Goal: Complete application form

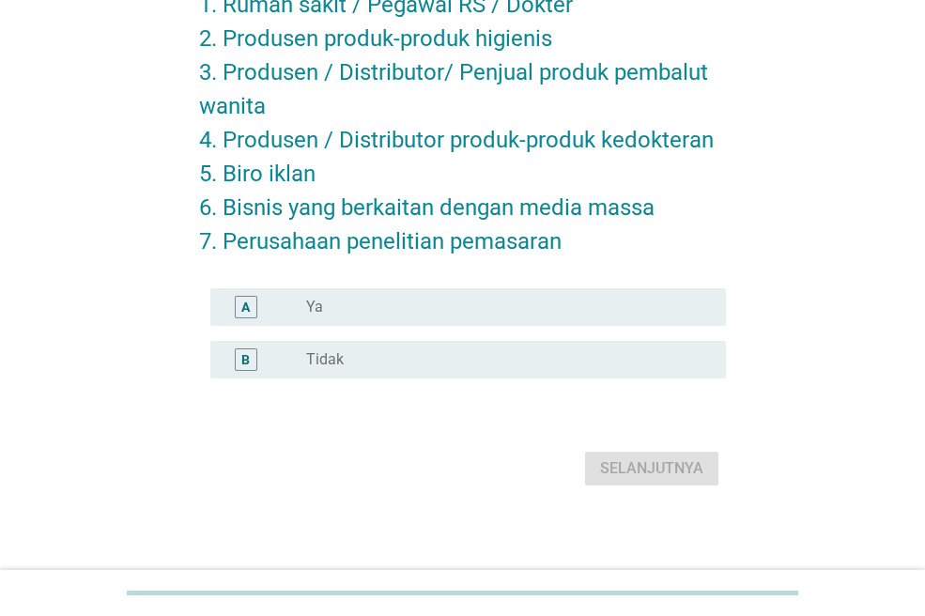
scroll to position [220, 0]
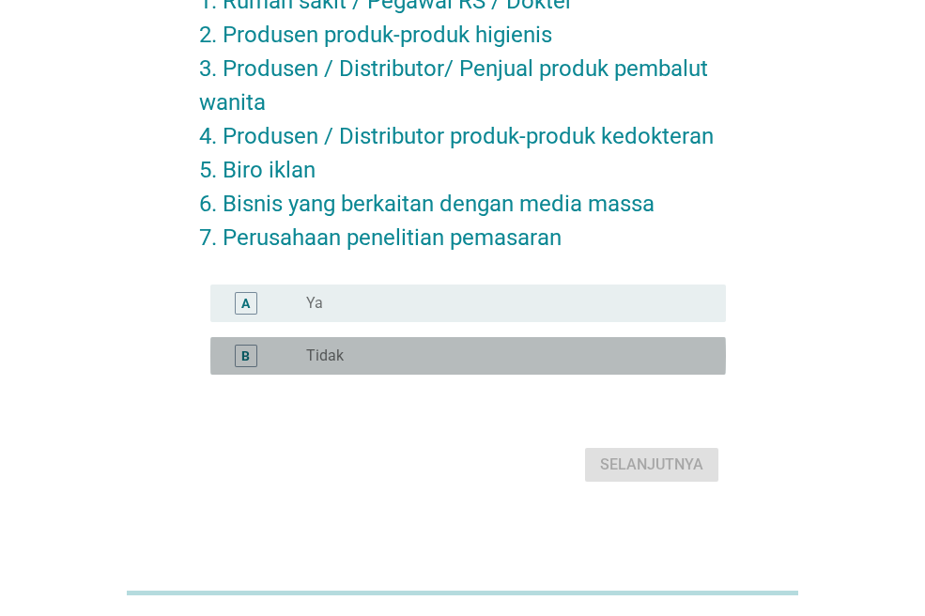
click at [407, 345] on div "radio_button_unchecked Tidak" at bounding box center [508, 356] width 405 height 23
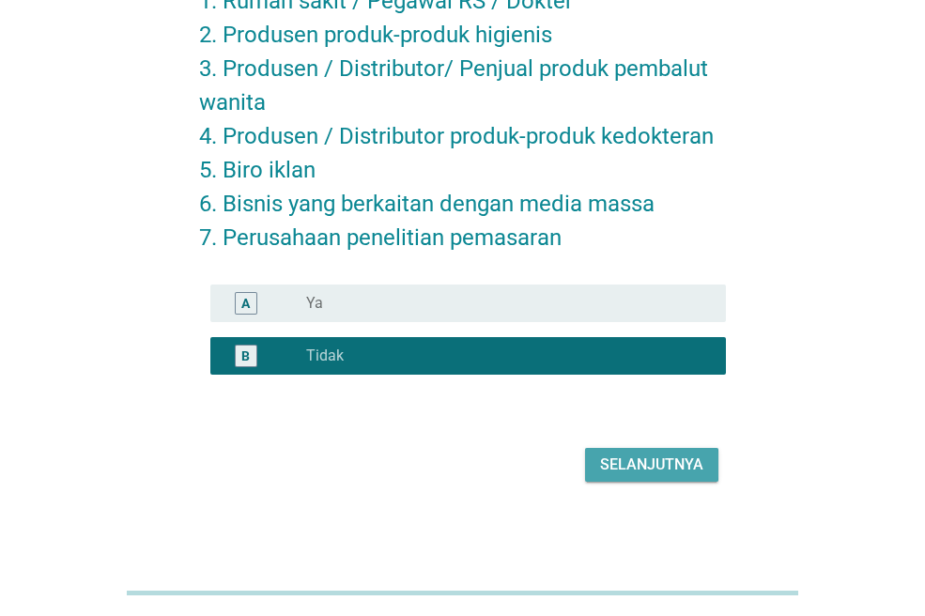
click at [603, 457] on div "Selanjutnya" at bounding box center [651, 464] width 103 height 23
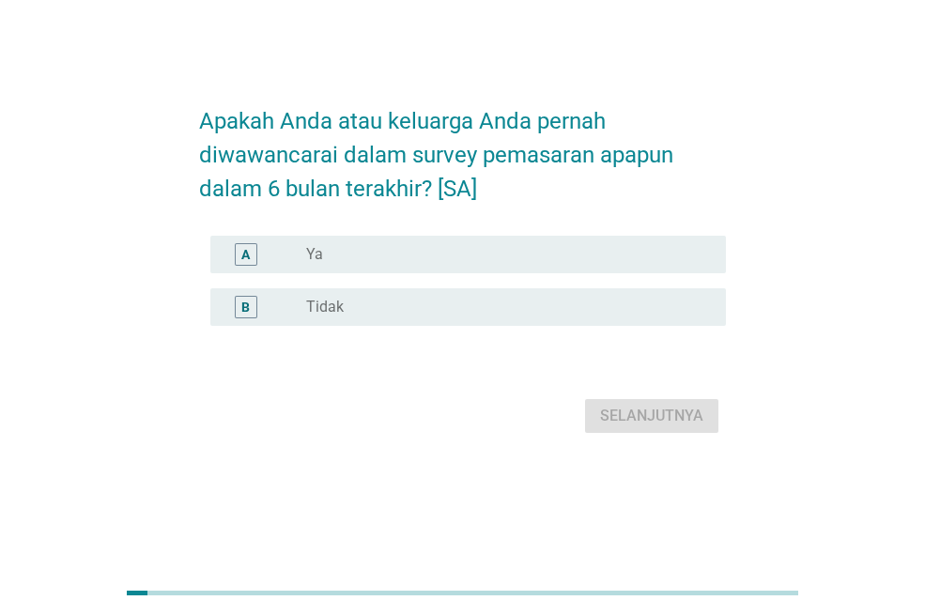
scroll to position [0, 0]
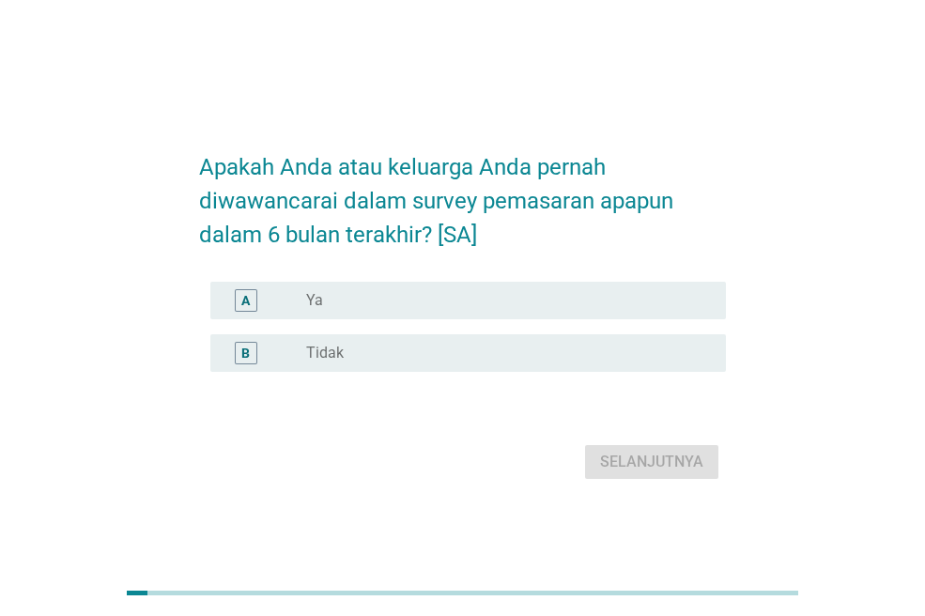
click at [478, 372] on div "B radio_button_unchecked Tidak" at bounding box center [467, 353] width 515 height 38
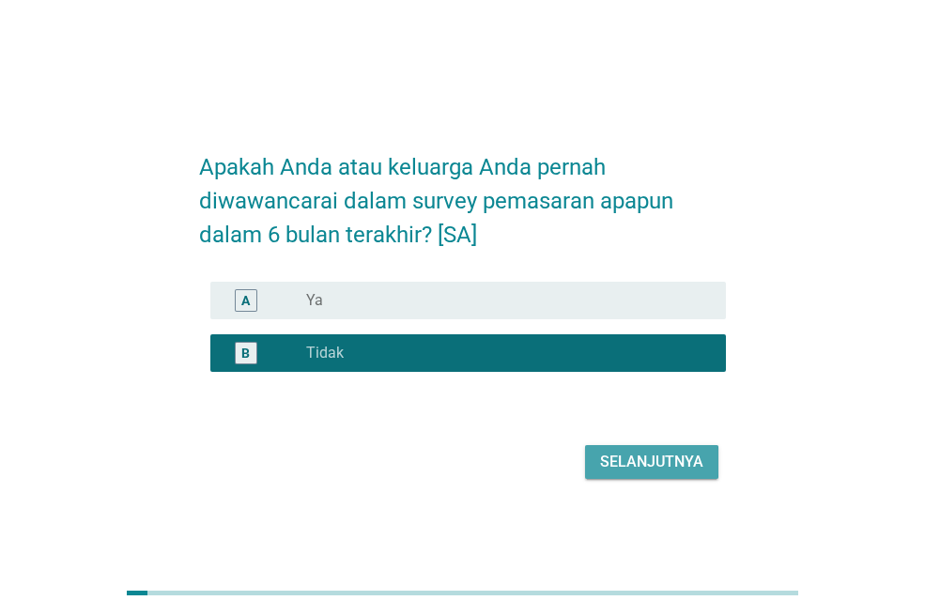
click at [642, 473] on div "Selanjutnya" at bounding box center [651, 462] width 103 height 23
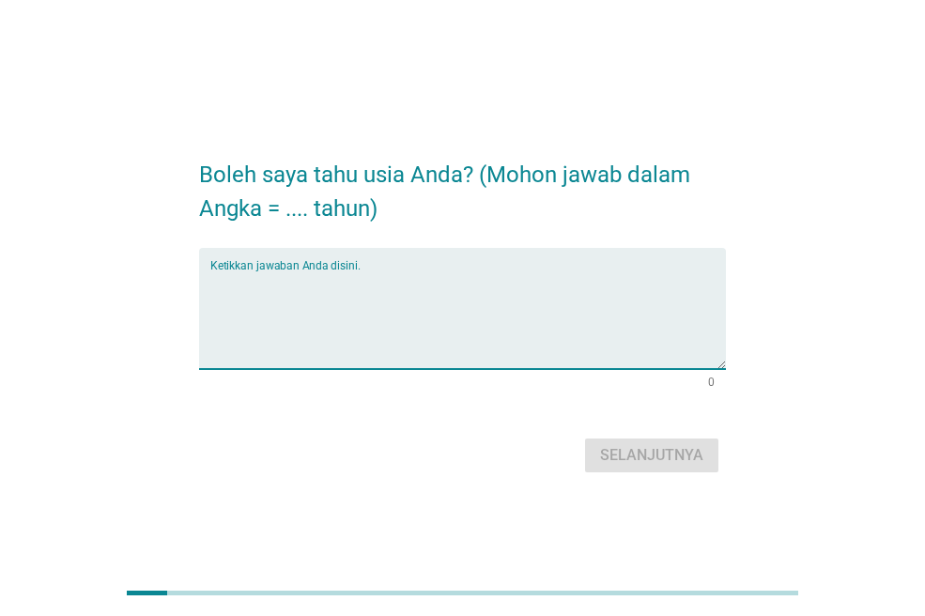
click at [492, 343] on textarea "Ketikkan jawaban Anda disini." at bounding box center [467, 319] width 515 height 99
type textarea "25"
click at [691, 468] on button "Selanjutnya" at bounding box center [651, 455] width 133 height 34
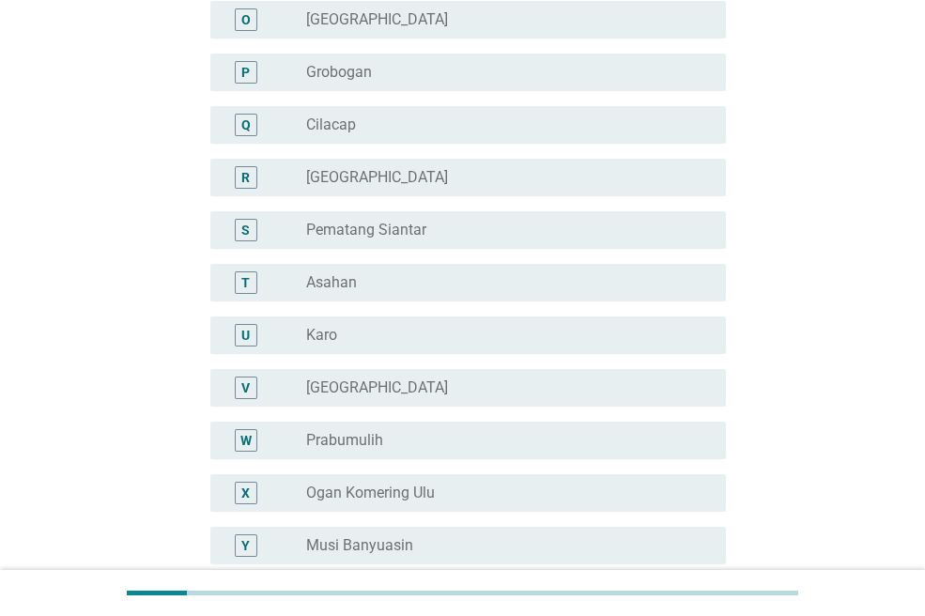
scroll to position [902, 0]
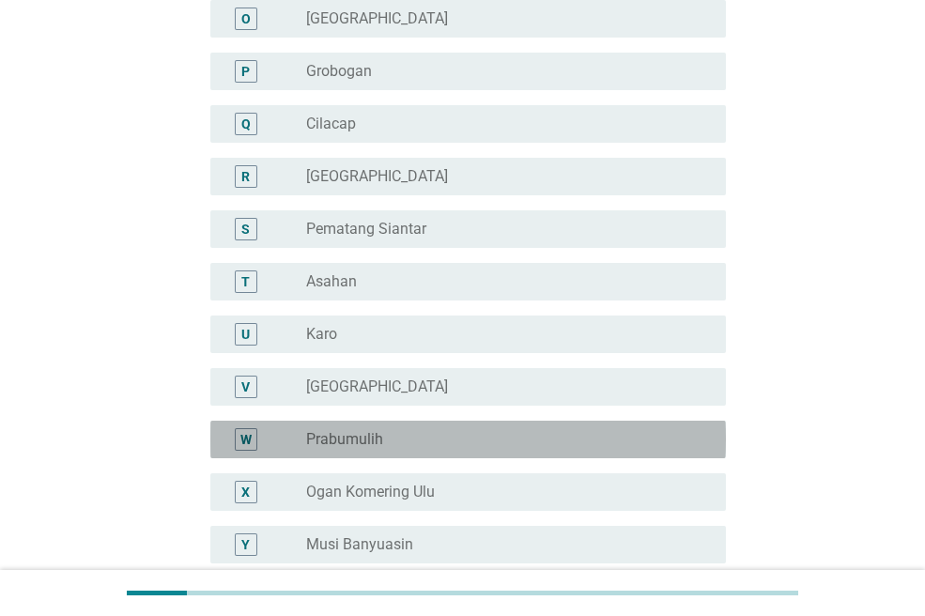
click at [568, 428] on div "radio_button_unchecked Prabumulih" at bounding box center [508, 439] width 405 height 23
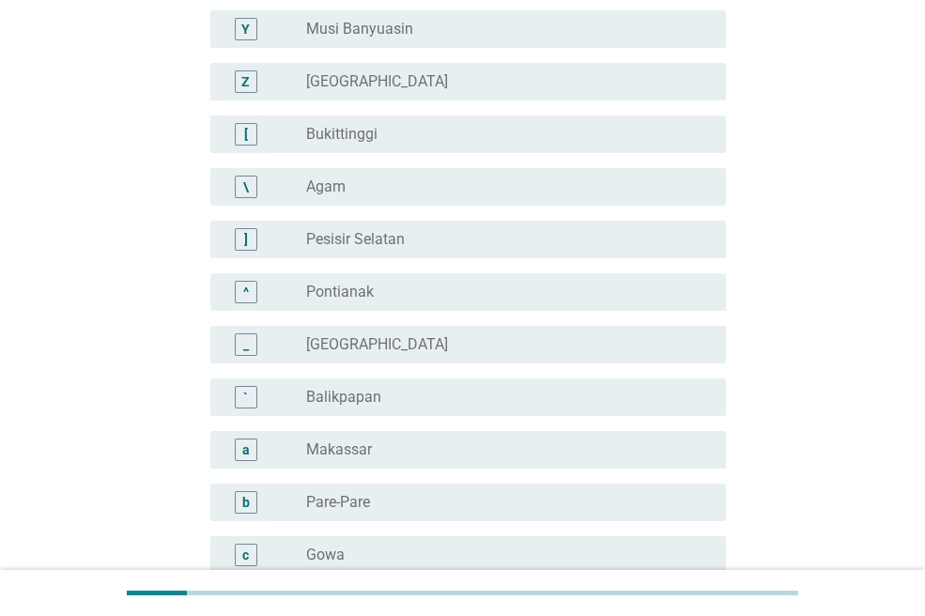
scroll to position [1722, 0]
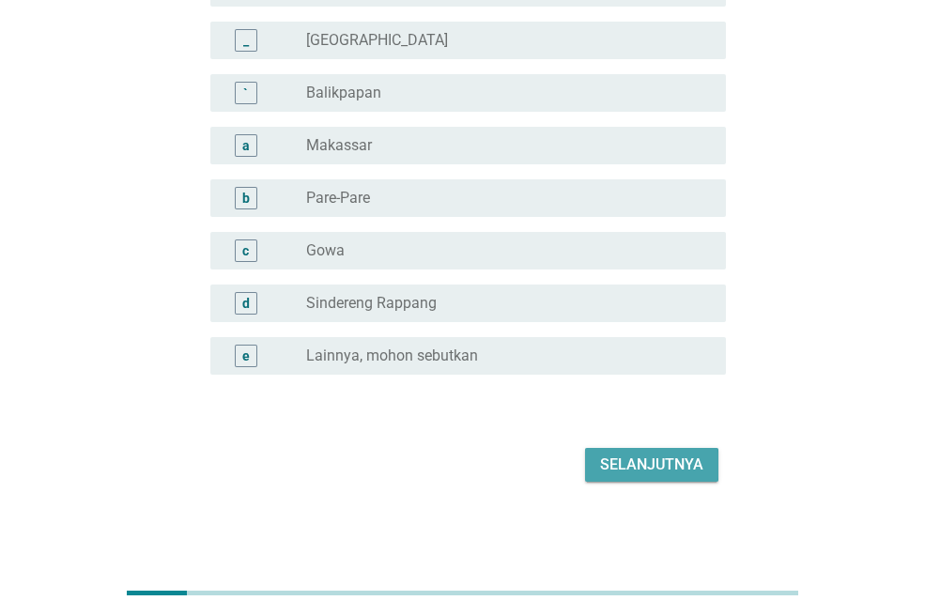
click at [668, 467] on div "Selanjutnya" at bounding box center [651, 464] width 103 height 23
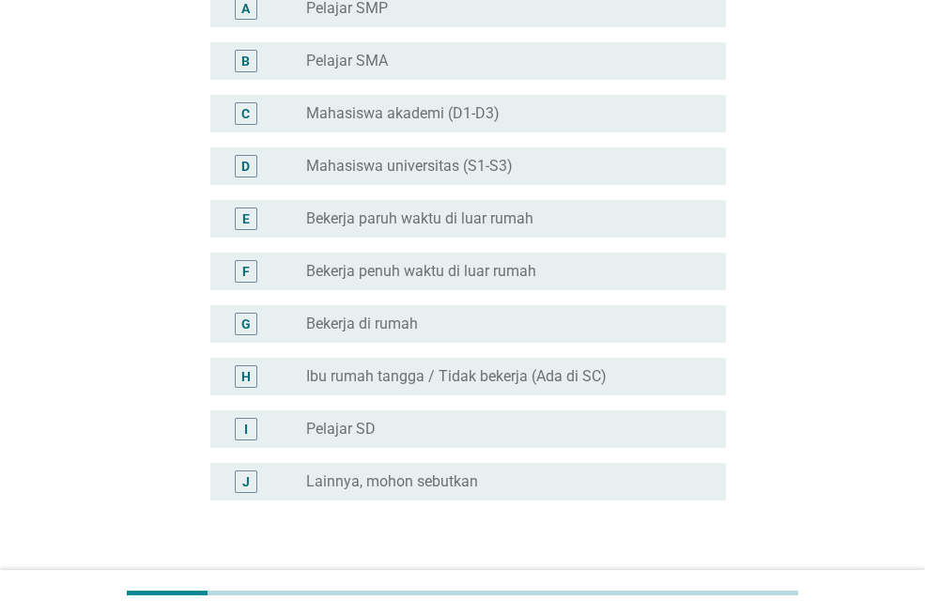
scroll to position [211, 0]
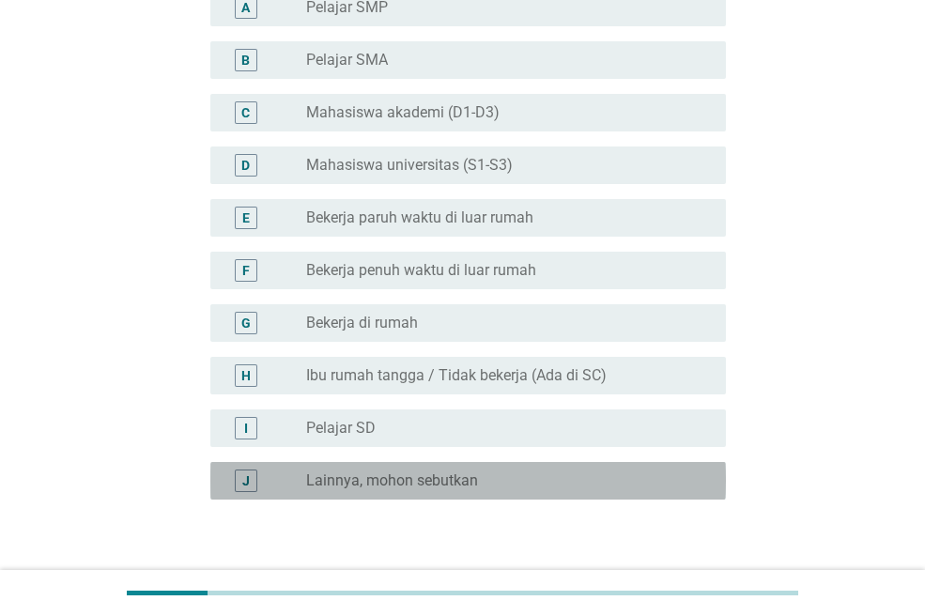
click at [560, 471] on div "radio_button_unchecked Lainnya, mohon sebutkan" at bounding box center [501, 480] width 390 height 19
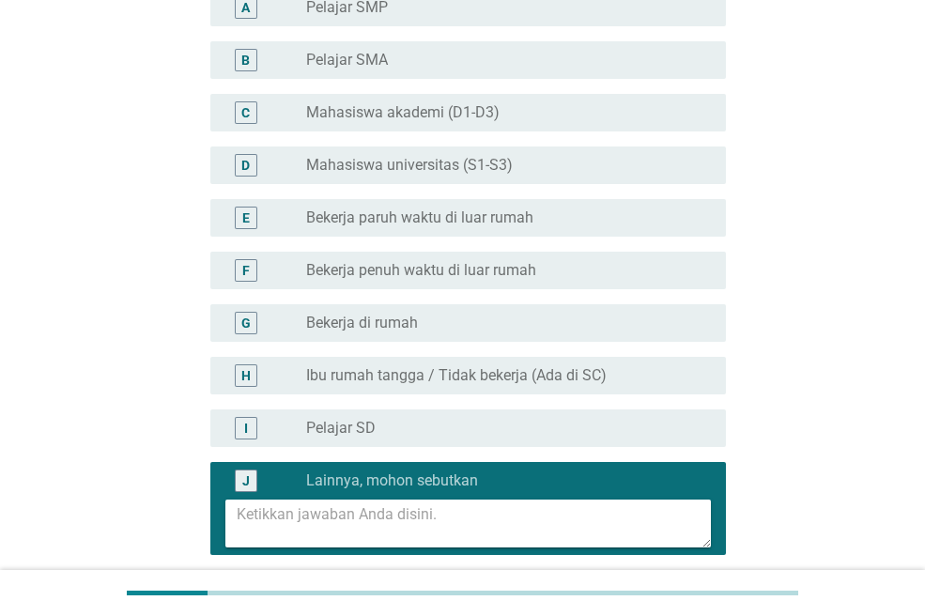
scroll to position [289, 0]
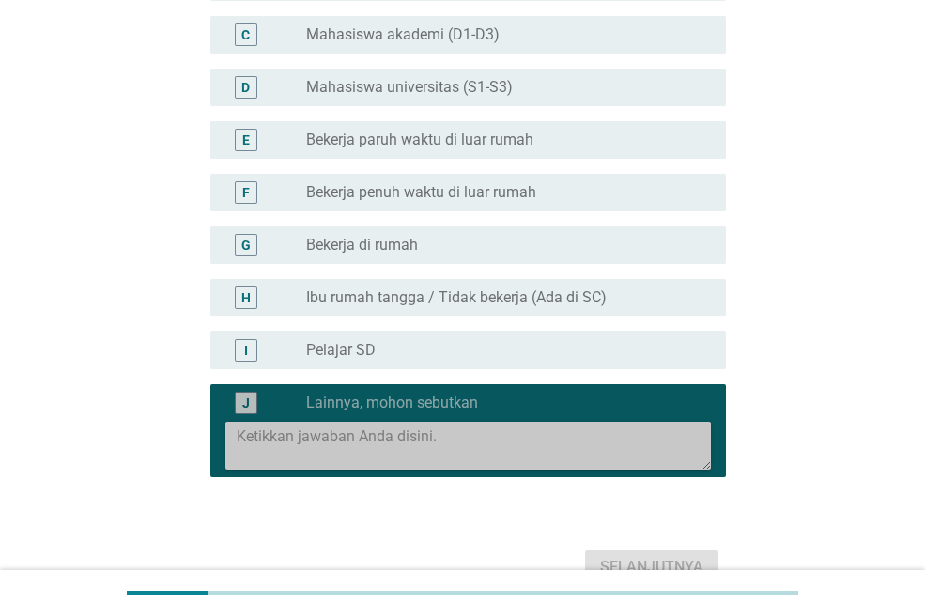
click at [526, 463] on textarea at bounding box center [474, 446] width 474 height 48
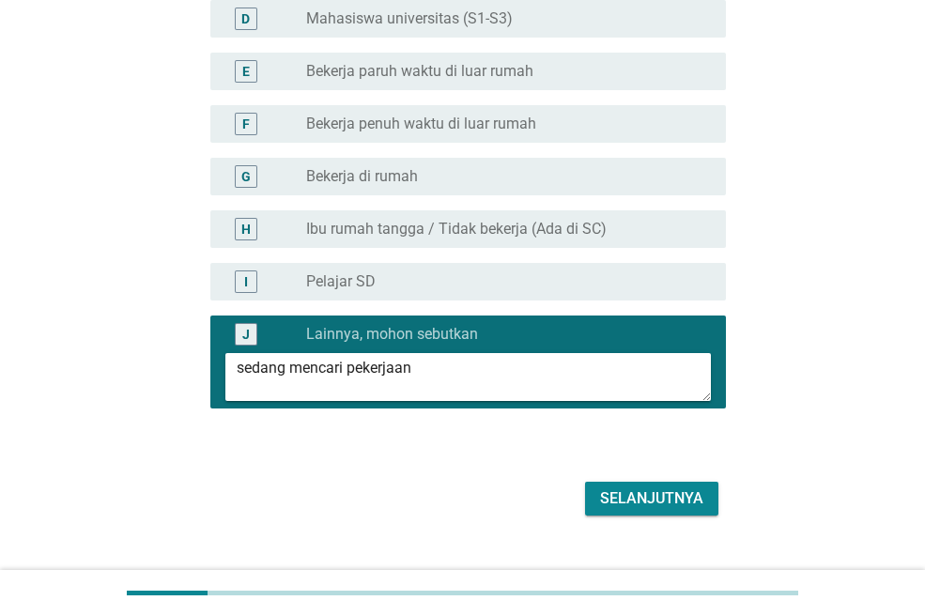
scroll to position [364, 0]
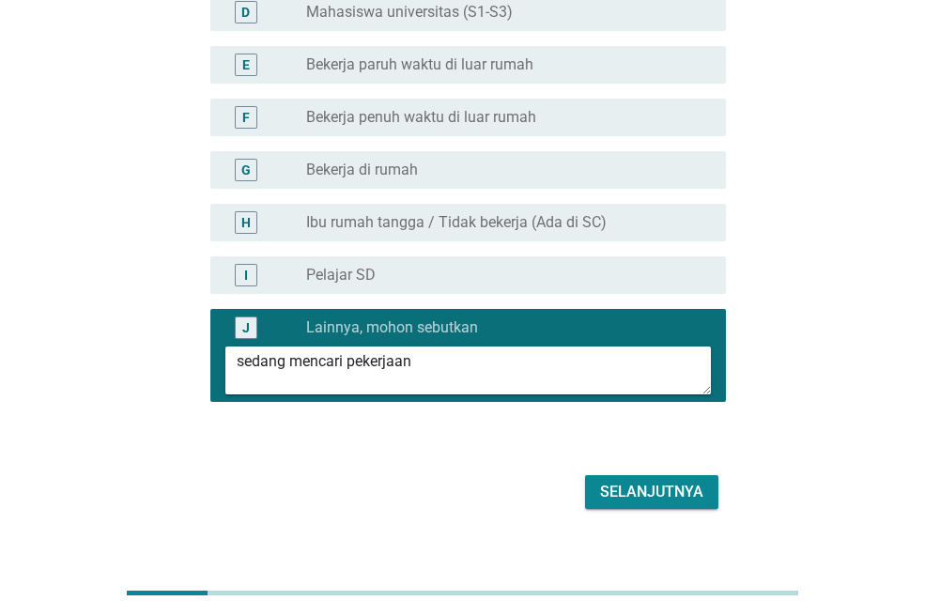
type textarea "sedang mencari pekerjaan"
click at [658, 496] on div "Selanjutnya" at bounding box center [651, 492] width 103 height 23
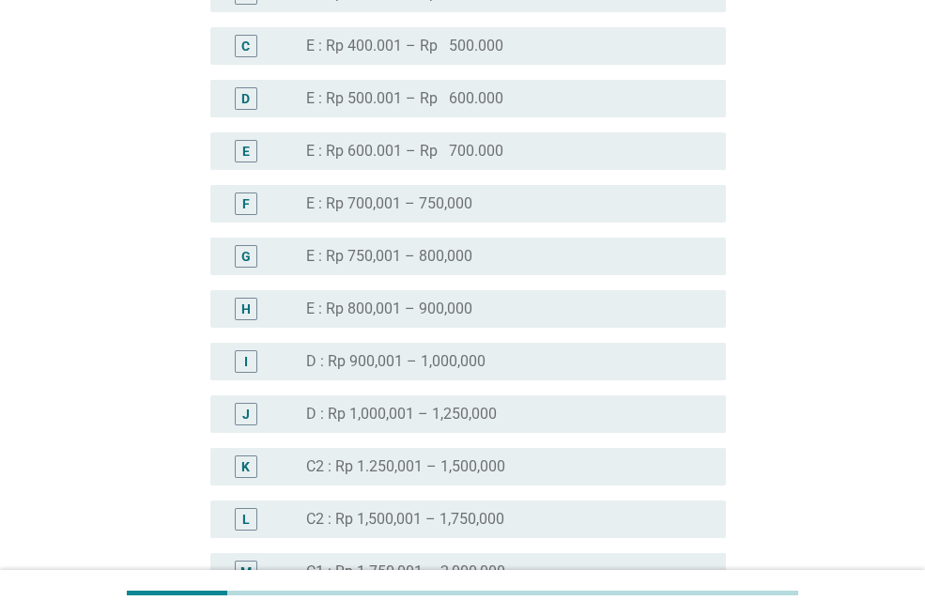
scroll to position [1165, 0]
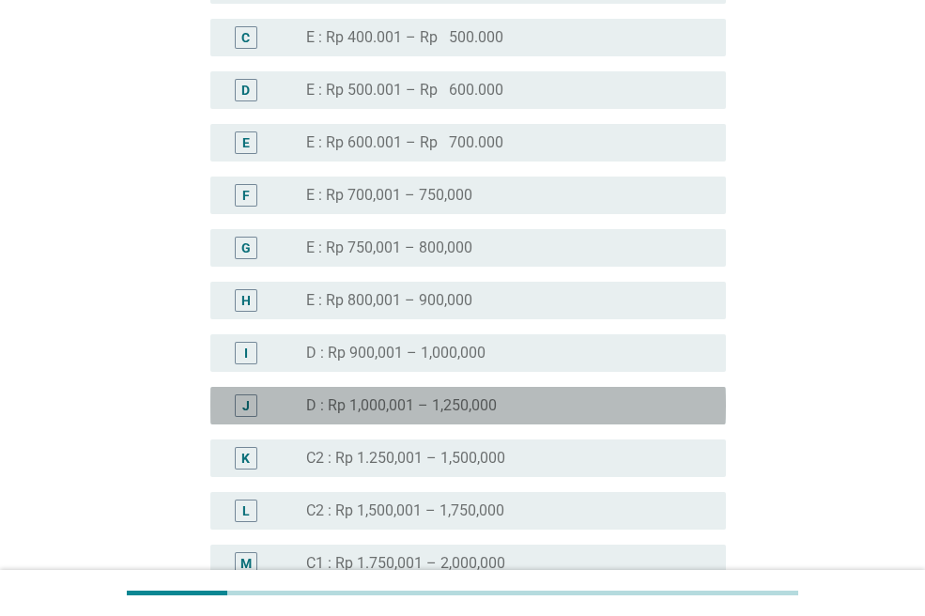
click at [512, 418] on div "J radio_button_unchecked D : Rp 1,000,001 – 1,250,000" at bounding box center [467, 406] width 515 height 38
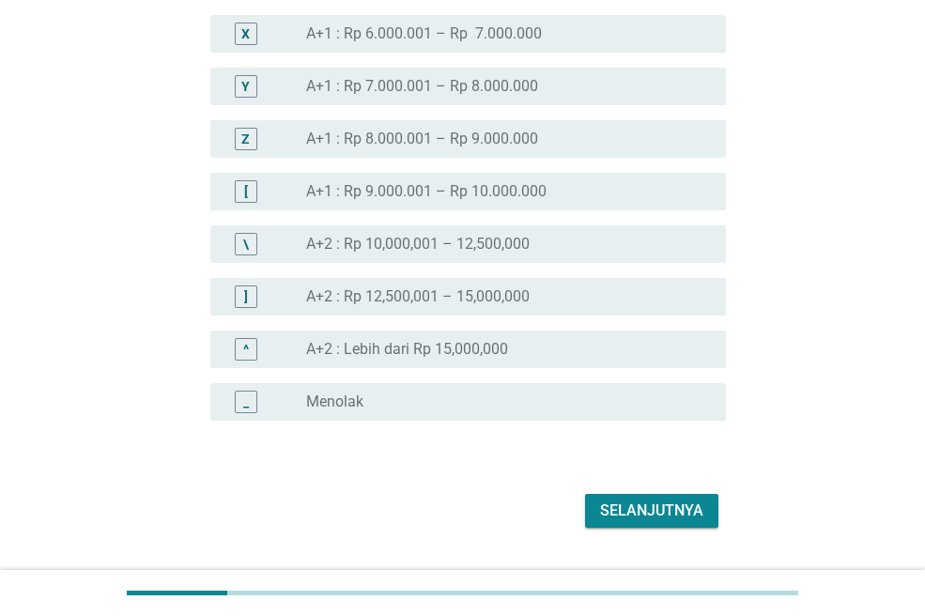
scroll to position [2280, 0]
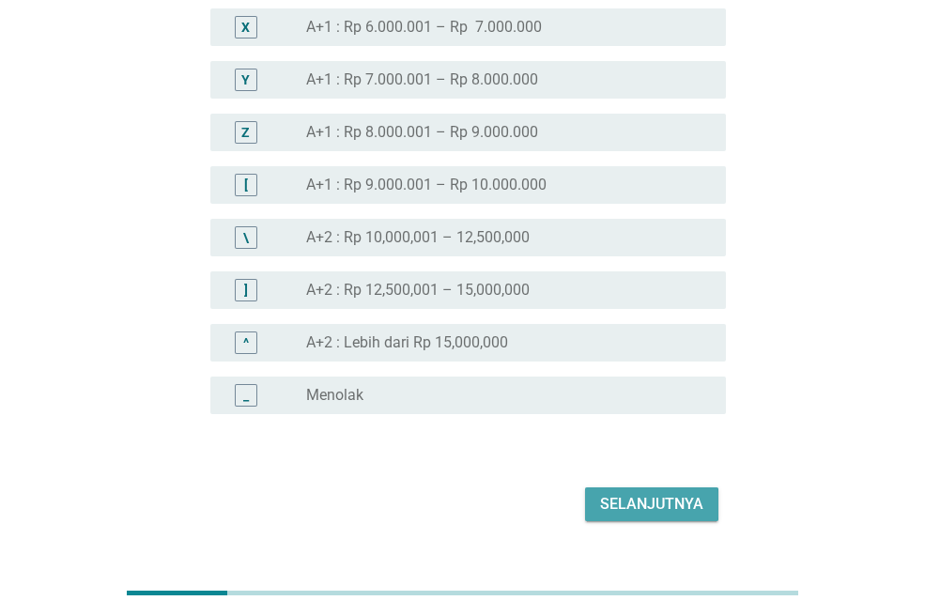
click at [616, 505] on div "Selanjutnya" at bounding box center [651, 504] width 103 height 23
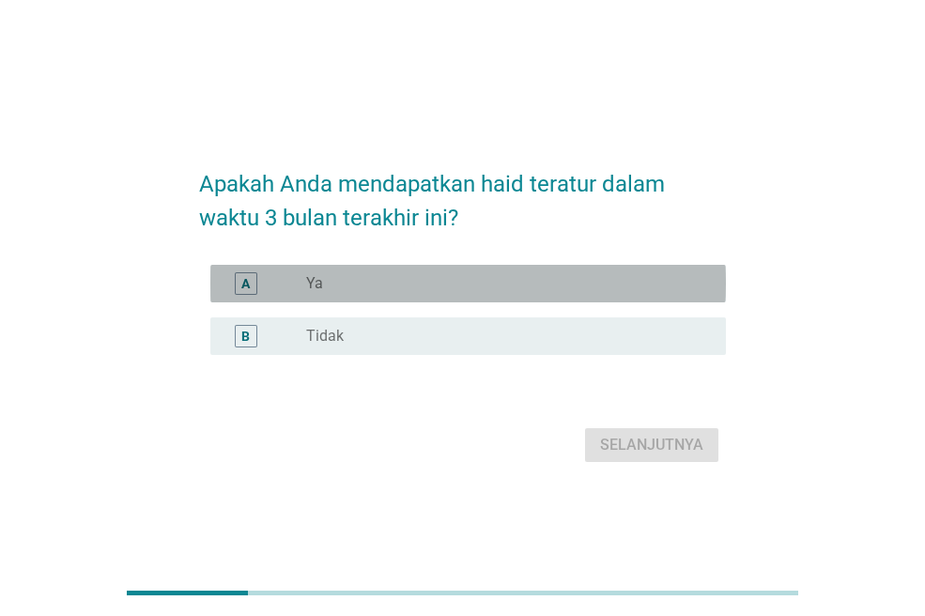
click at [354, 296] on div "A radio_button_unchecked Ya" at bounding box center [467, 284] width 515 height 38
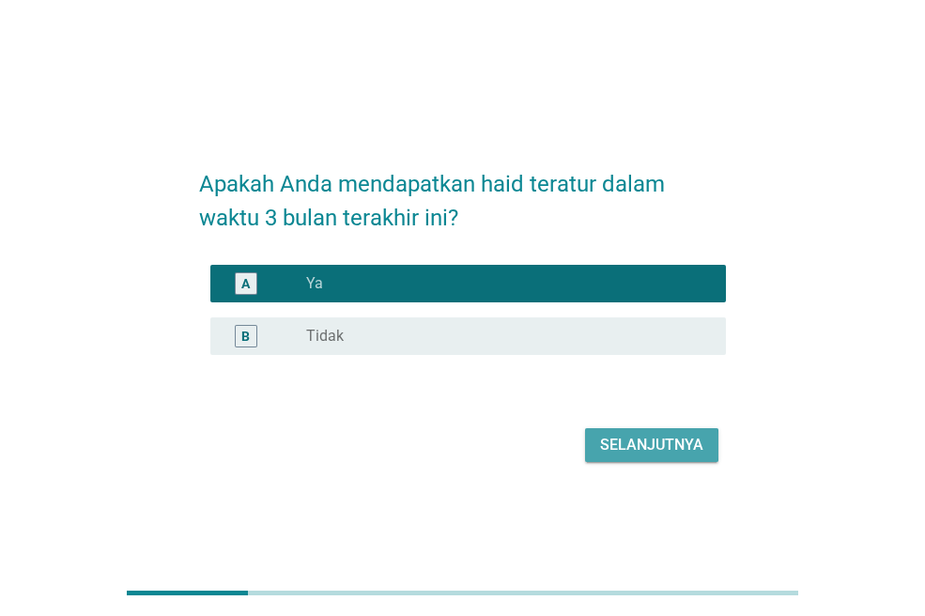
click at [628, 440] on div "Selanjutnya" at bounding box center [651, 445] width 103 height 23
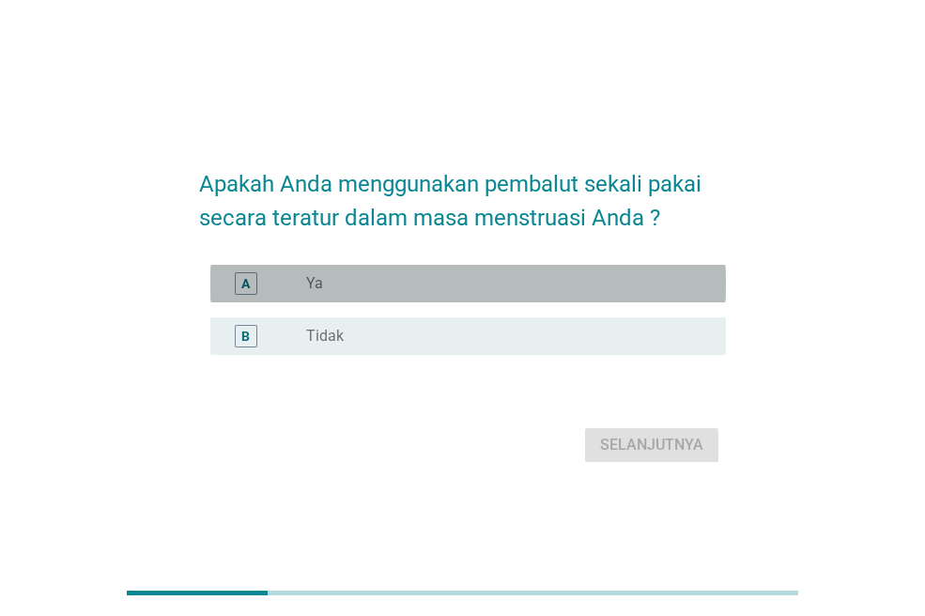
click at [447, 269] on div "A radio_button_unchecked Ya" at bounding box center [467, 284] width 515 height 38
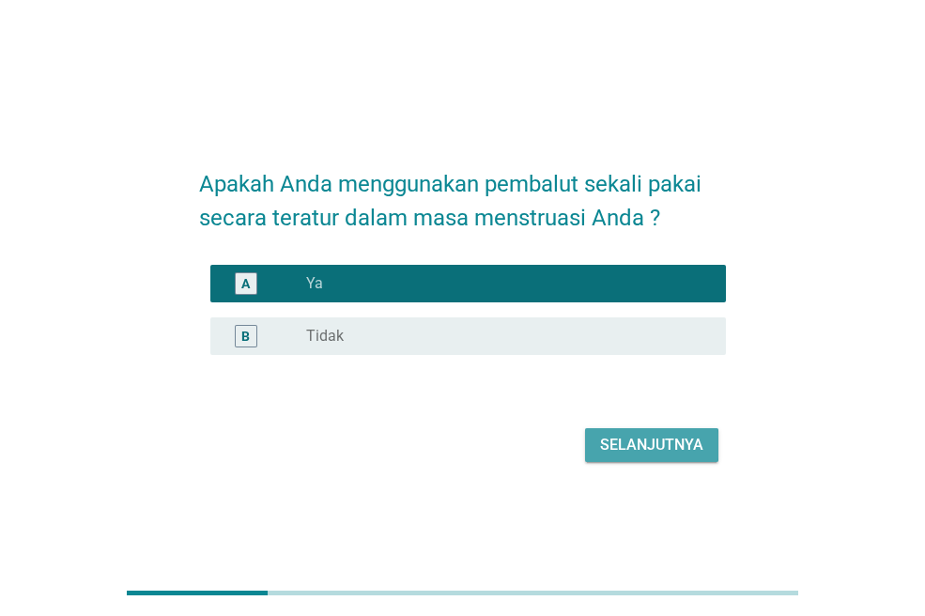
click at [627, 443] on div "Selanjutnya" at bounding box center [651, 445] width 103 height 23
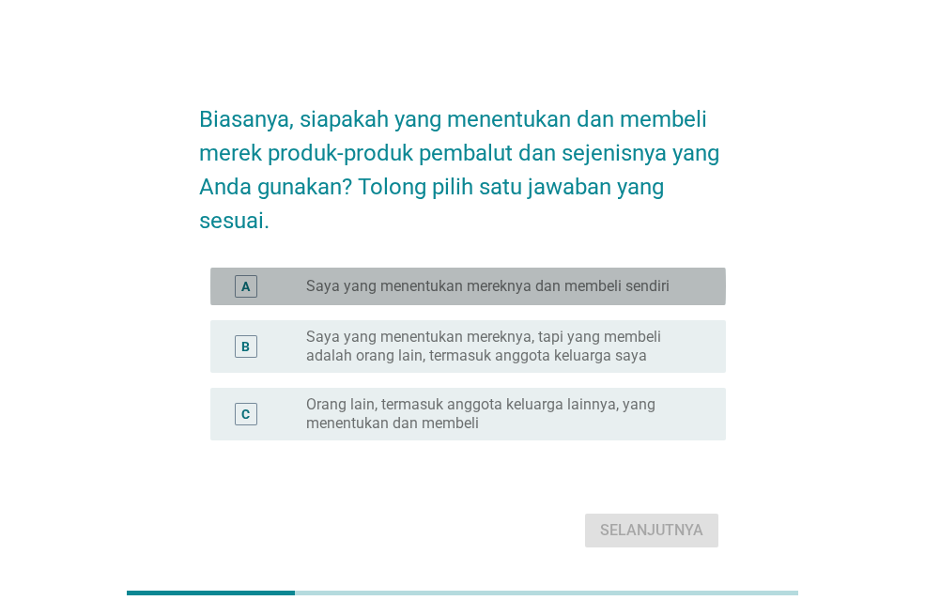
click at [549, 284] on label "Saya yang menentukan mereknya dan membeli sendiri" at bounding box center [487, 286] width 363 height 19
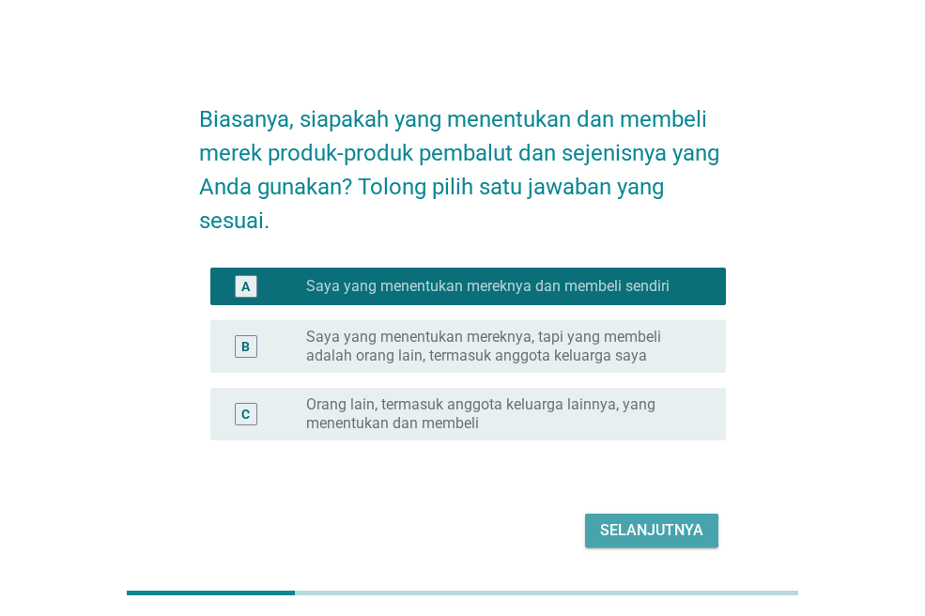
click at [638, 517] on button "Selanjutnya" at bounding box center [651, 531] width 133 height 34
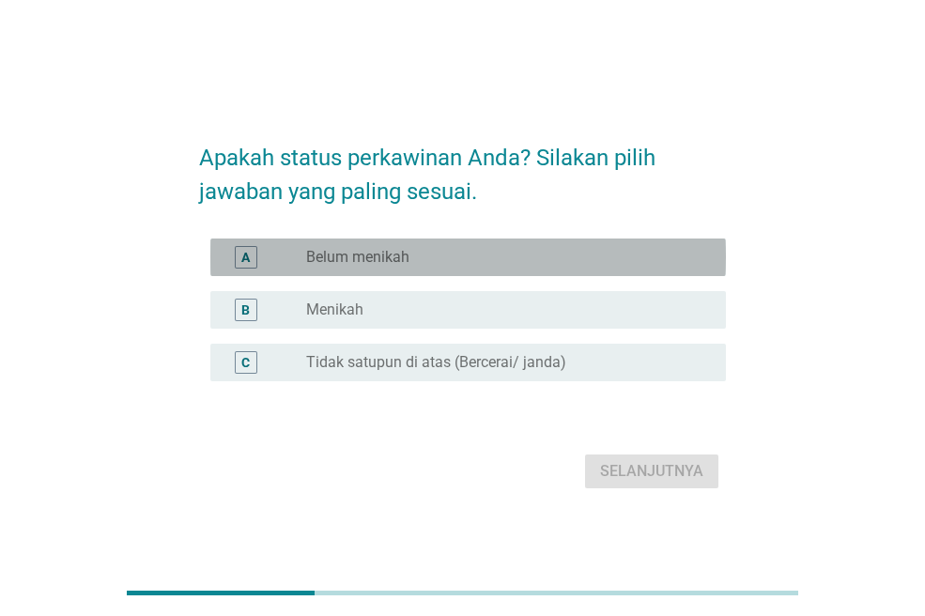
click at [487, 262] on div "radio_button_unchecked Belum menikah" at bounding box center [501, 257] width 390 height 19
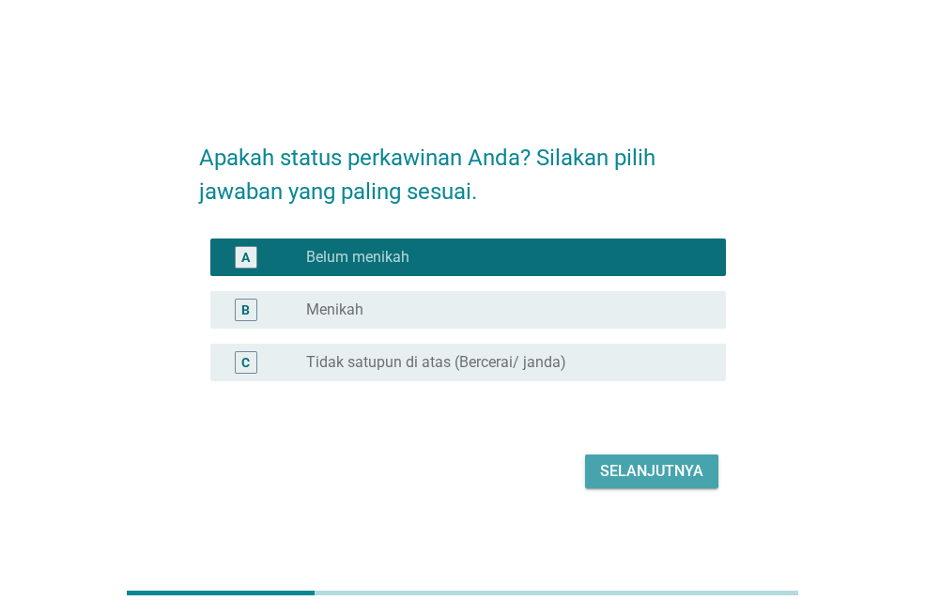
click at [683, 461] on div "Selanjutnya" at bounding box center [651, 471] width 103 height 23
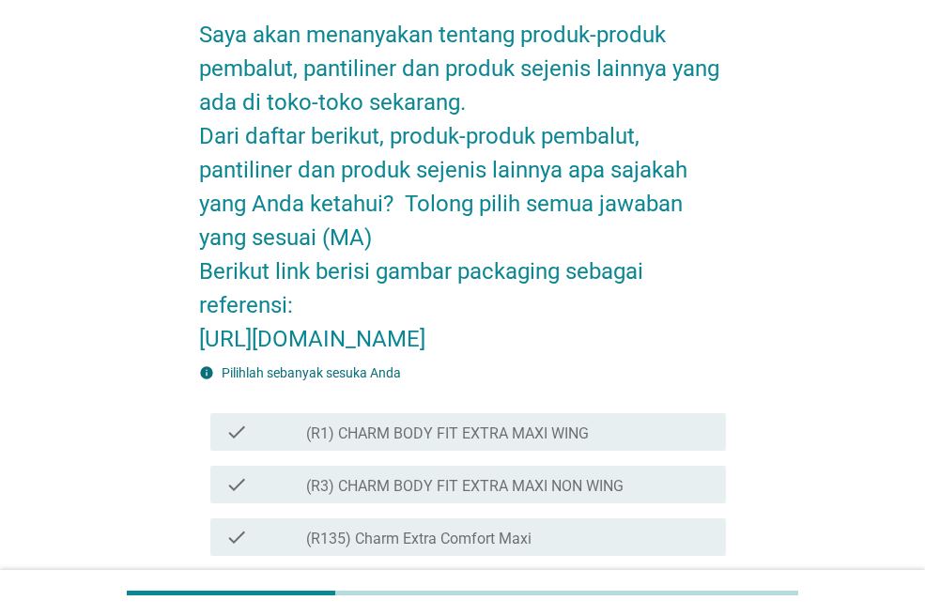
scroll to position [99, 0]
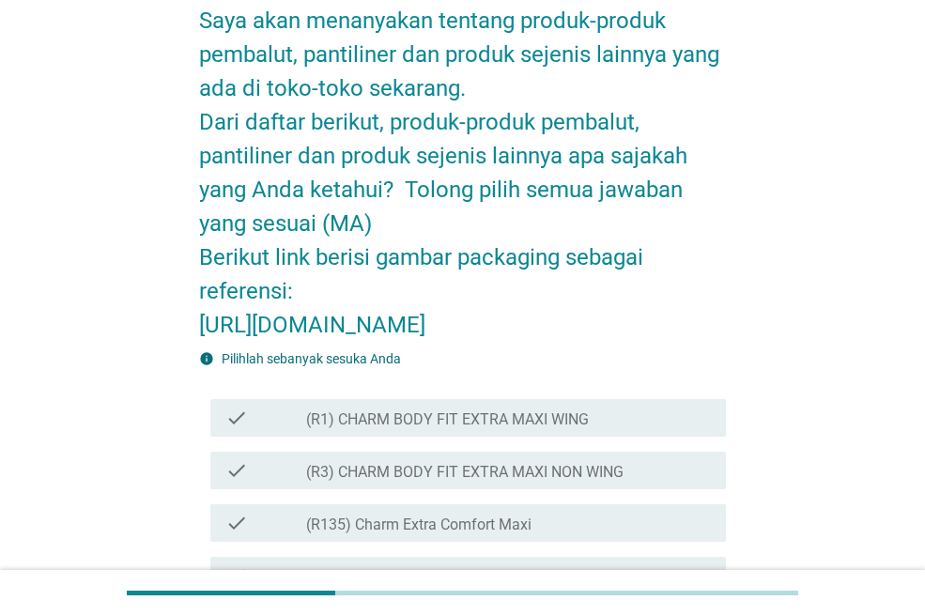
drag, startPoint x: 201, startPoint y: 322, endPoint x: 377, endPoint y: 427, distance: 205.5
click at [377, 342] on h2 "Saya akan menanyakan tentang produk-produk pembalut, pantiliner dan produk seje…" at bounding box center [462, 163] width 527 height 357
copy h2 "[URL][DOMAIN_NAME]"
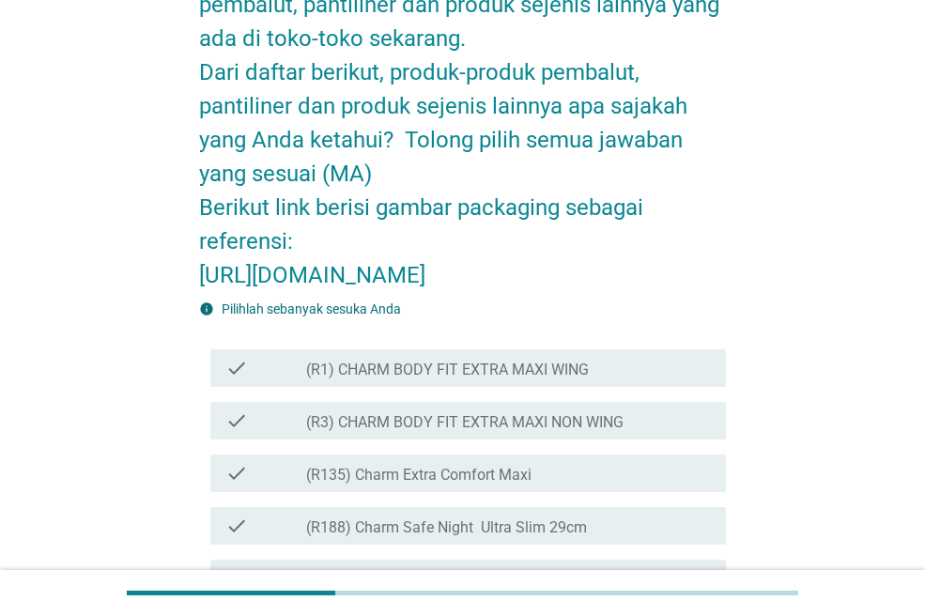
scroll to position [146, 0]
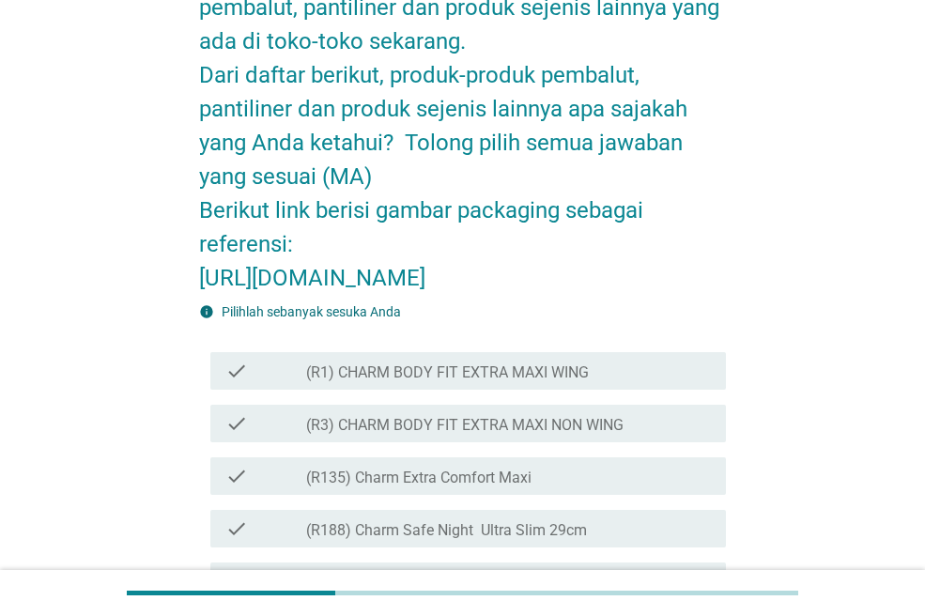
click at [499, 322] on div "info Pilihlah sebanyak sesuka Anda" at bounding box center [462, 312] width 527 height 20
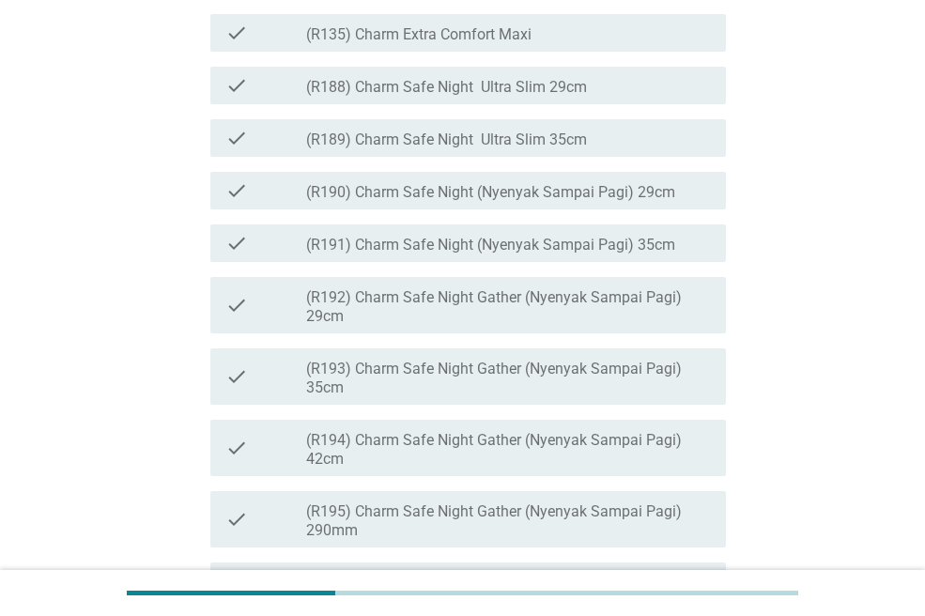
scroll to position [547, 0]
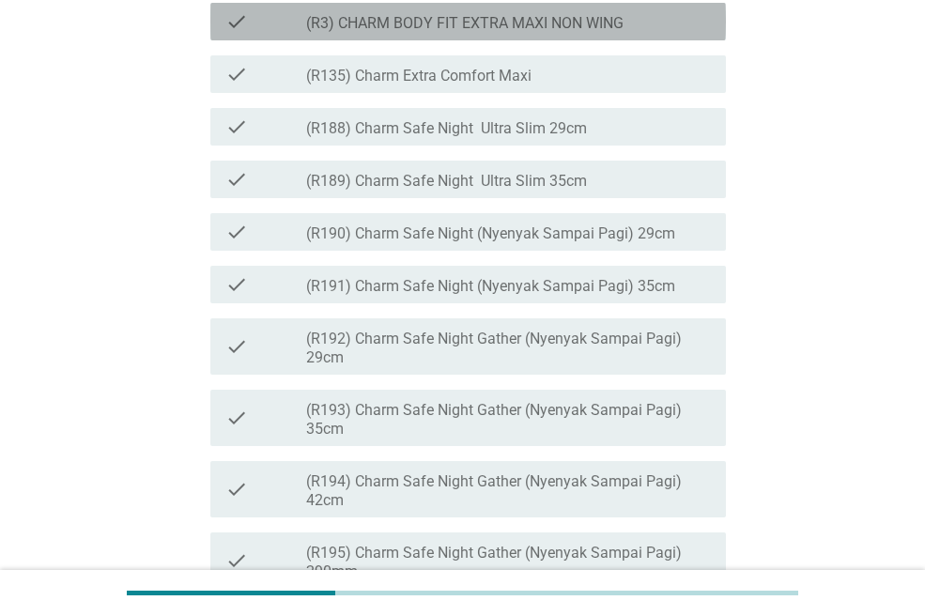
click at [493, 40] on div "check check_box_outline_blank (R3) CHARM BODY FIT EXTRA MAXI NON WING" at bounding box center [467, 22] width 515 height 38
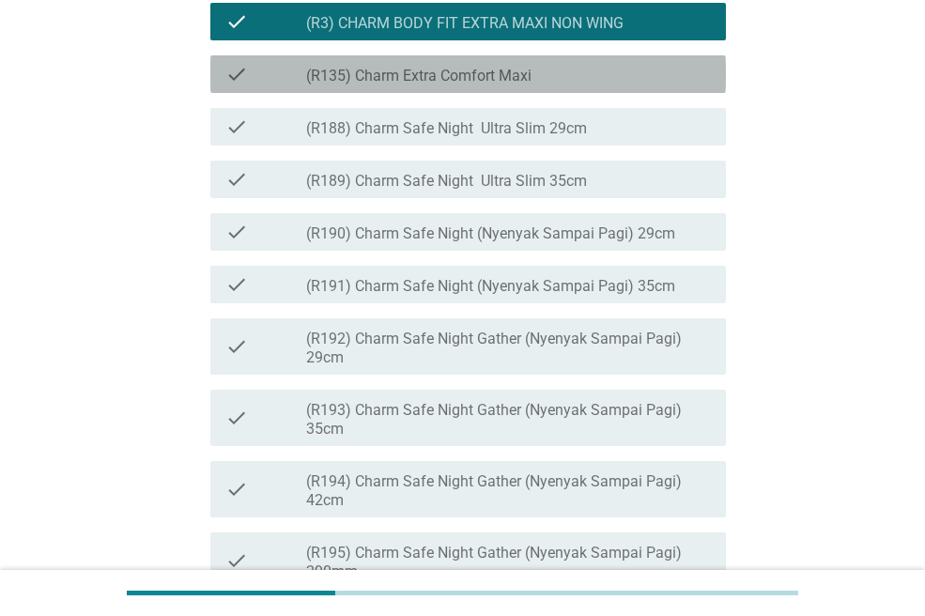
click at [491, 85] on div "check_box_outline_blank (R135) Charm Extra Comfort Maxi" at bounding box center [508, 74] width 405 height 23
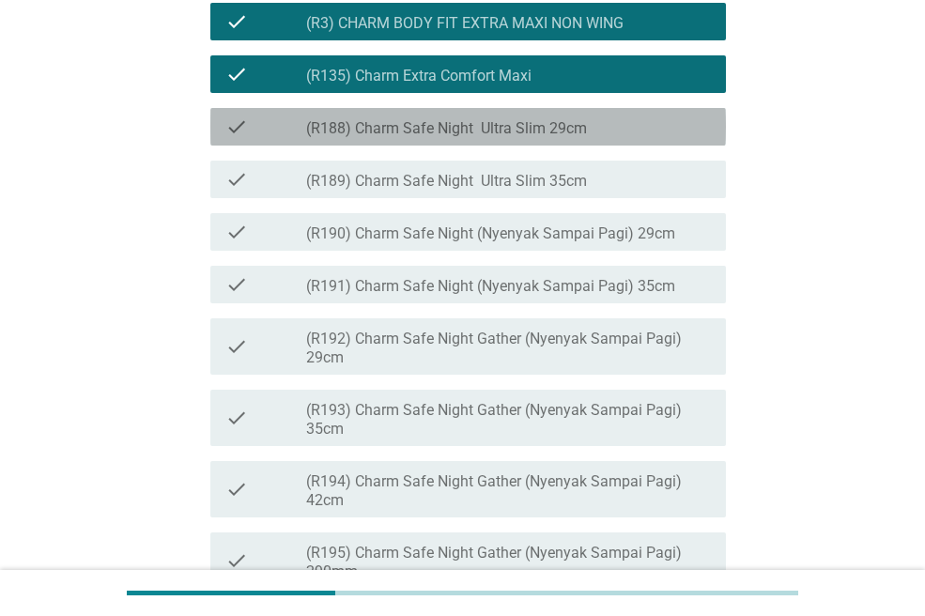
click at [493, 138] on label "(R188) Charm Safe Night Ultra Slim 29cm" at bounding box center [446, 128] width 281 height 19
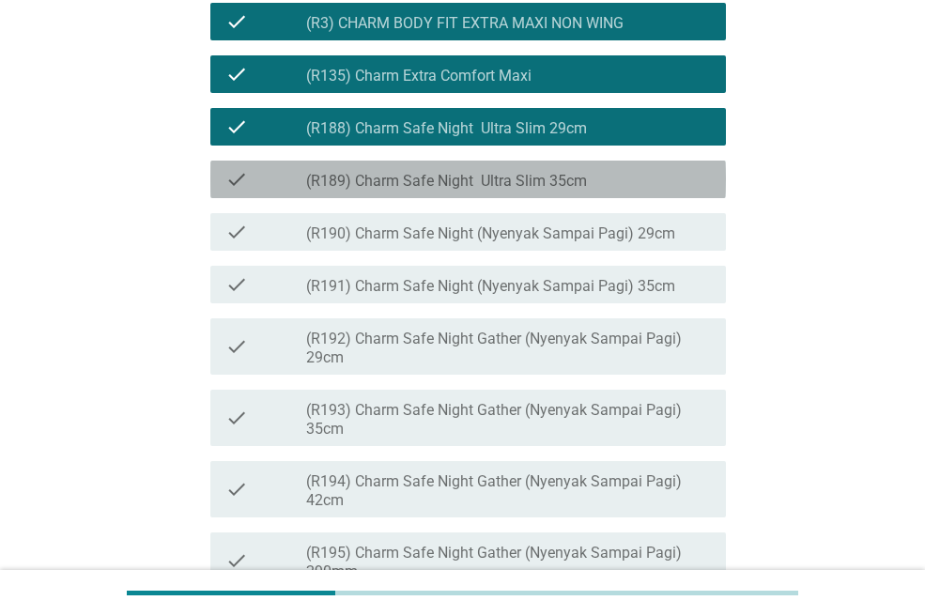
click at [496, 191] on label "(R189) Charm Safe Night Ultra Slim 35cm" at bounding box center [446, 181] width 281 height 19
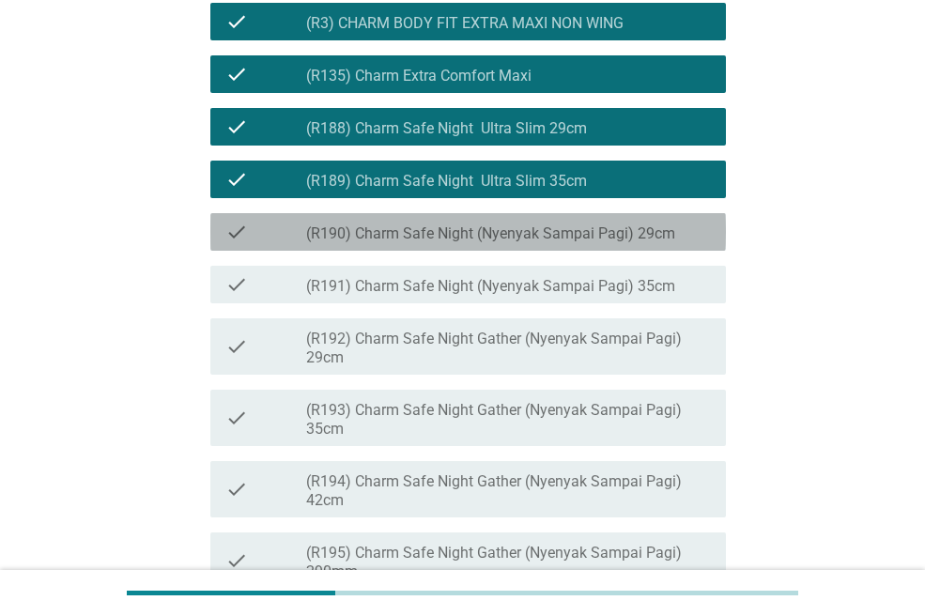
click at [499, 243] on label "(R190) Charm Safe Night (Nyenyak Sampai Pagi) 29cm" at bounding box center [490, 233] width 369 height 19
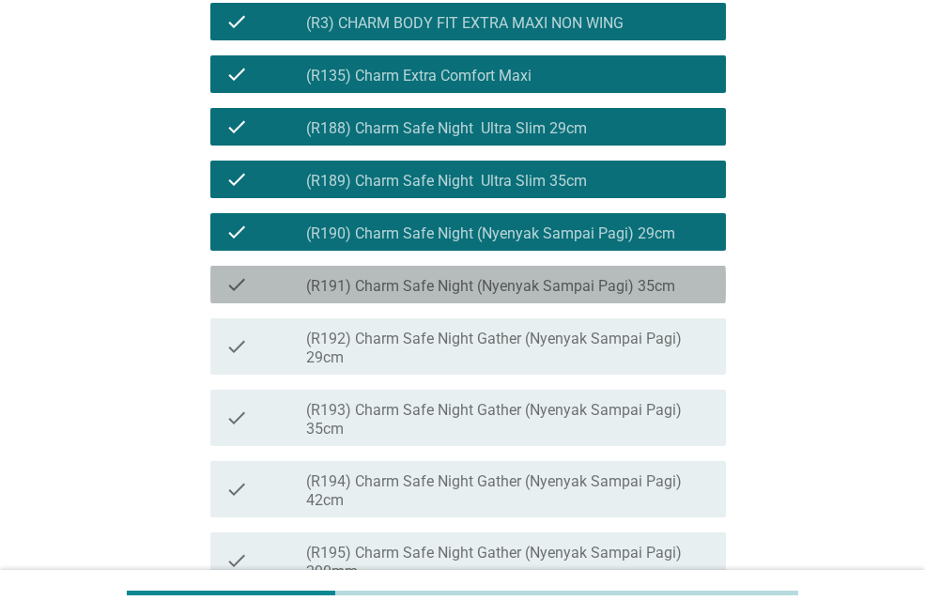
click at [501, 303] on div "check check_box_outline_blank (R191) Charm Safe Night (Nyenyak Sampai Pagi) 35cm" at bounding box center [467, 285] width 515 height 38
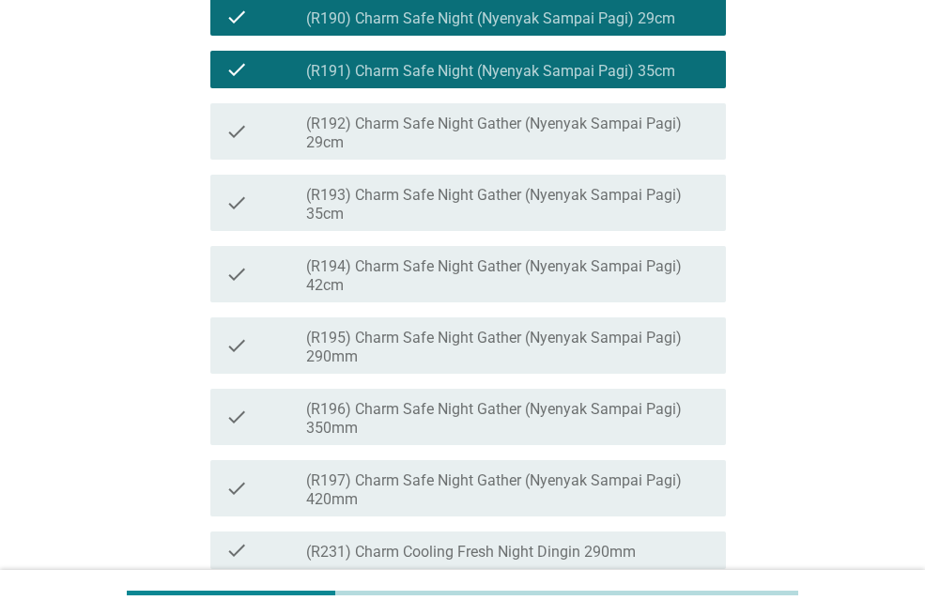
scroll to position [763, 0]
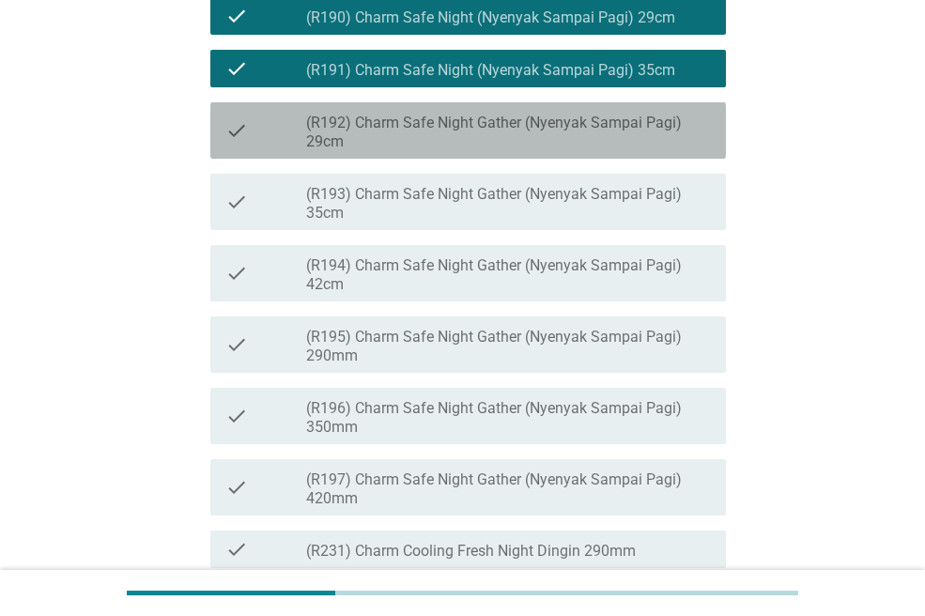
click at [464, 151] on label "(R192) Charm Safe Night Gather (Nyenyak Sampai Pagi) 29cm" at bounding box center [508, 133] width 405 height 38
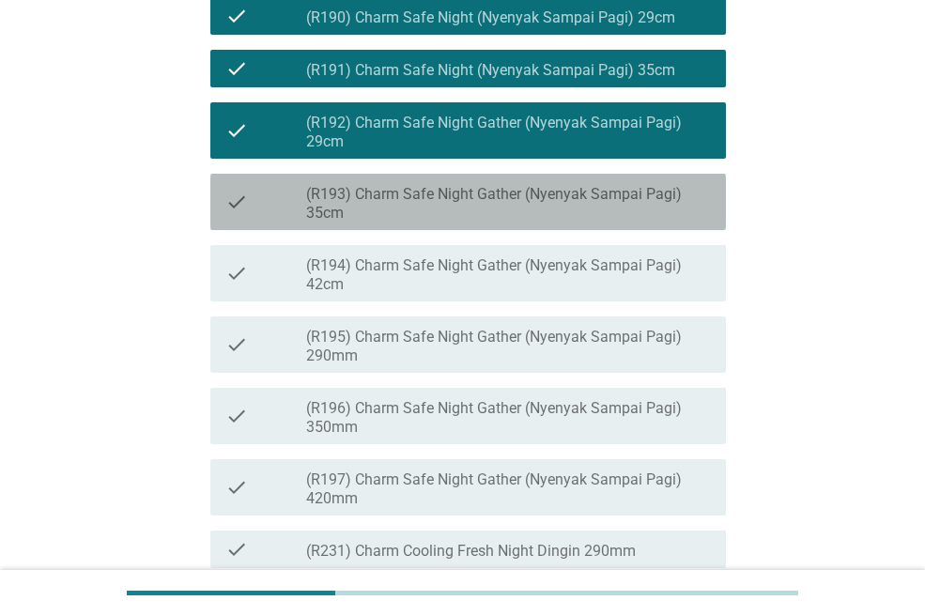
click at [473, 223] on label "(R193) Charm Safe Night Gather (Nyenyak Sampai Pagi) 35cm" at bounding box center [508, 204] width 405 height 38
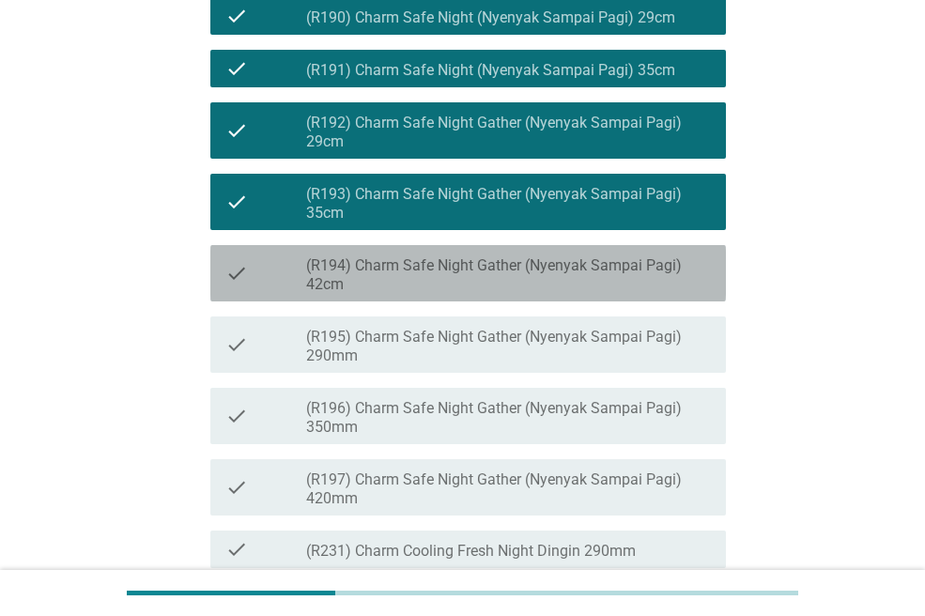
click at [488, 294] on label "(R194) Charm Safe Night Gather (Nyenyak Sampai Pagi) 42cm" at bounding box center [508, 275] width 405 height 38
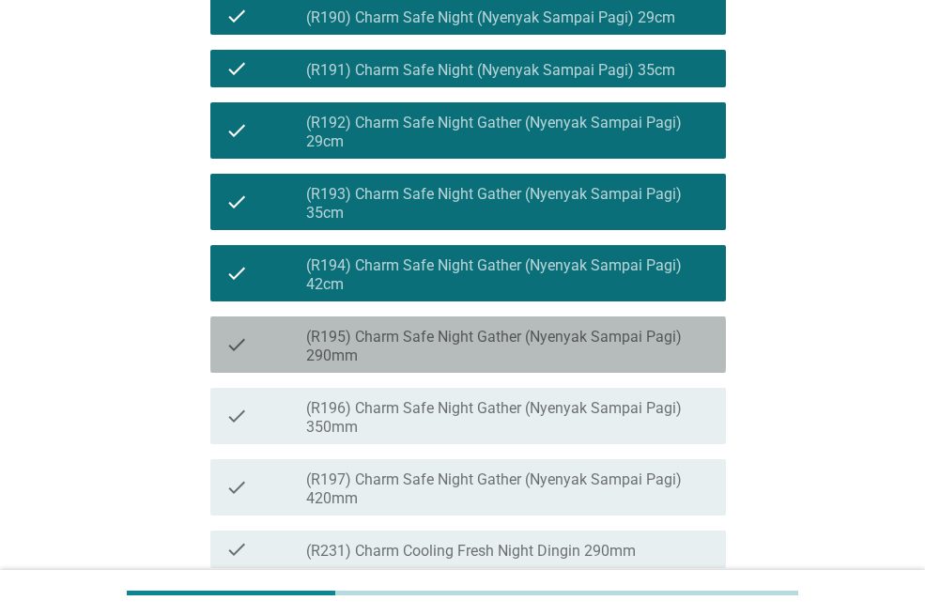
click at [491, 365] on label "(R195) Charm Safe Night Gather (Nyenyak Sampai Pagi) 290mm" at bounding box center [508, 347] width 405 height 38
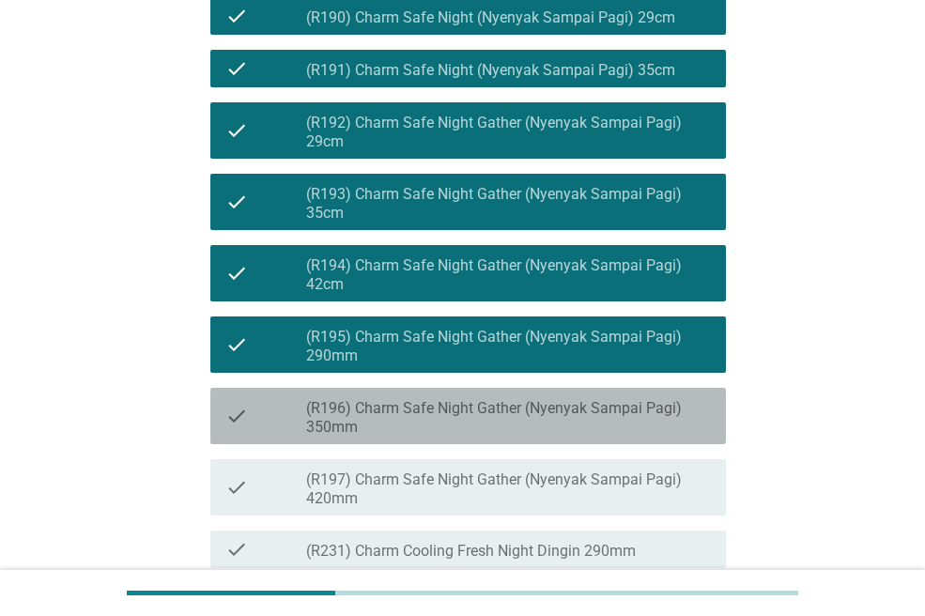
click at [489, 437] on label "(R196) Charm Safe Night Gather (Nyenyak Sampai Pagi) 350mm" at bounding box center [508, 418] width 405 height 38
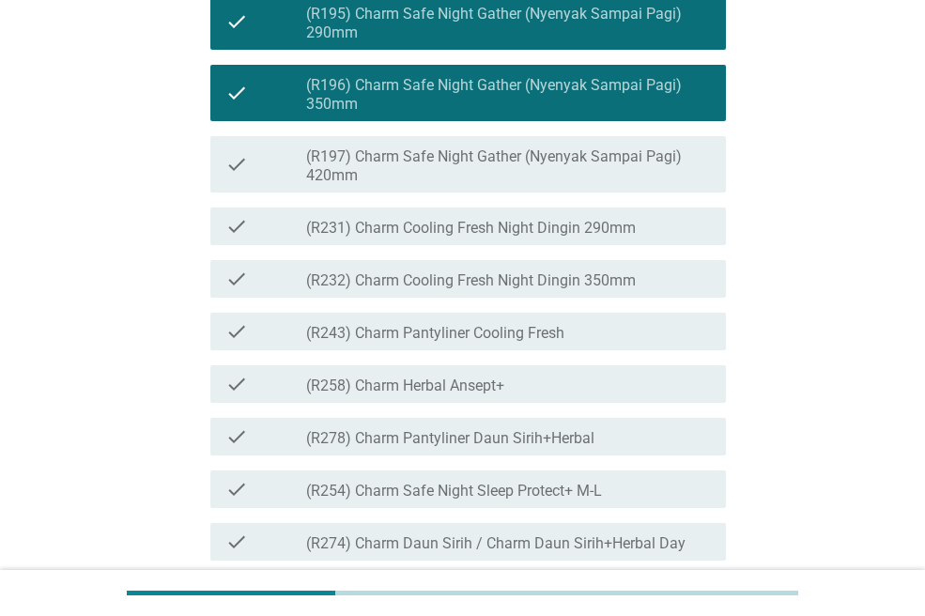
scroll to position [1090, 0]
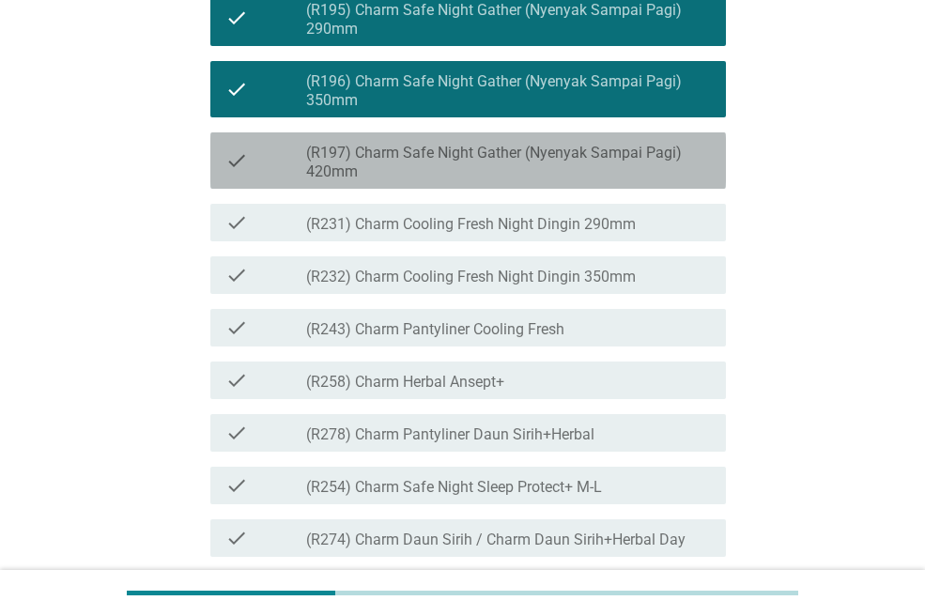
click at [415, 181] on label "(R197) Charm Safe Night Gather (Nyenyak Sampai Pagi) 420mm" at bounding box center [508, 163] width 405 height 38
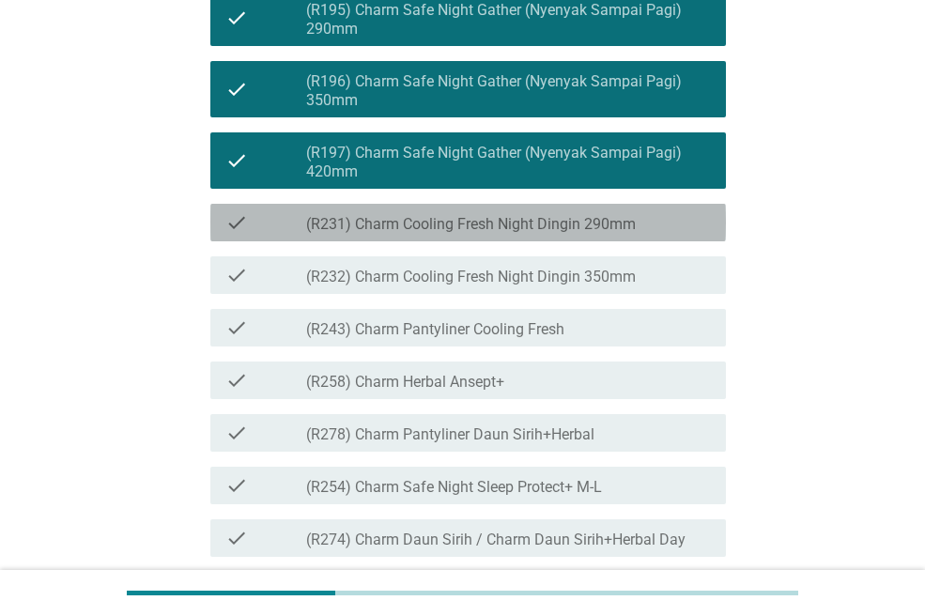
click at [433, 234] on label "(R231) Charm Cooling Fresh Night Dingin 290mm" at bounding box center [471, 224] width 330 height 19
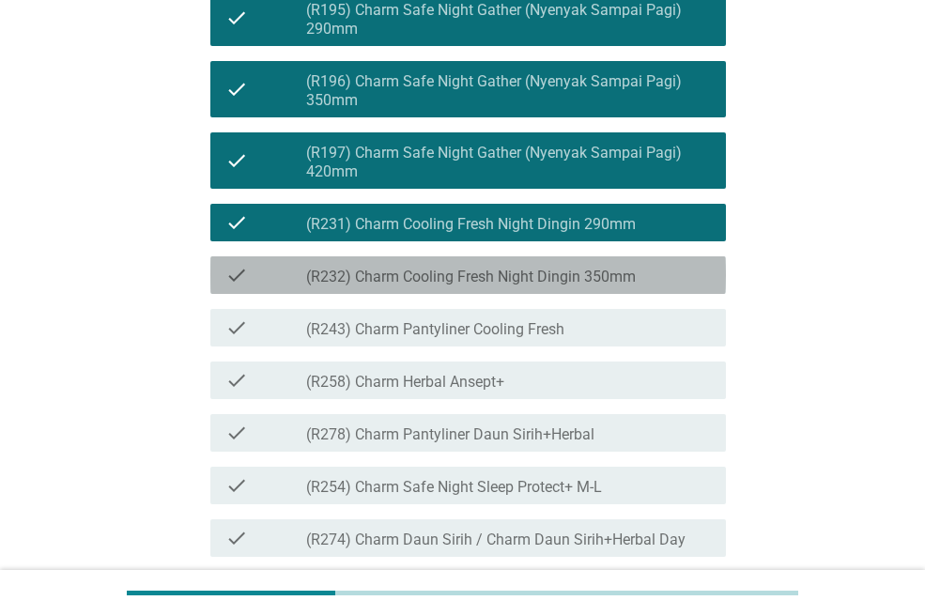
click at [441, 286] on label "(R232) Charm Cooling Fresh Night Dingin 350mm" at bounding box center [471, 277] width 330 height 19
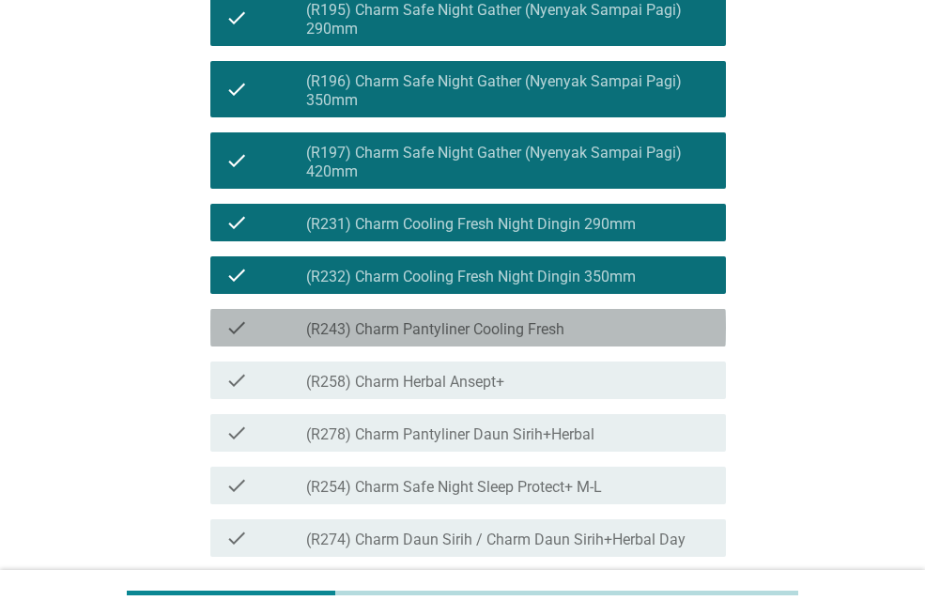
click at [453, 339] on label "(R243) Charm Pantyliner Cooling Fresh" at bounding box center [435, 329] width 258 height 19
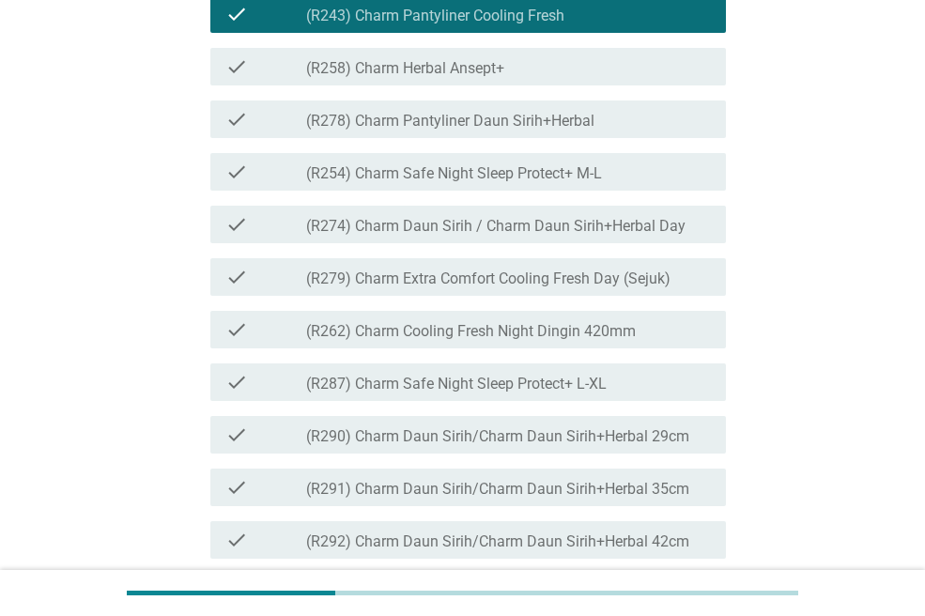
scroll to position [1406, 0]
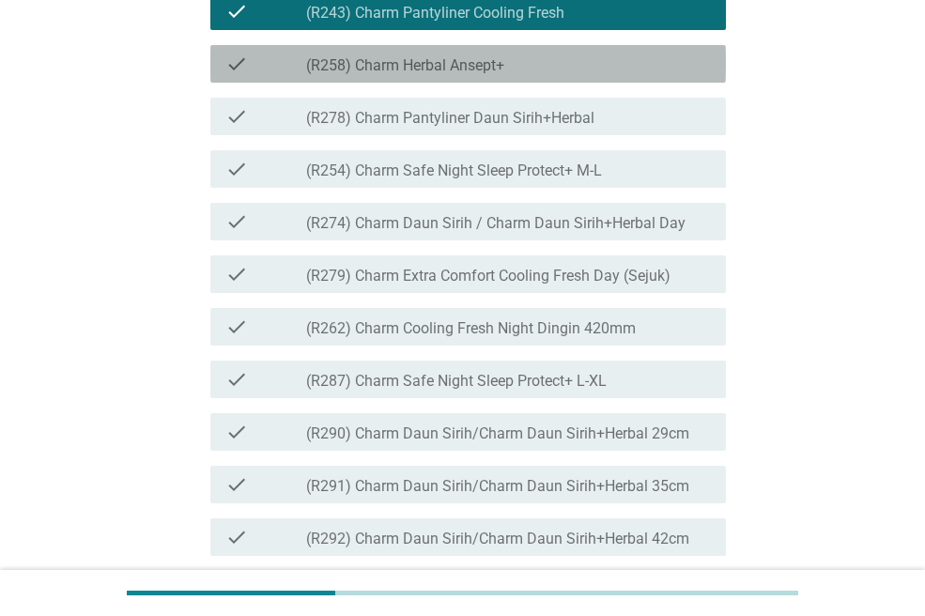
click at [415, 75] on label "(R258) Charm Herbal Ansept+" at bounding box center [405, 65] width 198 height 19
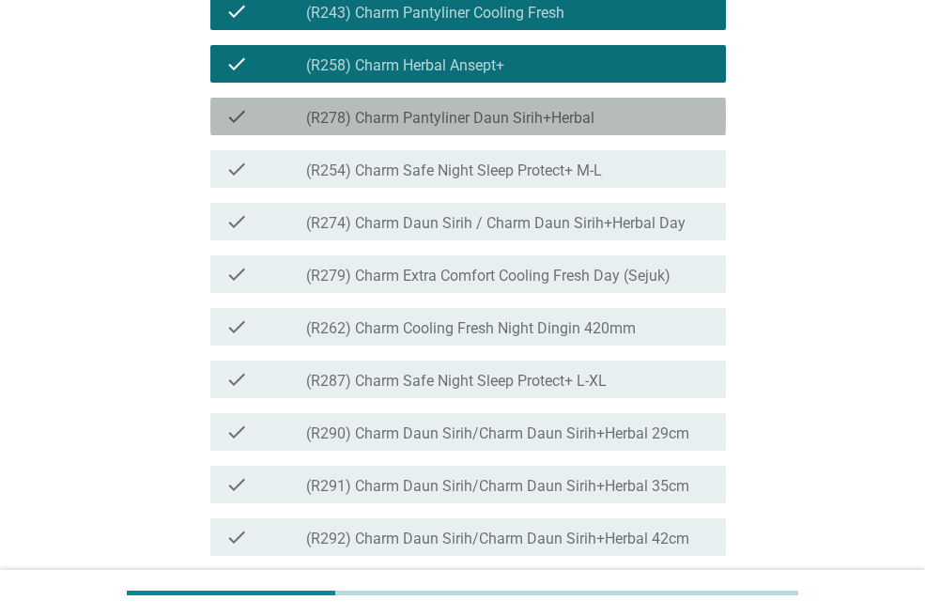
click at [431, 128] on label "(R278) Charm Pantyliner Daun Sirih+Herbal" at bounding box center [450, 118] width 288 height 19
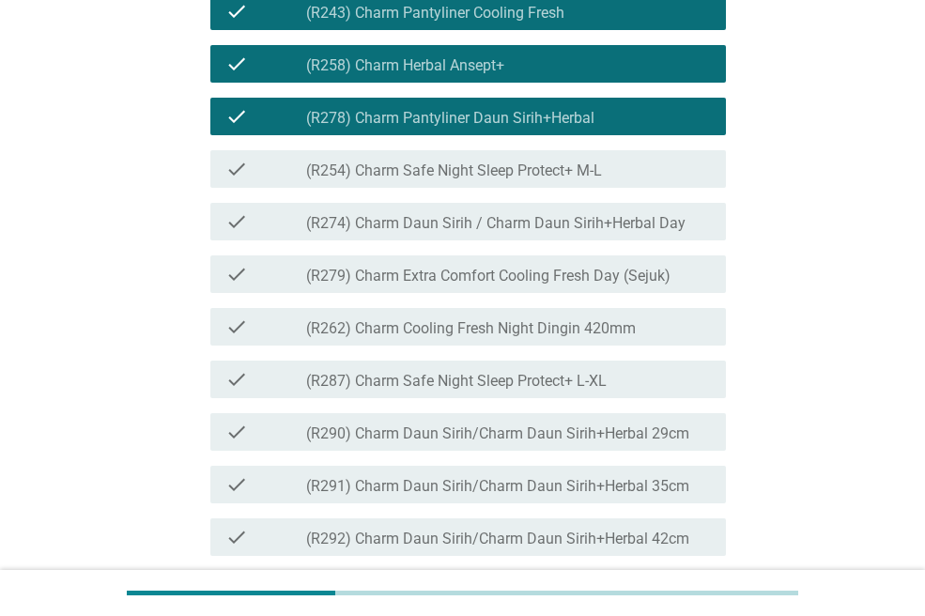
click at [431, 180] on div "check_box_outline_blank (R254) Charm Safe Night Sleep Protect+ M-L" at bounding box center [508, 169] width 405 height 23
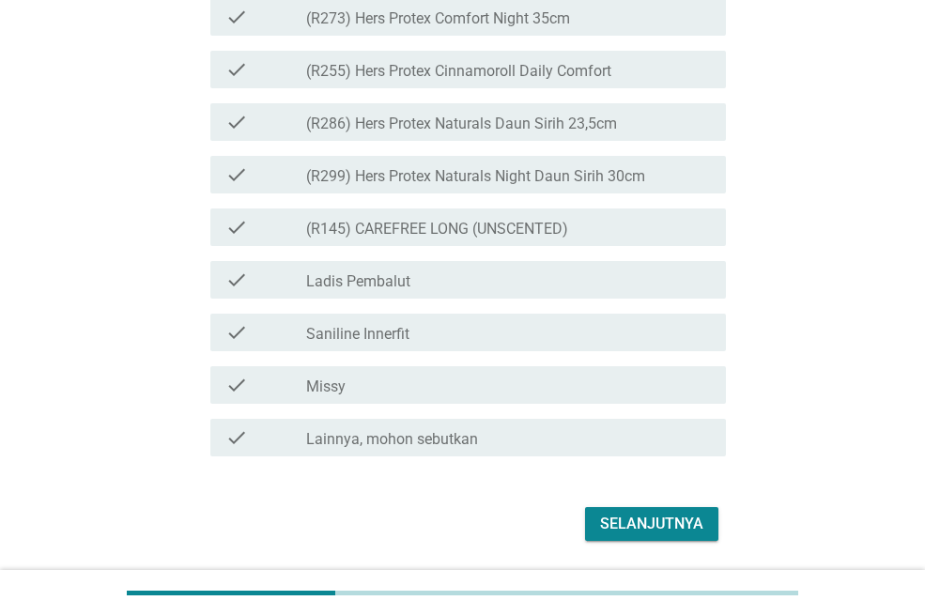
scroll to position [4849, 0]
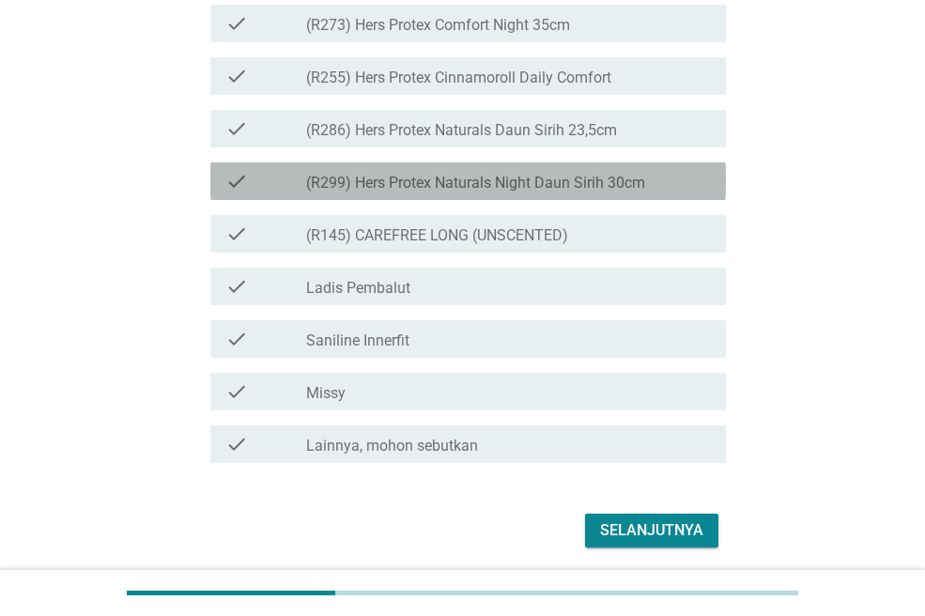
click at [431, 200] on div "check check_box_outline_blank (R299) Hers Protex Naturals Night Daun Sirih 30cm" at bounding box center [467, 181] width 515 height 38
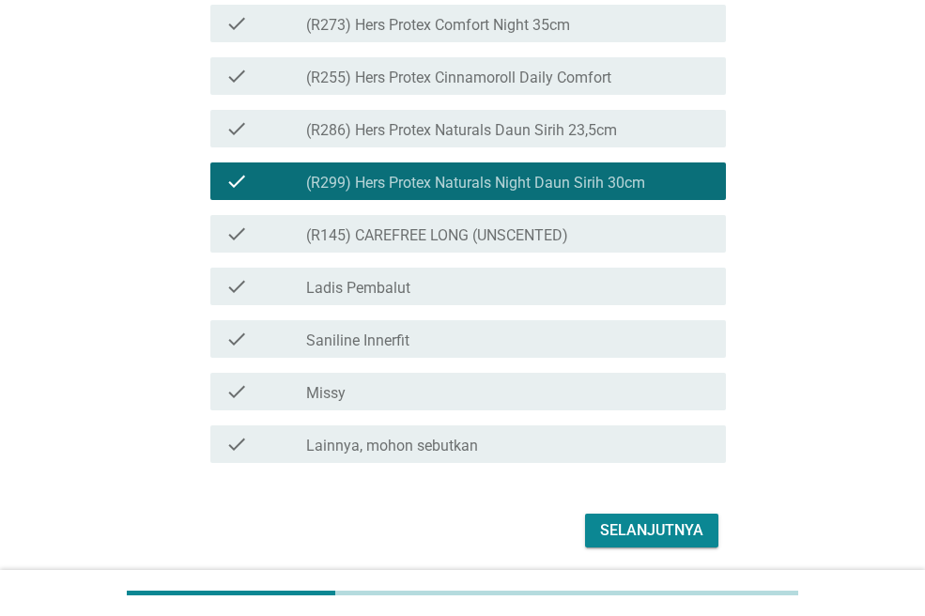
click at [414, 147] on div "check check_box_outline_blank (R286) Hers Protex Naturals Daun Sirih 23,5cm" at bounding box center [467, 129] width 515 height 38
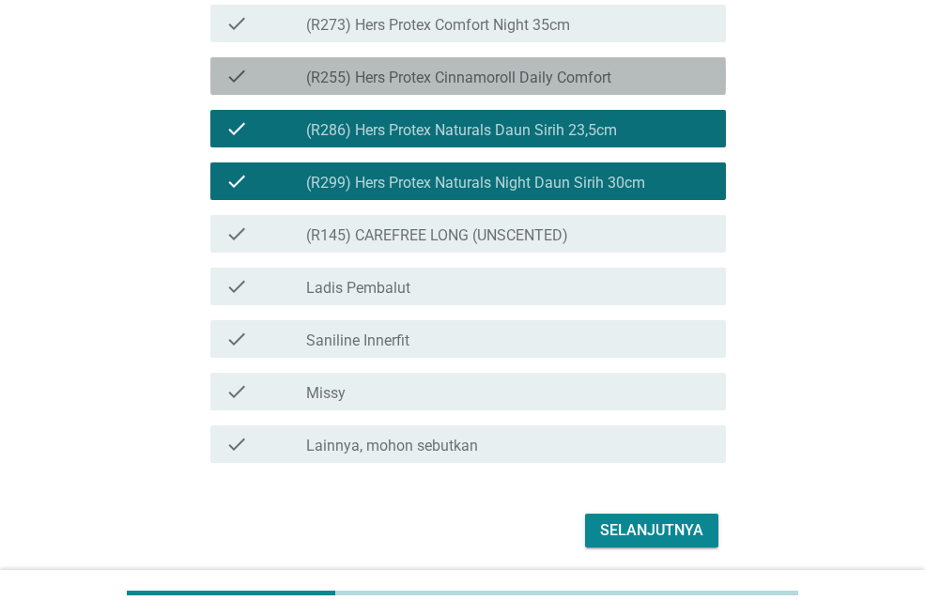
click at [400, 87] on label "(R255) Hers Protex Cinnamoroll Daily Comfort" at bounding box center [458, 78] width 305 height 19
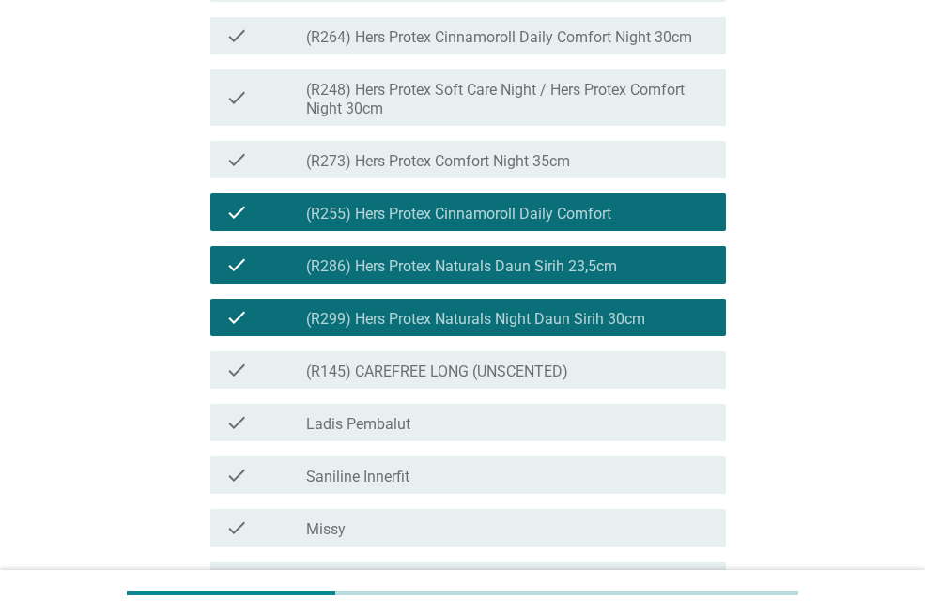
scroll to position [4706, 0]
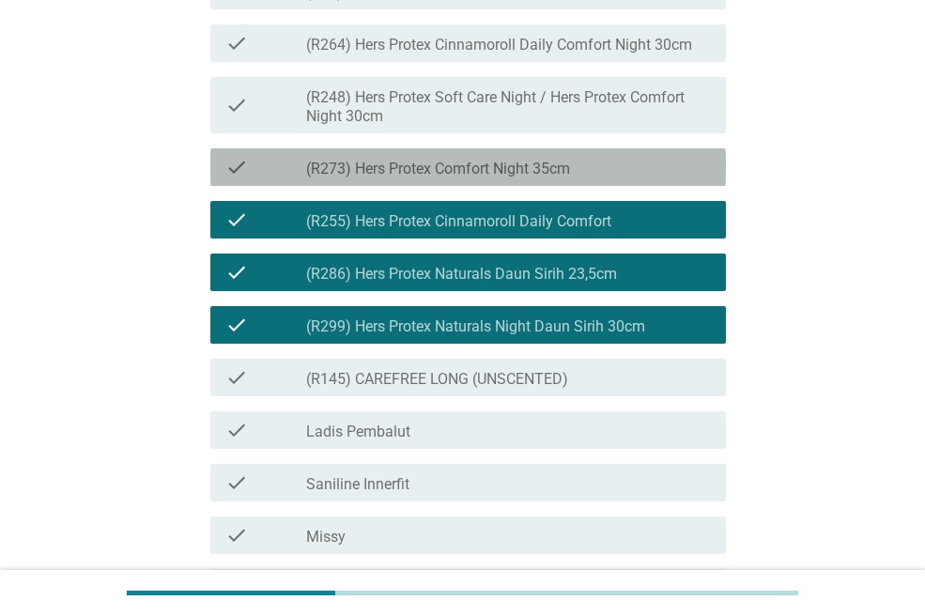
click at [414, 178] on label "(R273) Hers Protex Comfort Night 35cm" at bounding box center [438, 169] width 264 height 19
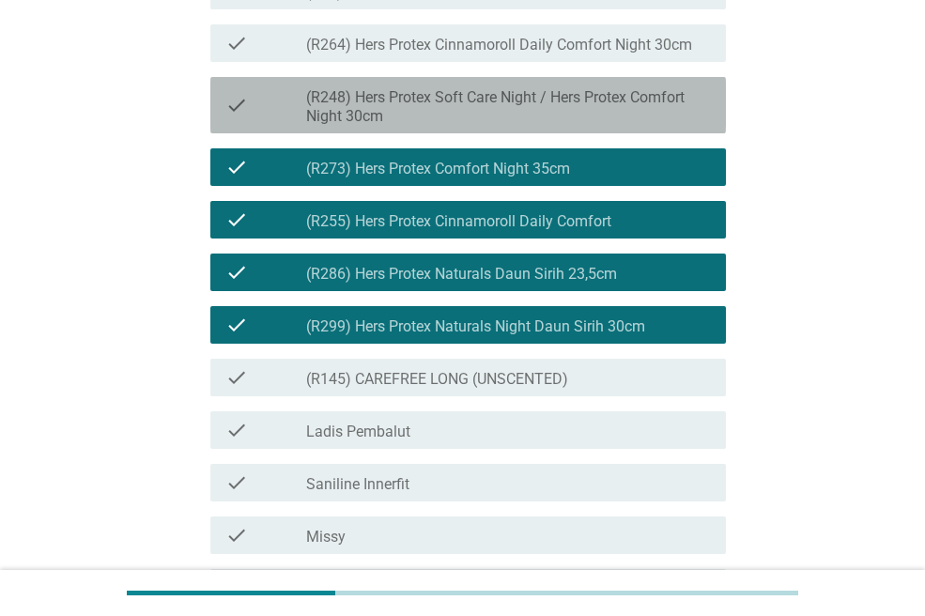
click at [415, 126] on label "(R248) Hers Protex Soft Care Night / Hers Protex Comfort Night 30cm" at bounding box center [508, 107] width 405 height 38
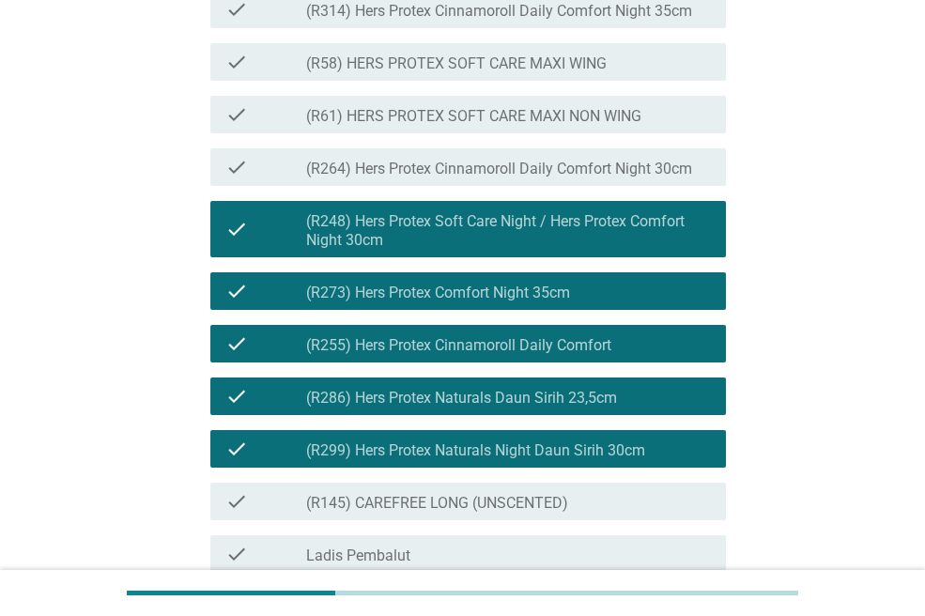
scroll to position [4576, 0]
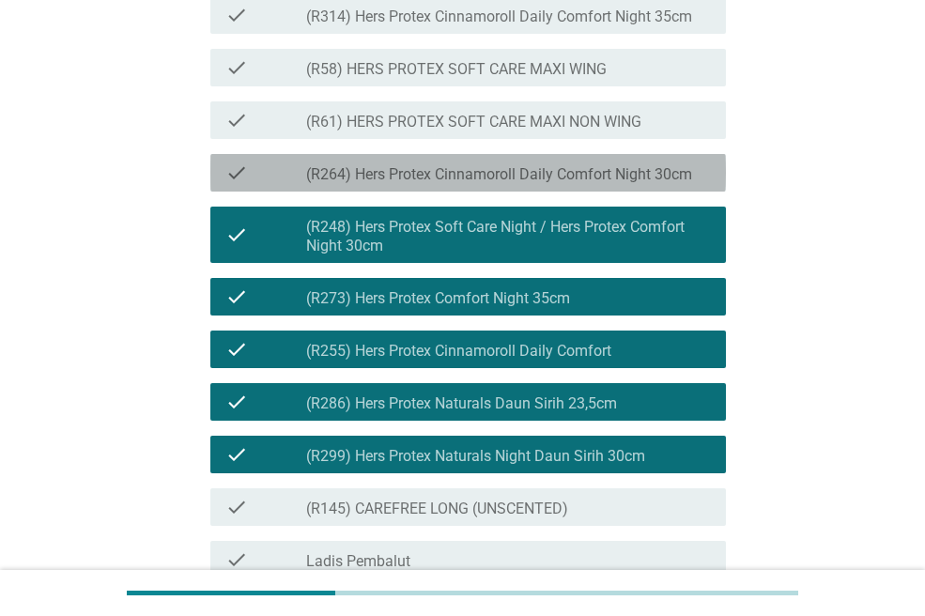
click at [423, 184] on label "(R264) Hers Protex Cinnamoroll Daily Comfort Night 30cm" at bounding box center [499, 174] width 386 height 19
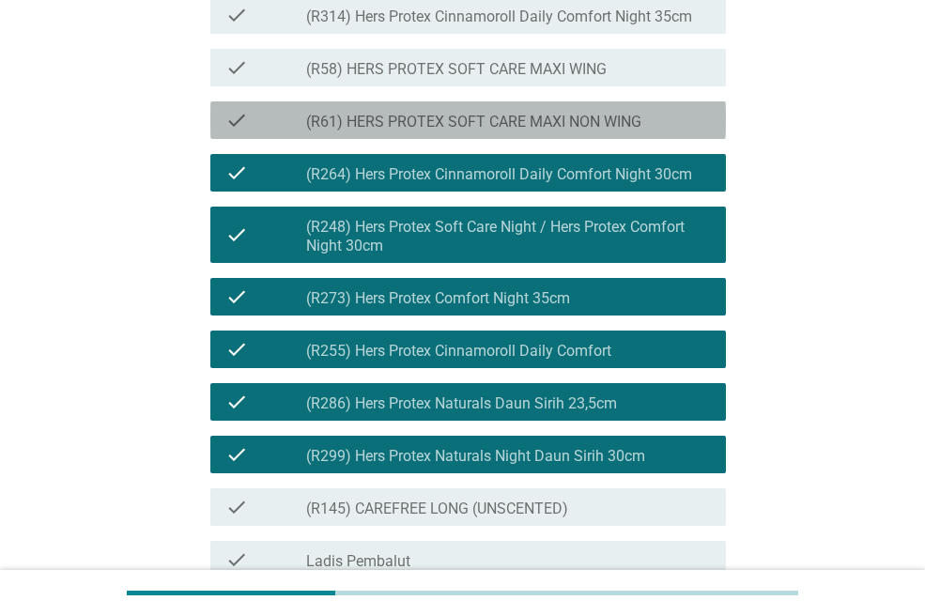
click at [423, 139] on div "check check_box_outline_blank (R61) HERS PROTEX SOFT CARE MAXI NON WING" at bounding box center [467, 120] width 515 height 38
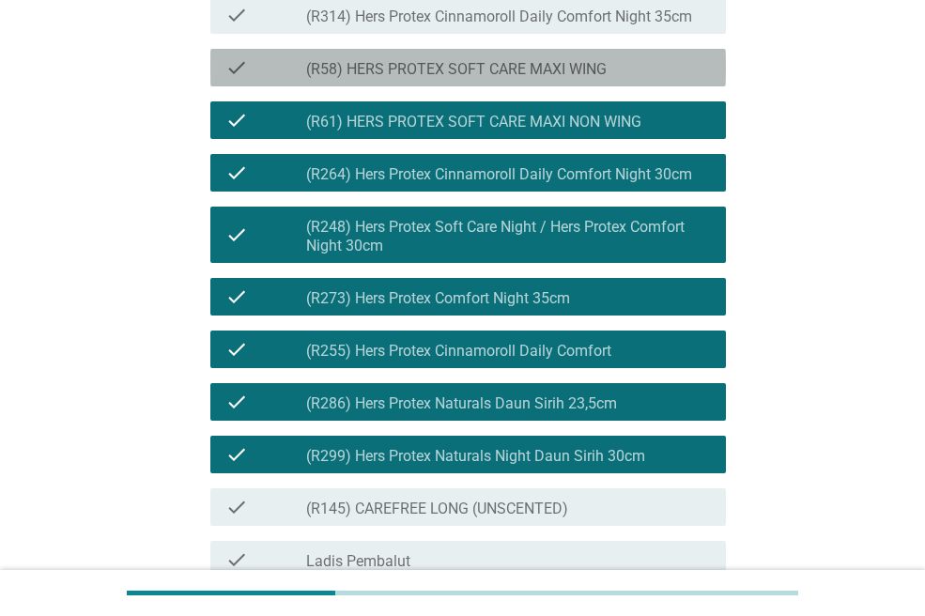
click at [423, 79] on label "(R58) HERS PROTEX SOFT CARE MAXI WING" at bounding box center [456, 69] width 300 height 19
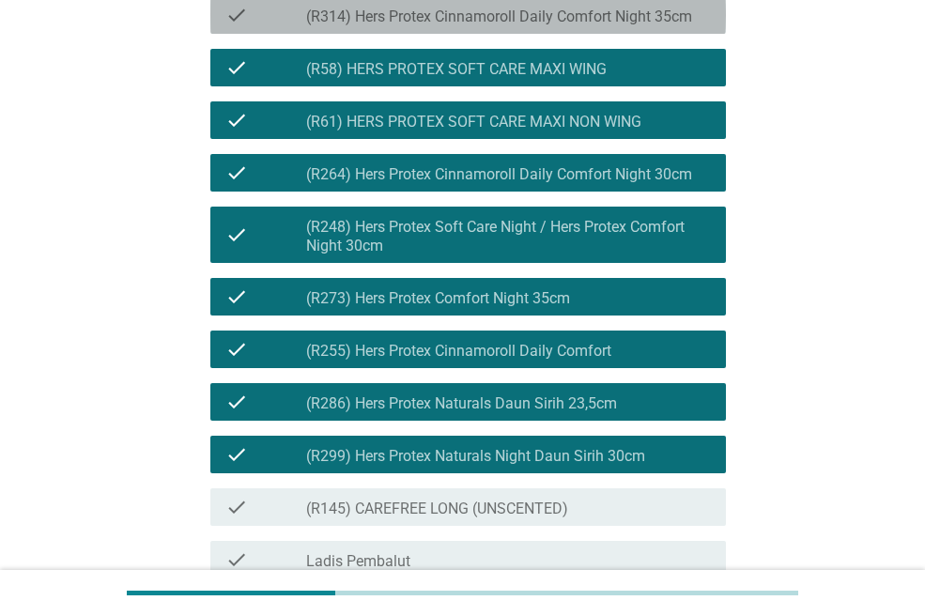
click at [423, 26] on label "(R314) Hers Protex Cinnamoroll Daily Comfort Night 35cm" at bounding box center [499, 17] width 386 height 19
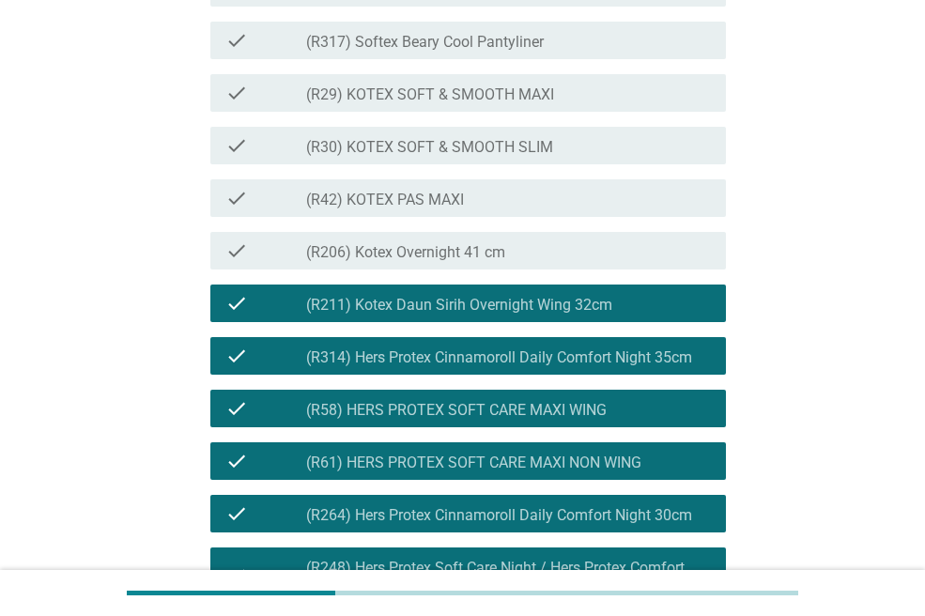
scroll to position [4234, 0]
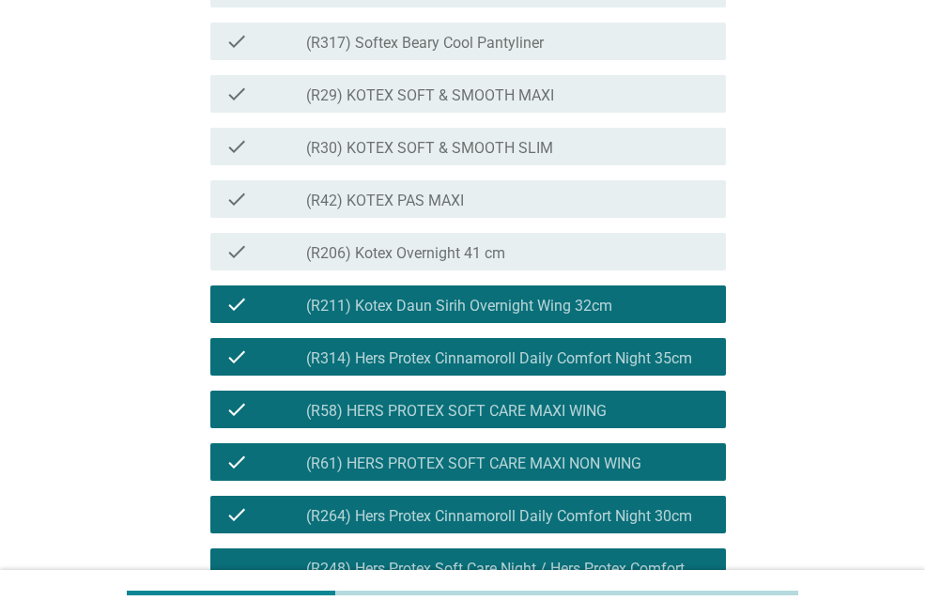
click at [418, 263] on label "(R206) Kotex Overnight 41 cm" at bounding box center [405, 253] width 199 height 19
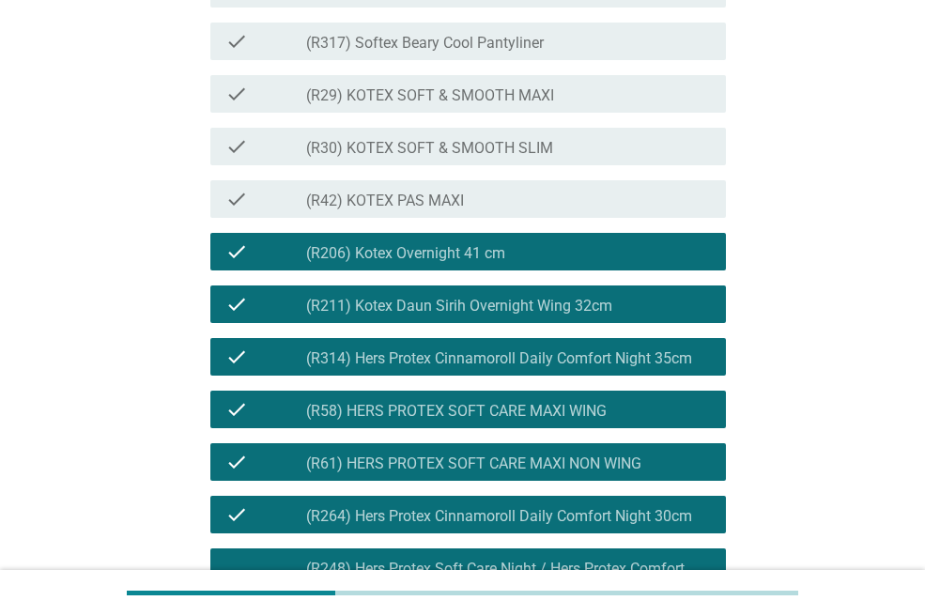
click at [421, 210] on label "(R42) KOTEX PAS MAXI" at bounding box center [385, 201] width 158 height 19
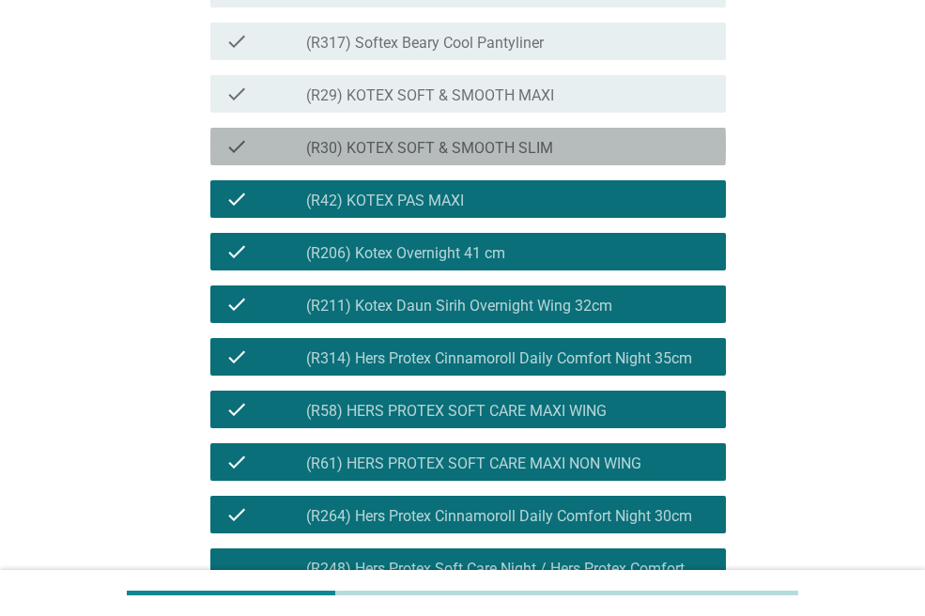
click at [423, 158] on label "(R30) KOTEX SOFT & SMOOTH SLIM" at bounding box center [429, 148] width 247 height 19
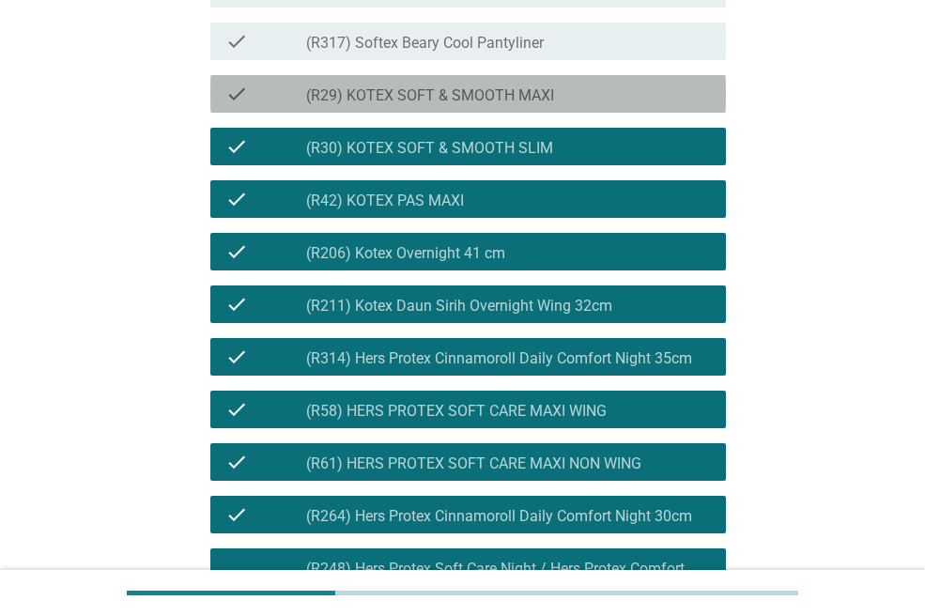
click at [423, 113] on div "check check_box_outline_blank (R29) KOTEX SOFT & SMOOTH MAXI" at bounding box center [467, 94] width 515 height 38
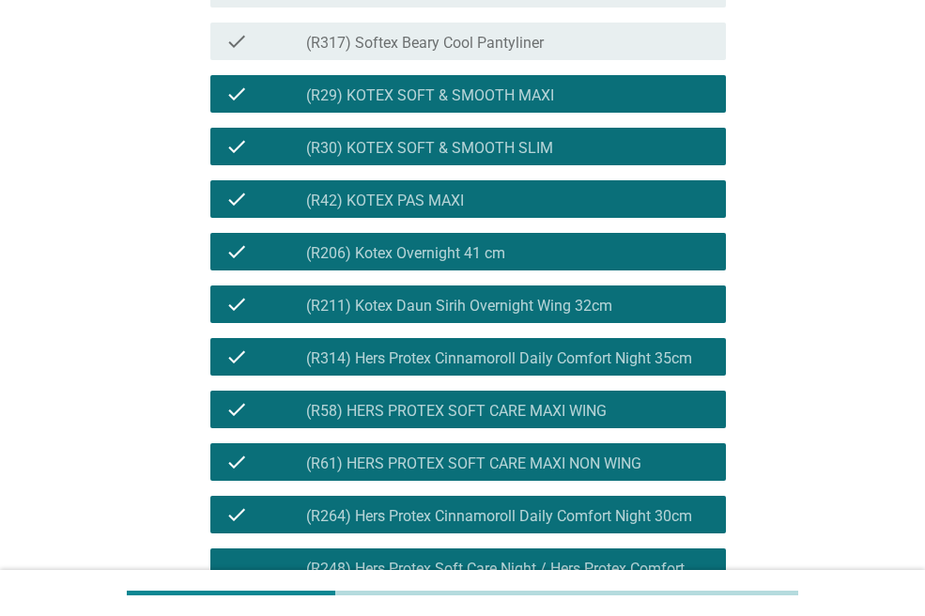
click at [428, 53] on label "(R317) Softex Beary Cool Pantyliner" at bounding box center [425, 43] width 238 height 19
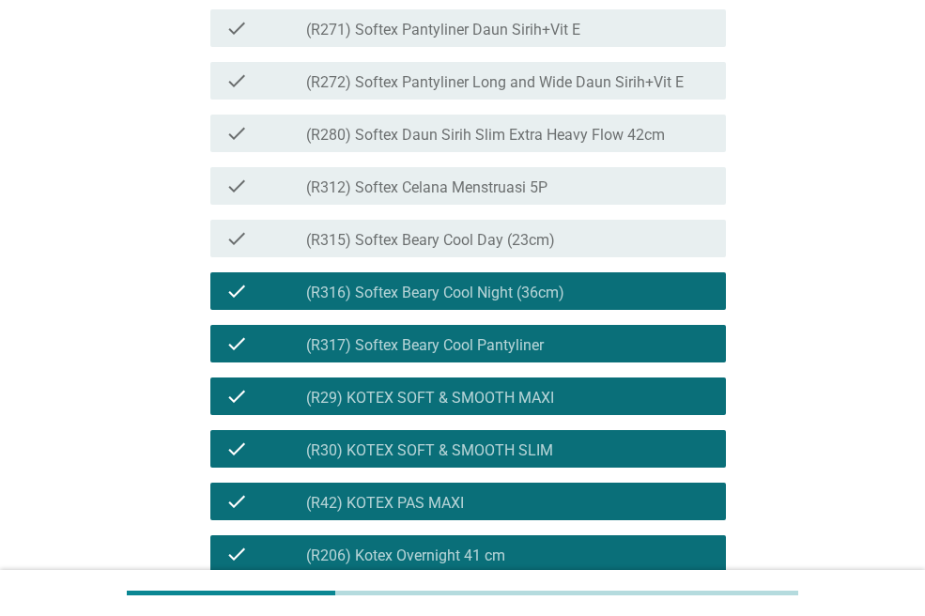
scroll to position [3930, 0]
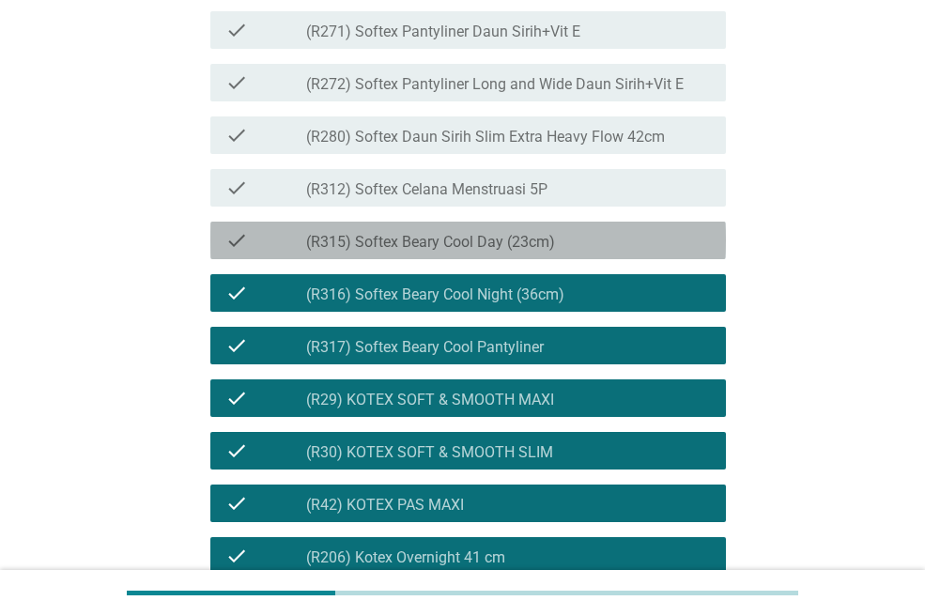
click at [398, 252] on label "(R315) Softex Beary Cool Day (23cm)" at bounding box center [430, 242] width 249 height 19
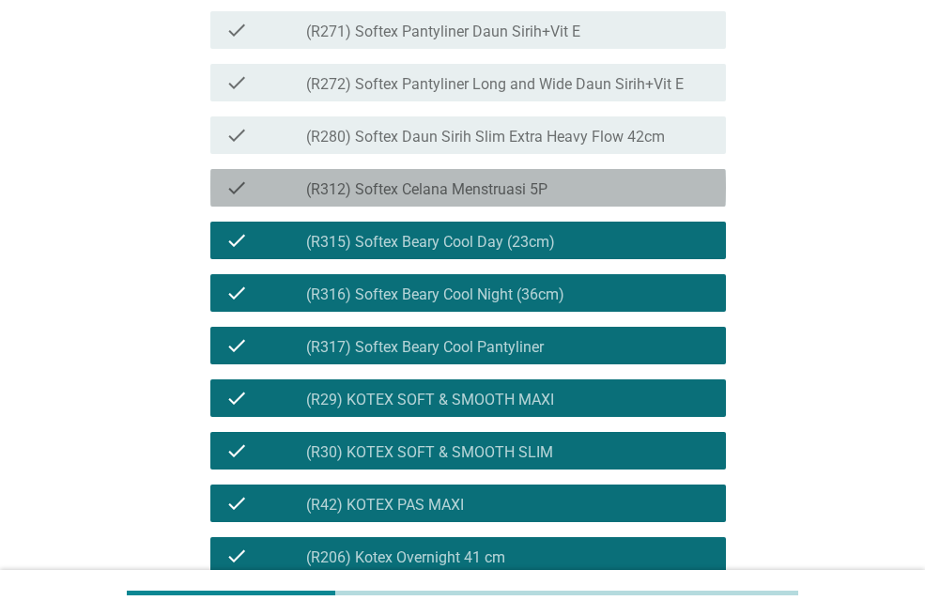
click at [399, 199] on label "(R312) Softex Celana Menstruasi 5P" at bounding box center [426, 189] width 241 height 19
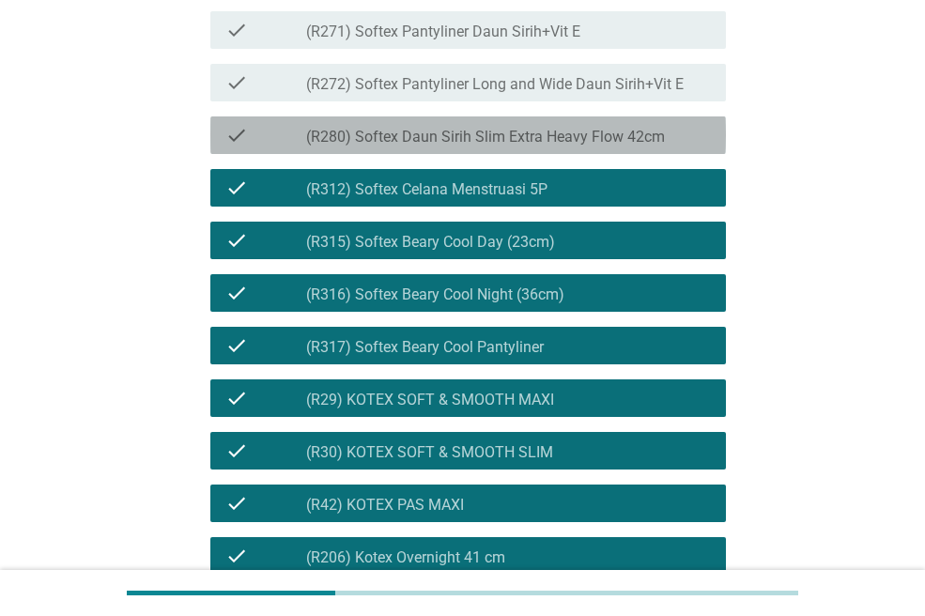
click at [405, 146] on label "(R280) Softex Daun Sirih Slim Extra Heavy Flow 42cm" at bounding box center [485, 137] width 359 height 19
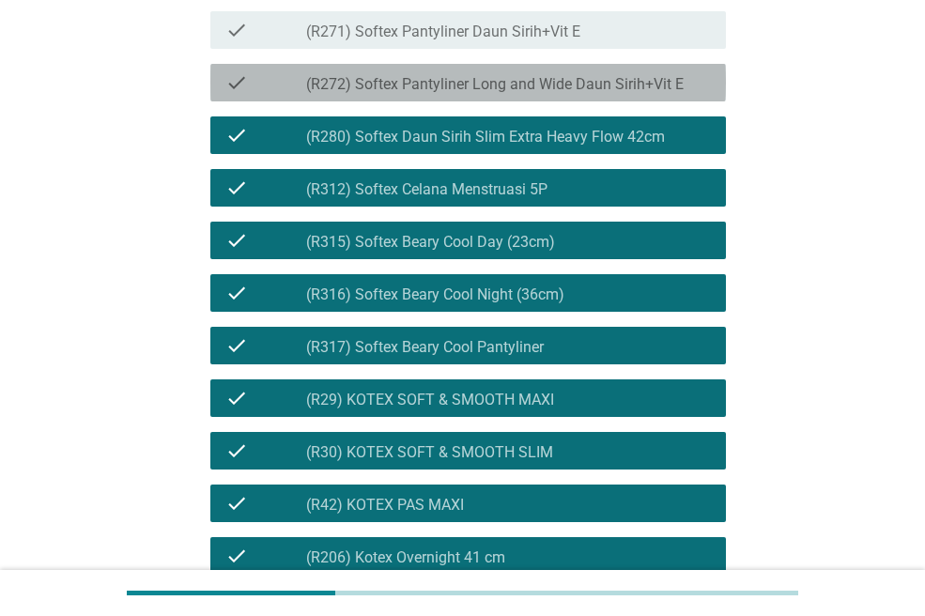
click at [421, 94] on label "(R272) Softex Pantyliner Long and Wide Daun Sirih+Vit E" at bounding box center [494, 84] width 377 height 19
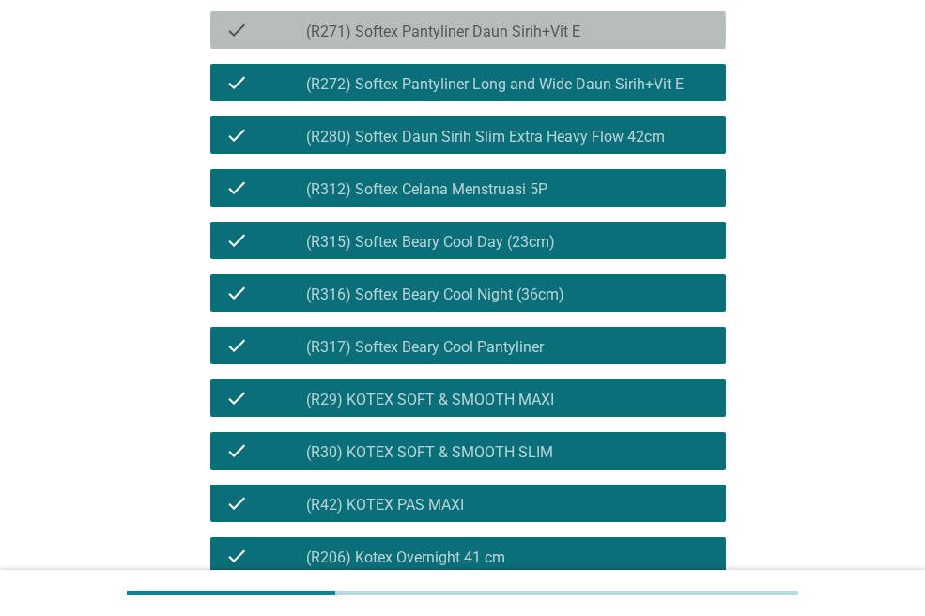
click at [423, 41] on label "(R271) Softex Pantyliner Daun Sirih+Vit E" at bounding box center [443, 32] width 274 height 19
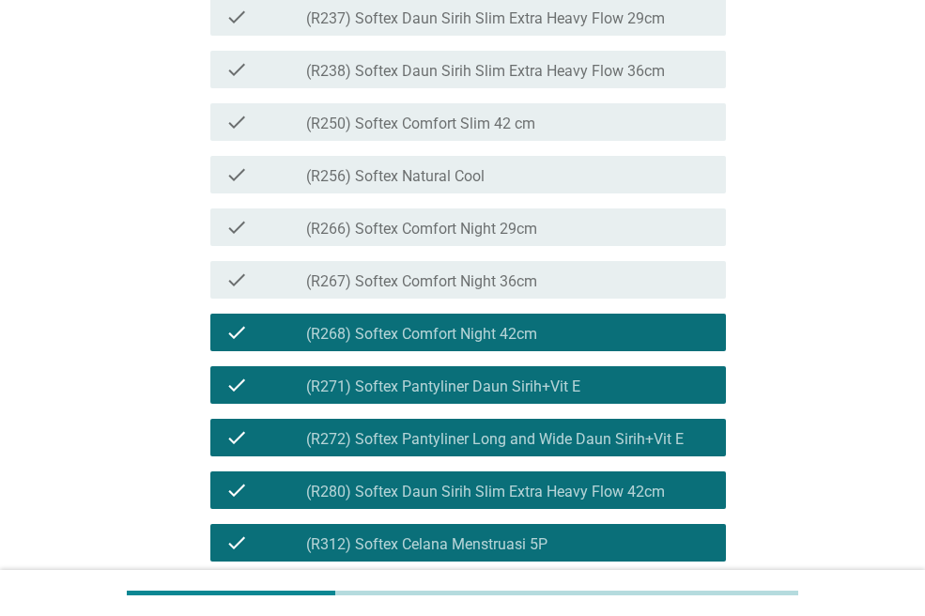
scroll to position [3573, 0]
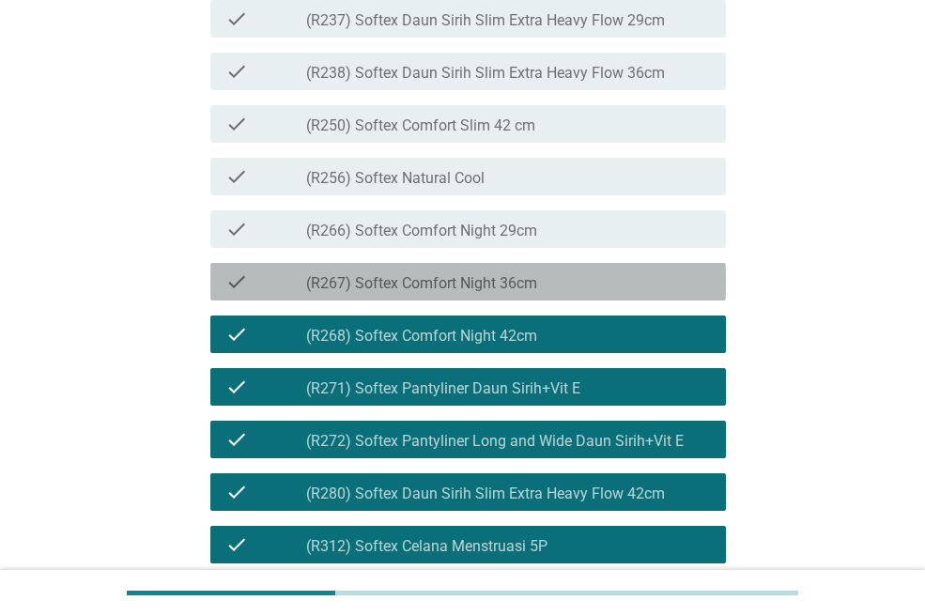
click at [397, 293] on div "check_box_outline_blank (R267) Softex Comfort Night 36cm" at bounding box center [508, 281] width 405 height 23
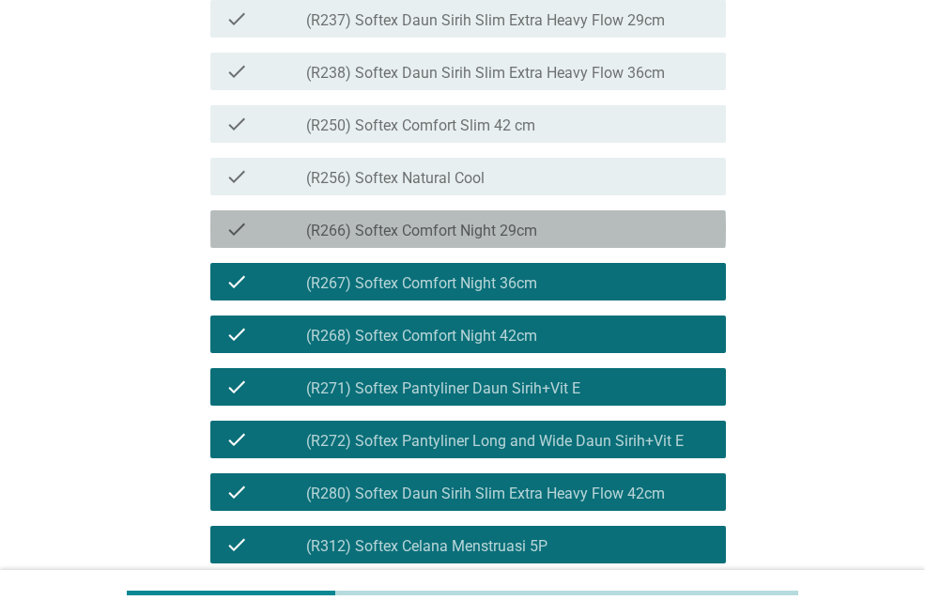
click at [403, 240] on label "(R266) Softex Comfort Night 29cm" at bounding box center [421, 231] width 231 height 19
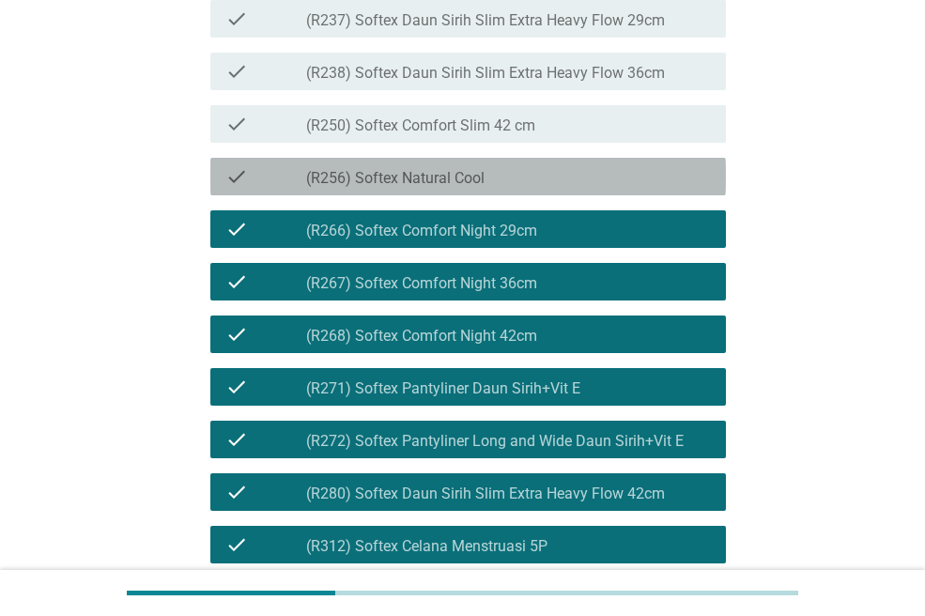
click at [409, 188] on label "(R256) Softex Natural Cool" at bounding box center [395, 178] width 178 height 19
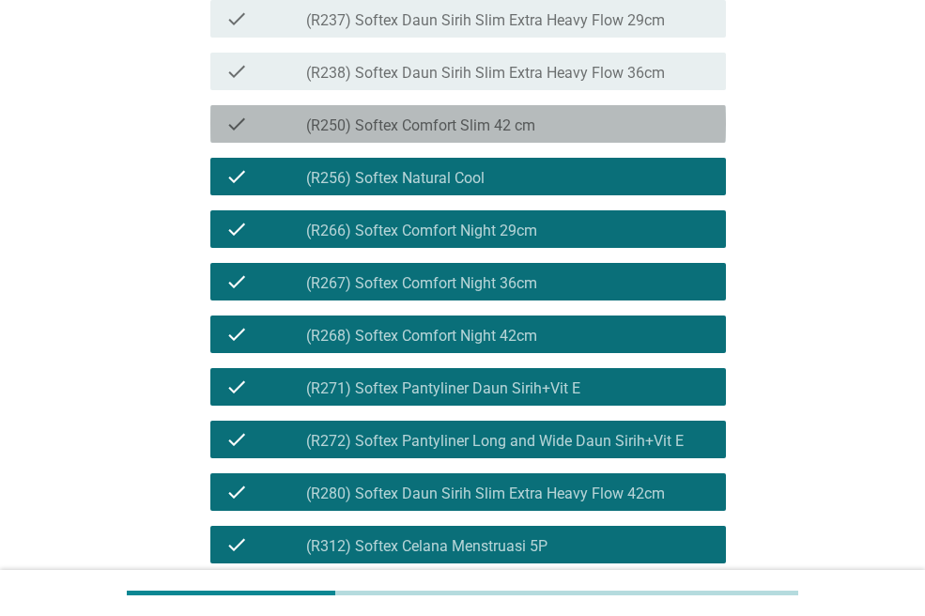
click at [418, 143] on div "check check_box_outline_blank (R250) Softex Comfort Slim 42 cm" at bounding box center [467, 124] width 515 height 38
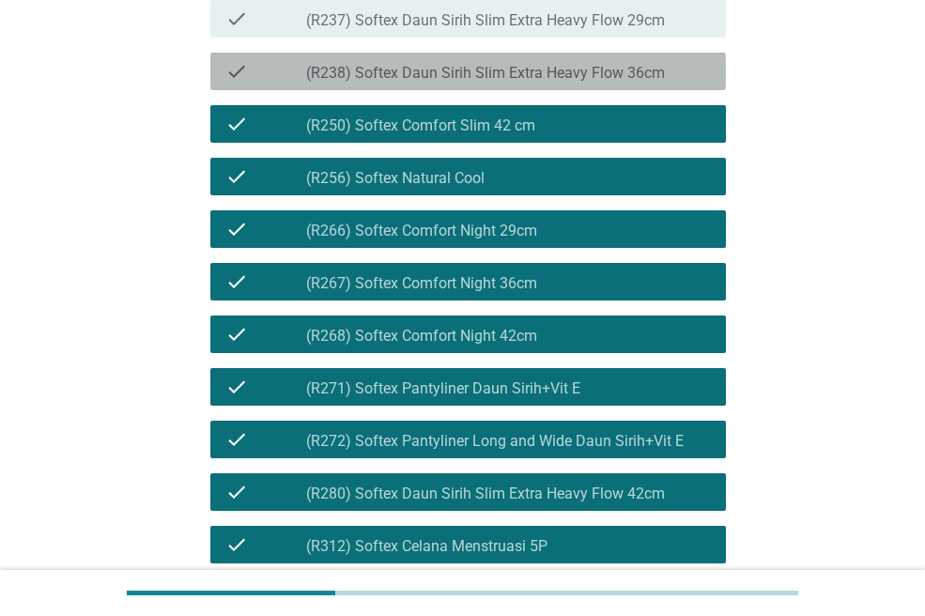
click at [423, 90] on div "check check_box_outline_blank (R238) Softex Daun Sirih Slim Extra Heavy Flow 36…" at bounding box center [467, 72] width 515 height 38
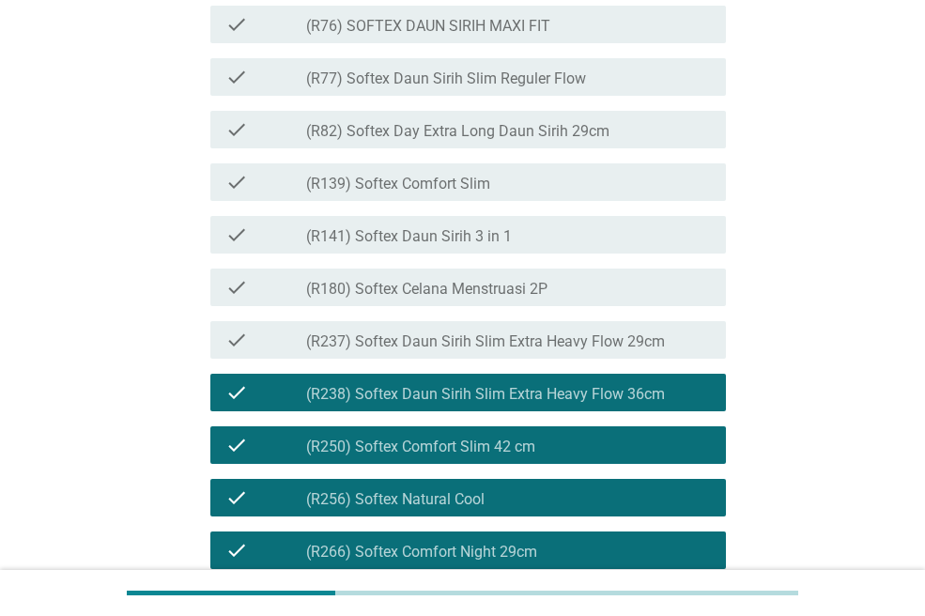
scroll to position [3251, 0]
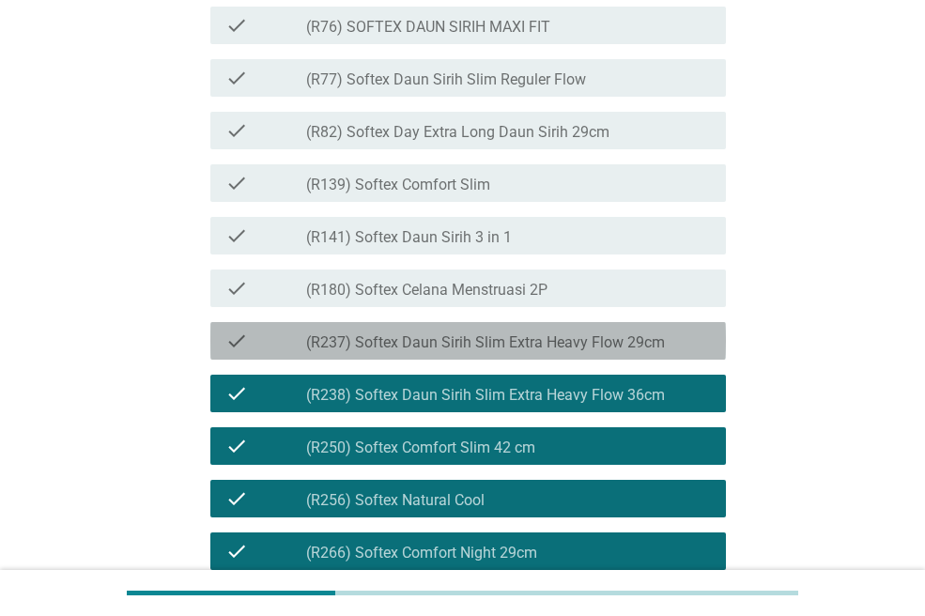
click at [407, 360] on div "check check_box_outline_blank (R237) Softex Daun Sirih Slim Extra Heavy Flow 29…" at bounding box center [467, 341] width 515 height 38
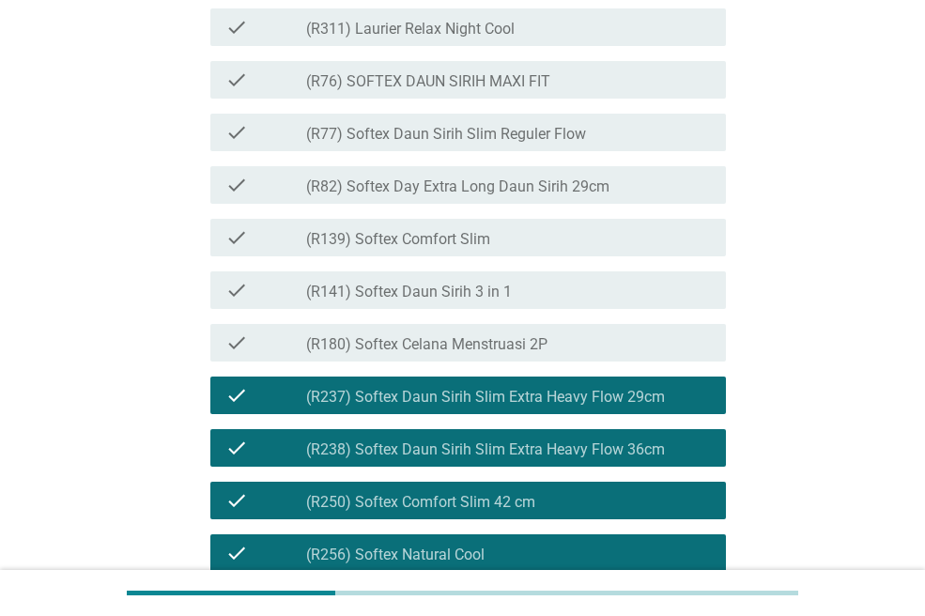
scroll to position [3193, 0]
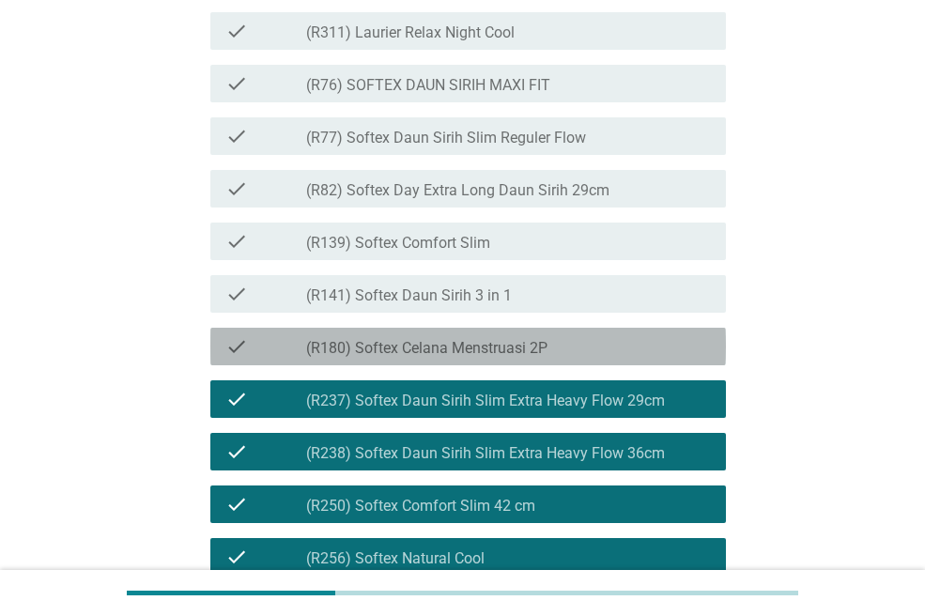
click at [458, 358] on label "(R180) Softex Celana Menstruasi 2P" at bounding box center [426, 348] width 241 height 19
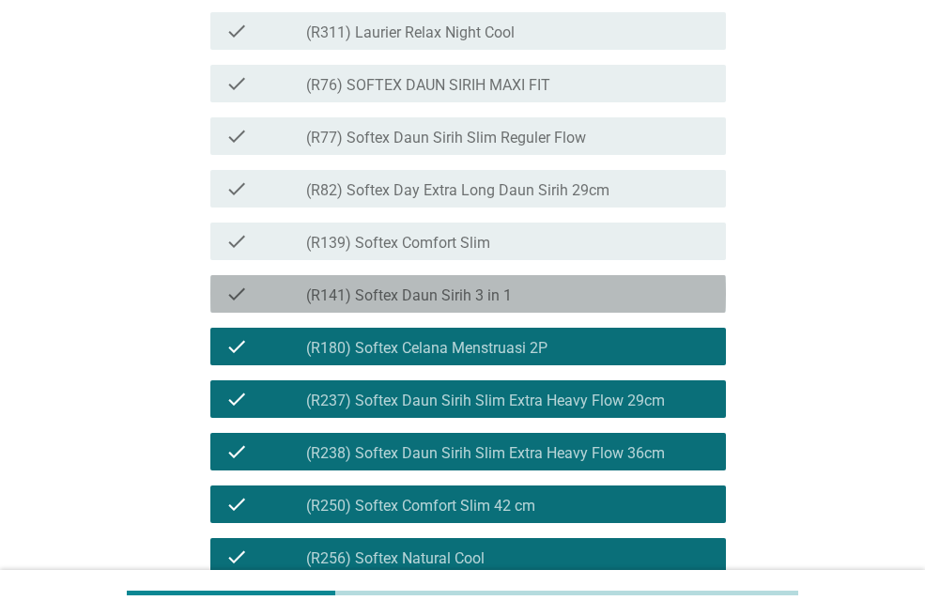
click at [469, 313] on div "check check_box_outline_blank (R141) Softex Daun Sirih 3 in 1" at bounding box center [467, 294] width 515 height 38
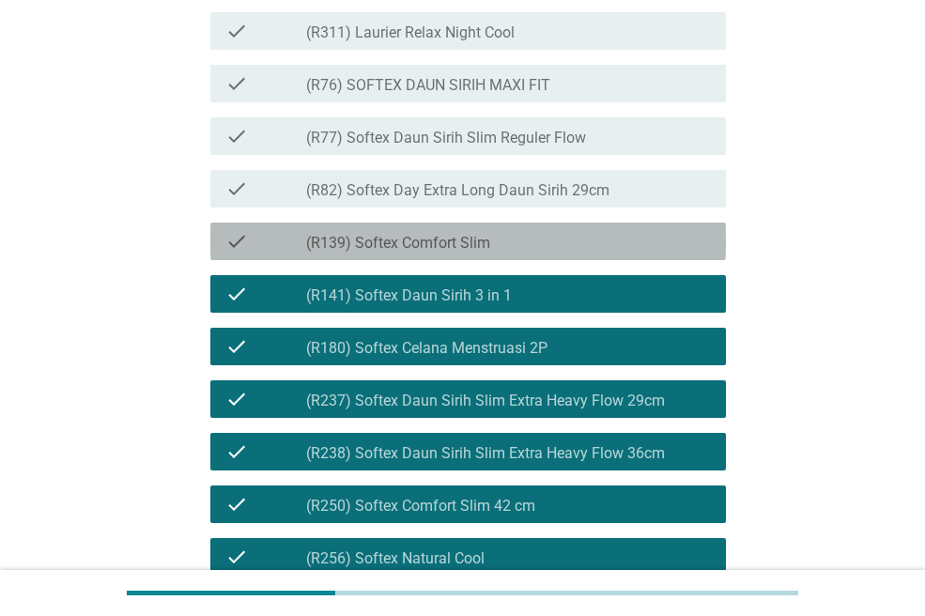
click at [469, 260] on div "check check_box_outline_blank (R139) Softex Comfort Slim" at bounding box center [467, 242] width 515 height 38
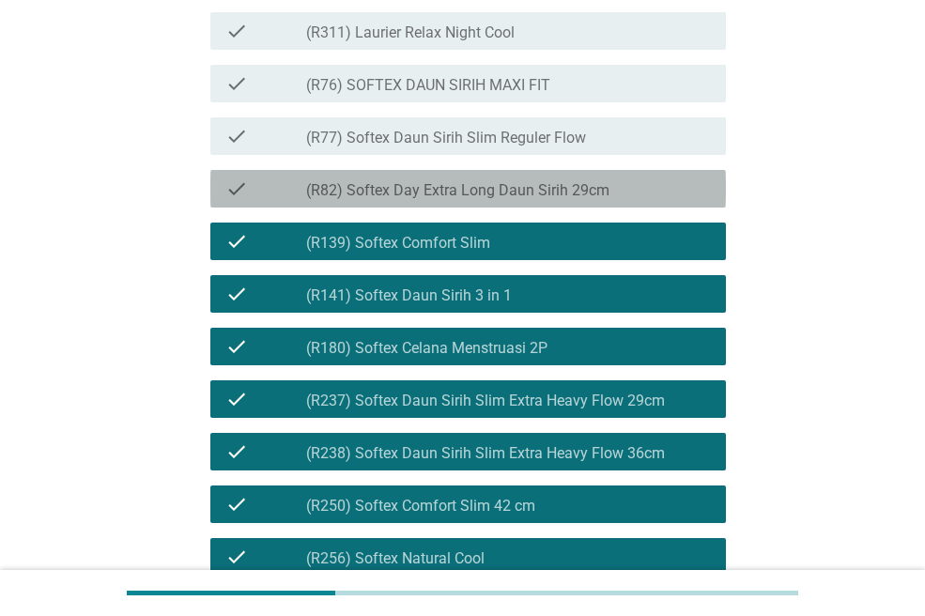
click at [479, 200] on label "(R82) Softex Day Extra Long Daun Sirih 29cm" at bounding box center [457, 190] width 303 height 19
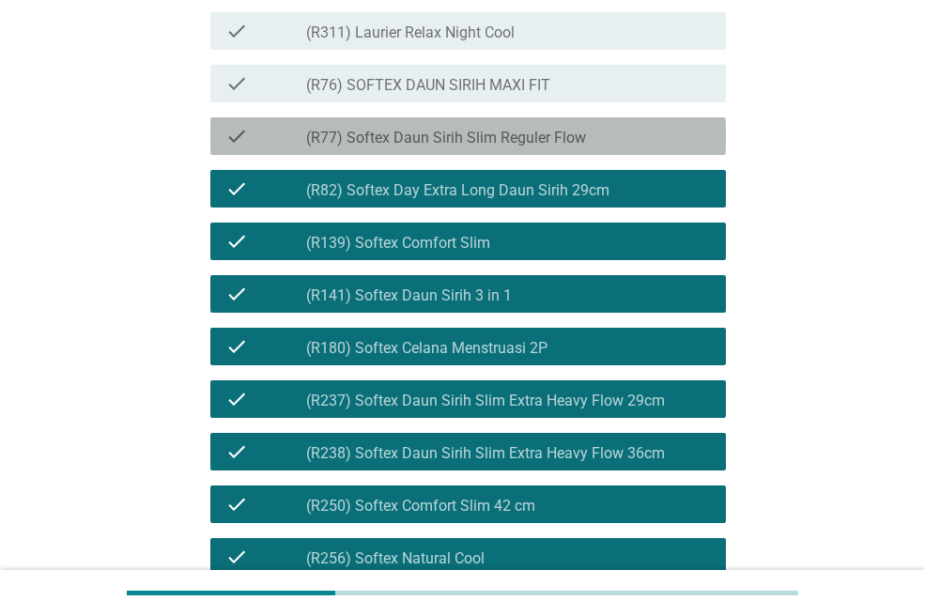
click at [493, 155] on div "check check_box_outline_blank (R77) Softex Daun Sirih Slim Reguler Flow" at bounding box center [467, 136] width 515 height 38
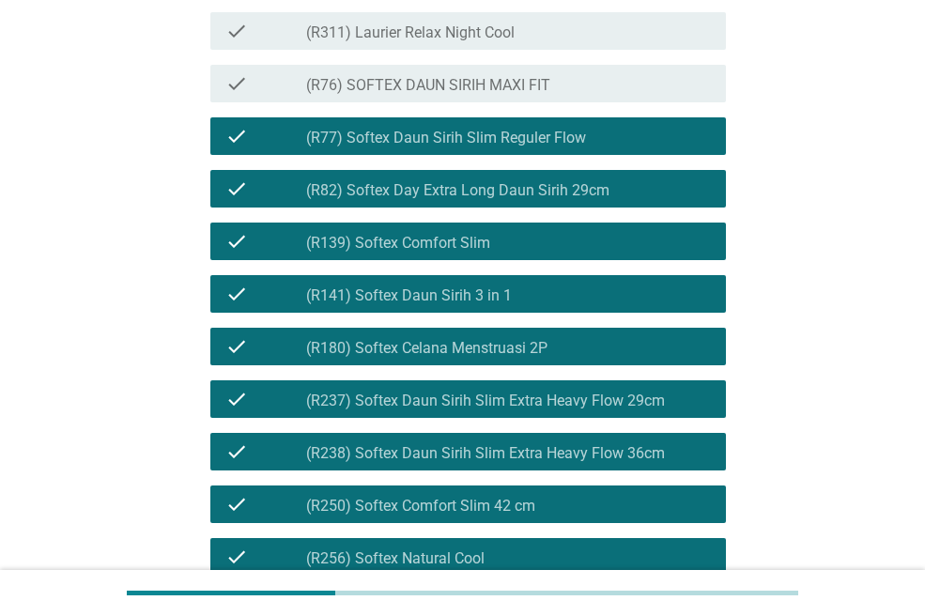
click at [488, 95] on label "(R76) SOFTEX DAUN SIRIH MAXI FIT" at bounding box center [428, 85] width 244 height 19
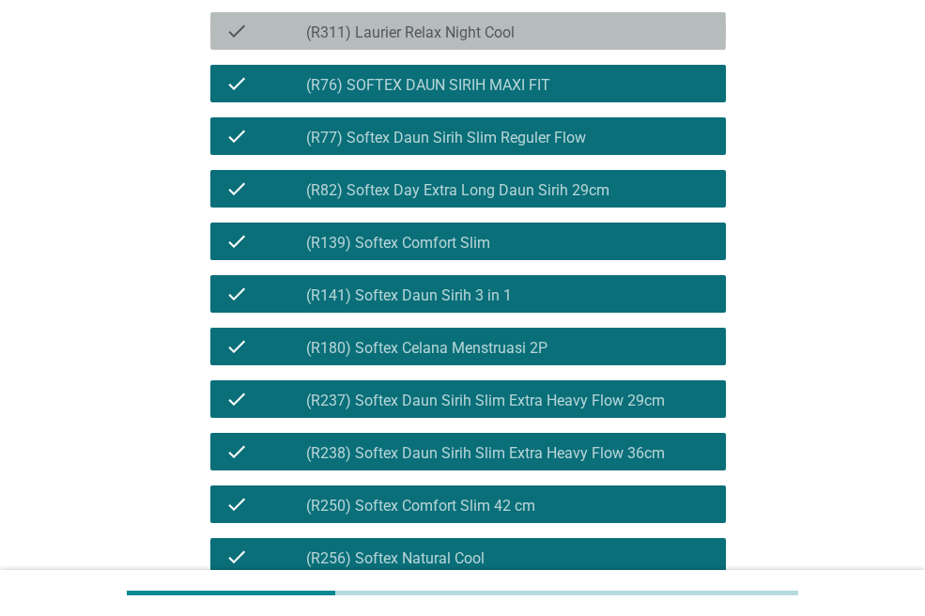
click at [469, 42] on label "(R311) Laurier Relax Night Cool" at bounding box center [410, 32] width 208 height 19
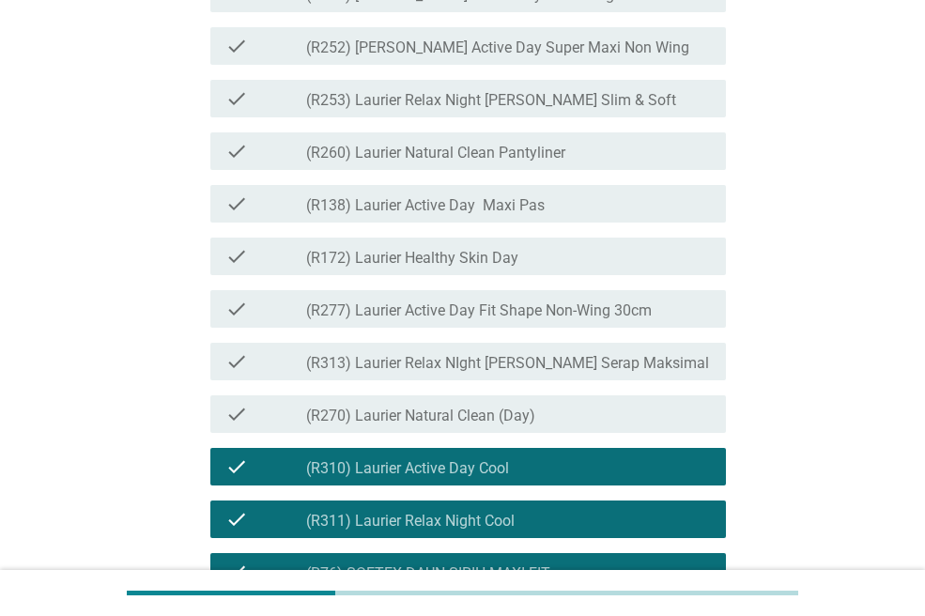
scroll to position [2724, 0]
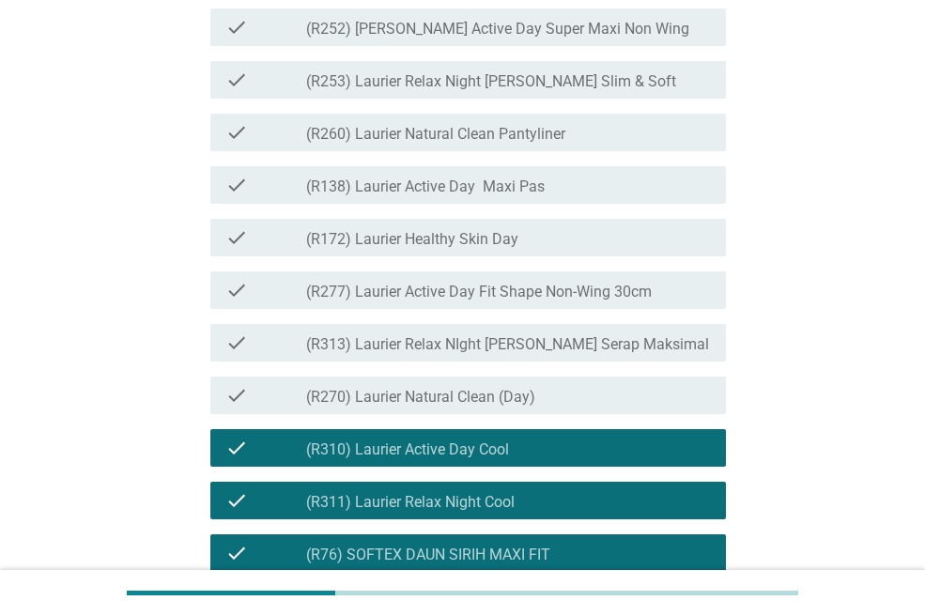
click at [410, 407] on label "(R270) Laurier Natural Clean (Day)" at bounding box center [420, 397] width 229 height 19
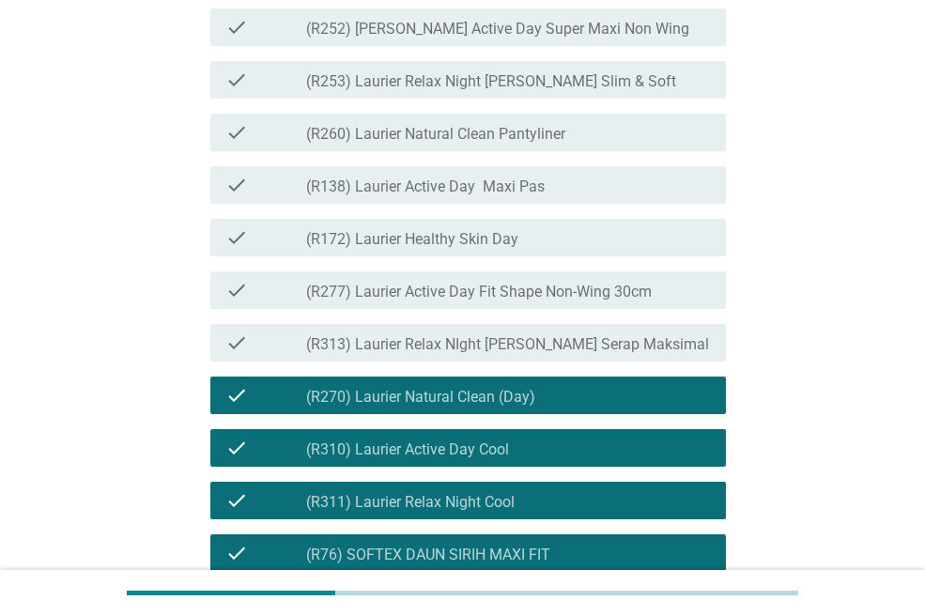
click at [407, 354] on label "(R313) Laurier Relax NIght [PERSON_NAME] Serap Maksimal" at bounding box center [507, 344] width 403 height 19
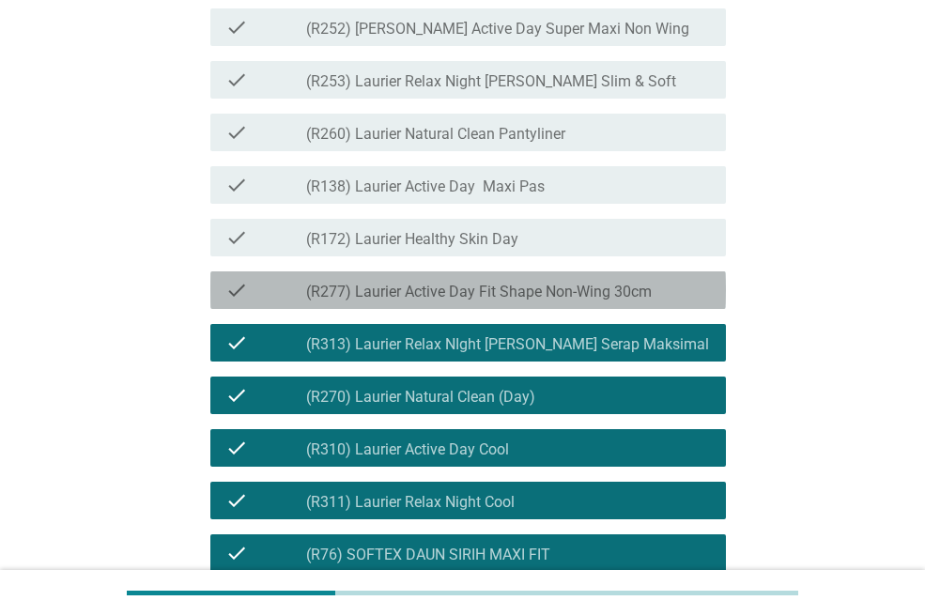
click at [408, 301] on div "check_box_outline_blank (R277) Laurier Active Day Fit Shape Non-Wing 30cm" at bounding box center [508, 290] width 405 height 23
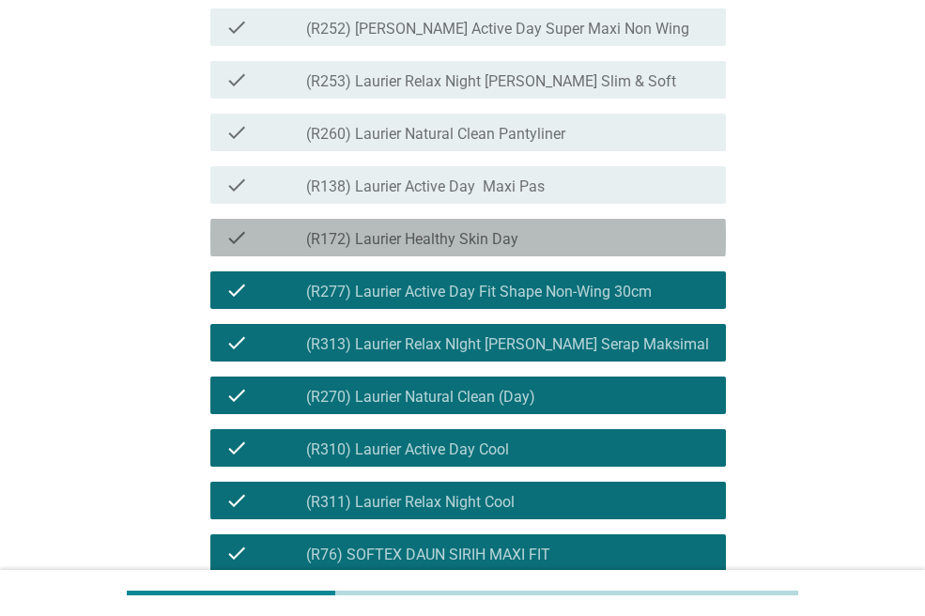
click at [407, 256] on div "check check_box_outline_blank (R172) Laurier Healthy Skin Day" at bounding box center [467, 238] width 515 height 38
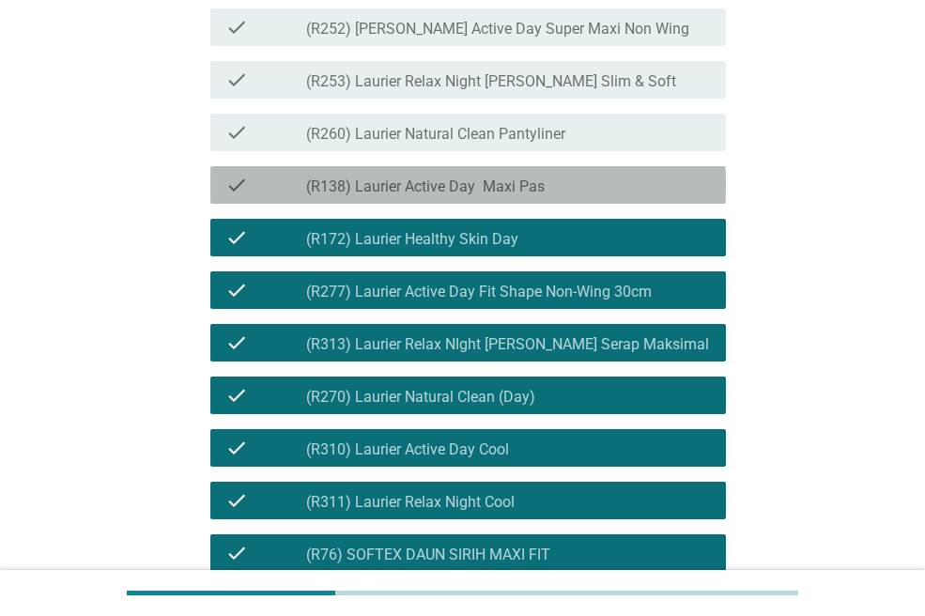
click at [406, 204] on div "check check_box_outline_blank (R138) Laurier Active Day Maxi Pas" at bounding box center [467, 185] width 515 height 38
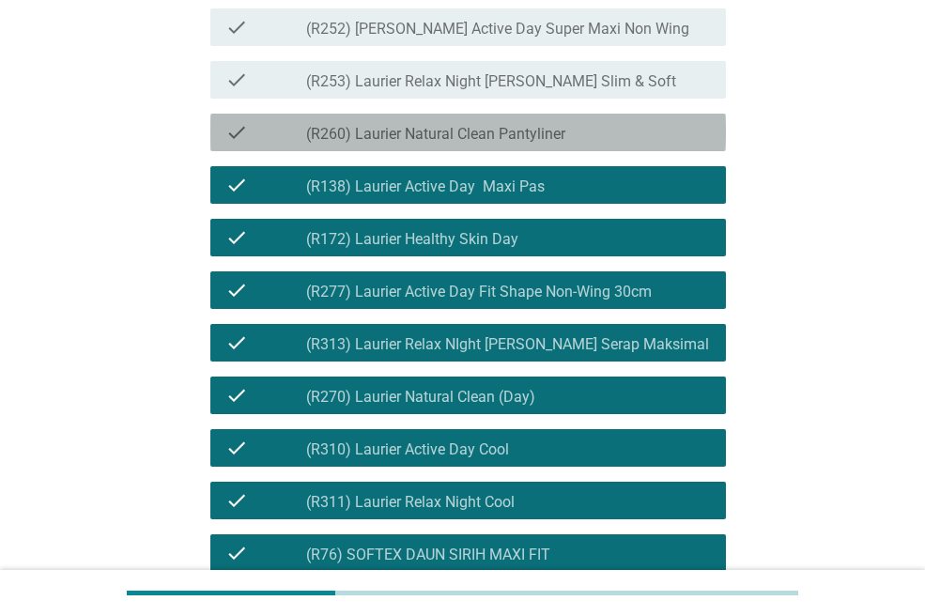
click at [410, 144] on label "(R260) Laurier Natural Clean Pantyliner" at bounding box center [435, 134] width 259 height 19
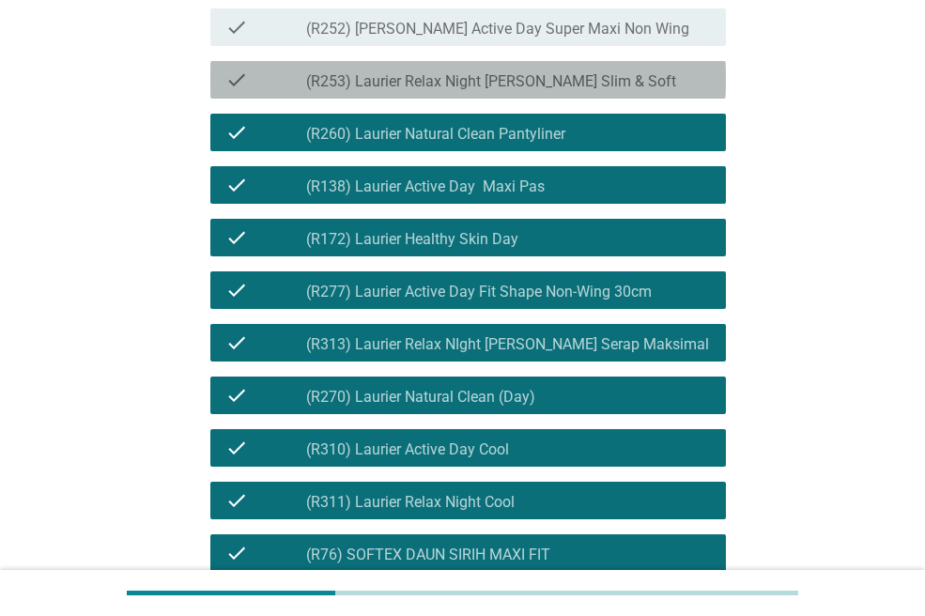
click at [411, 91] on label "(R253) Laurier Relax Night [PERSON_NAME] Slim & Soft" at bounding box center [491, 81] width 370 height 19
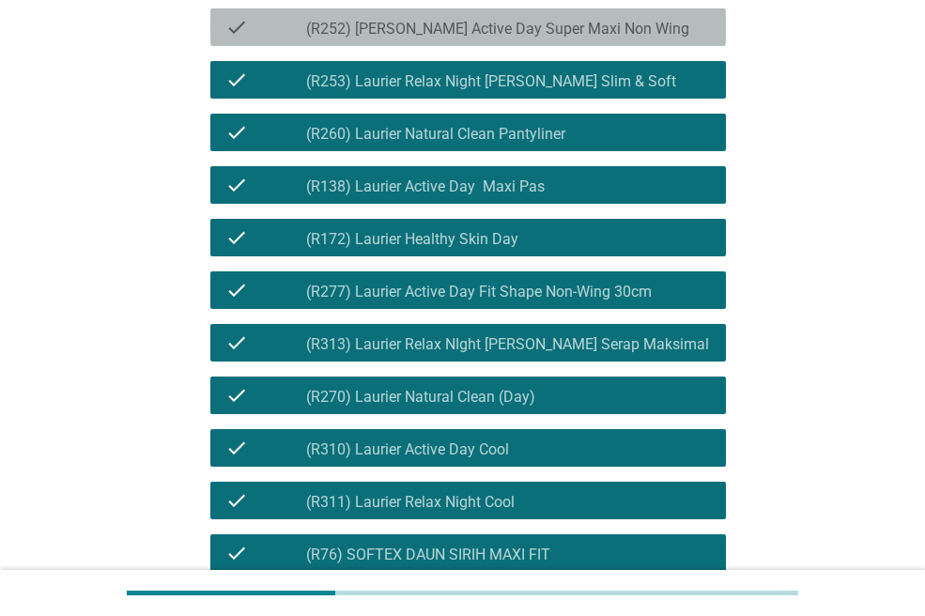
click at [422, 38] on label "(R252) [PERSON_NAME] Active Day Super Maxi Non Wing" at bounding box center [497, 29] width 383 height 19
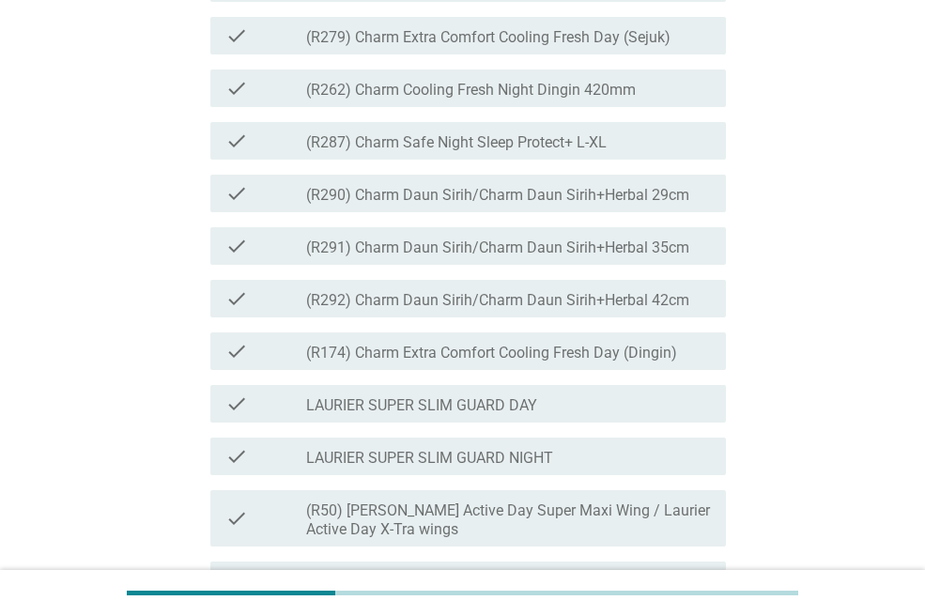
scroll to position [1646, 0]
click at [420, 46] on label "(R279) Charm Extra Comfort Cooling Fresh Day (Sejuk)" at bounding box center [488, 36] width 364 height 19
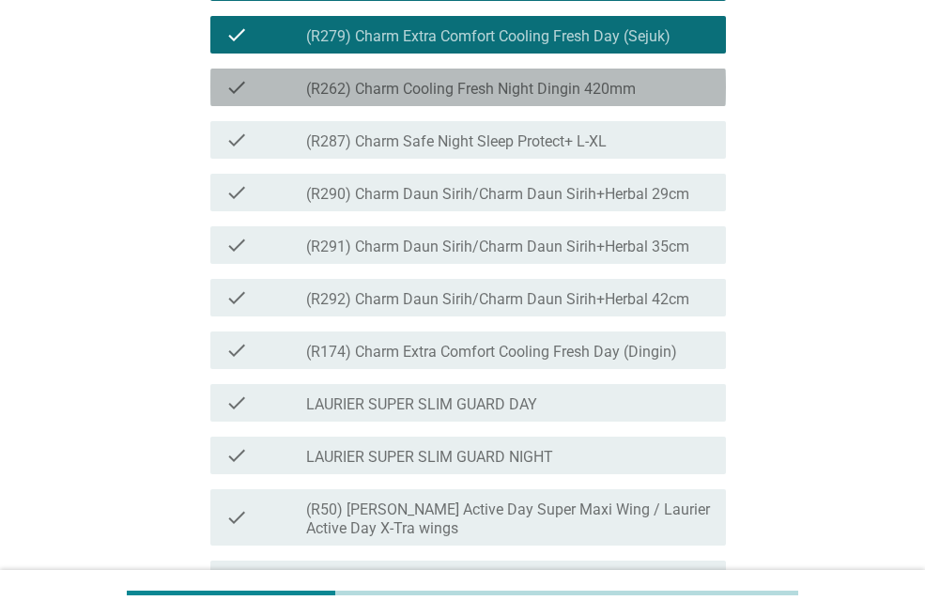
click at [427, 99] on label "(R262) Charm Cooling Fresh Night Dingin 420mm" at bounding box center [471, 89] width 330 height 19
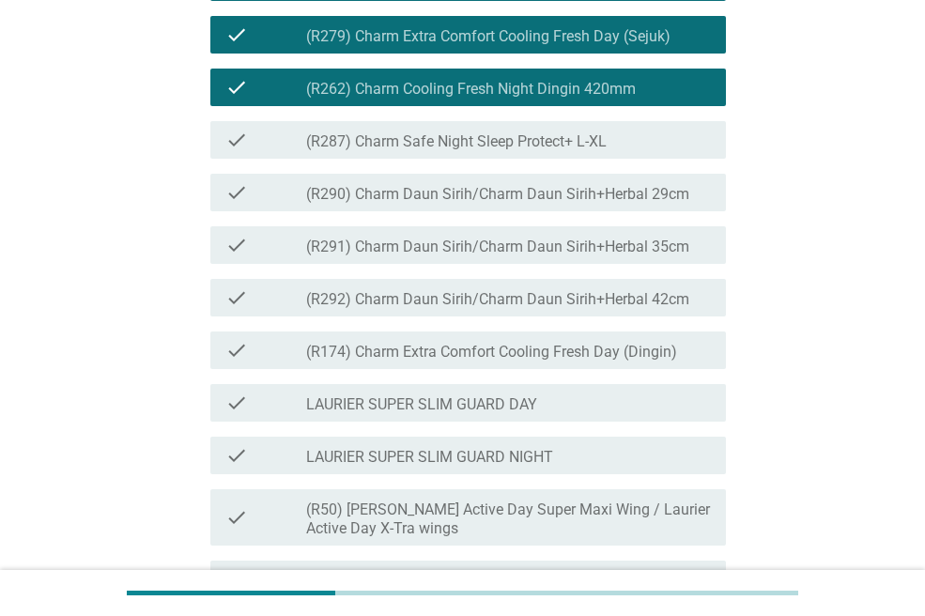
click at [433, 159] on div "check check_box_outline_blank (R287) Charm Safe Night Sleep Protect+ L-XL" at bounding box center [467, 140] width 515 height 38
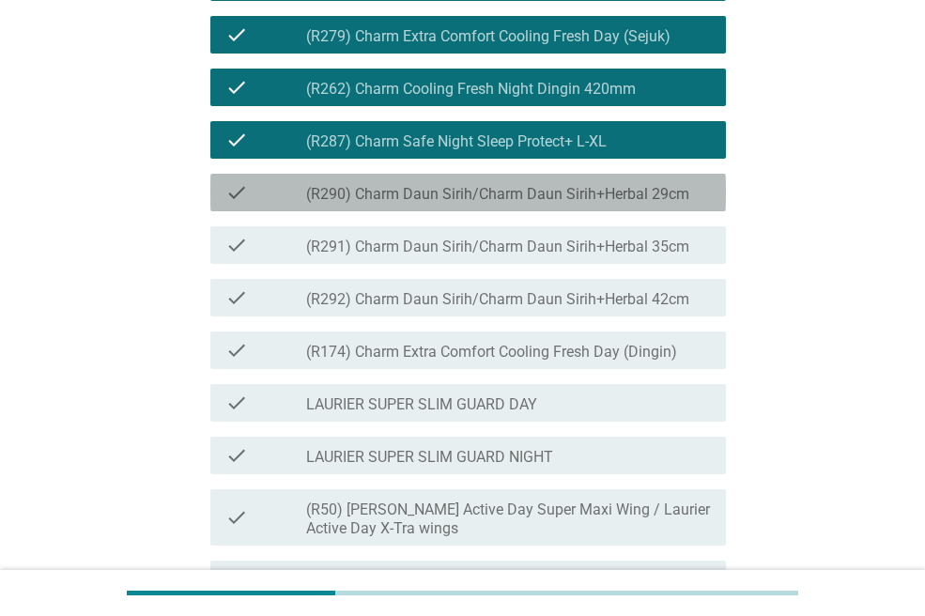
click at [439, 204] on label "(R290) Charm Daun Sirih/Charm Daun Sirih+Herbal 29cm" at bounding box center [497, 194] width 383 height 19
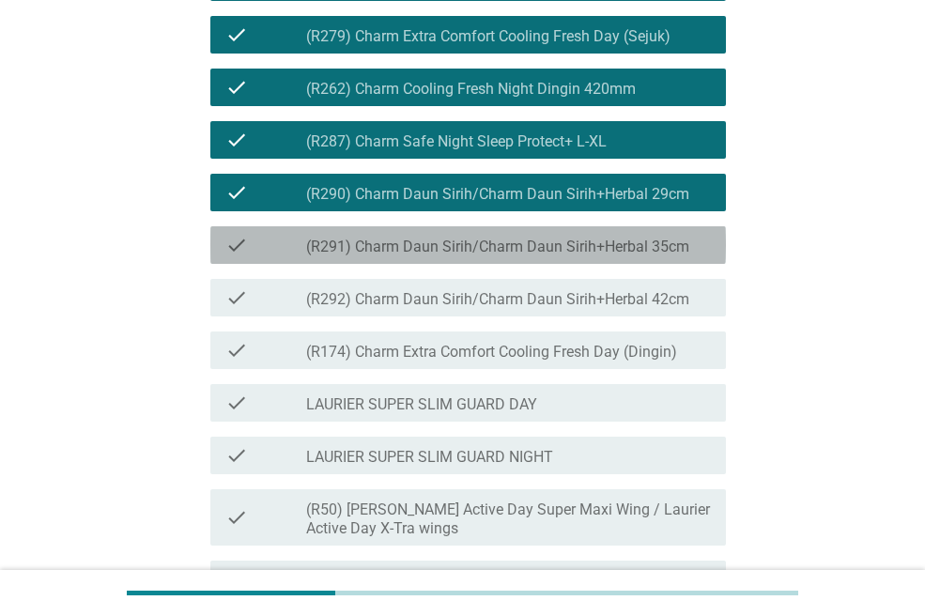
click at [441, 256] on label "(R291) Charm Daun Sirih/Charm Daun Sirih+Herbal 35cm" at bounding box center [497, 247] width 383 height 19
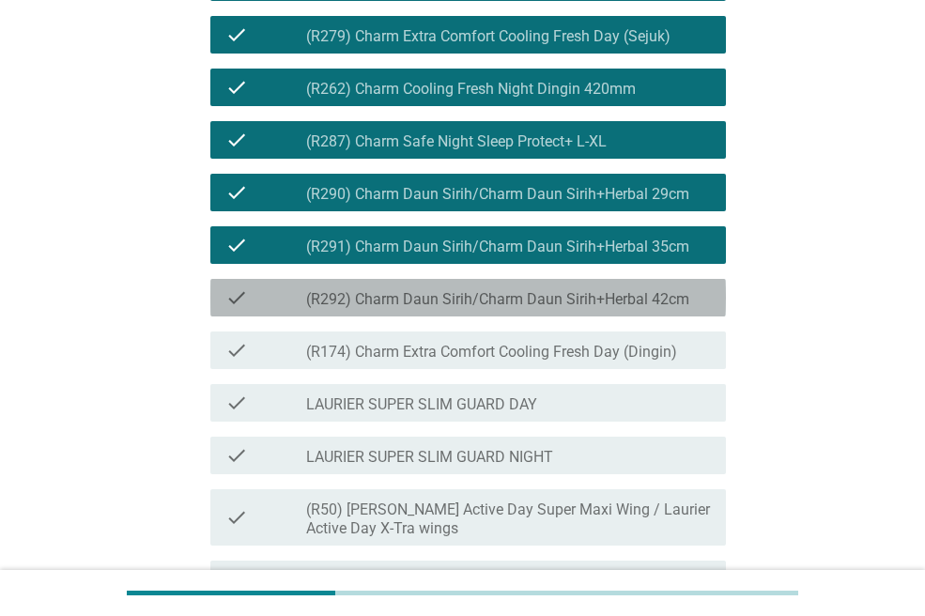
click at [447, 309] on label "(R292) Charm Daun Sirih/Charm Daun Sirih+Herbal 42cm" at bounding box center [497, 299] width 383 height 19
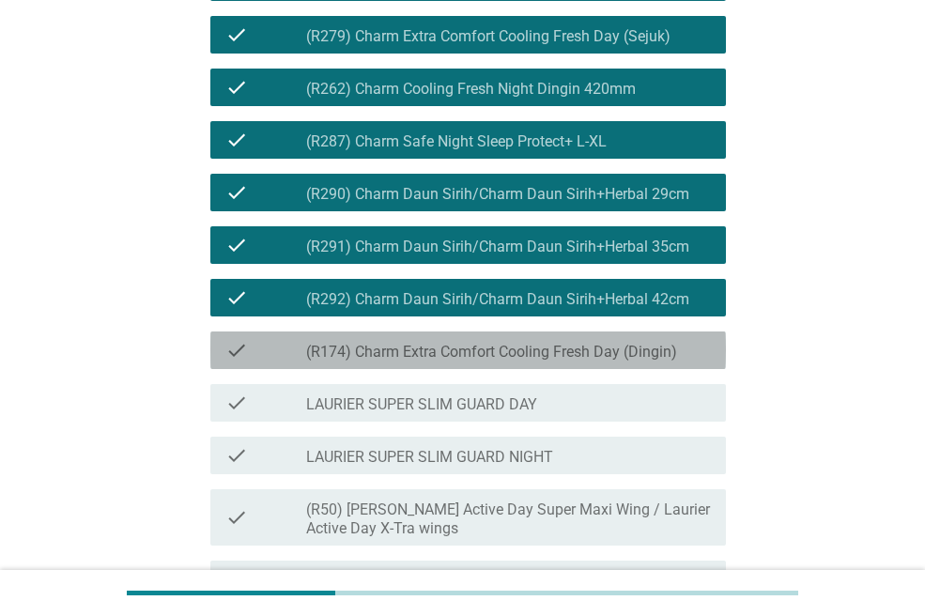
click at [451, 361] on label "(R174) Charm Extra Comfort Cooling Fresh Day (Dingin)" at bounding box center [491, 352] width 371 height 19
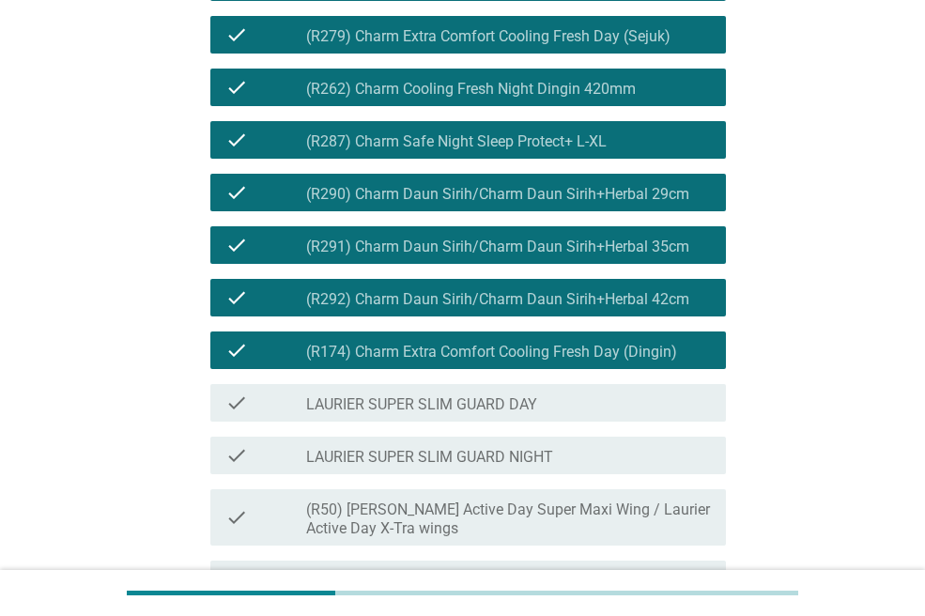
click at [459, 414] on label "LAURIER SUPER SLIM GUARD DAY" at bounding box center [421, 404] width 231 height 19
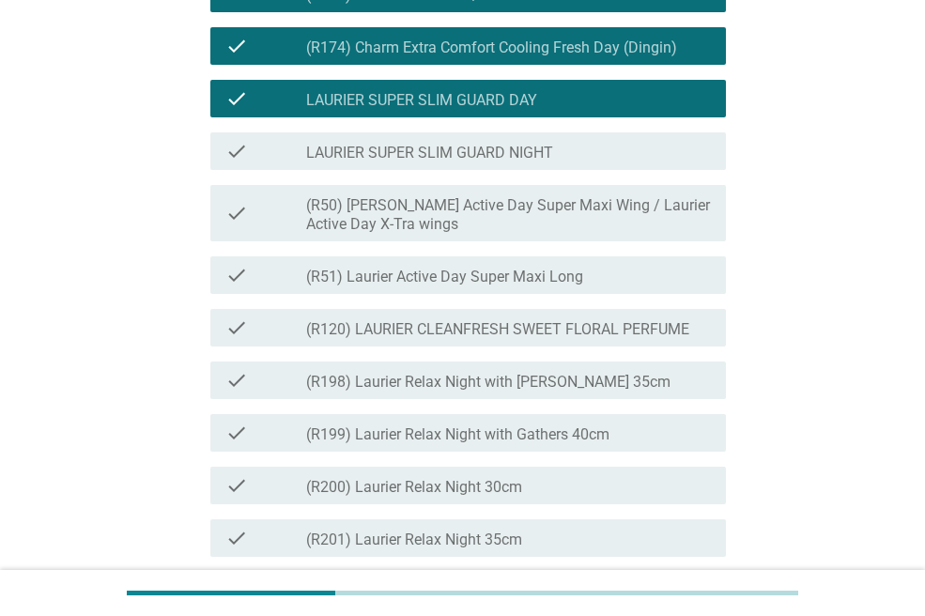
scroll to position [1959, 0]
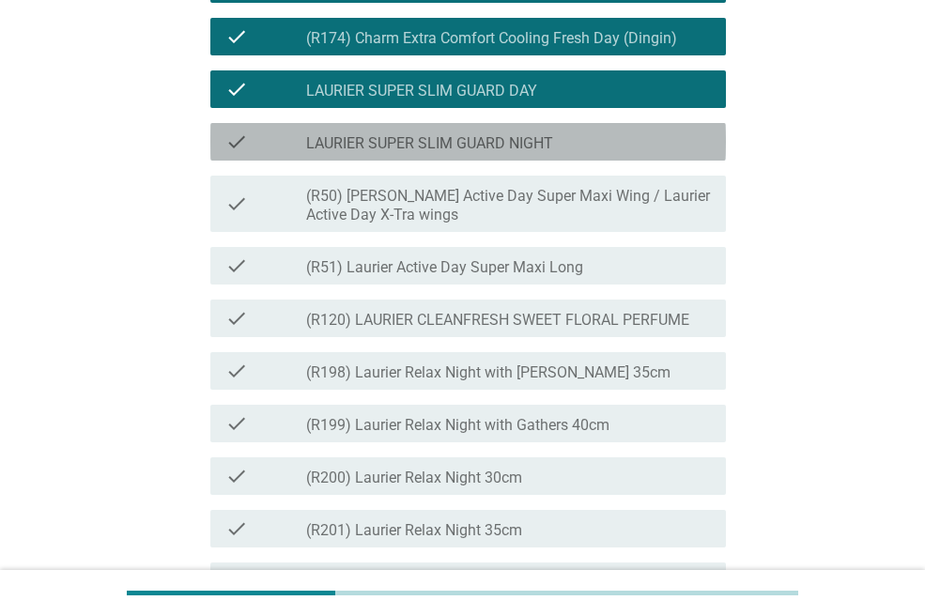
click at [436, 153] on label "LAURIER SUPER SLIM GUARD NIGHT" at bounding box center [429, 143] width 247 height 19
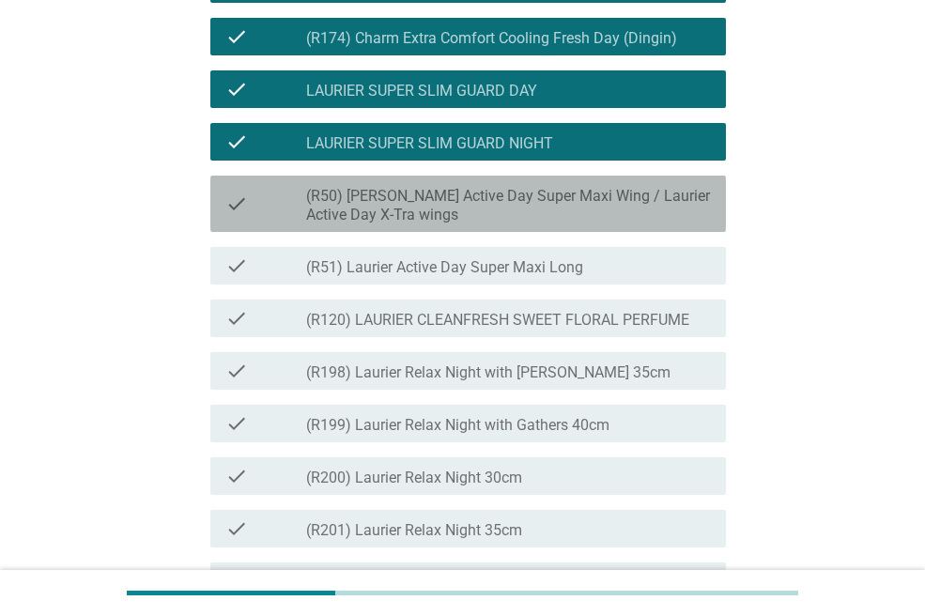
click at [441, 224] on label "(R50) [PERSON_NAME] Active Day Super Maxi Wing / Laurier Active Day X-Tra wings" at bounding box center [508, 206] width 405 height 38
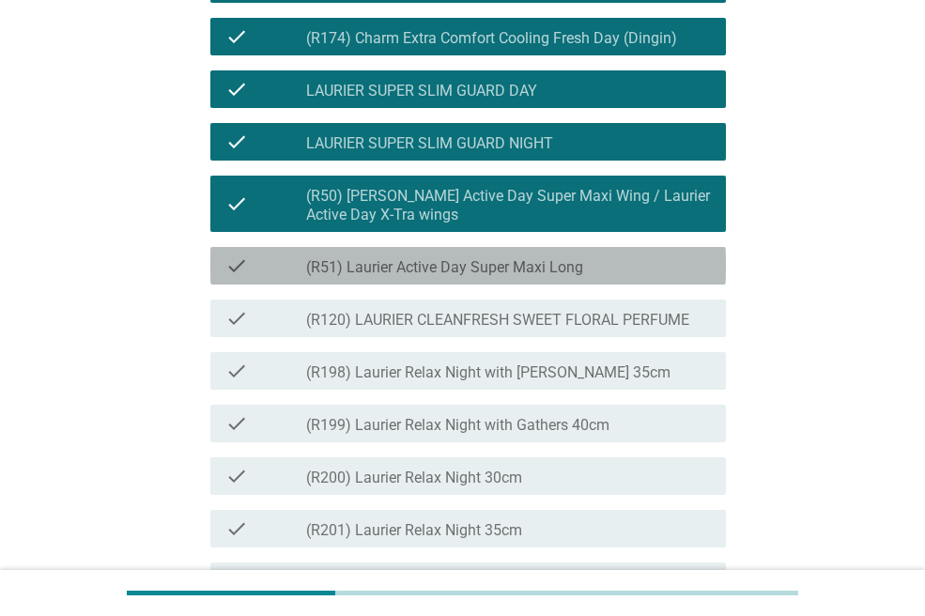
click at [448, 277] on label "(R51) Laurier Active Day Super Maxi Long" at bounding box center [444, 267] width 277 height 19
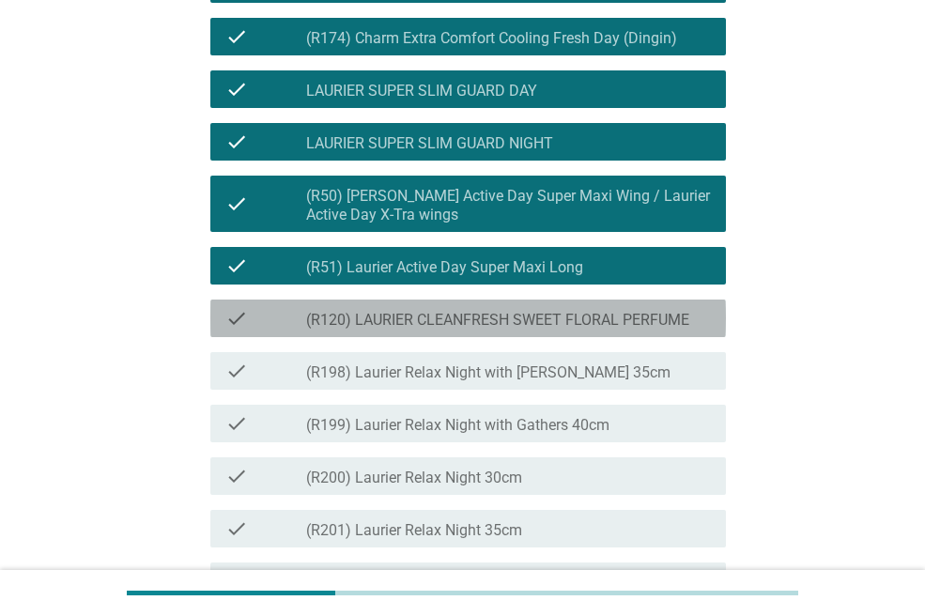
click at [456, 330] on label "(R120) LAURIER CLEANFRESH SWEET FLORAL PERFUME" at bounding box center [497, 320] width 383 height 19
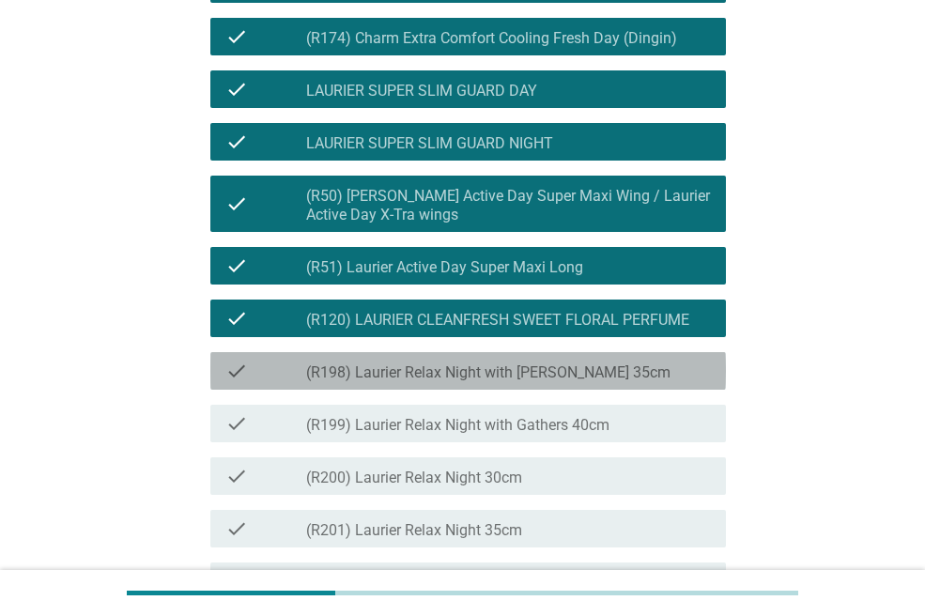
click at [470, 382] on label "(R198) Laurier Relax Night with [PERSON_NAME] 35cm" at bounding box center [488, 372] width 364 height 19
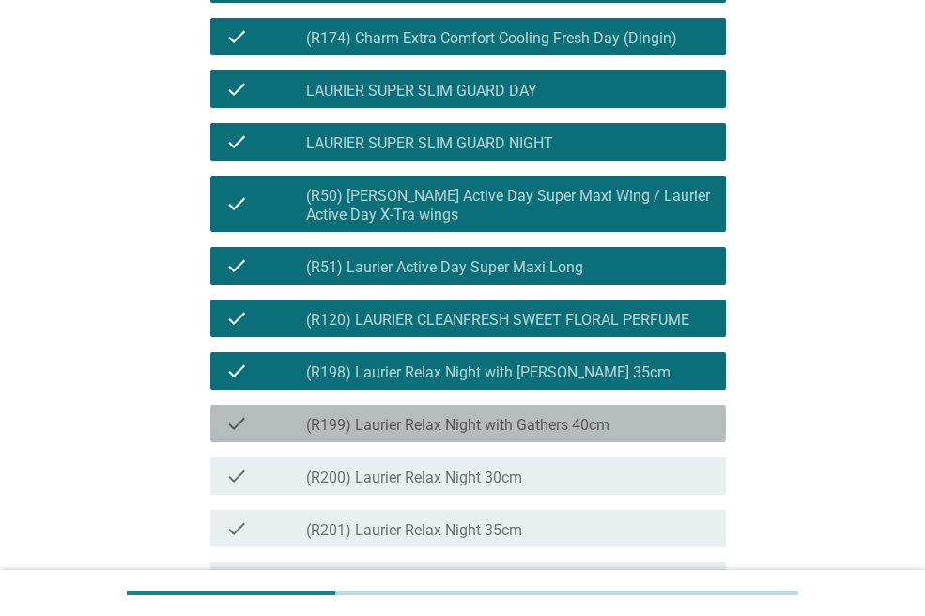
click at [481, 435] on div "check_box_outline_blank (R199) Laurier Relax Night with Gathers 40cm" at bounding box center [508, 423] width 405 height 23
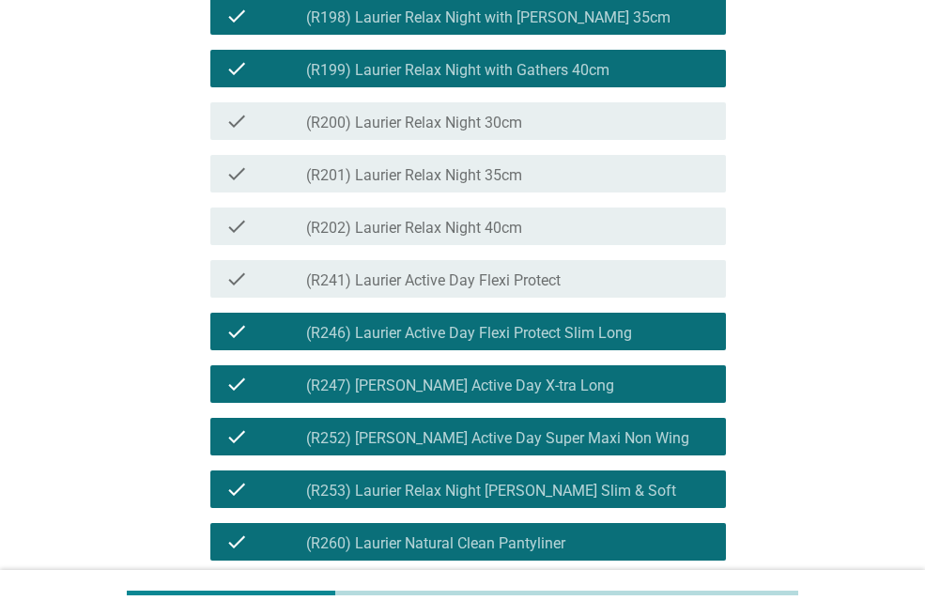
scroll to position [2317, 0]
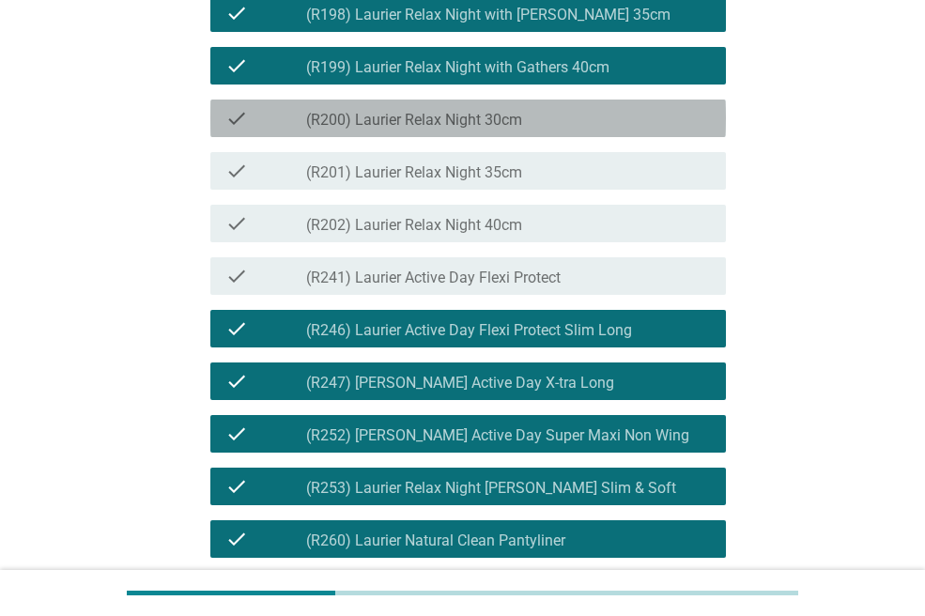
click at [522, 137] on div "check check_box_outline_blank (R200) Laurier Relax Night 30cm" at bounding box center [467, 119] width 515 height 38
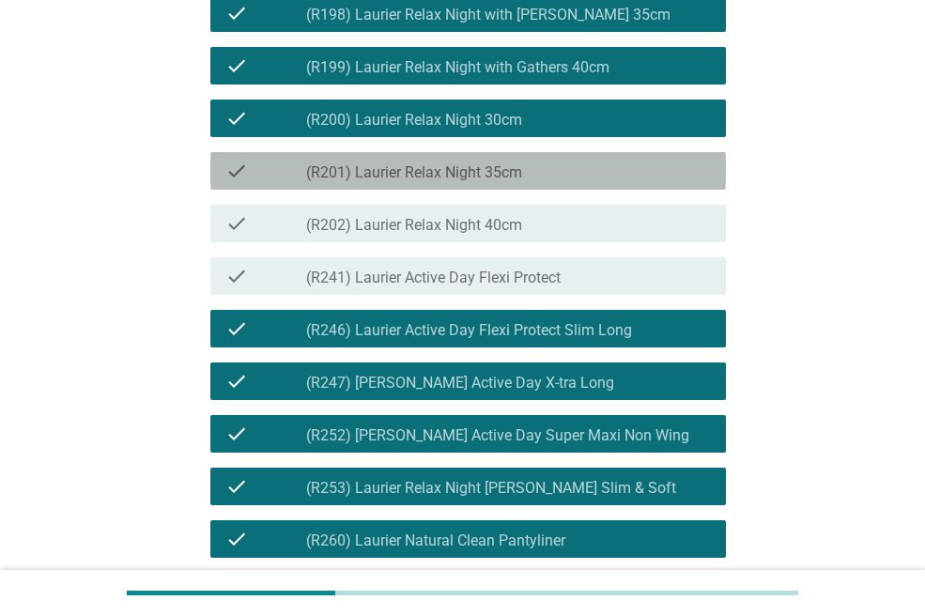
click at [522, 182] on label "(R201) Laurier Relax Night 35cm" at bounding box center [414, 172] width 216 height 19
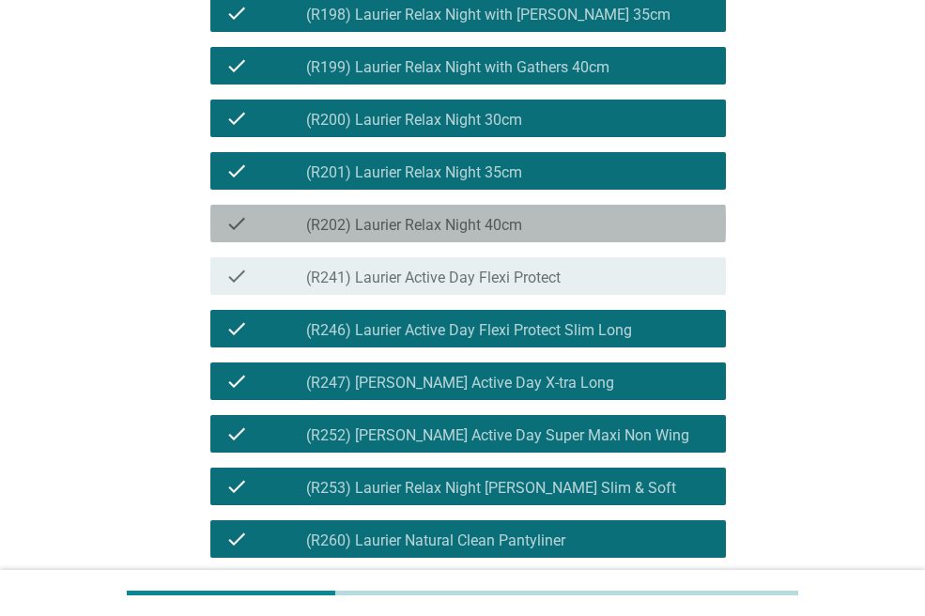
click at [522, 235] on label "(R202) Laurier Relax Night 40cm" at bounding box center [414, 225] width 216 height 19
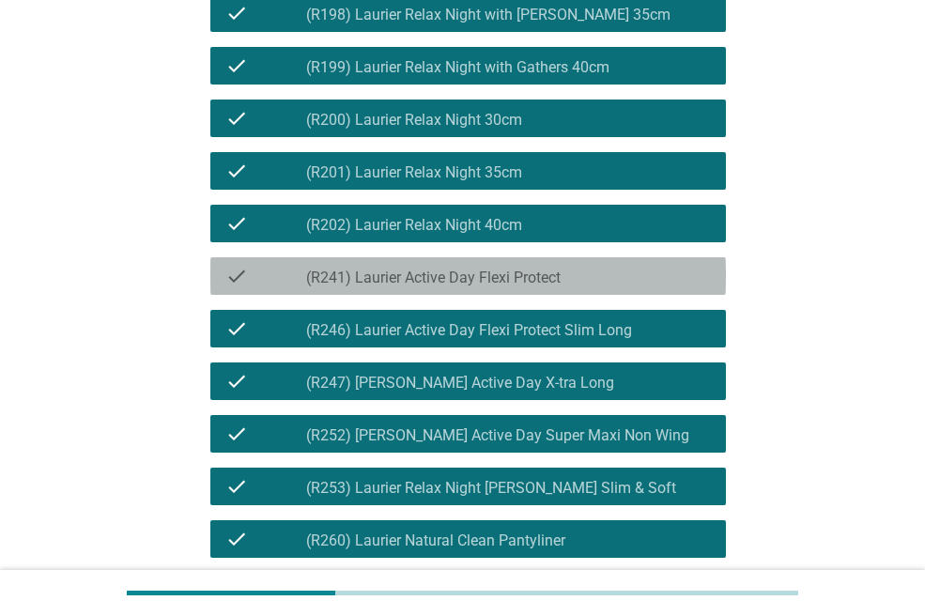
click at [525, 287] on label "(R241) Laurier Active Day Flexi Protect" at bounding box center [433, 278] width 254 height 19
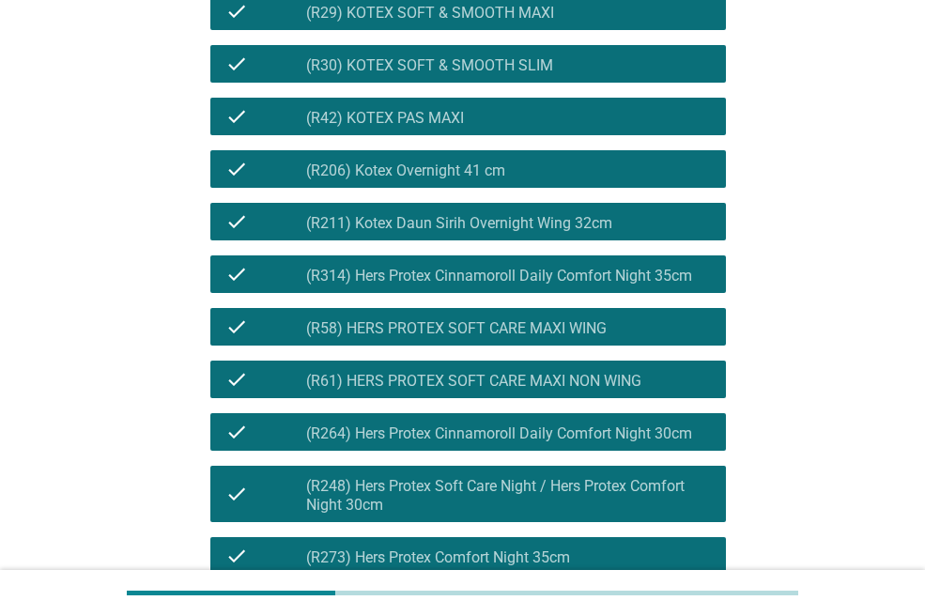
scroll to position [5035, 0]
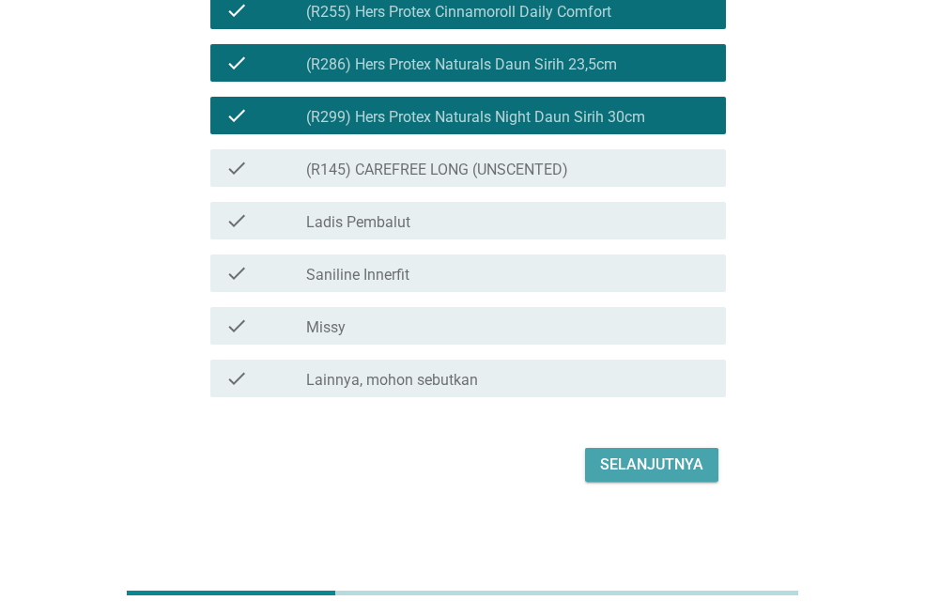
click at [641, 473] on div "Selanjutnya" at bounding box center [651, 464] width 103 height 23
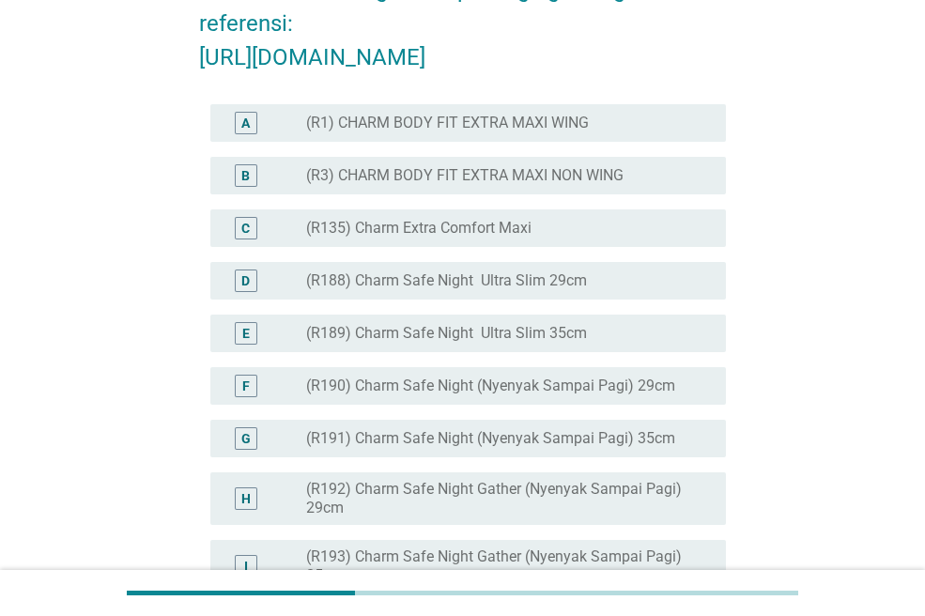
scroll to position [266, 0]
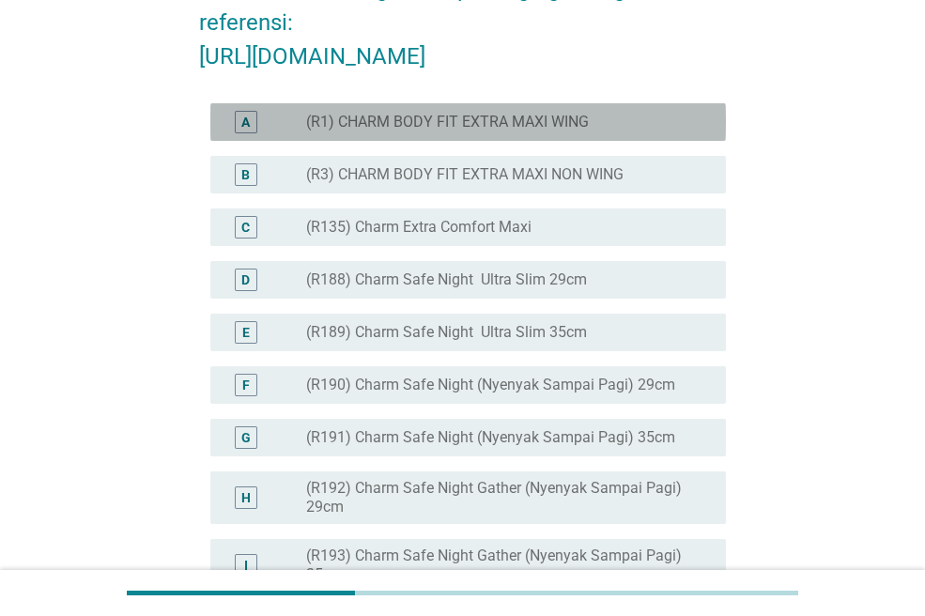
click at [576, 141] on div "A radio_button_unchecked (R1) CHARM BODY FIT EXTRA MAXI WING" at bounding box center [467, 122] width 515 height 38
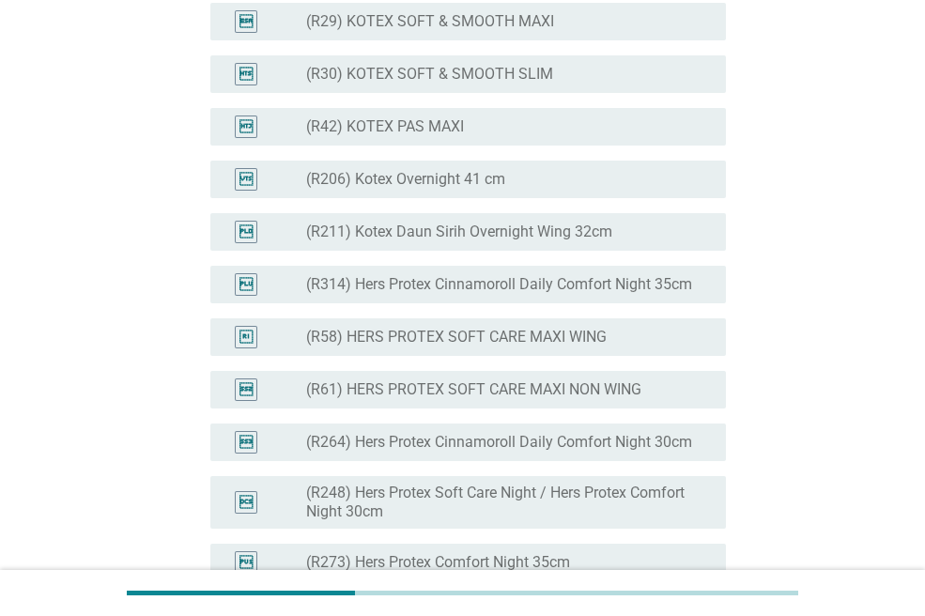
scroll to position [4910, 0]
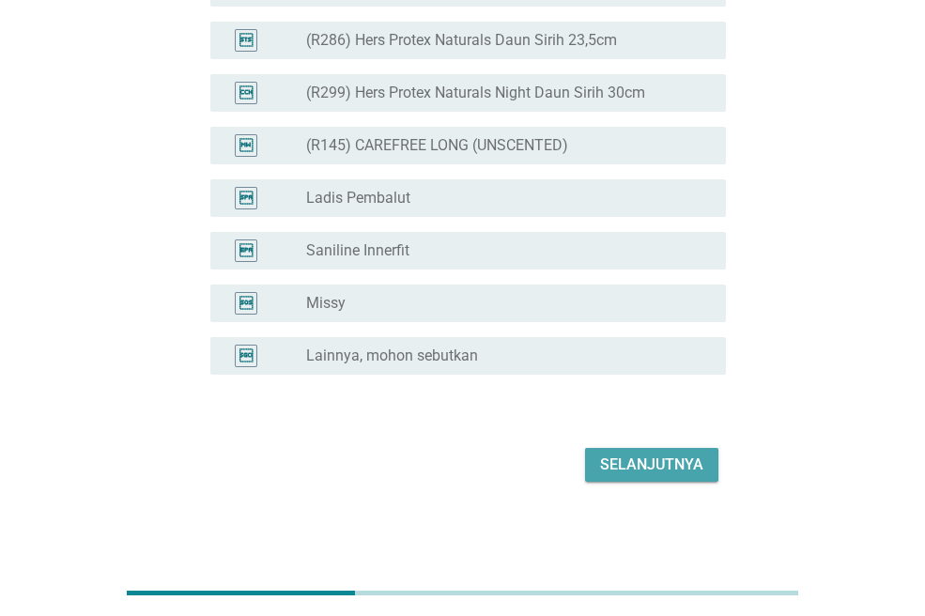
click at [675, 472] on div "Selanjutnya" at bounding box center [651, 464] width 103 height 23
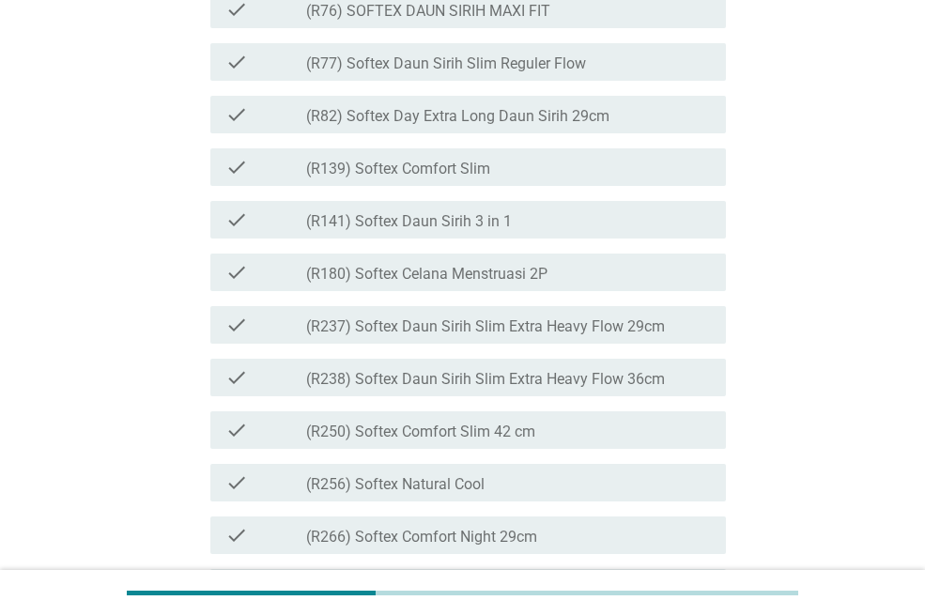
scroll to position [3168, 0]
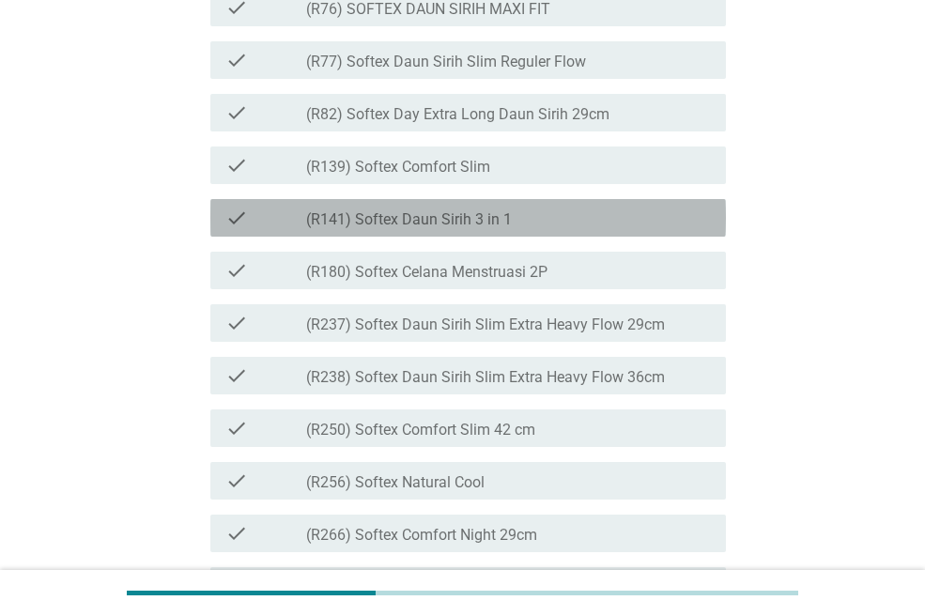
click at [553, 229] on div "check_box_outline_blank (R141) Softex Daun Sirih 3 in 1" at bounding box center [508, 218] width 405 height 23
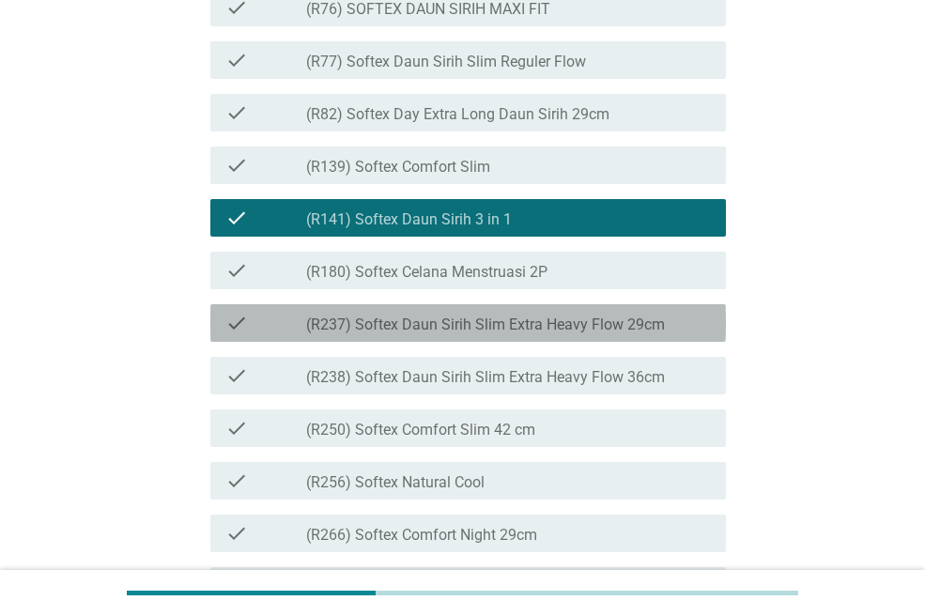
click at [565, 334] on div "check_box_outline_blank (R237) Softex Daun Sirih Slim Extra Heavy Flow 29cm" at bounding box center [508, 323] width 405 height 23
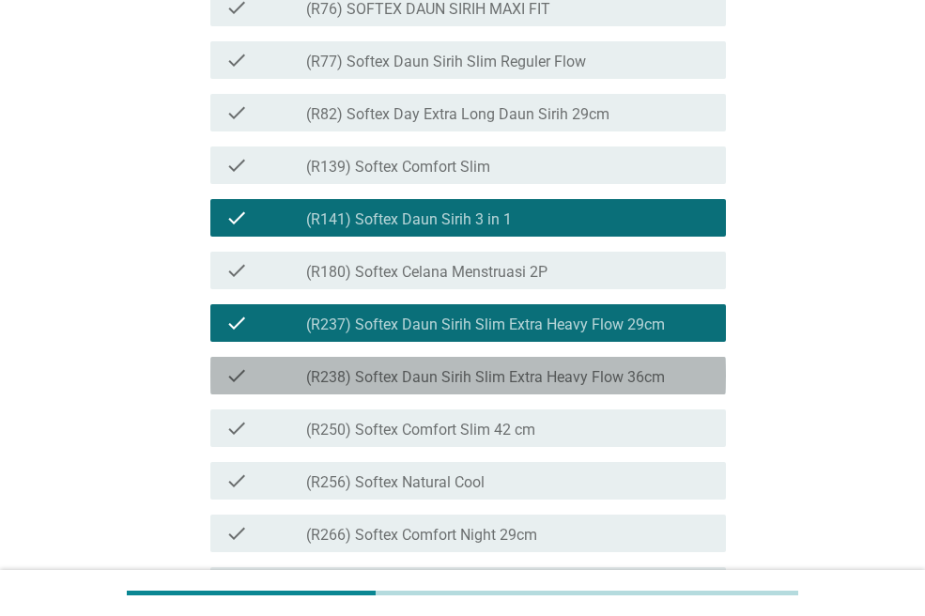
click at [569, 387] on div "check_box_outline_blank (R238) Softex Daun Sirih Slim Extra Heavy Flow 36cm" at bounding box center [508, 375] width 405 height 23
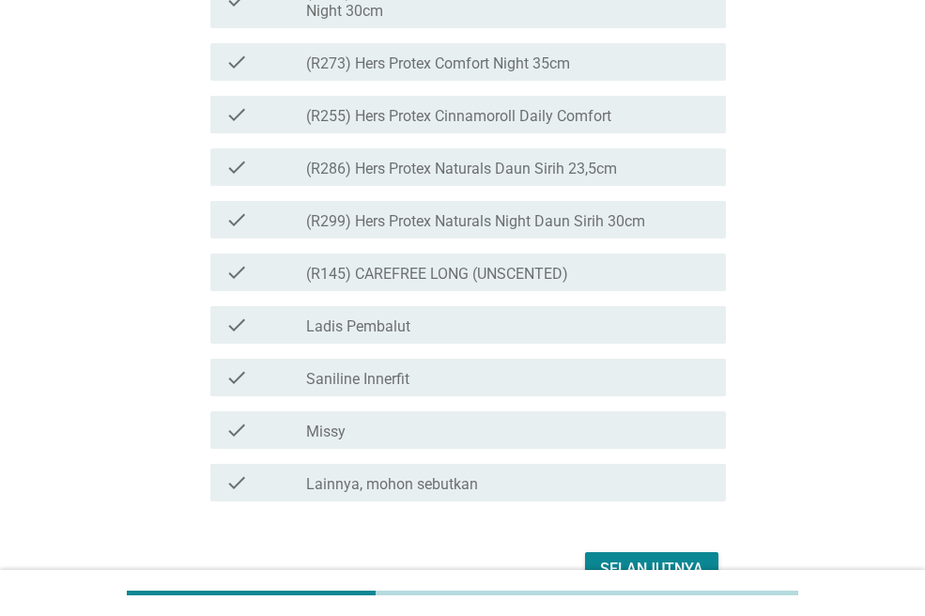
scroll to position [4934, 0]
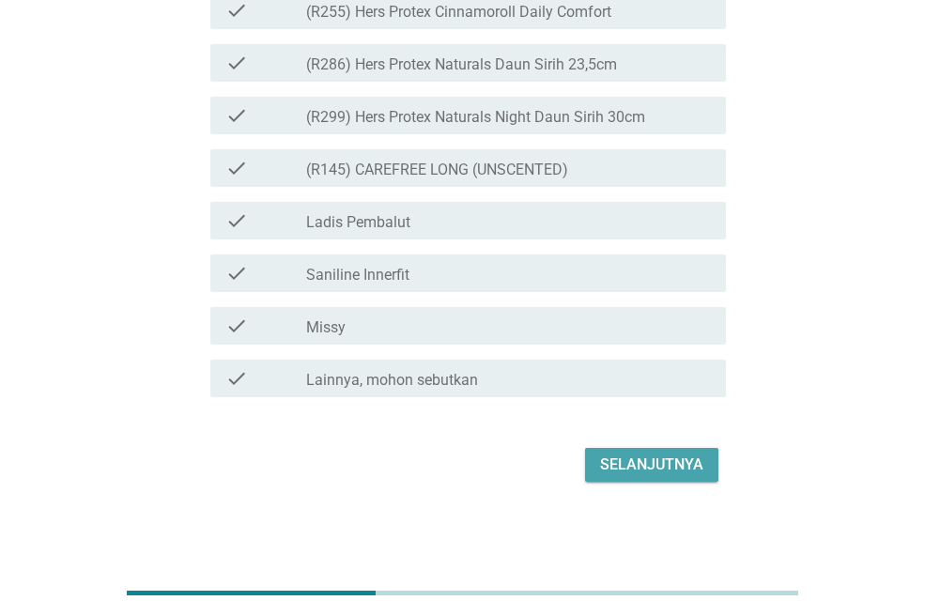
click at [698, 466] on div "Selanjutnya" at bounding box center [651, 464] width 103 height 23
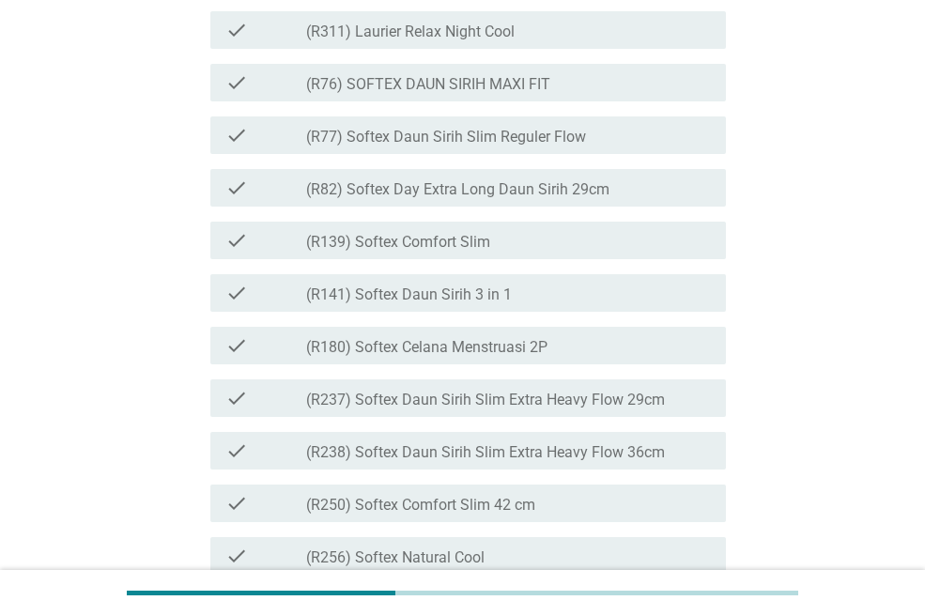
scroll to position [3095, 0]
click at [547, 302] on div "check_box_outline_blank (R141) Softex Daun Sirih 3 in 1" at bounding box center [508, 291] width 405 height 23
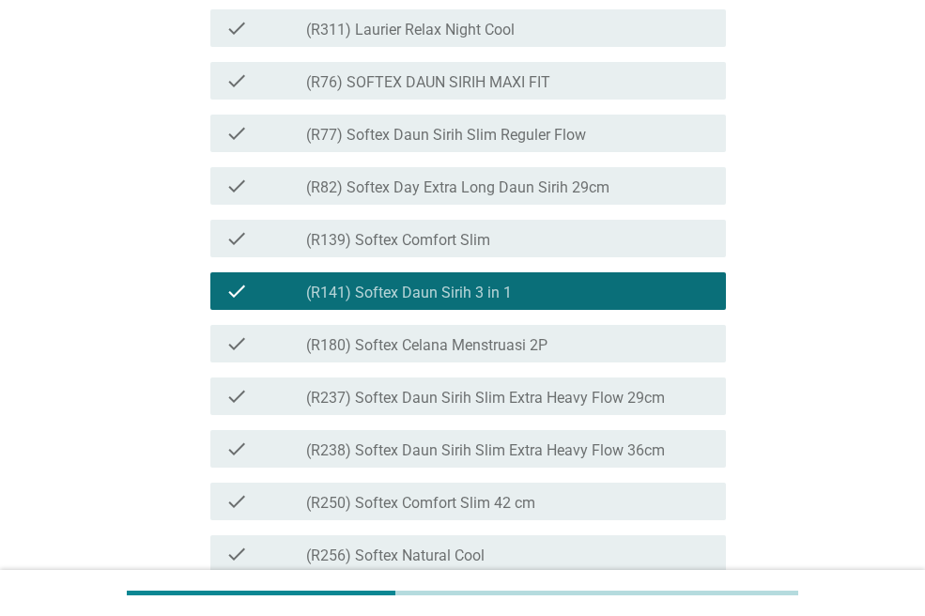
scroll to position [3215, 0]
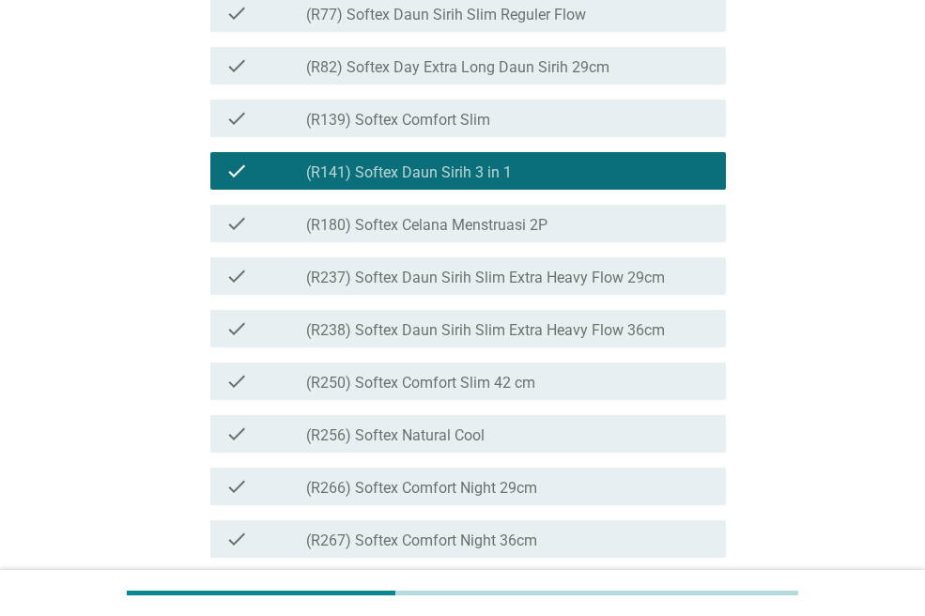
click at [544, 302] on div "check check_box_outline_blank (R237) Softex Daun Sirih Slim Extra Heavy Flow 29…" at bounding box center [462, 276] width 527 height 53
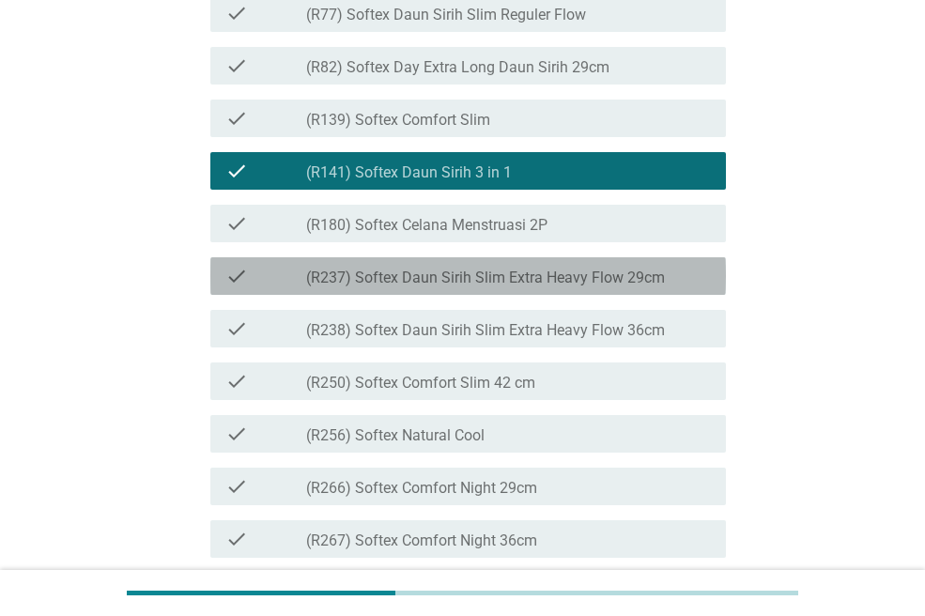
click at [560, 287] on label "(R237) Softex Daun Sirih Slim Extra Heavy Flow 29cm" at bounding box center [485, 278] width 359 height 19
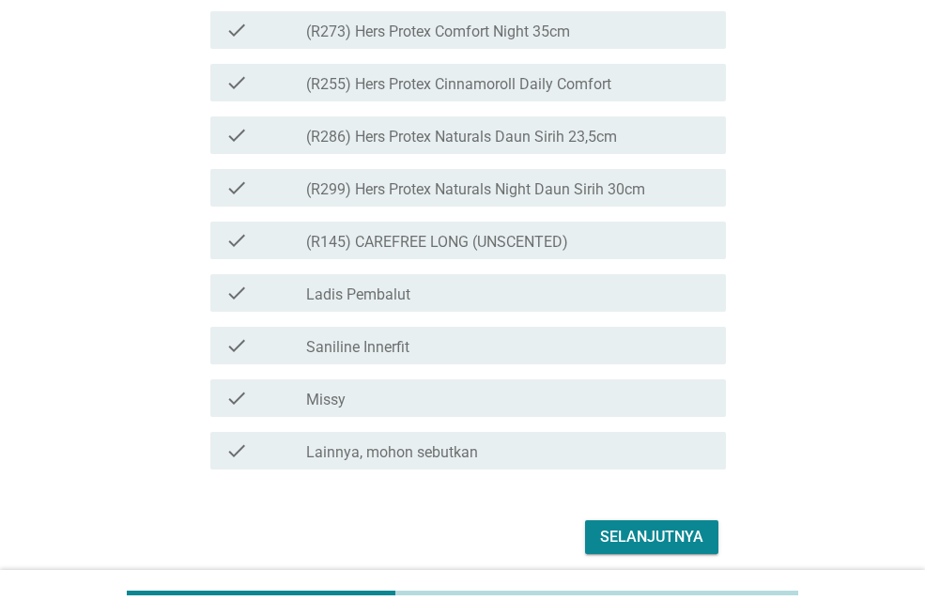
scroll to position [4934, 0]
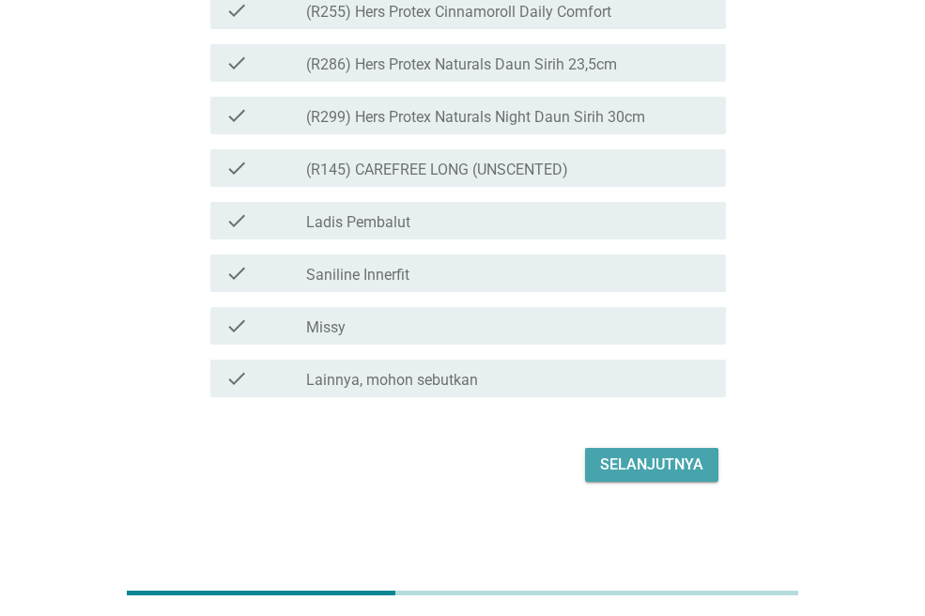
click at [649, 462] on div "Selanjutnya" at bounding box center [651, 464] width 103 height 23
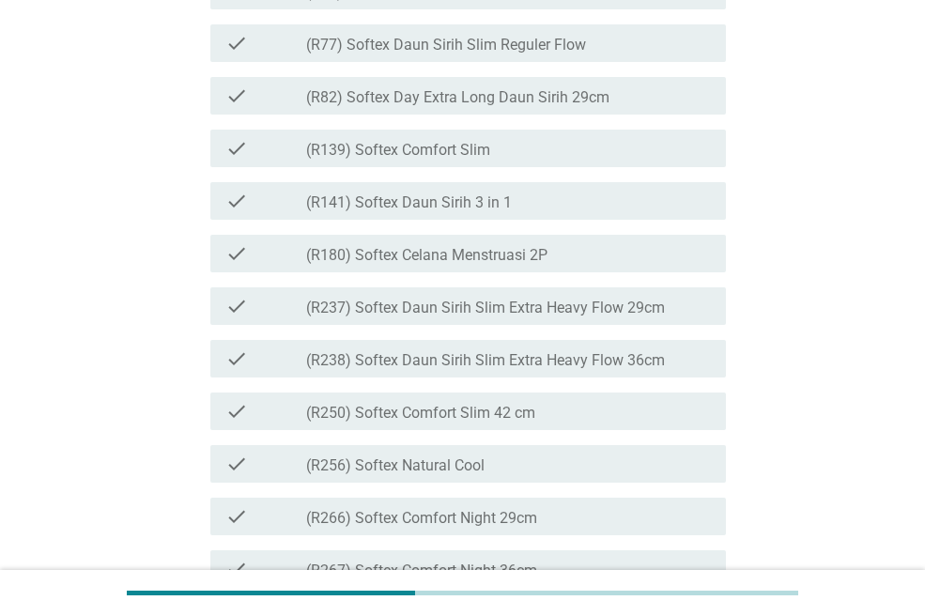
scroll to position [3355, 0]
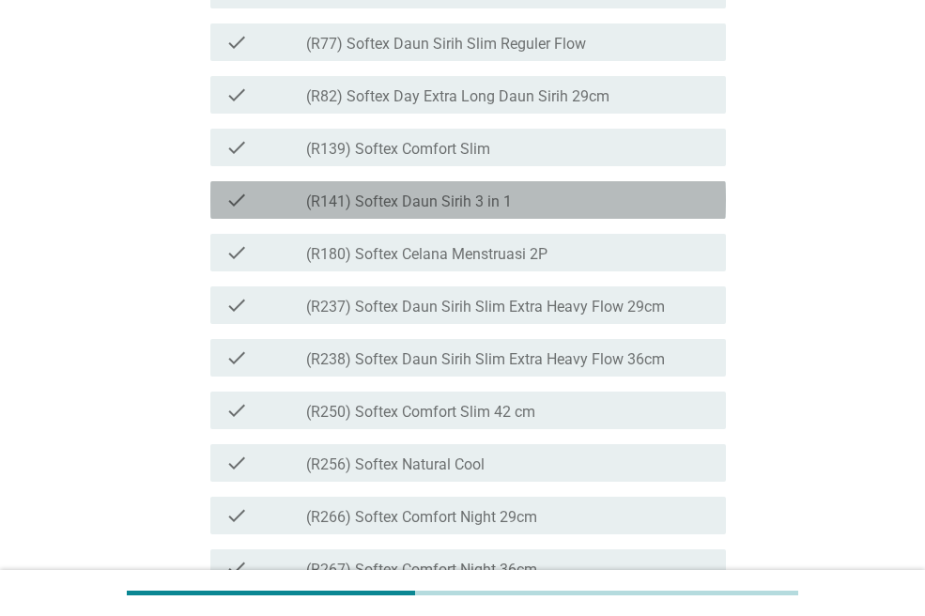
click at [528, 211] on div "check_box_outline_blank (R141) Softex Daun Sirih 3 in 1" at bounding box center [508, 200] width 405 height 23
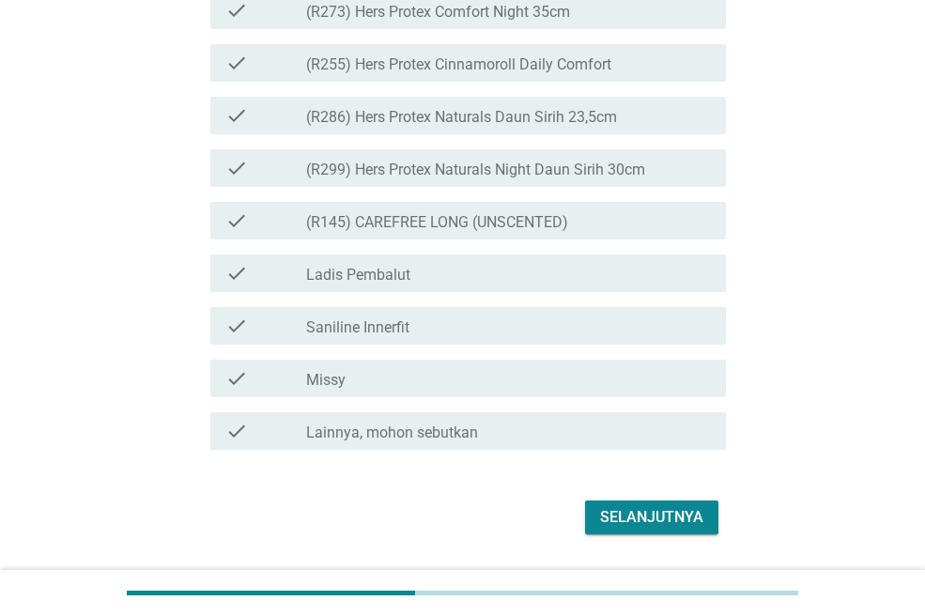
scroll to position [5103, 0]
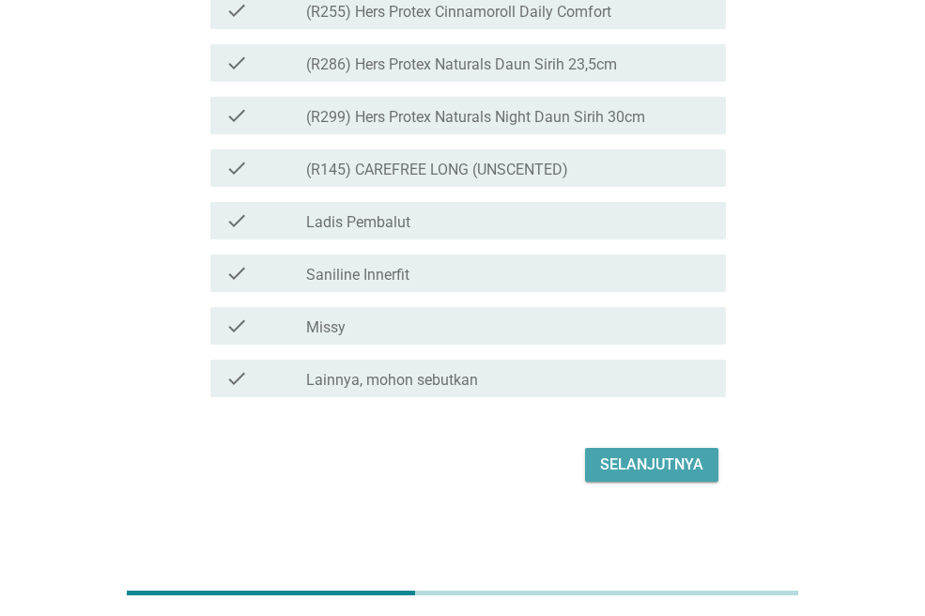
click at [642, 453] on div "Selanjutnya" at bounding box center [651, 464] width 103 height 23
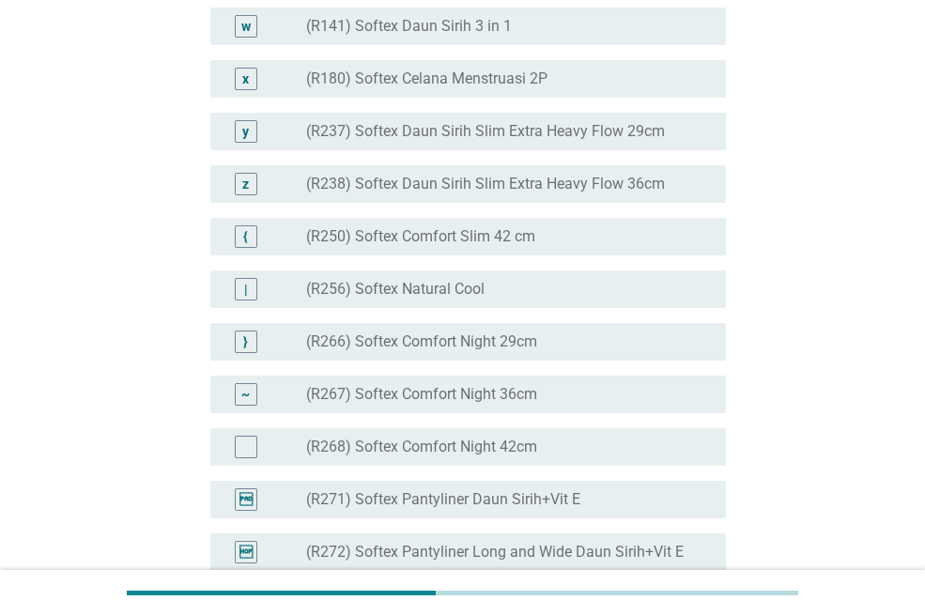
scroll to position [3324, 0]
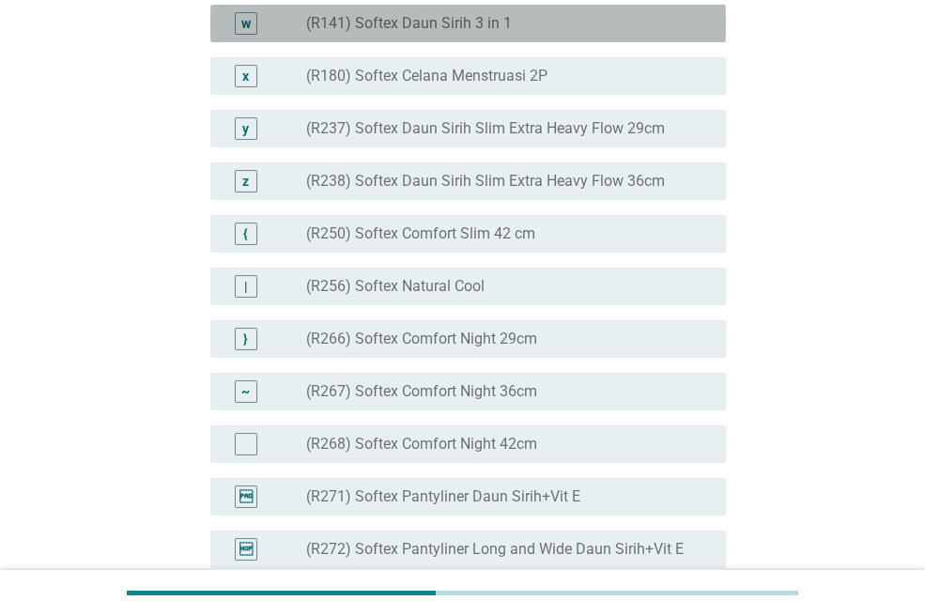
click at [566, 33] on div "radio_button_unchecked (R141) Softex Daun Sirih 3 in 1" at bounding box center [501, 23] width 390 height 19
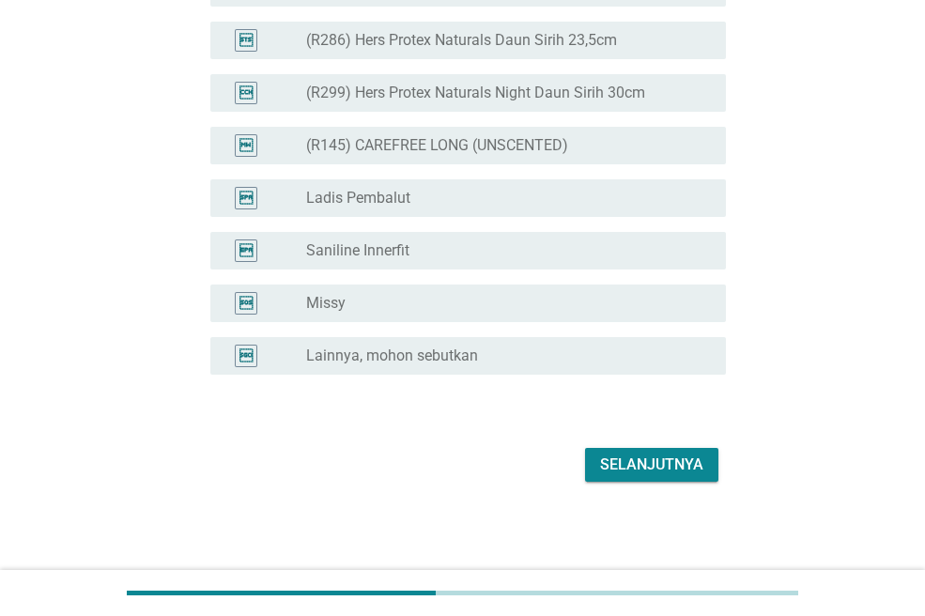
scroll to position [4910, 0]
click at [687, 455] on div "Selanjutnya" at bounding box center [651, 464] width 103 height 23
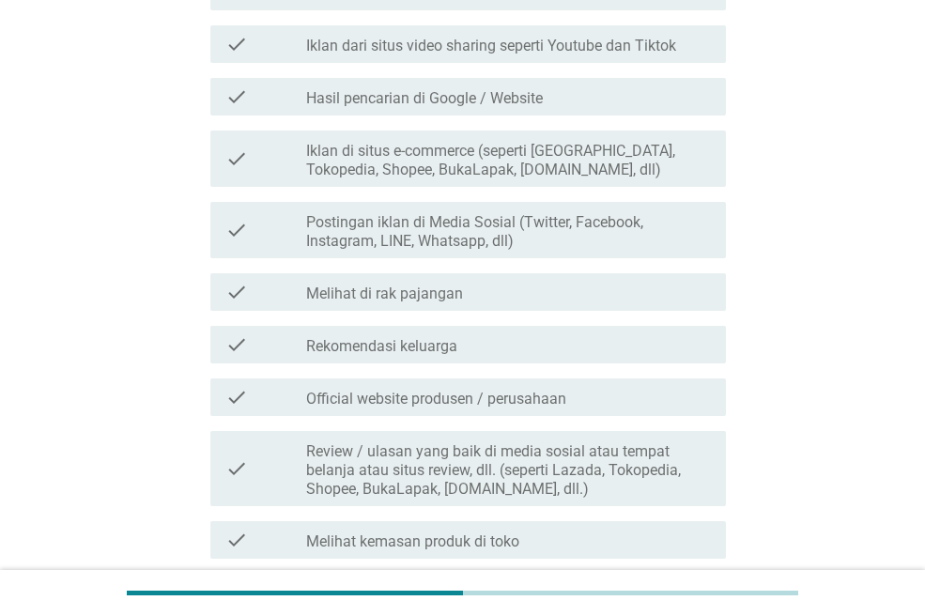
scroll to position [540, 0]
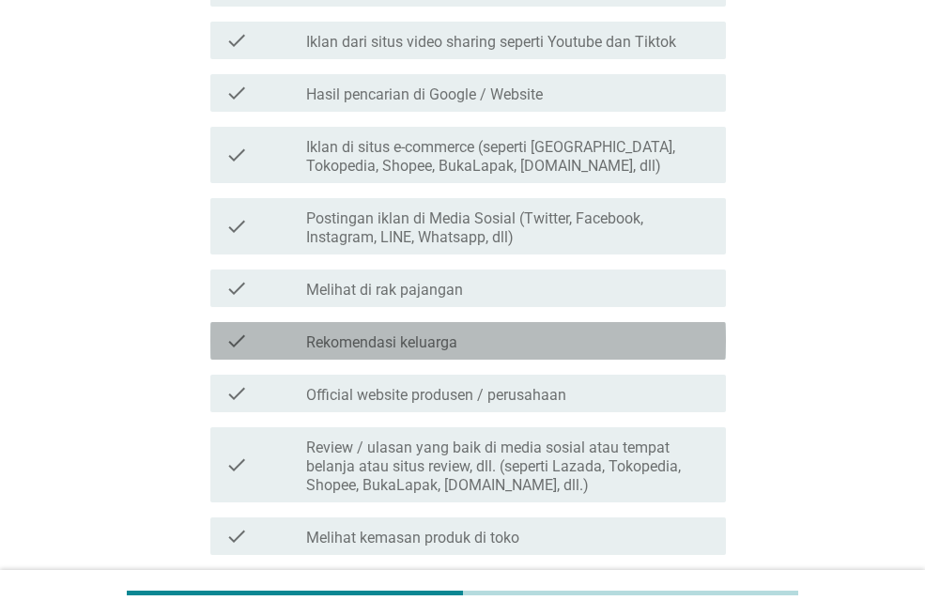
click at [556, 339] on div "check_box_outline_blank Rekomendasi keluarga" at bounding box center [508, 341] width 405 height 23
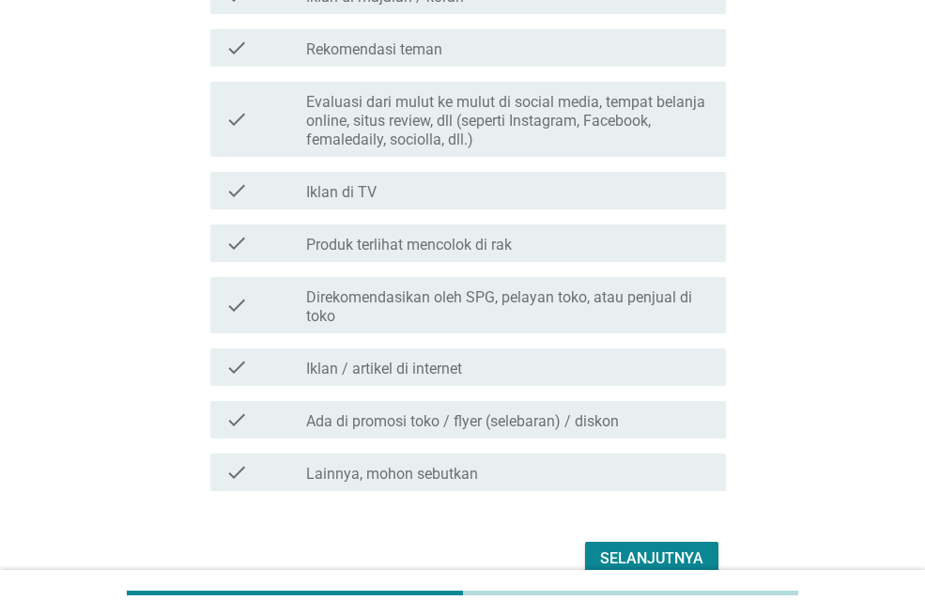
scroll to position [1456, 0]
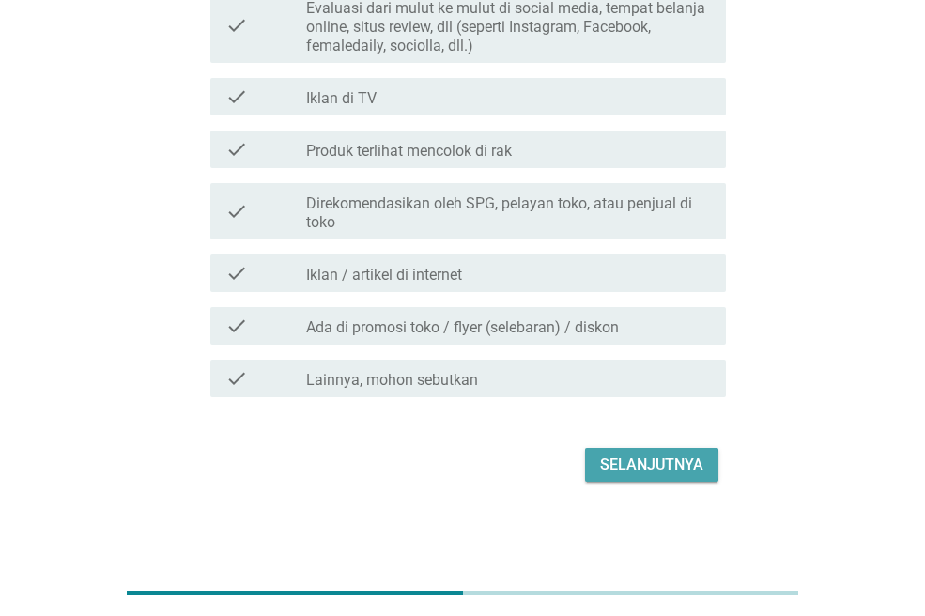
click at [655, 472] on div "Selanjutnya" at bounding box center [651, 464] width 103 height 23
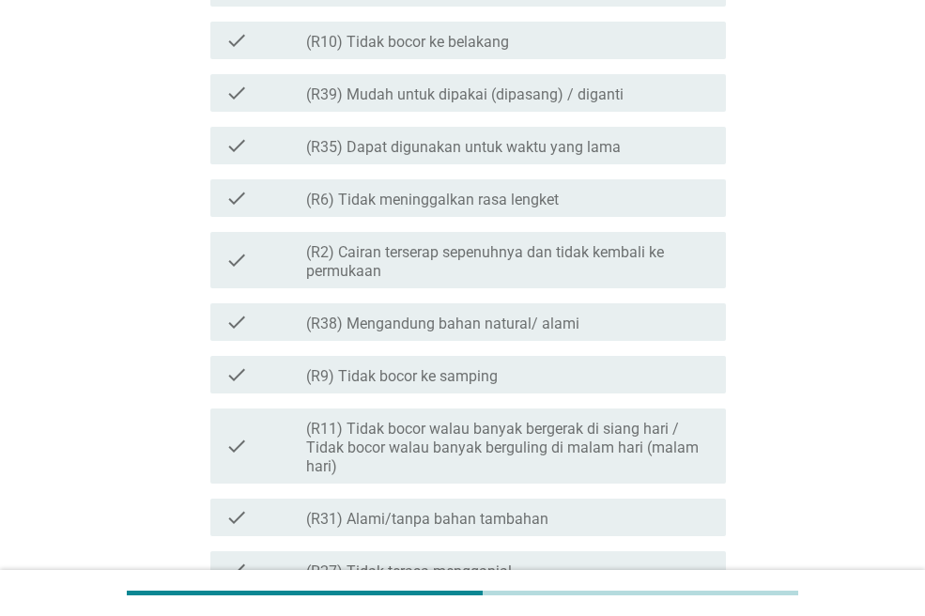
scroll to position [1249, 0]
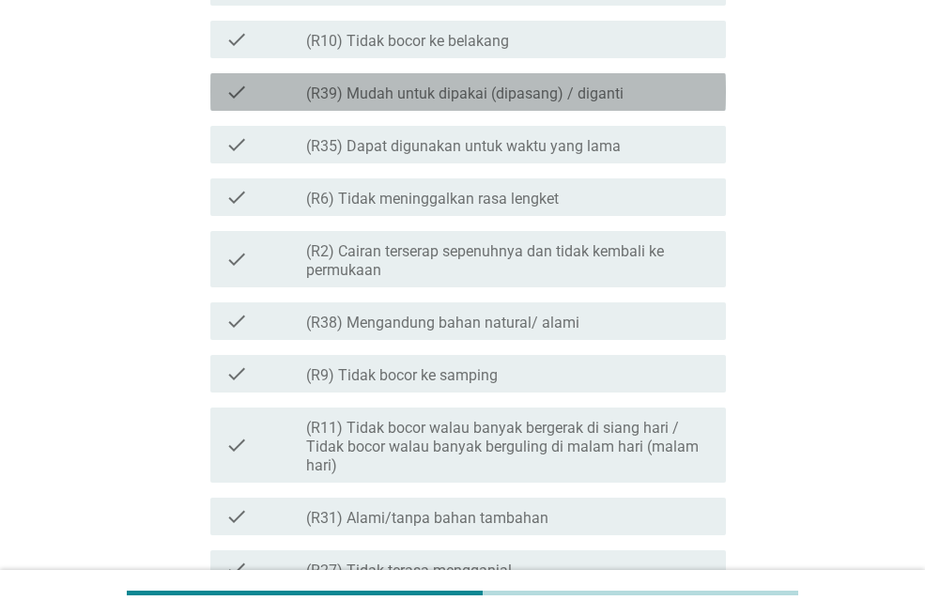
click at [580, 97] on label "(R39) Mudah untuk dipakai (dipasang) / diganti" at bounding box center [464, 94] width 317 height 19
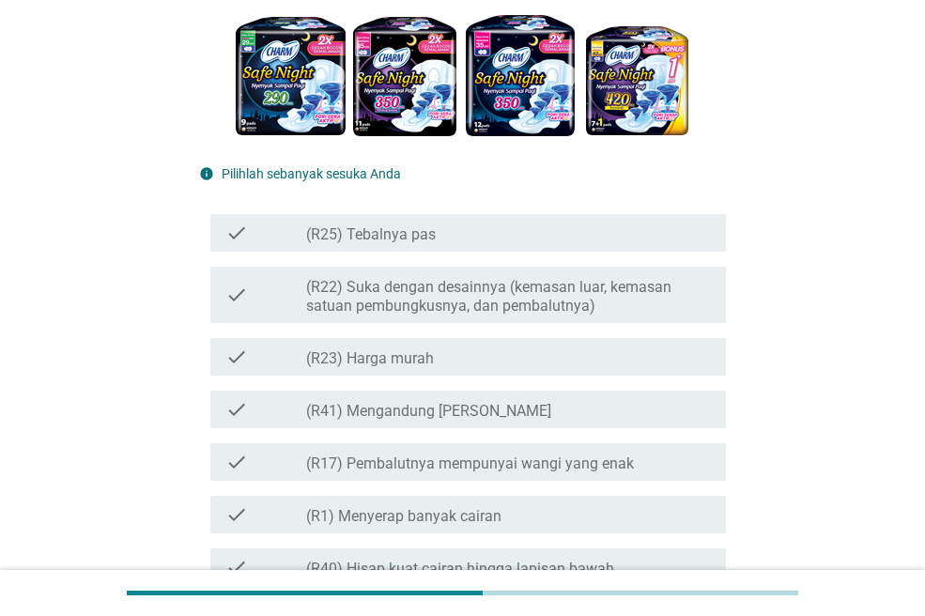
scroll to position [286, 0]
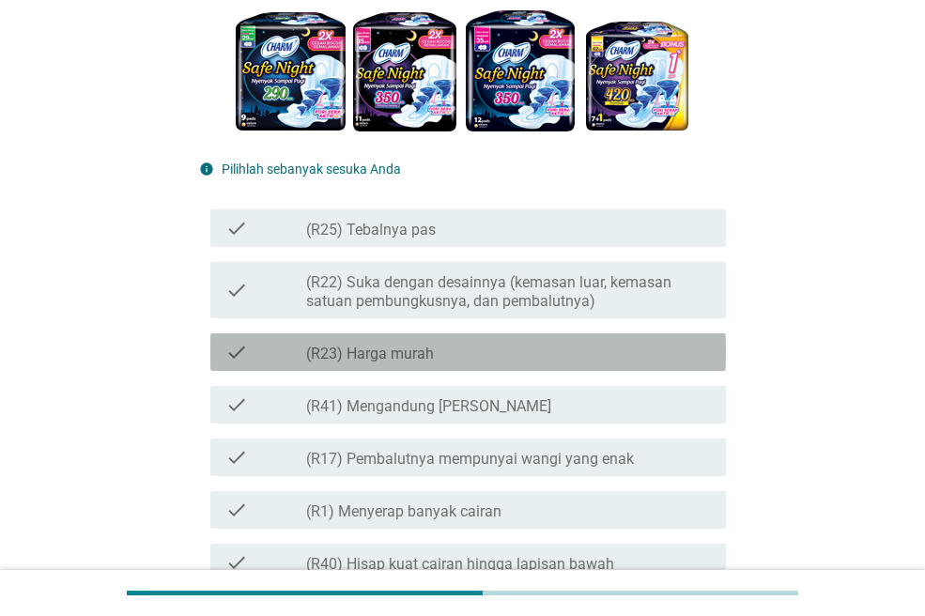
click at [507, 351] on div "check_box_outline_blank (R23) Harga murah" at bounding box center [508, 352] width 405 height 23
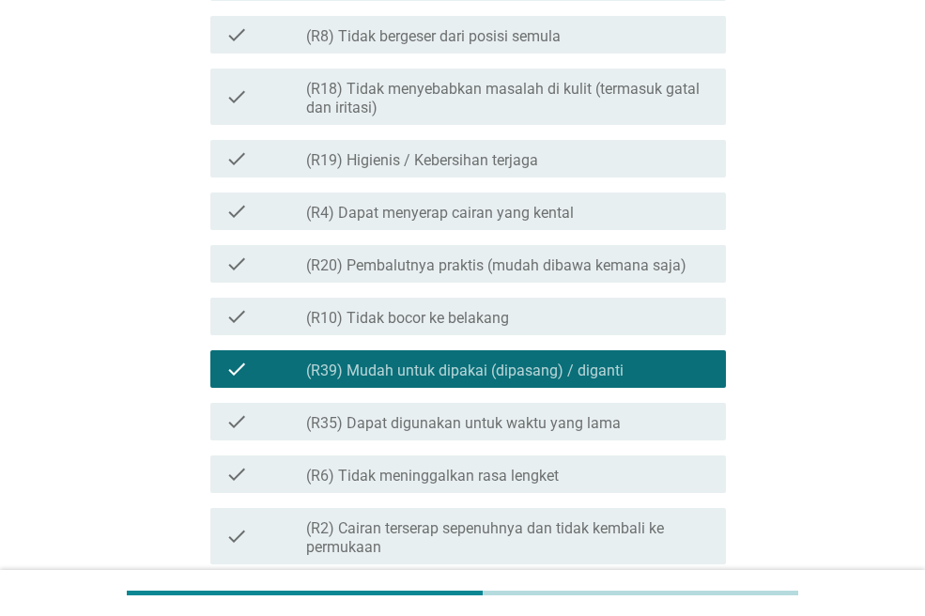
scroll to position [973, 0]
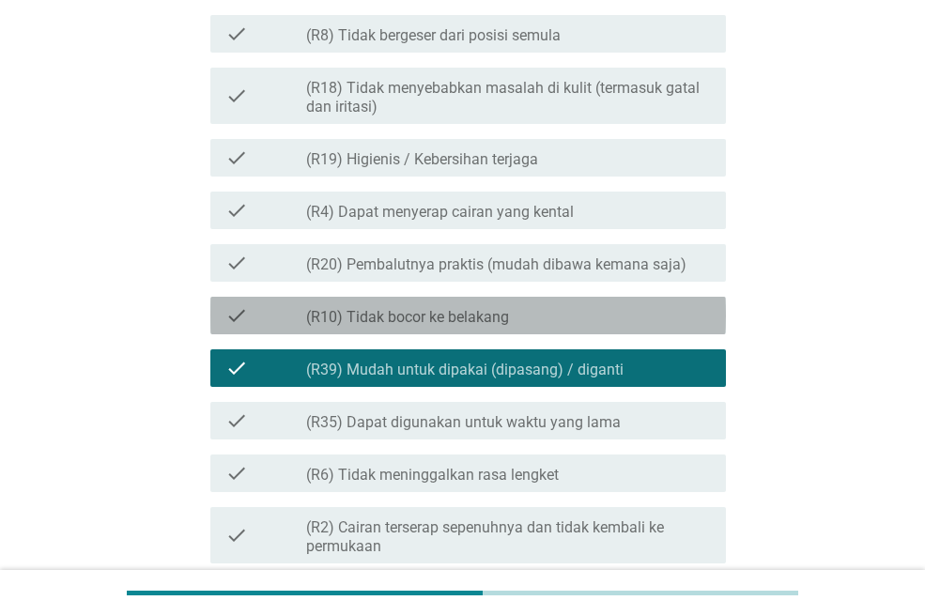
click at [482, 317] on label "(R10) Tidak bocor ke belakang" at bounding box center [407, 317] width 203 height 19
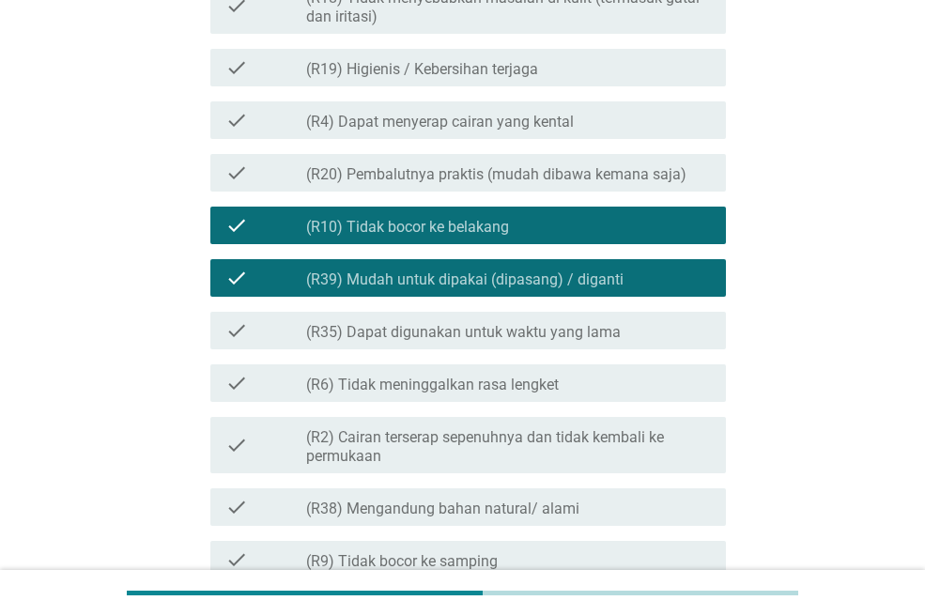
scroll to position [1064, 0]
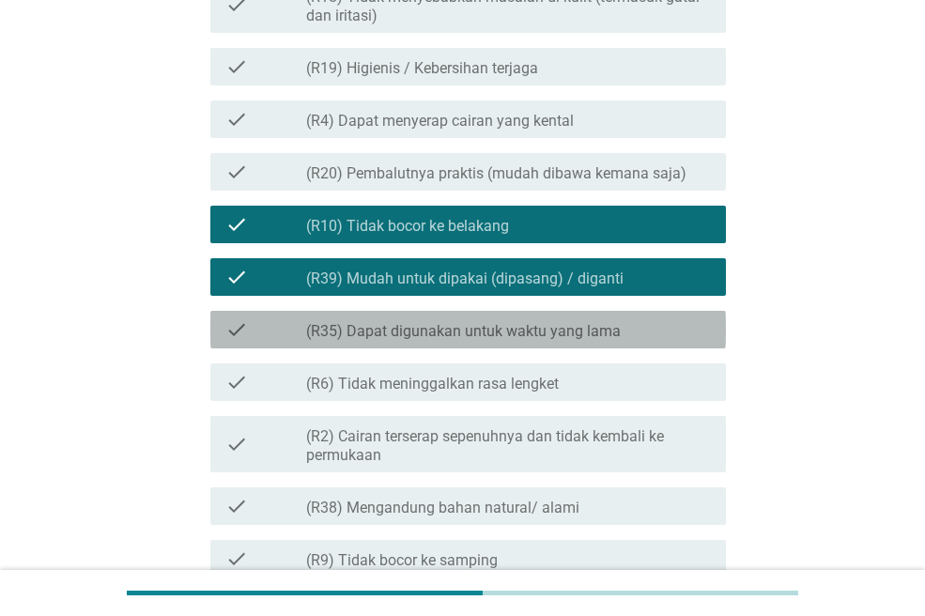
click at [492, 334] on label "(R35) Dapat digunakan untuk waktu yang lama" at bounding box center [463, 331] width 315 height 19
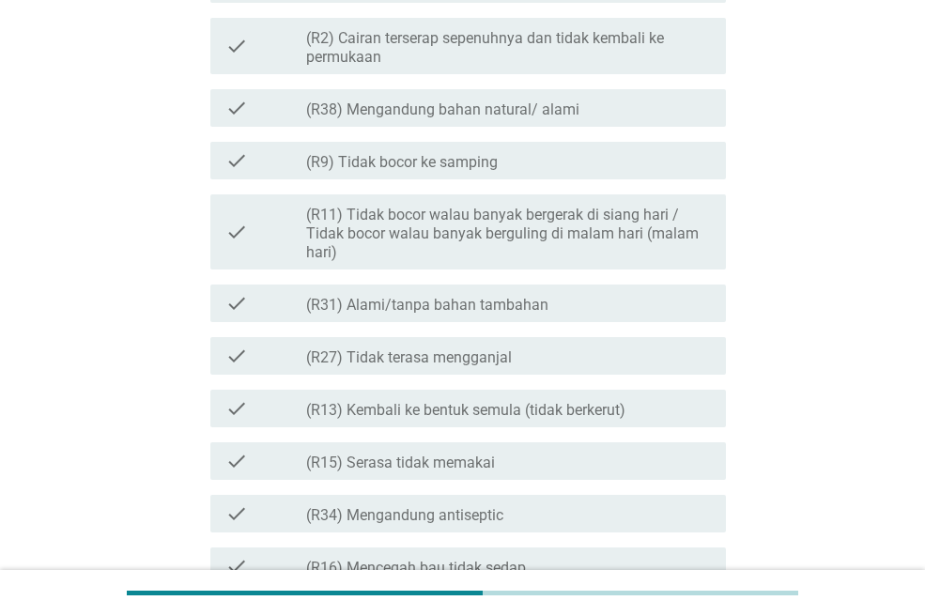
scroll to position [2123, 0]
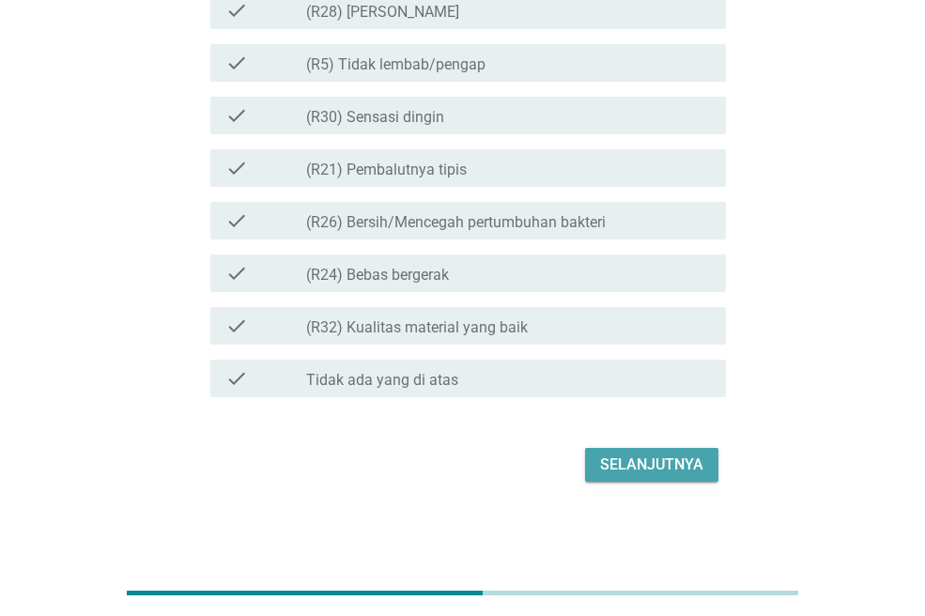
click at [635, 465] on div "Selanjutnya" at bounding box center [651, 464] width 103 height 23
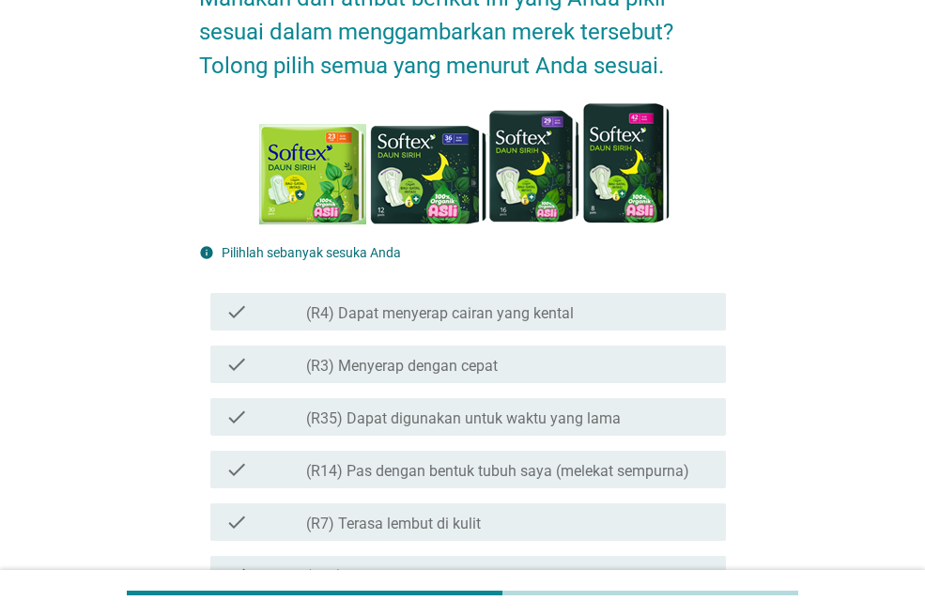
scroll to position [194, 0]
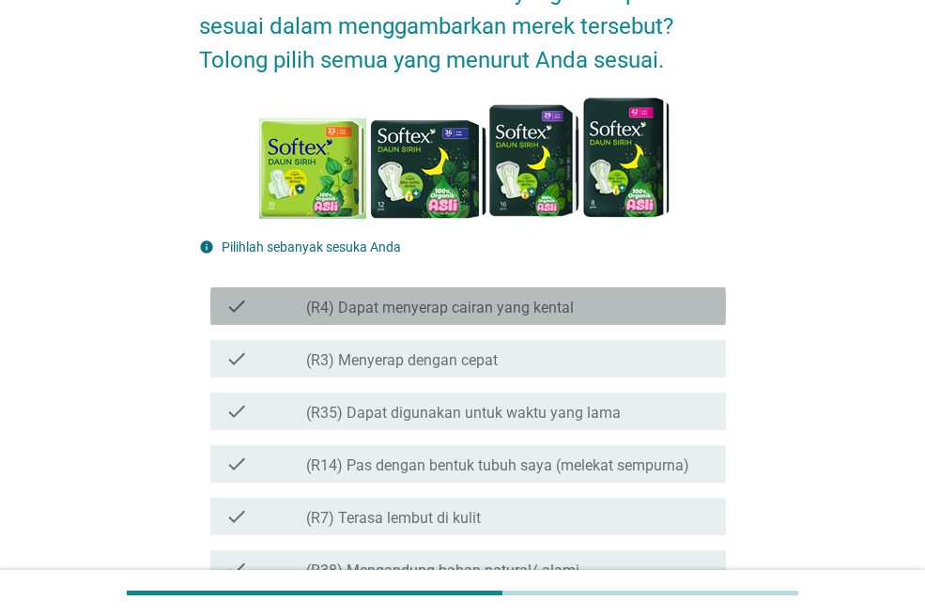
click at [481, 300] on label "(R4) Dapat menyerap cairan yang kental" at bounding box center [440, 308] width 268 height 19
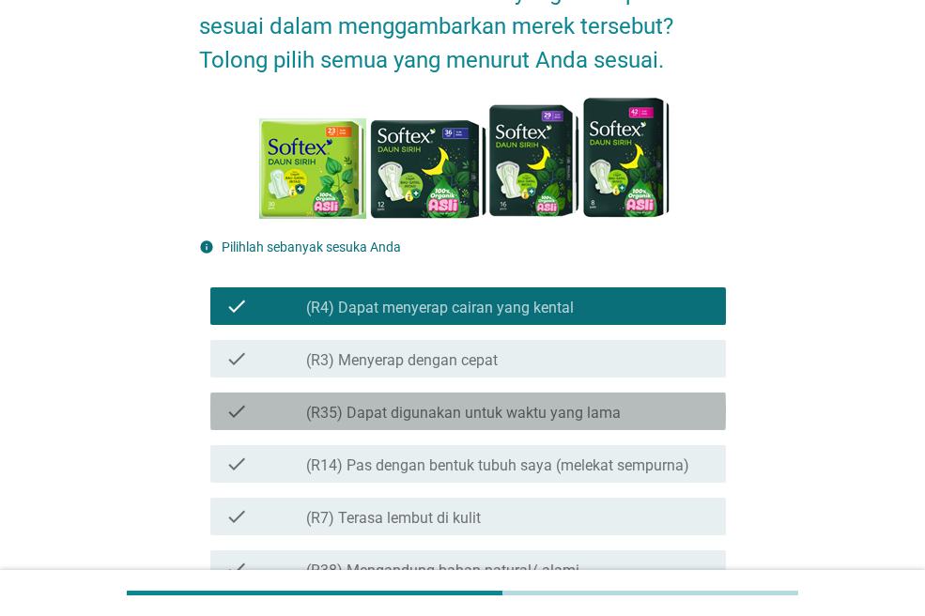
click at [507, 416] on label "(R35) Dapat digunakan untuk waktu yang lama" at bounding box center [463, 413] width 315 height 19
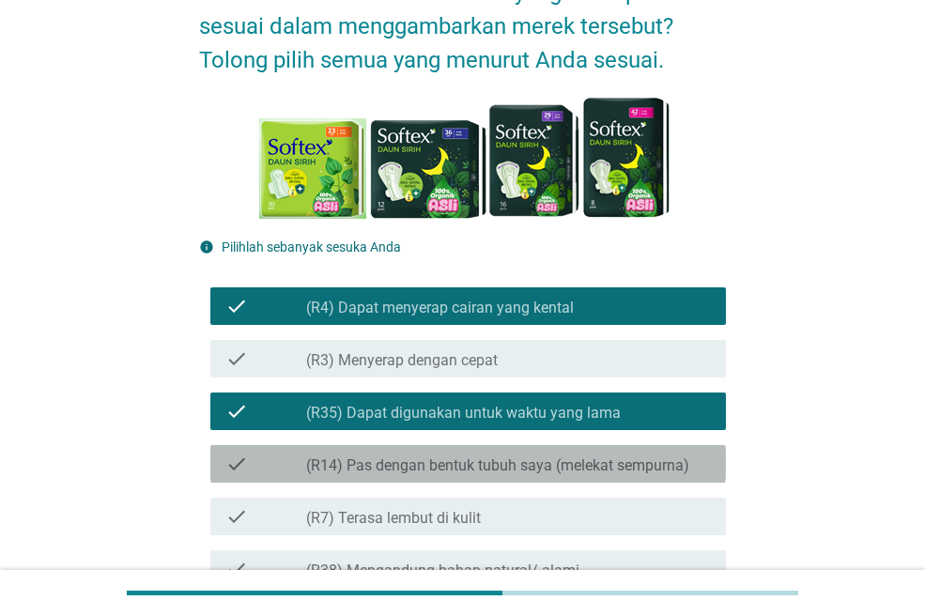
click at [512, 463] on label "(R14) Pas dengan bentuk tubuh saya (melekat sempurna)" at bounding box center [497, 465] width 383 height 19
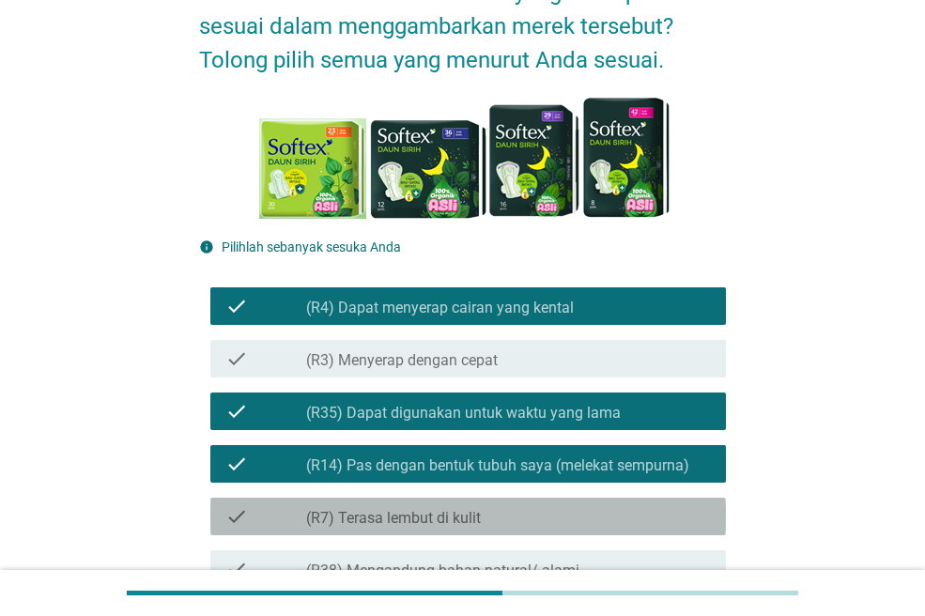
click at [517, 506] on div "check_box_outline_blank (R7) Terasa lembut di kulit" at bounding box center [508, 516] width 405 height 23
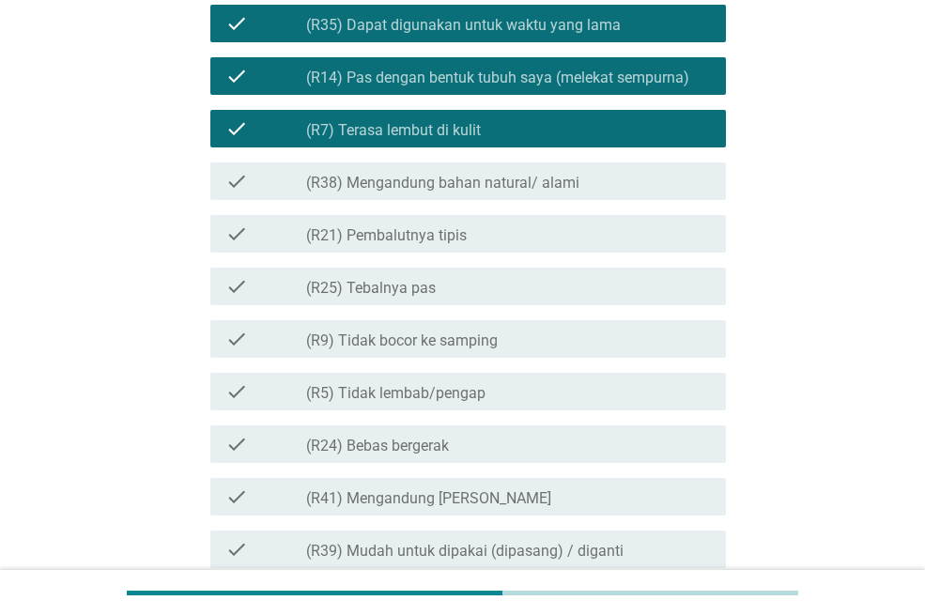
scroll to position [585, 0]
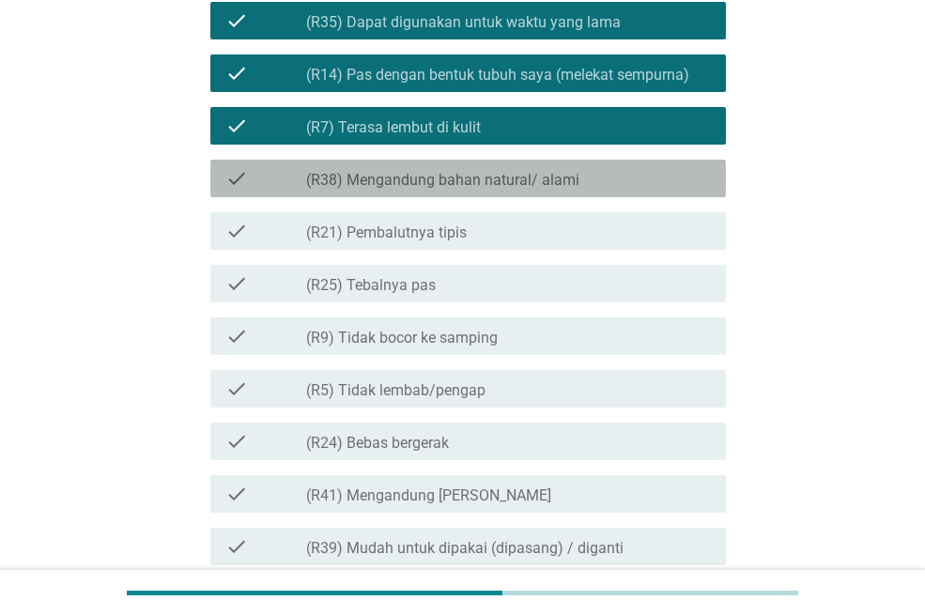
click at [460, 179] on label "(R38) Mengandung bahan natural/ alami" at bounding box center [442, 180] width 273 height 19
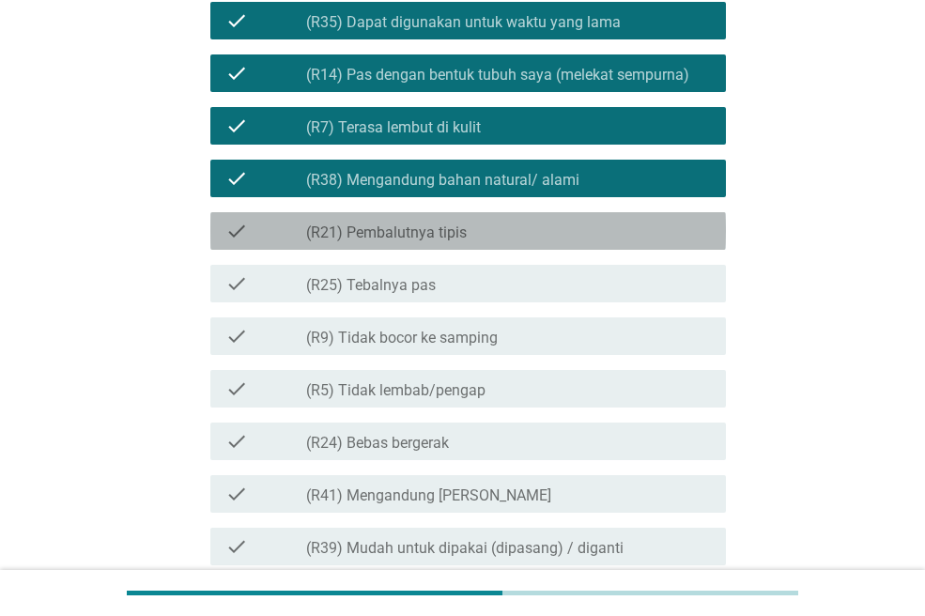
click at [474, 220] on div "check_box_outline_blank (R21) Pembalutnya tipis" at bounding box center [508, 231] width 405 height 23
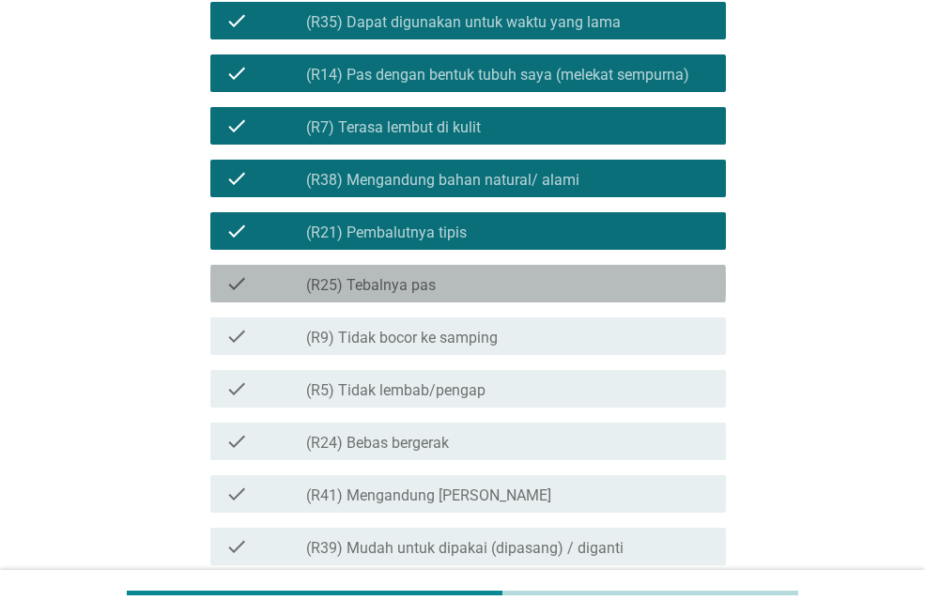
click at [483, 273] on div "check_box_outline_blank (R25) Tebalnya pas" at bounding box center [508, 283] width 405 height 23
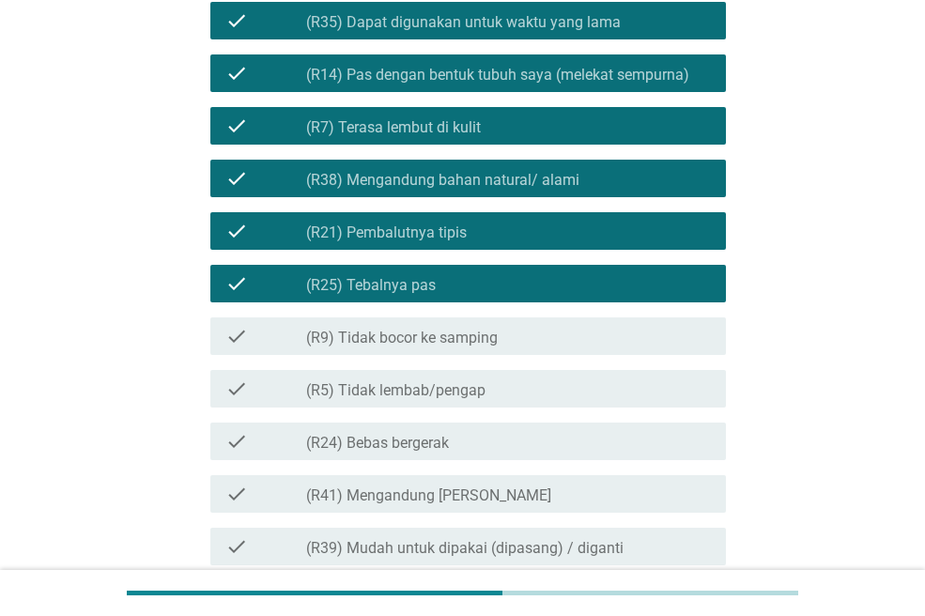
click at [516, 435] on div "check_box_outline_blank (R24) Bebas bergerak" at bounding box center [508, 441] width 405 height 23
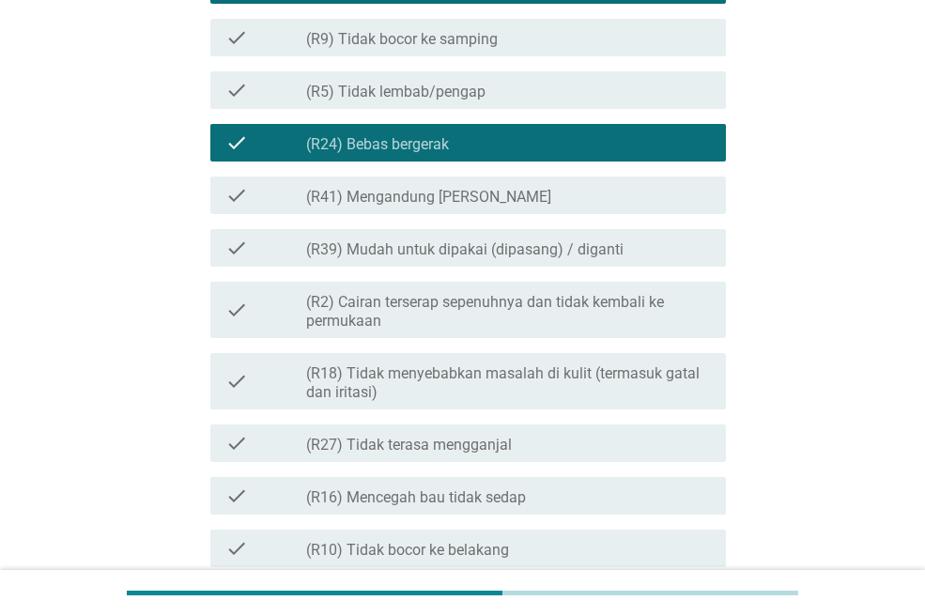
scroll to position [884, 0]
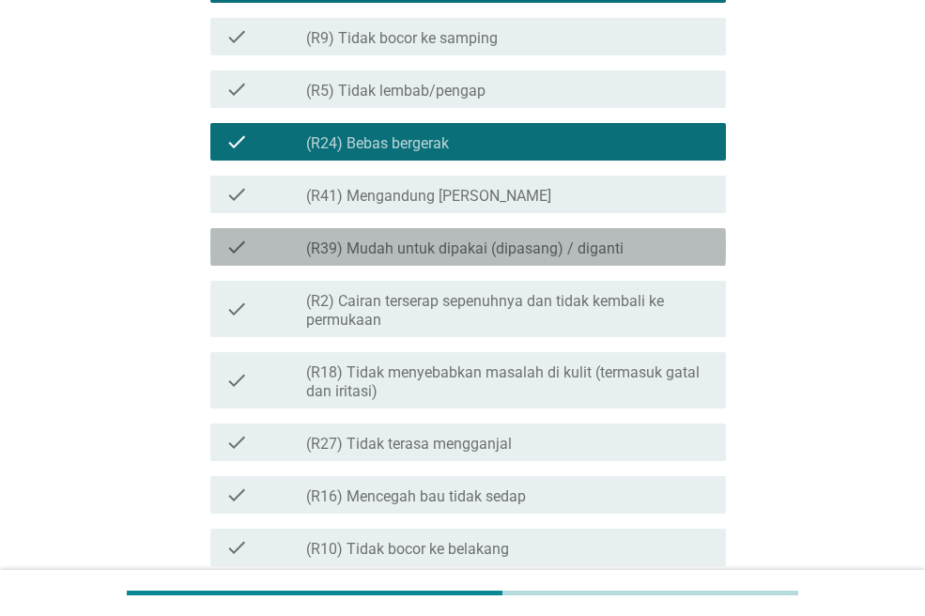
click at [531, 264] on div "check check_box_outline_blank (R39) Mudah untuk dipakai (dipasang) / diganti" at bounding box center [467, 247] width 515 height 38
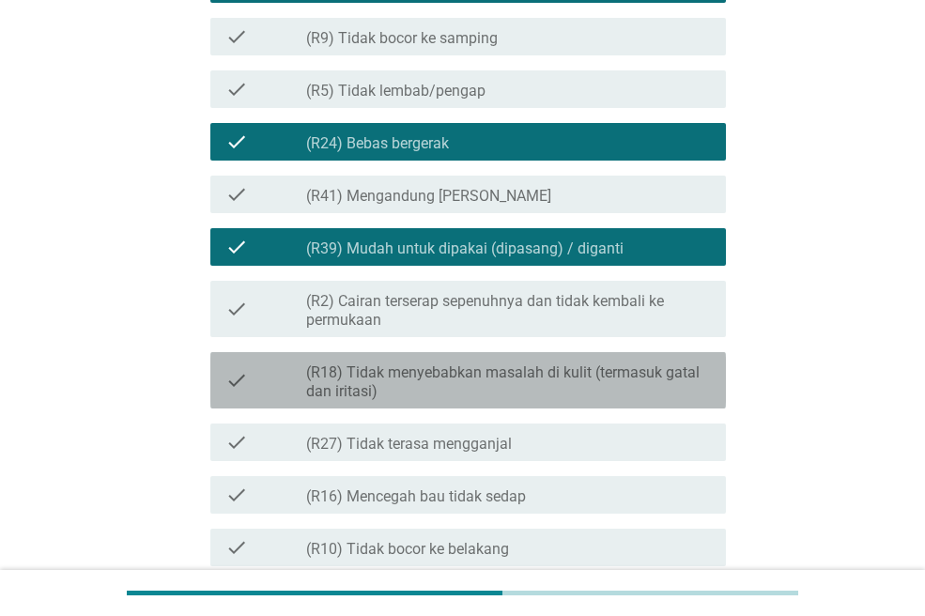
click at [545, 369] on label "(R18) Tidak menyebabkan masalah di kulit (termasuk gatal dan iritasi)" at bounding box center [508, 382] width 405 height 38
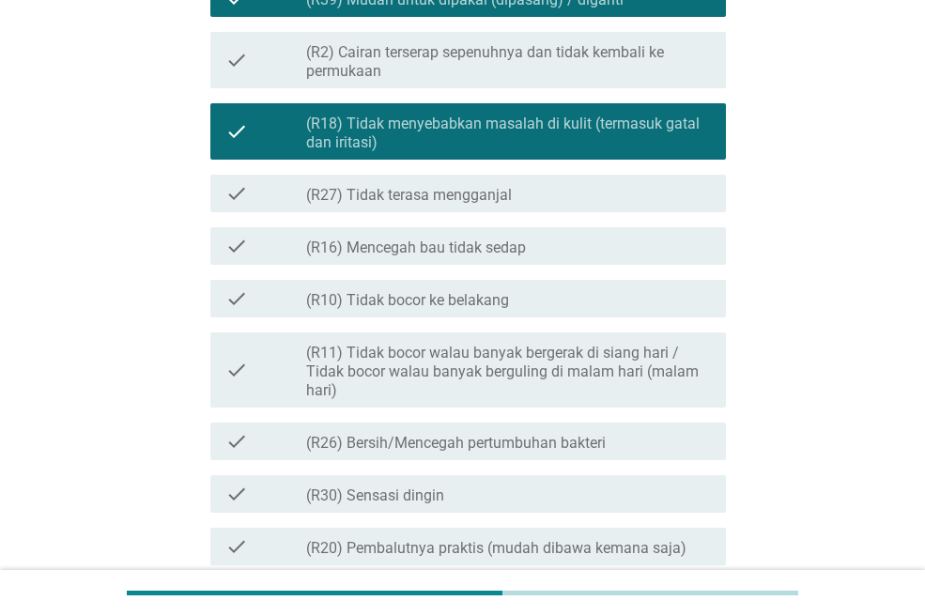
scroll to position [1139, 0]
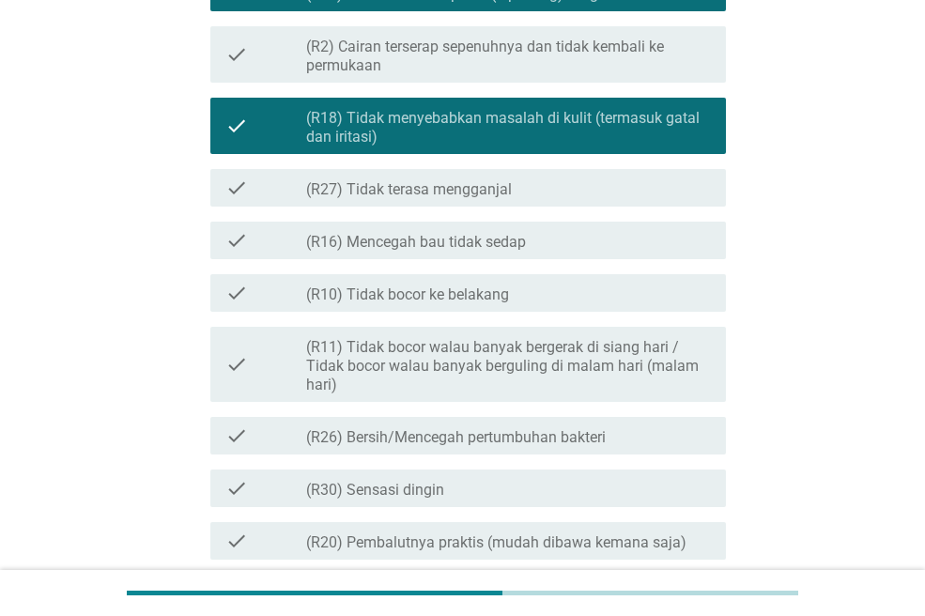
click at [496, 191] on label "(R27) Tidak terasa mengganjal" at bounding box center [409, 189] width 206 height 19
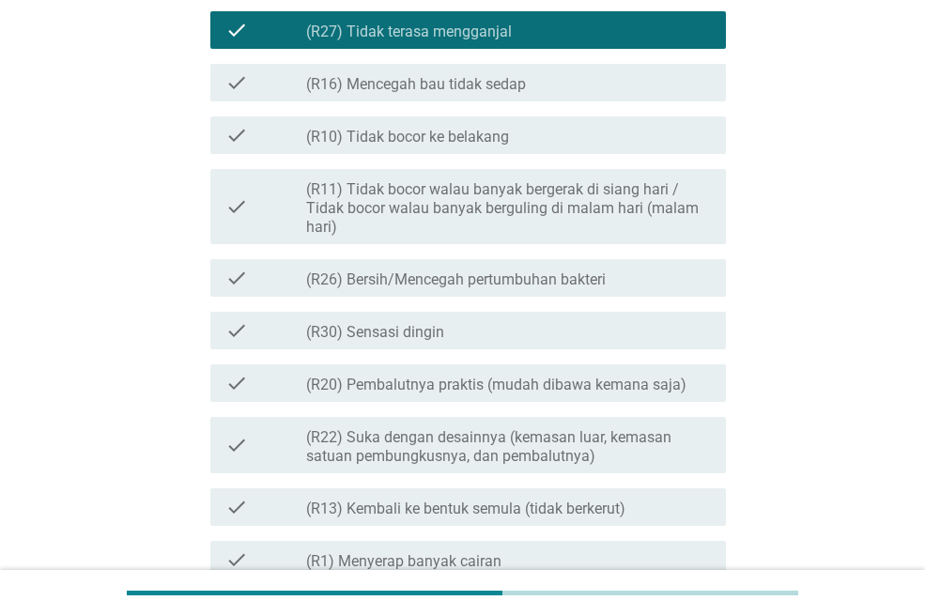
scroll to position [1304, 0]
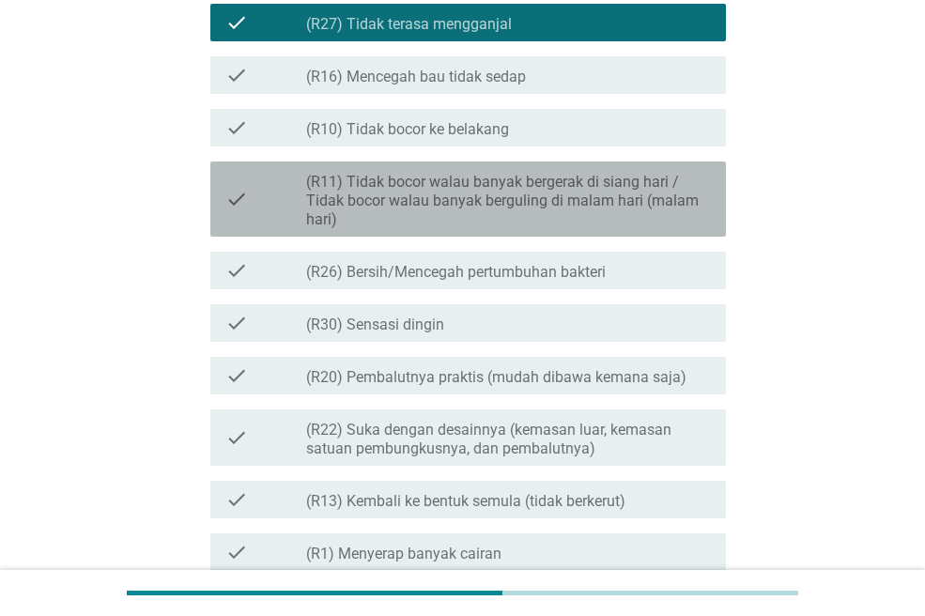
click at [544, 213] on label "(R11) Tidak bocor walau banyak bergerak di siang hari / Tidak bocor walau banya…" at bounding box center [508, 201] width 405 height 56
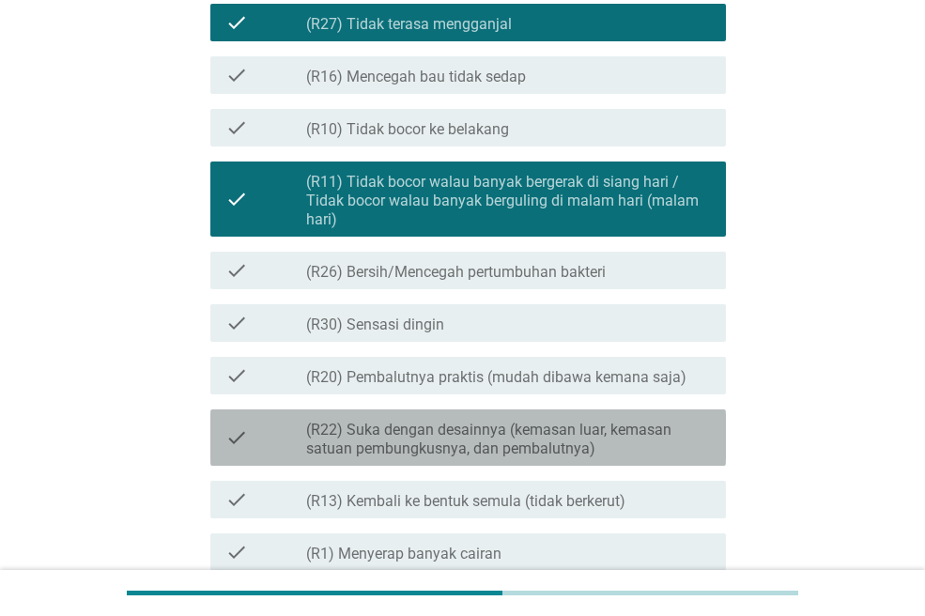
click at [561, 449] on label "(R22) Suka dengan desainnya (kemasan luar, kemasan satuan pembungkusnya, dan pe…" at bounding box center [508, 440] width 405 height 38
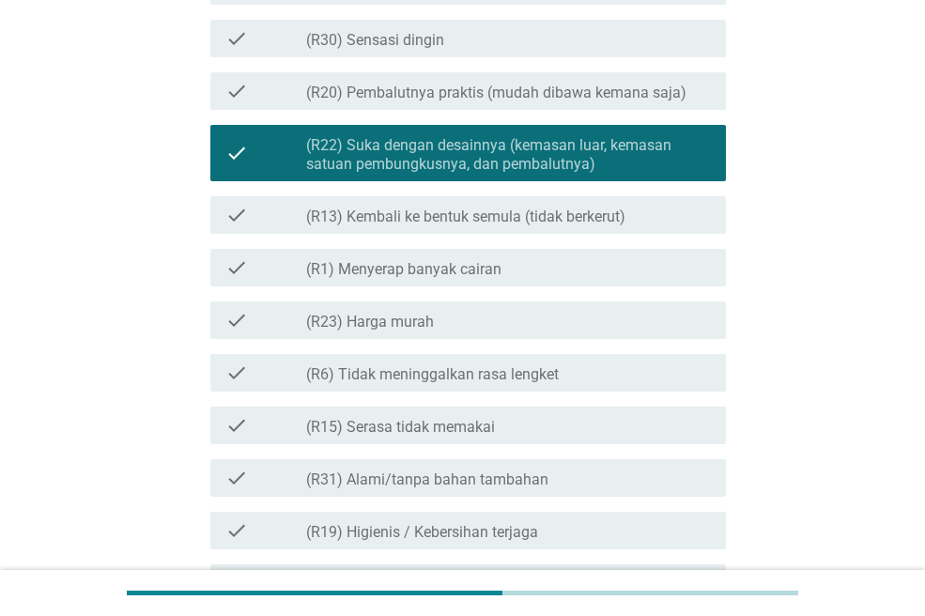
scroll to position [1594, 0]
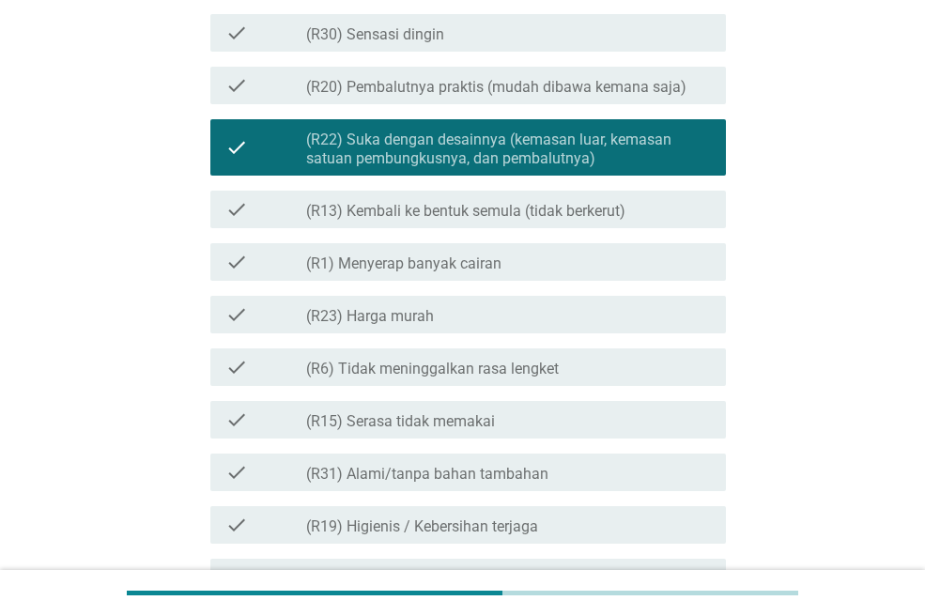
click at [523, 249] on div "check check_box_outline_blank (R1) Menyerap banyak cairan" at bounding box center [467, 262] width 515 height 38
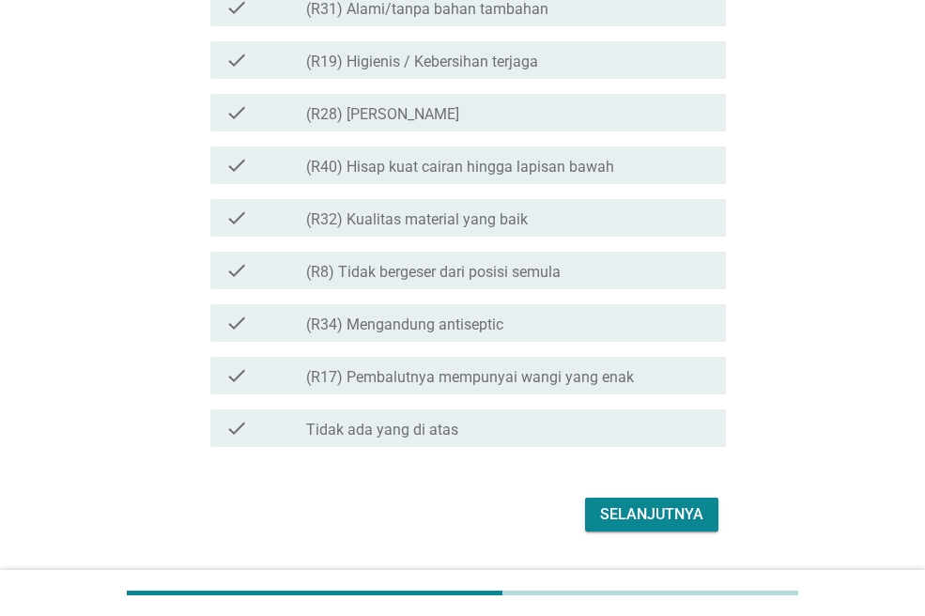
scroll to position [2060, 0]
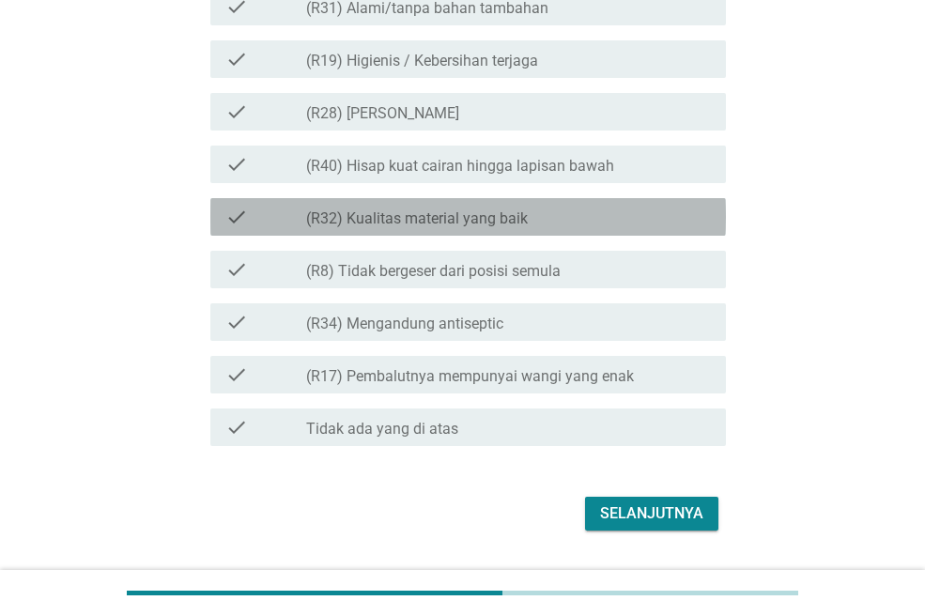
click at [479, 209] on label "(R32) Kualitas material yang baik" at bounding box center [417, 218] width 222 height 19
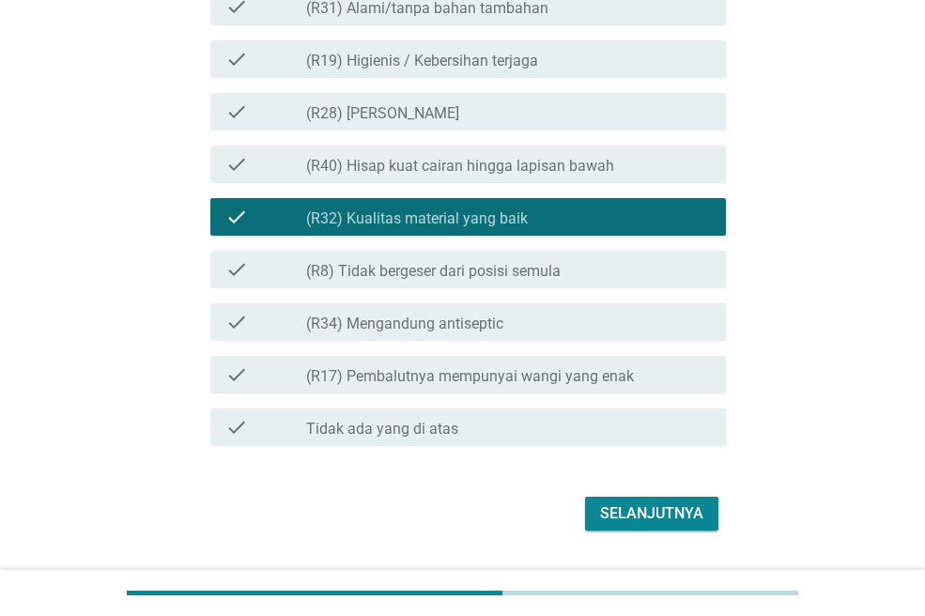
click at [628, 510] on div "Selanjutnya" at bounding box center [651, 513] width 103 height 23
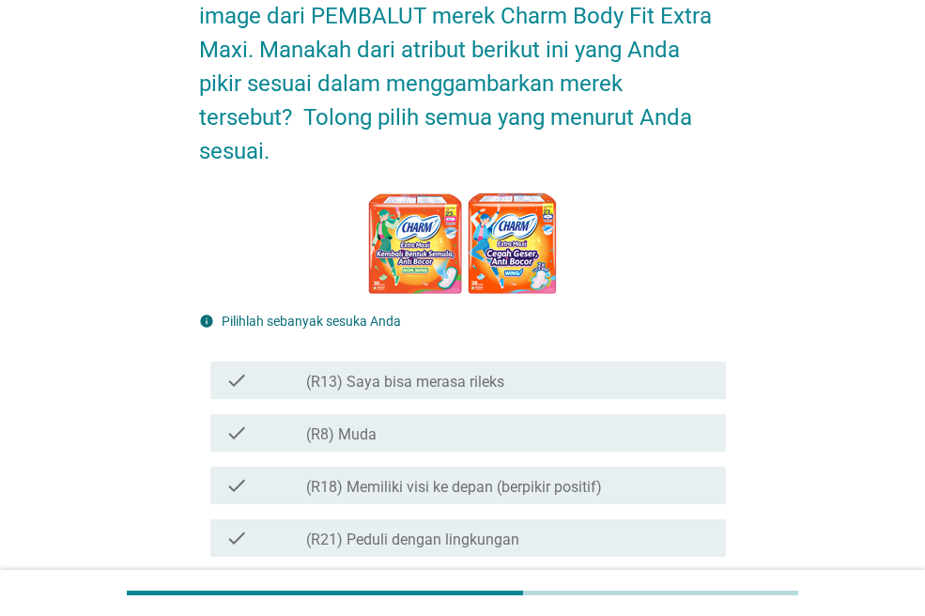
scroll to position [183, 0]
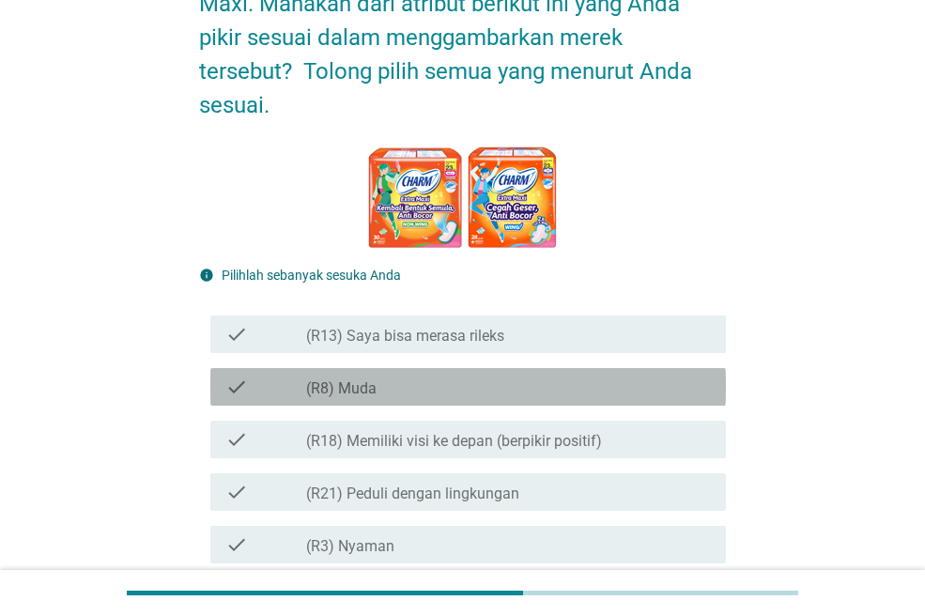
click at [613, 386] on div "check_box_outline_blank (R8) Muda" at bounding box center [508, 387] width 405 height 23
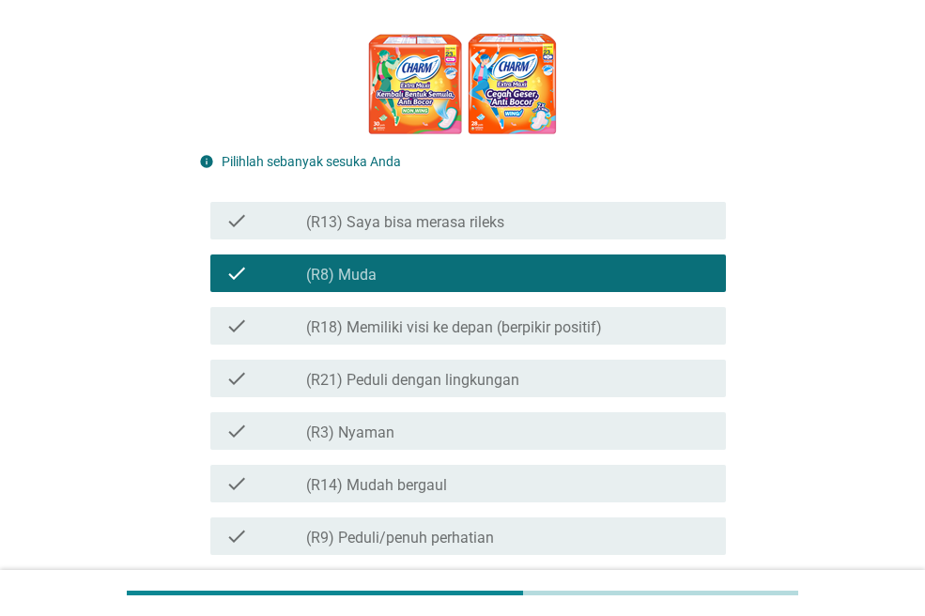
scroll to position [363, 0]
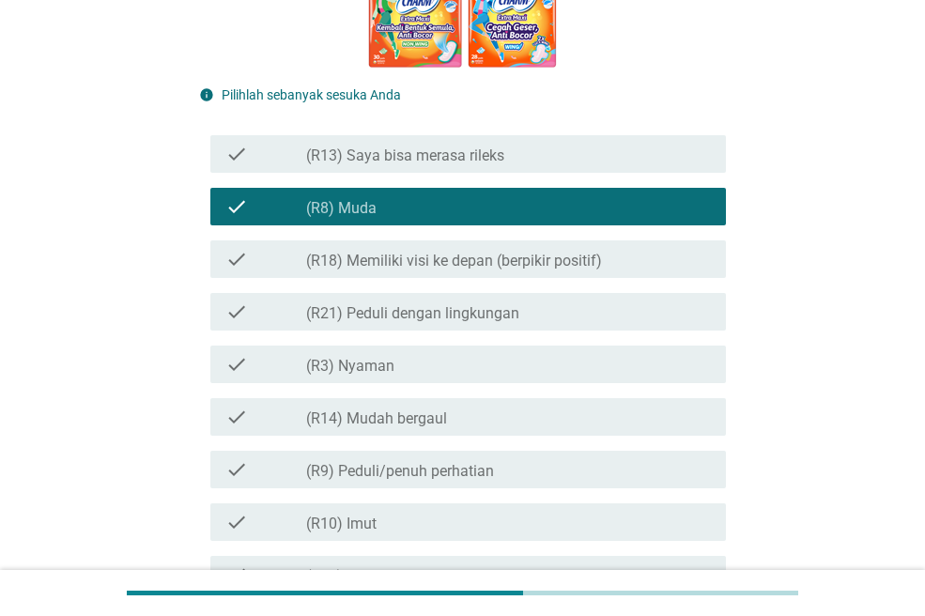
click at [613, 386] on div "check check_box_outline_blank (R3) [PERSON_NAME]" at bounding box center [462, 364] width 527 height 53
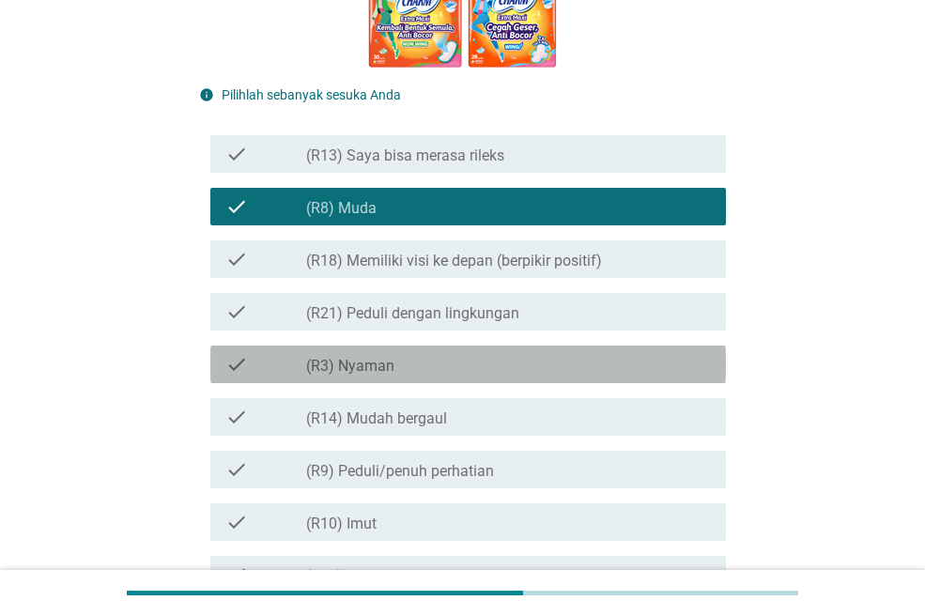
click at [609, 377] on div "check check_box_outline_blank (R3) [PERSON_NAME]" at bounding box center [467, 365] width 515 height 38
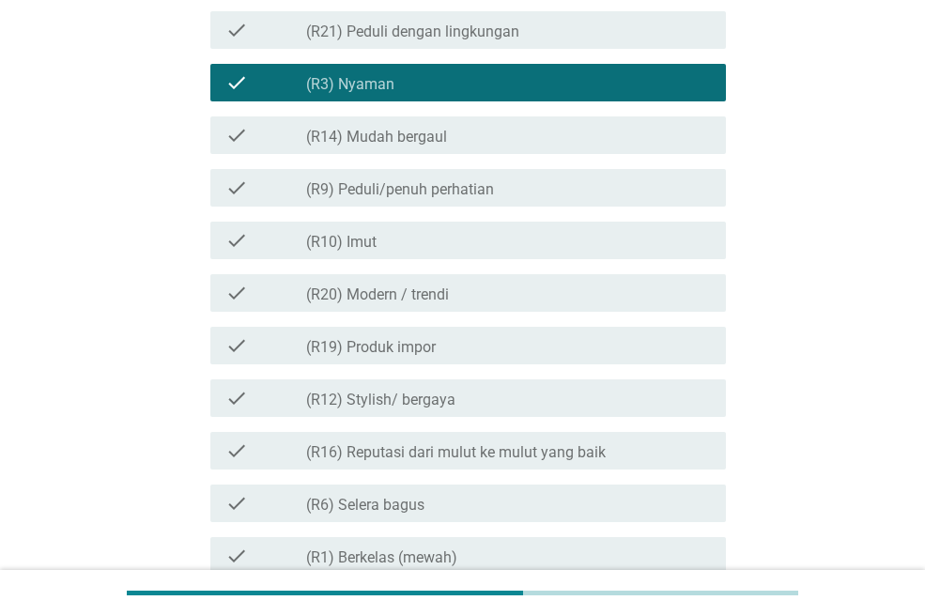
scroll to position [658, 0]
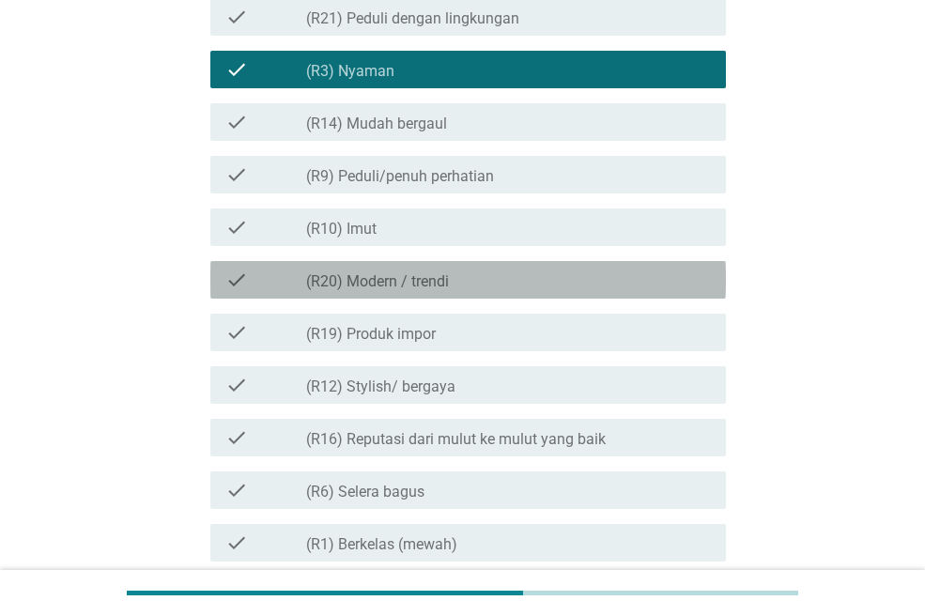
click at [445, 272] on label "(R20) Modern / trendi" at bounding box center [377, 281] width 143 height 19
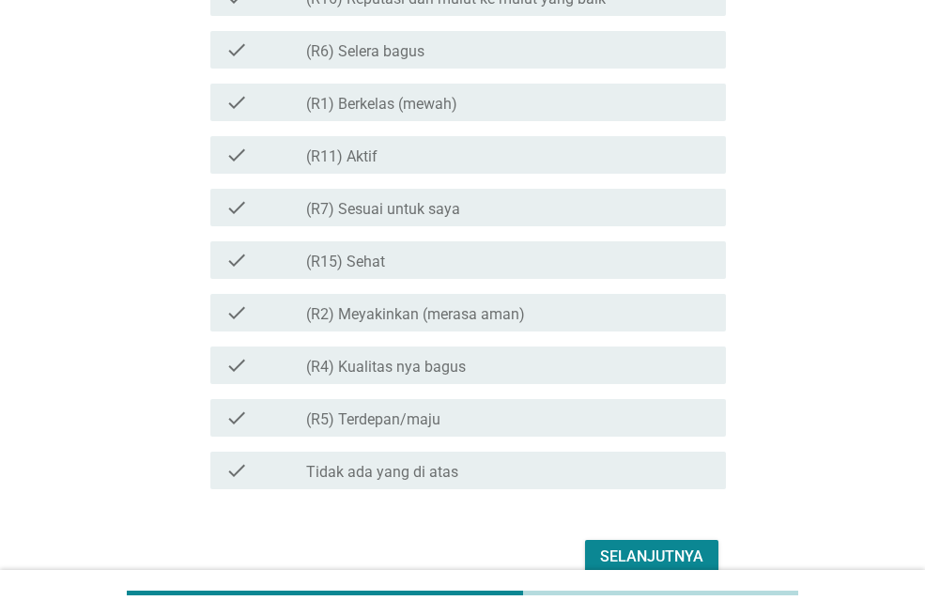
scroll to position [1100, 0]
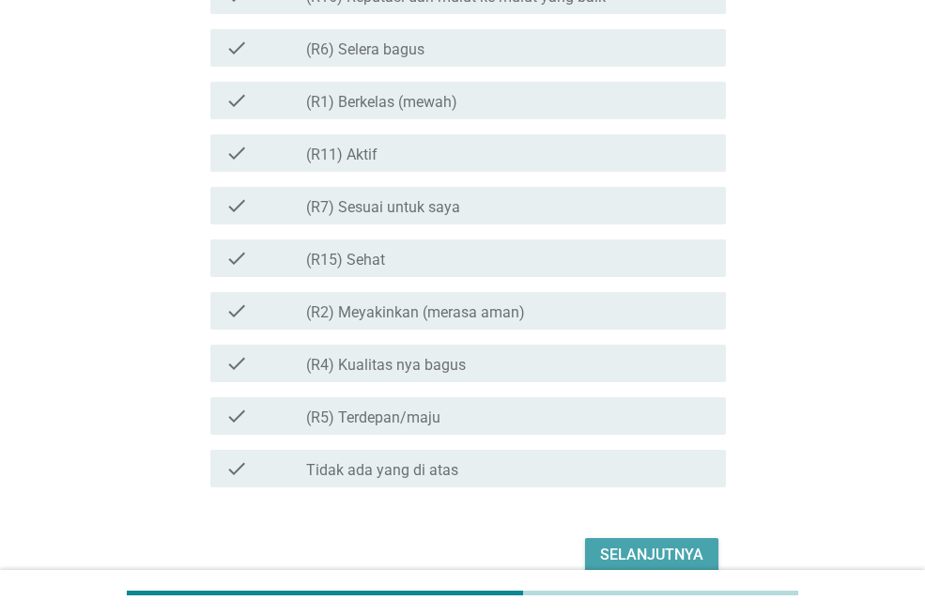
click at [634, 555] on div "Selanjutnya" at bounding box center [651, 555] width 103 height 23
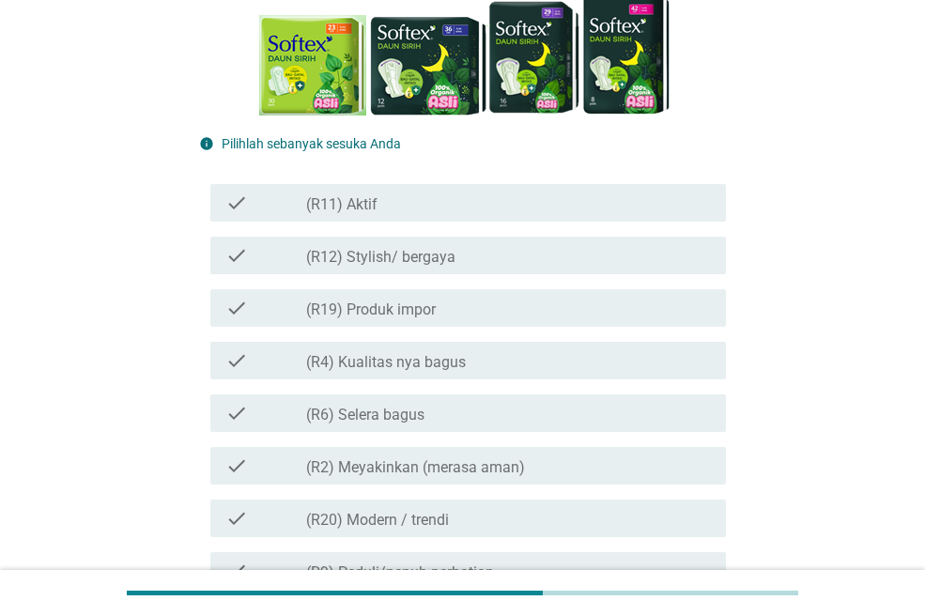
scroll to position [305, 0]
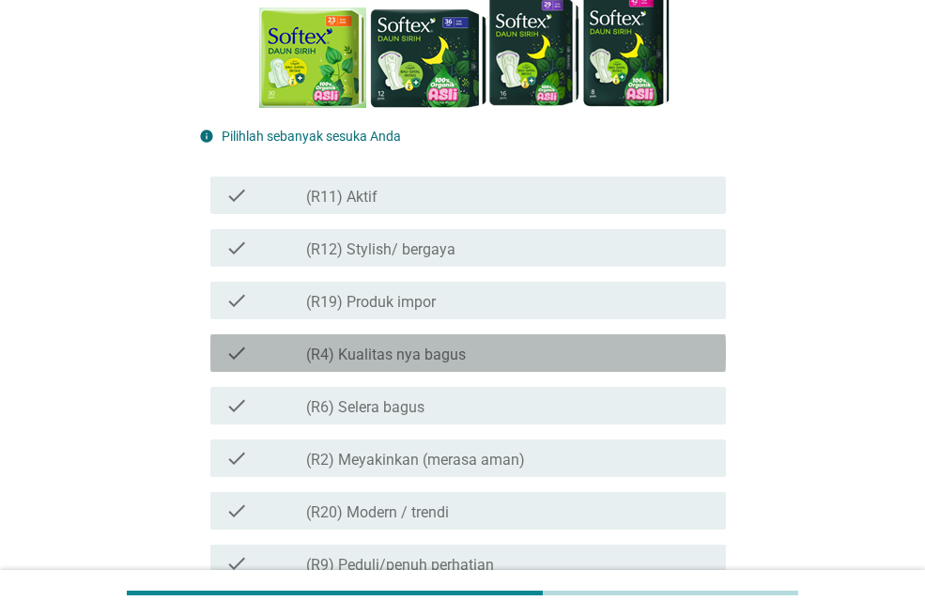
click at [500, 348] on div "check_box_outline_blank (R4) Kualitas nya bagus" at bounding box center [508, 353] width 405 height 23
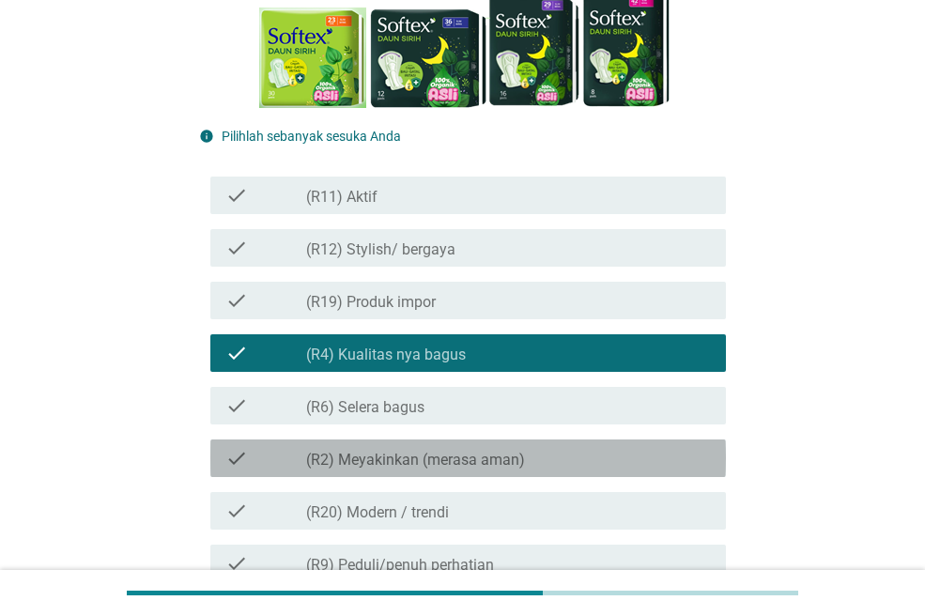
click at [538, 450] on div "check_box_outline_blank (R2) Meyakinkan (merasa aman)" at bounding box center [508, 458] width 405 height 23
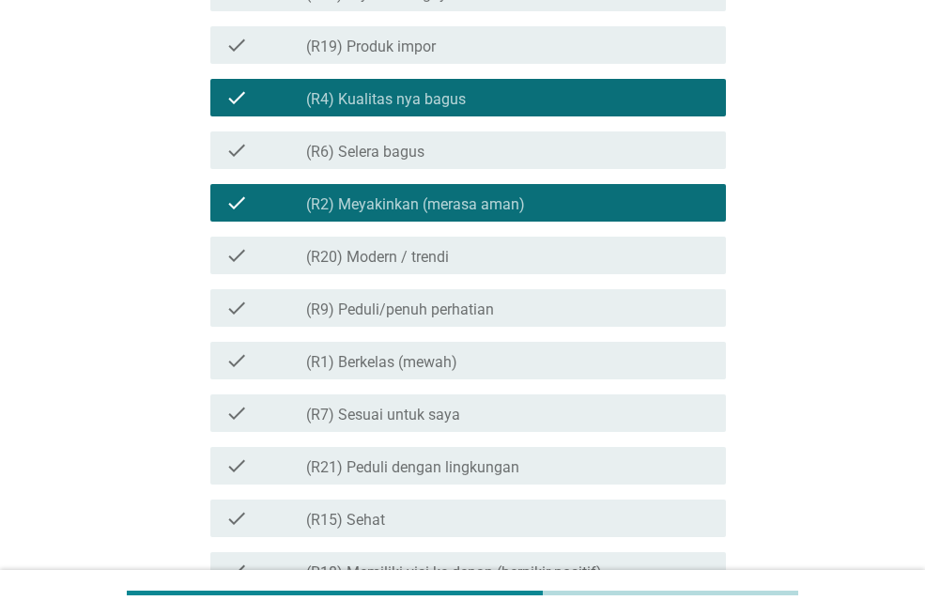
scroll to position [562, 0]
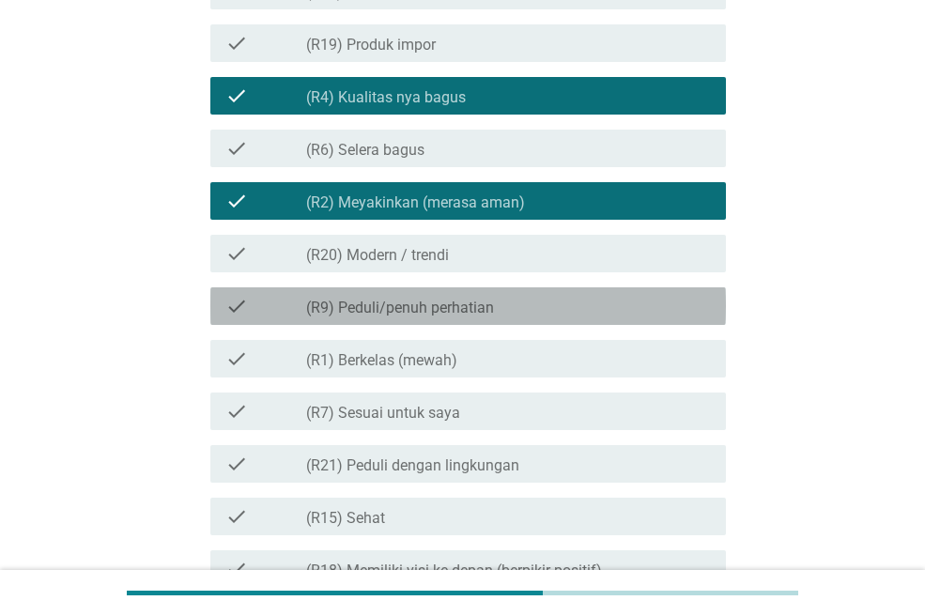
click at [504, 304] on div "check_box_outline_blank (R9) Peduli/penuh perhatian" at bounding box center [508, 306] width 405 height 23
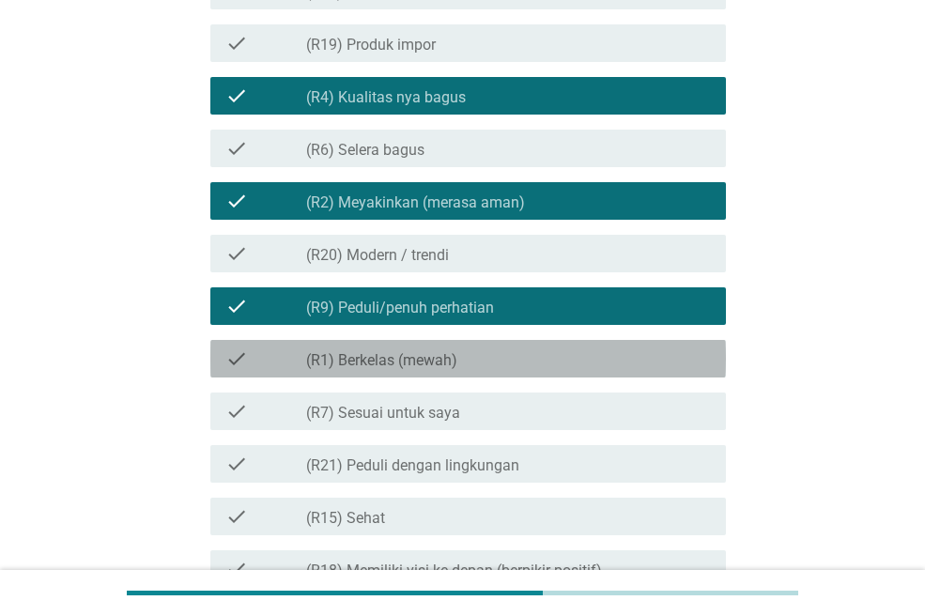
click at [531, 370] on div "check check_box_outline_blank (R1) Berkelas (mewah)" at bounding box center [467, 359] width 515 height 38
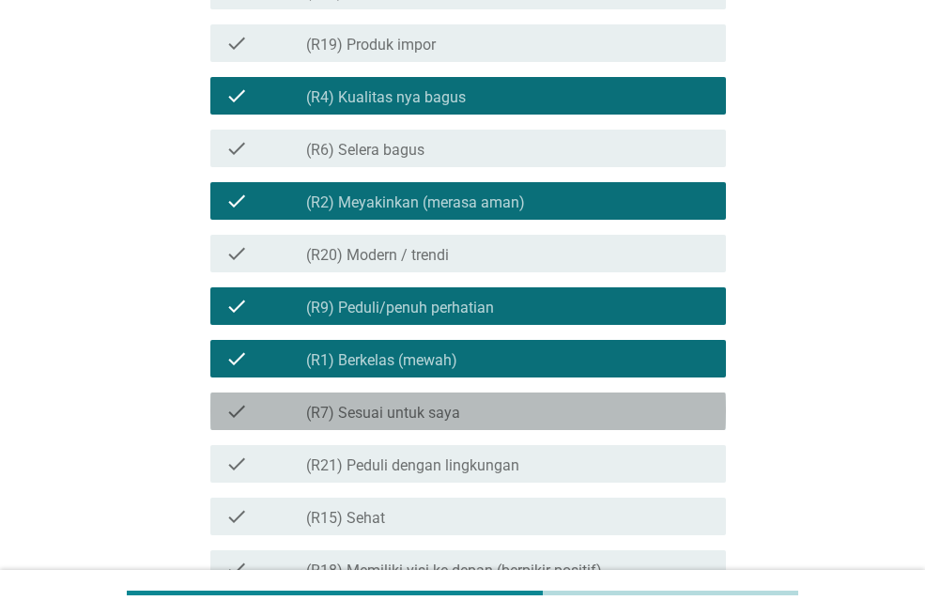
click at [544, 418] on div "check_box_outline_blank (R7) Sesuai untuk saya" at bounding box center [508, 411] width 405 height 23
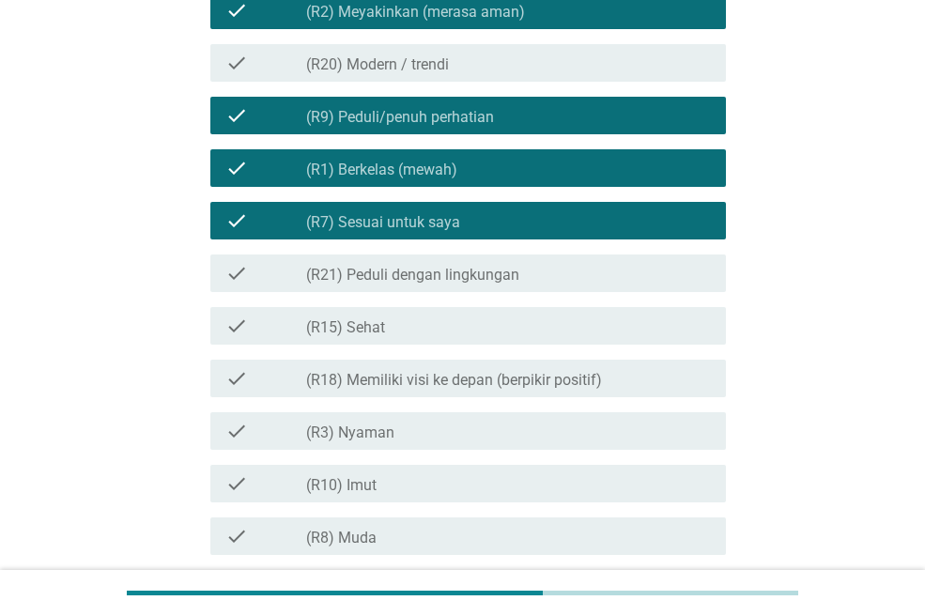
scroll to position [754, 0]
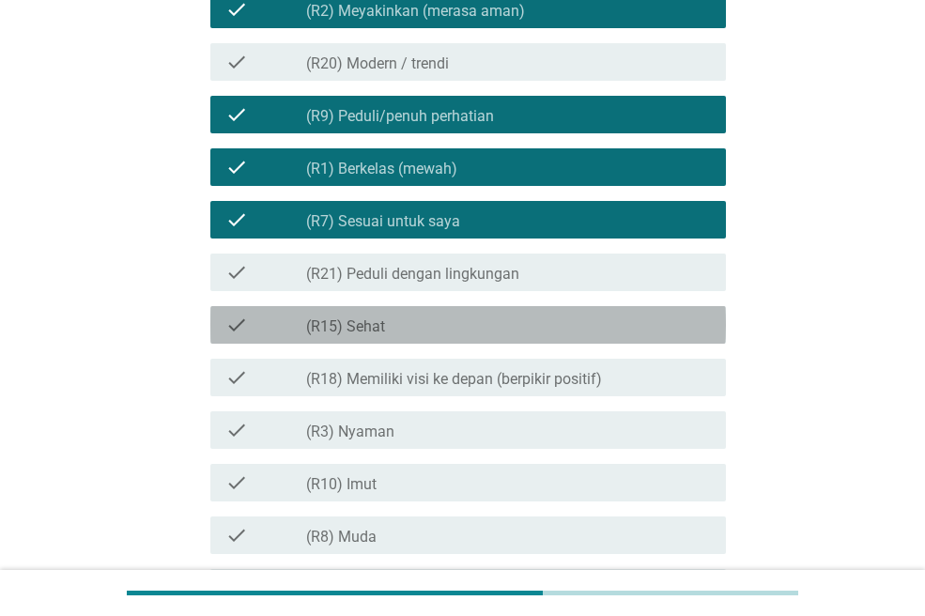
click at [511, 316] on div "check_box_outline_blank (R15) Sehat" at bounding box center [508, 325] width 405 height 23
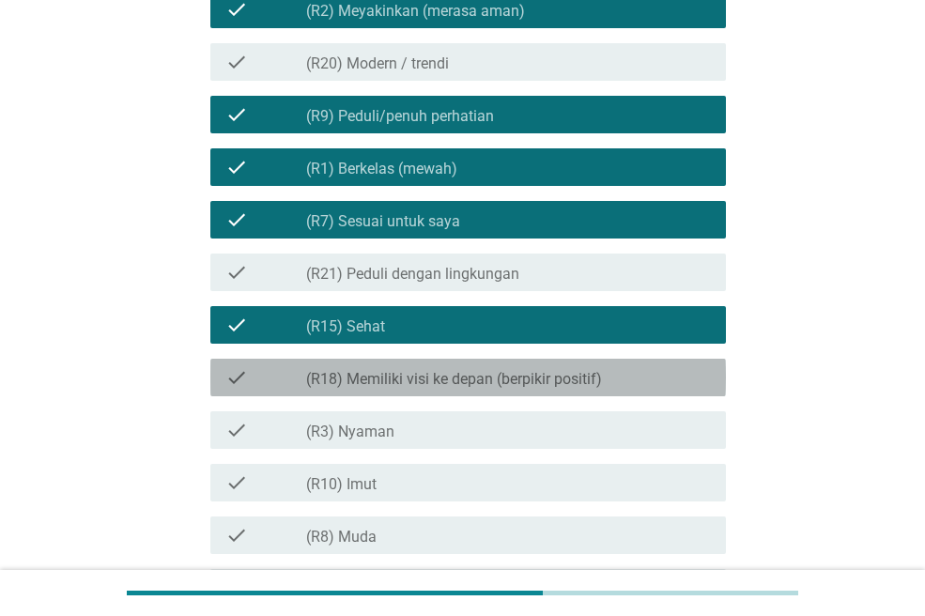
click at [516, 370] on label "(R18) Memiliki visi ke depan (berpikir positif)" at bounding box center [454, 379] width 296 height 19
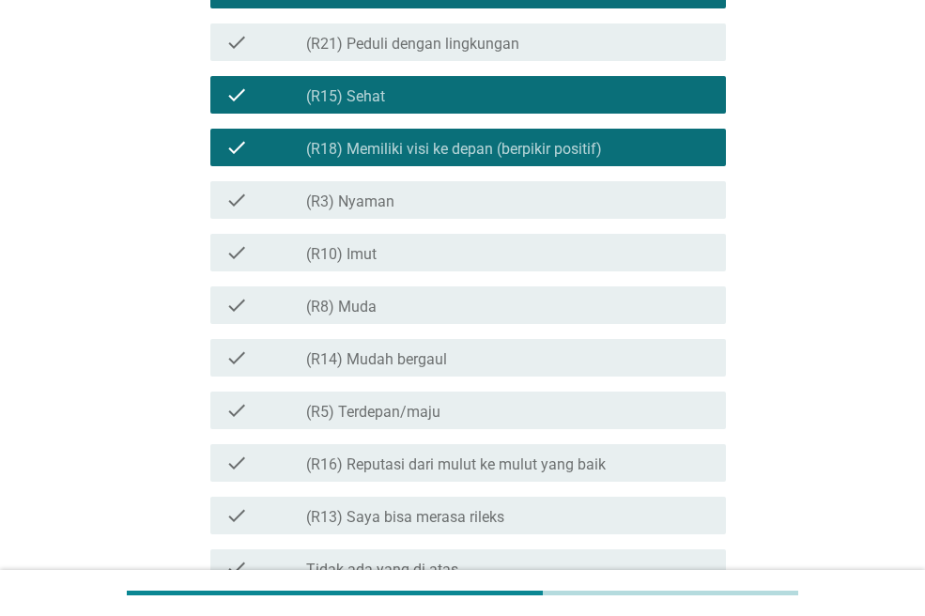
scroll to position [1019, 0]
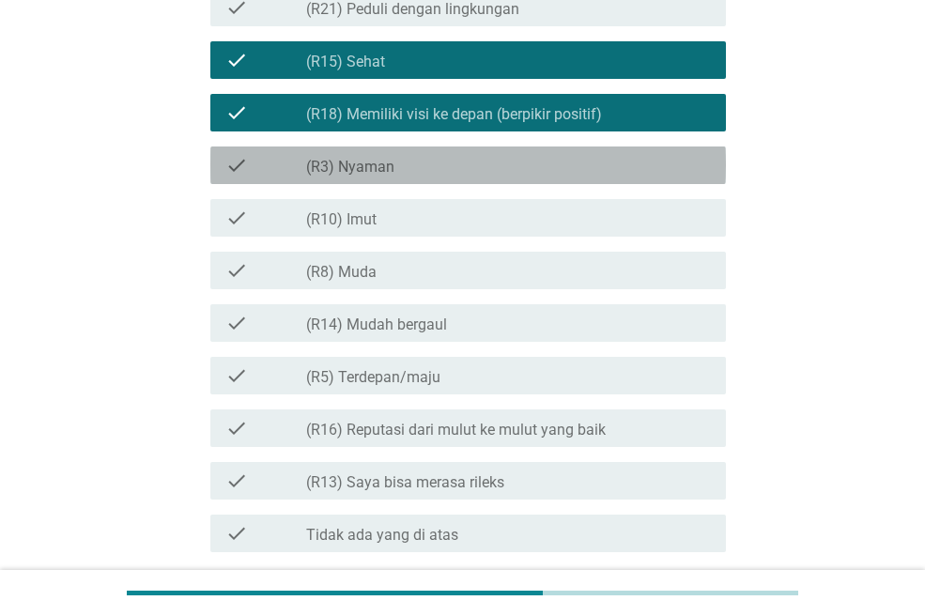
click at [445, 155] on div "check_box_outline_blank (R3) [PERSON_NAME]" at bounding box center [508, 165] width 405 height 23
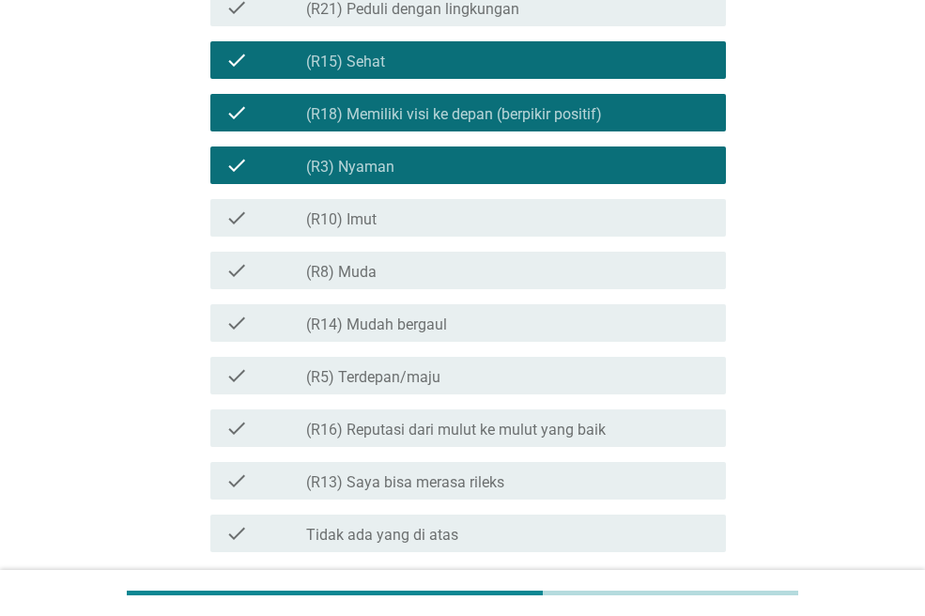
scroll to position [1174, 0]
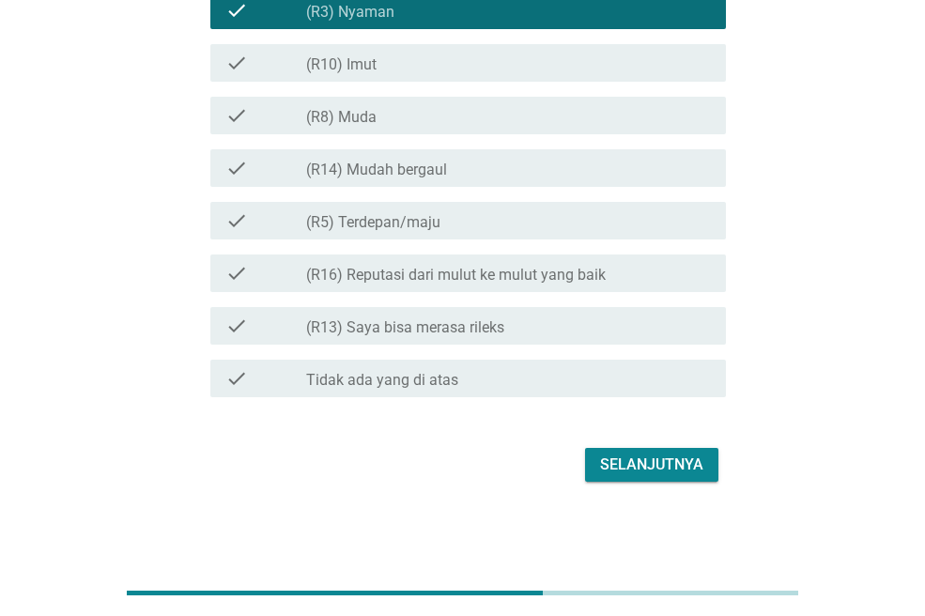
click at [539, 323] on div "check_box_outline_blank (R13) Saya bisa merasa rileks" at bounding box center [508, 326] width 405 height 23
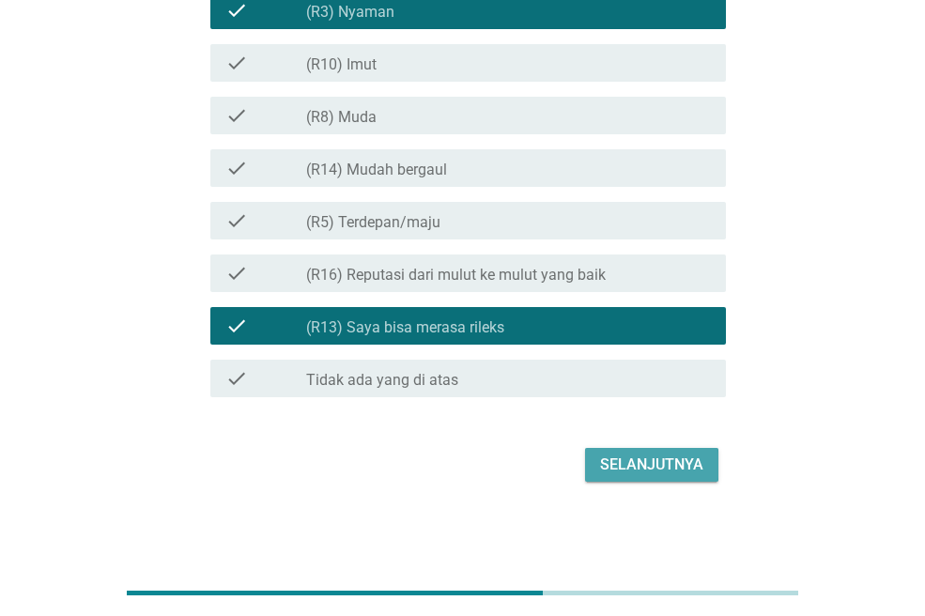
click at [644, 453] on div "Selanjutnya" at bounding box center [651, 464] width 103 height 23
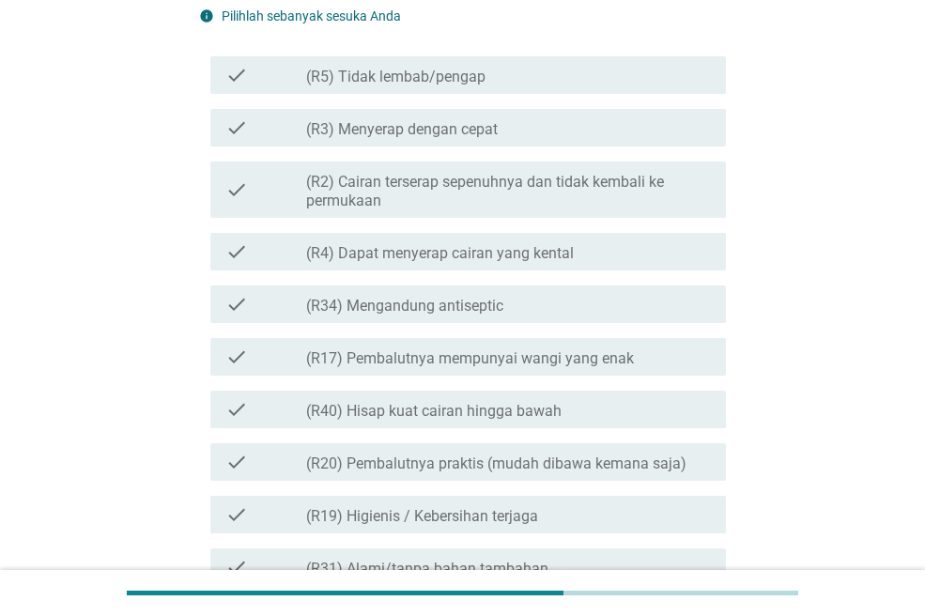
scroll to position [274, 0]
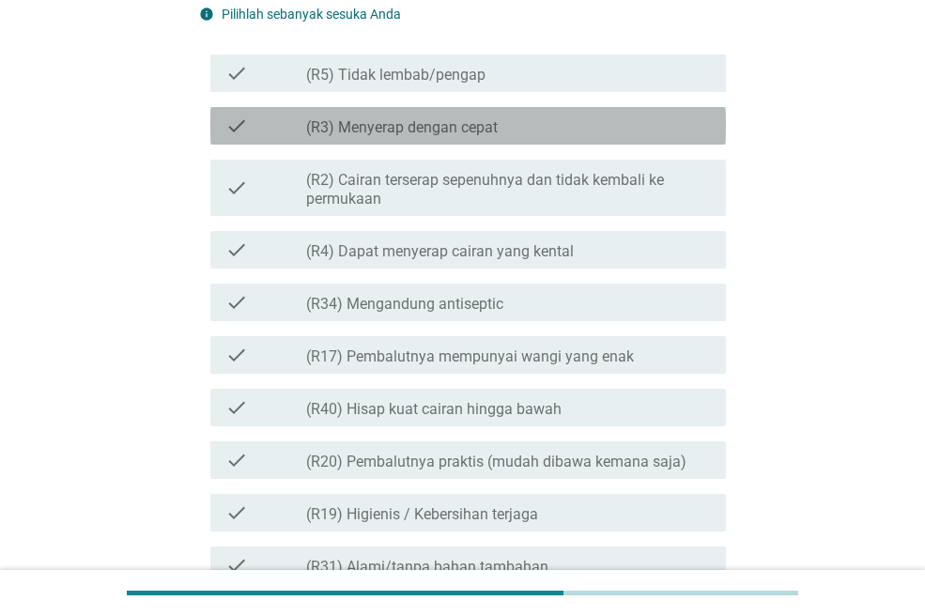
click at [539, 125] on div "check_box_outline_blank (R3) Menyerap dengan cepat" at bounding box center [508, 126] width 405 height 23
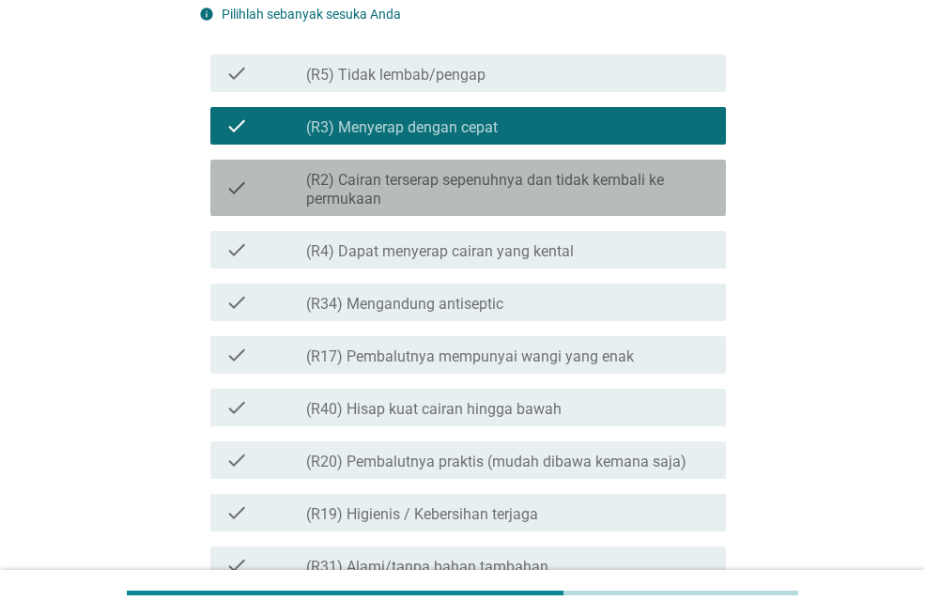
click at [549, 173] on label "(R2) Cairan terserap sepenuhnya dan tidak kembali ke permukaan" at bounding box center [508, 190] width 405 height 38
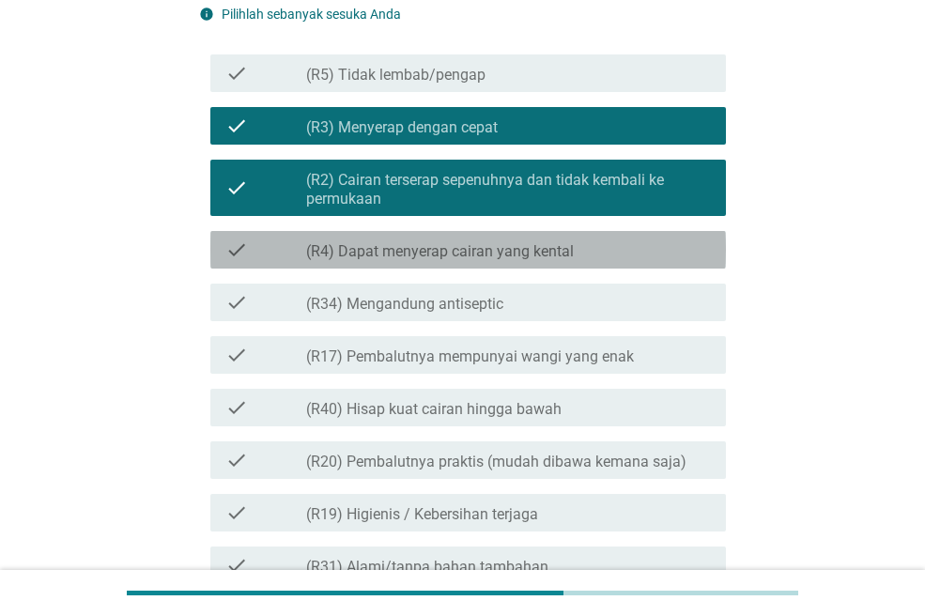
click at [558, 238] on div "check_box_outline_blank (R4) Dapat menyerap cairan yang kental" at bounding box center [508, 249] width 405 height 23
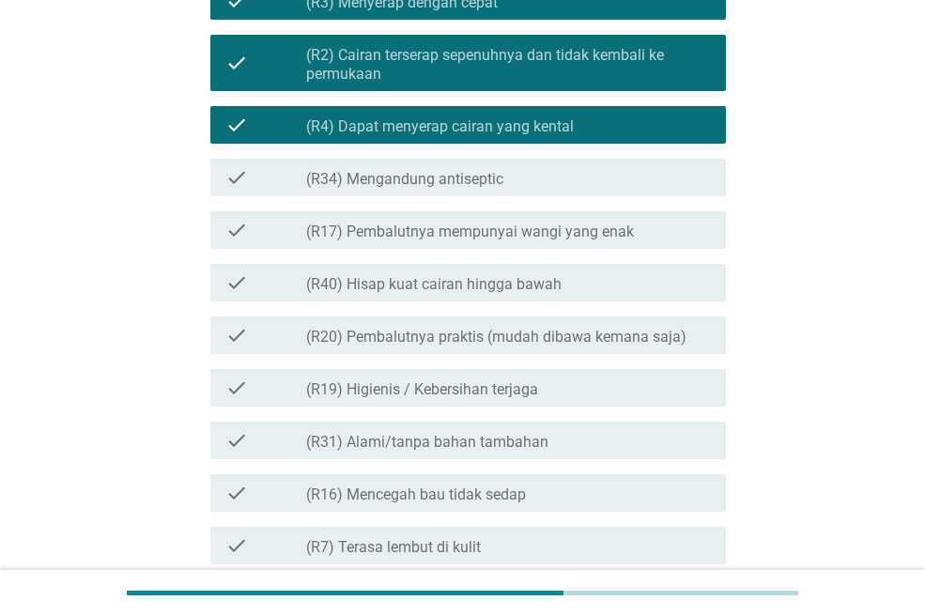
scroll to position [408, 0]
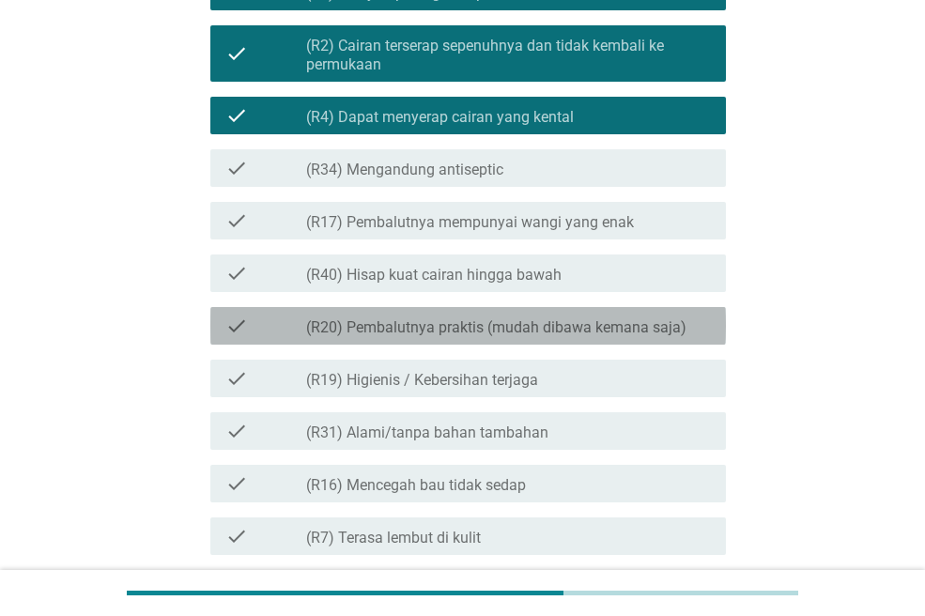
click at [552, 316] on div "check_box_outline_blank (R20) Pembalutnya praktis (mudah dibawa kemana saja)" at bounding box center [508, 326] width 405 height 23
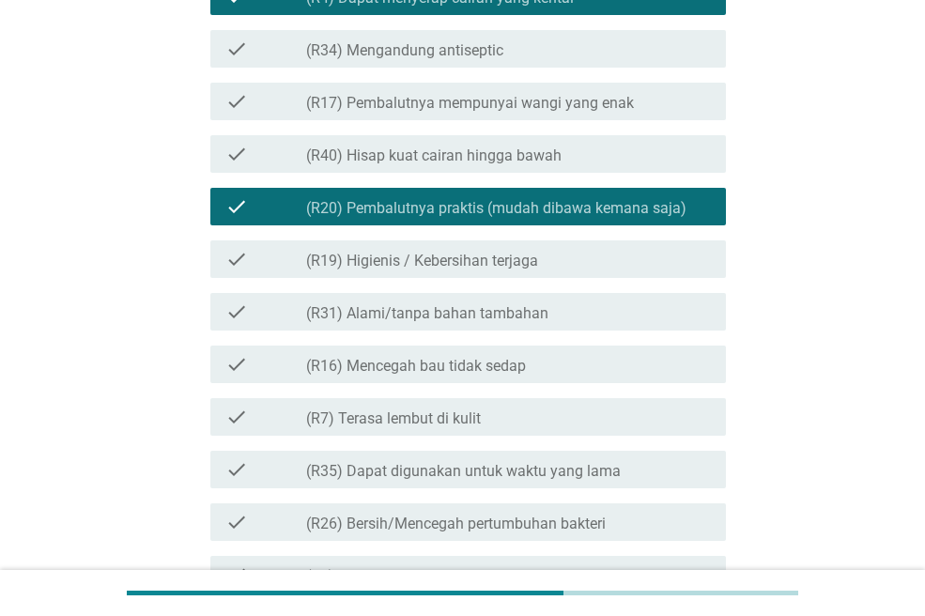
scroll to position [531, 0]
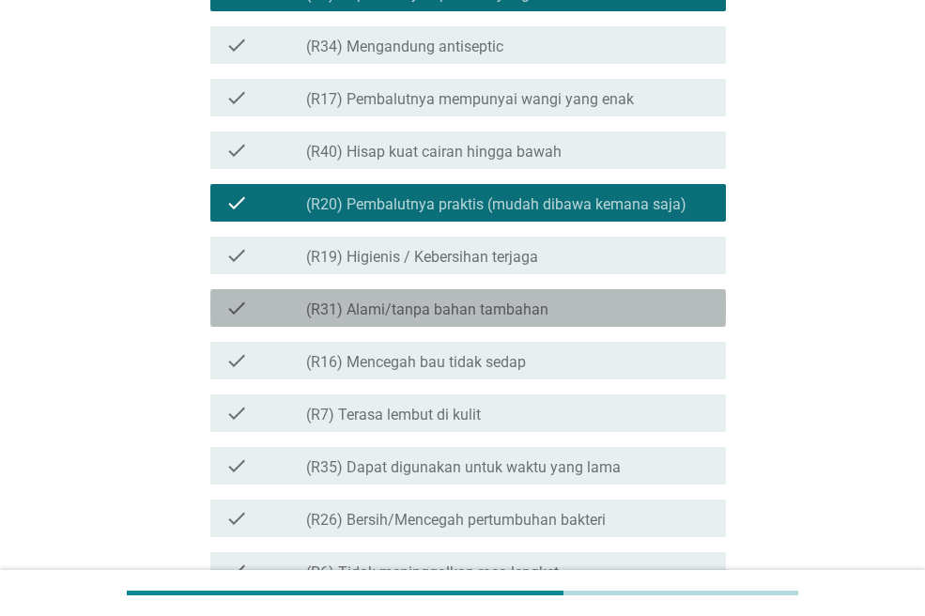
click at [502, 290] on div "check check_box_outline_blank (R31) Alami/tanpa bahan tambahan" at bounding box center [467, 308] width 515 height 38
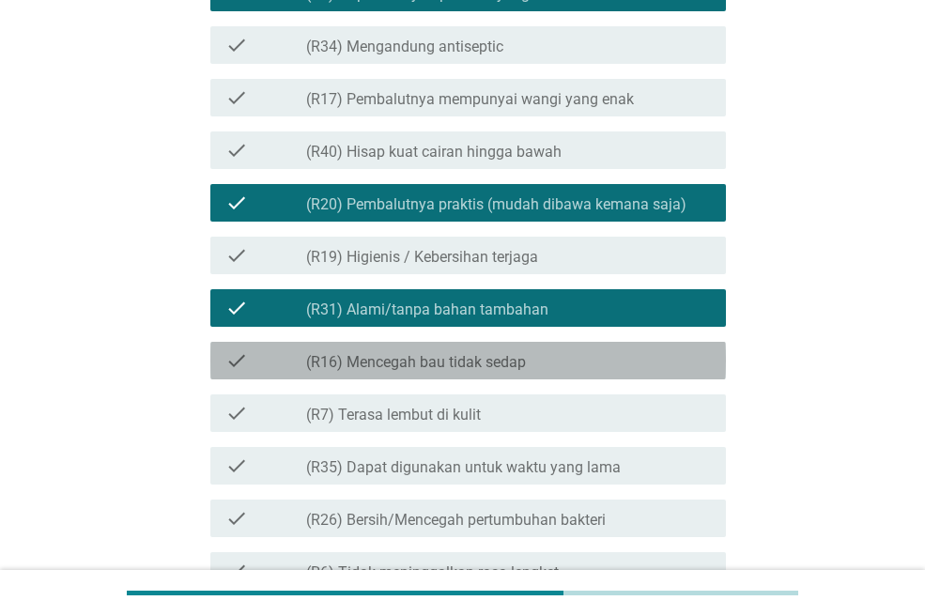
click at [517, 350] on div "check_box_outline_blank (R16) Mencegah bau tidak sedap" at bounding box center [508, 360] width 405 height 23
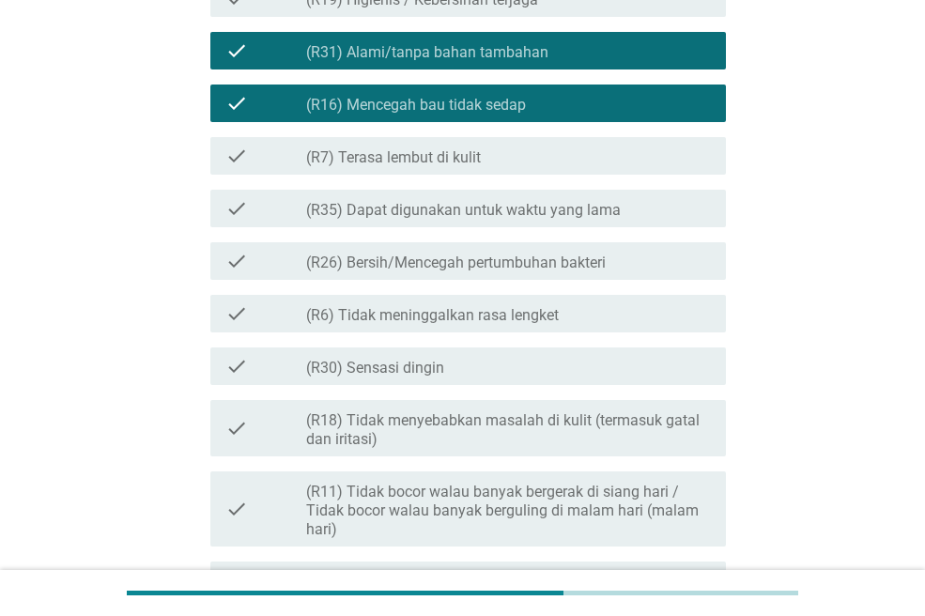
scroll to position [791, 0]
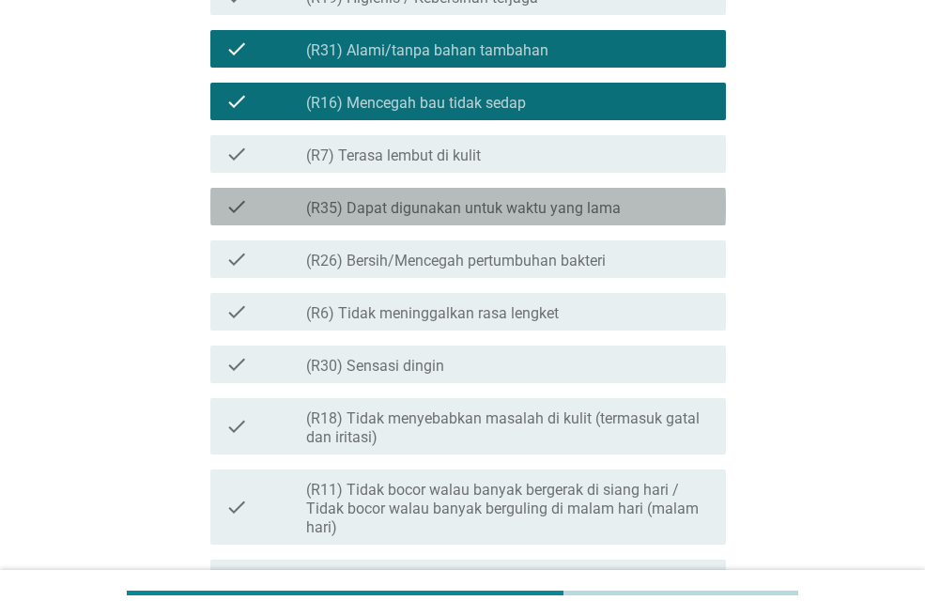
click at [500, 197] on div "check_box_outline_blank (R35) Dapat digunakan untuk waktu yang lama" at bounding box center [508, 206] width 405 height 23
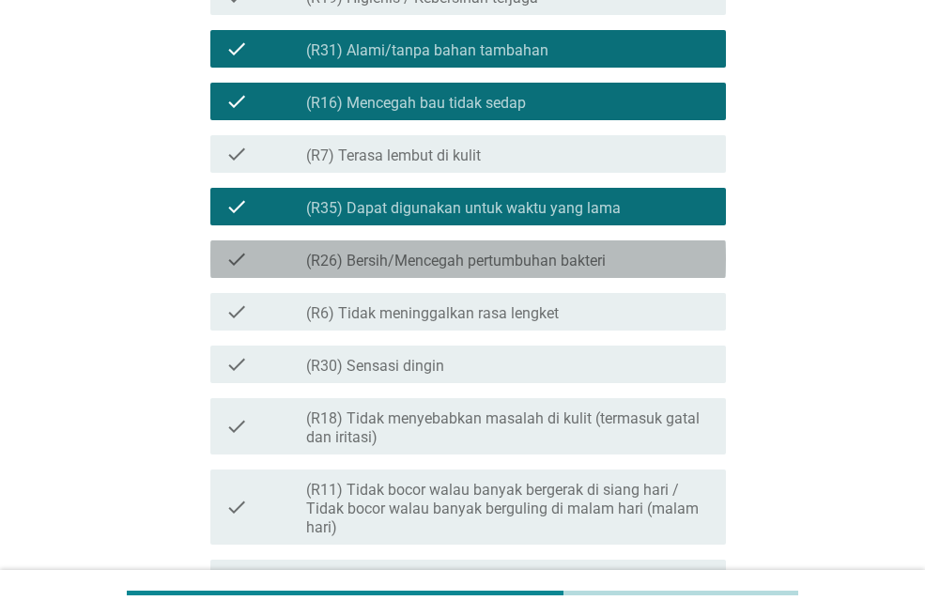
click at [515, 252] on label "(R26) Bersih/Mencegah pertumbuhan bakteri" at bounding box center [456, 261] width 300 height 19
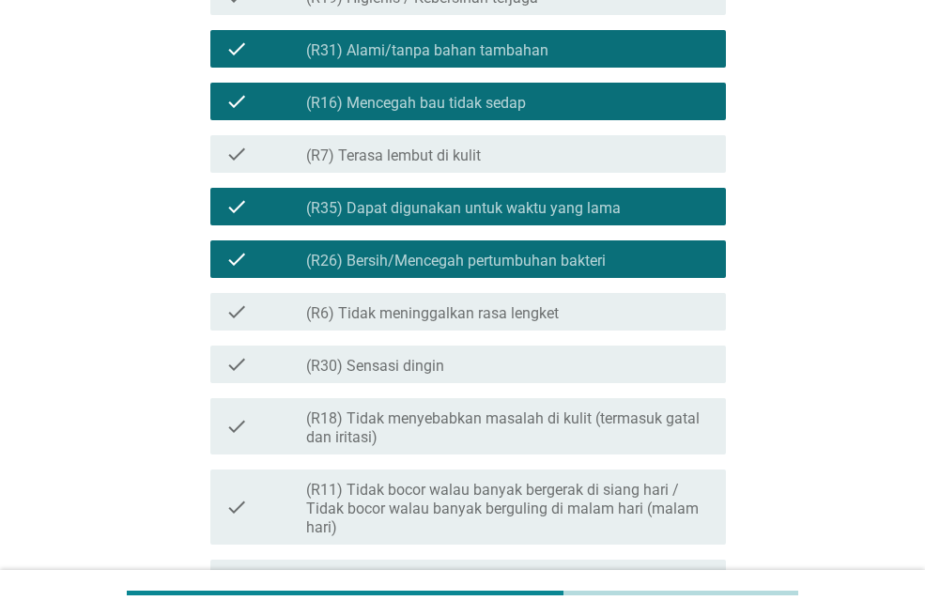
click at [527, 296] on div "check check_box_outline_blank (R6) Tidak meninggalkan rasa lengket" at bounding box center [467, 312] width 515 height 38
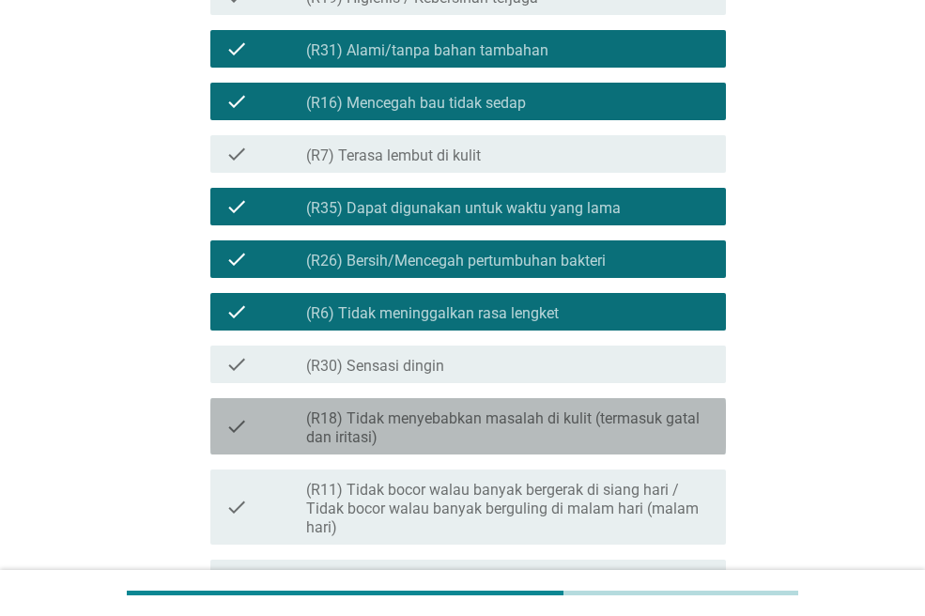
click at [520, 428] on label "(R18) Tidak menyebabkan masalah di kulit (termasuk gatal dan iritasi)" at bounding box center [508, 428] width 405 height 38
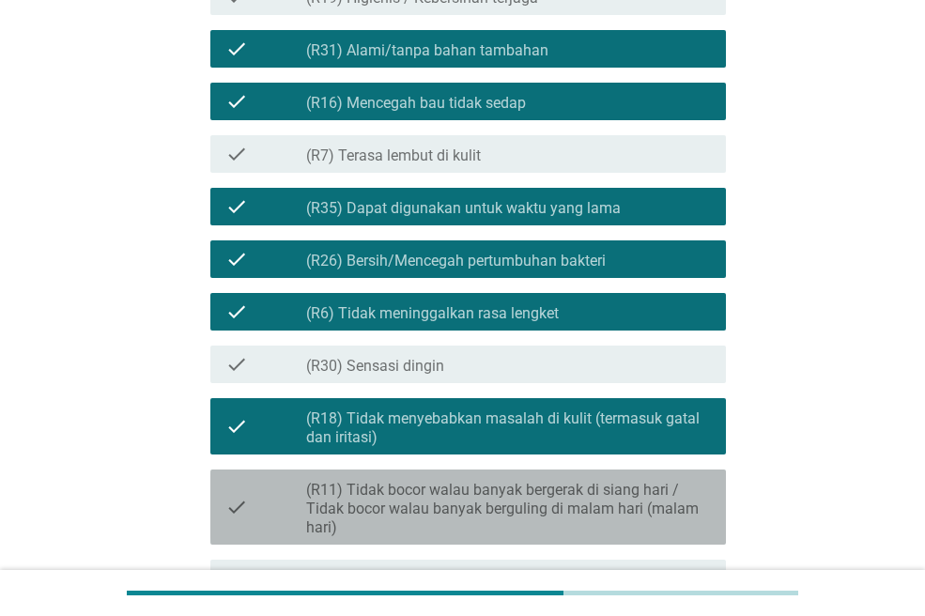
click at [533, 500] on label "(R11) Tidak bocor walau banyak bergerak di siang hari / Tidak bocor walau banya…" at bounding box center [508, 509] width 405 height 56
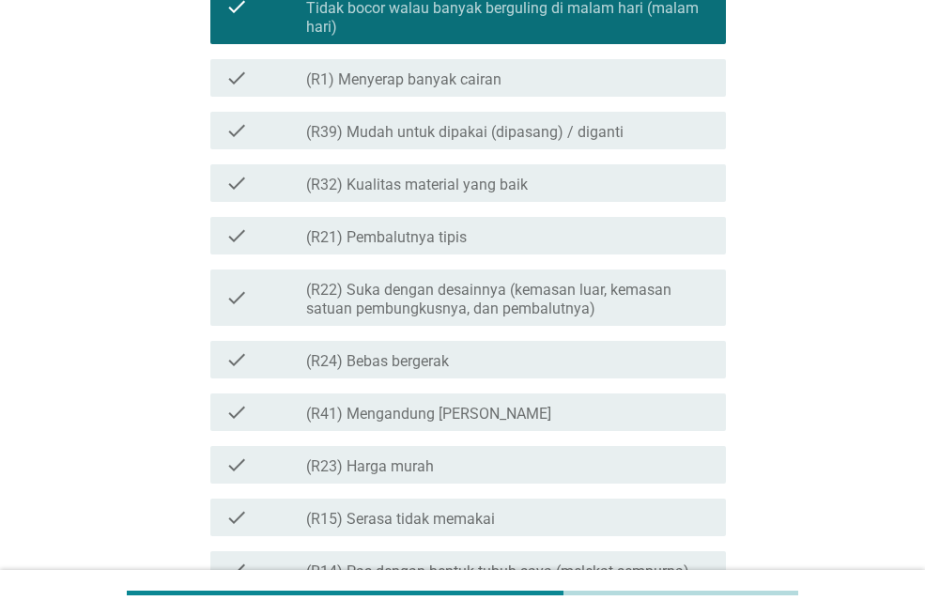
scroll to position [1292, 0]
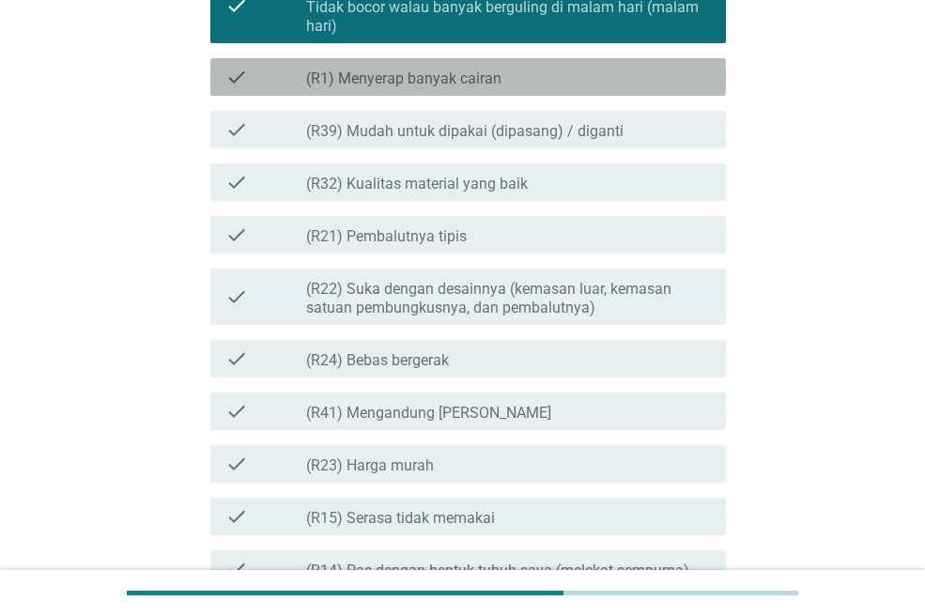
click at [569, 73] on div "check_box_outline_blank (R1) Menyerap banyak cairan" at bounding box center [508, 77] width 405 height 23
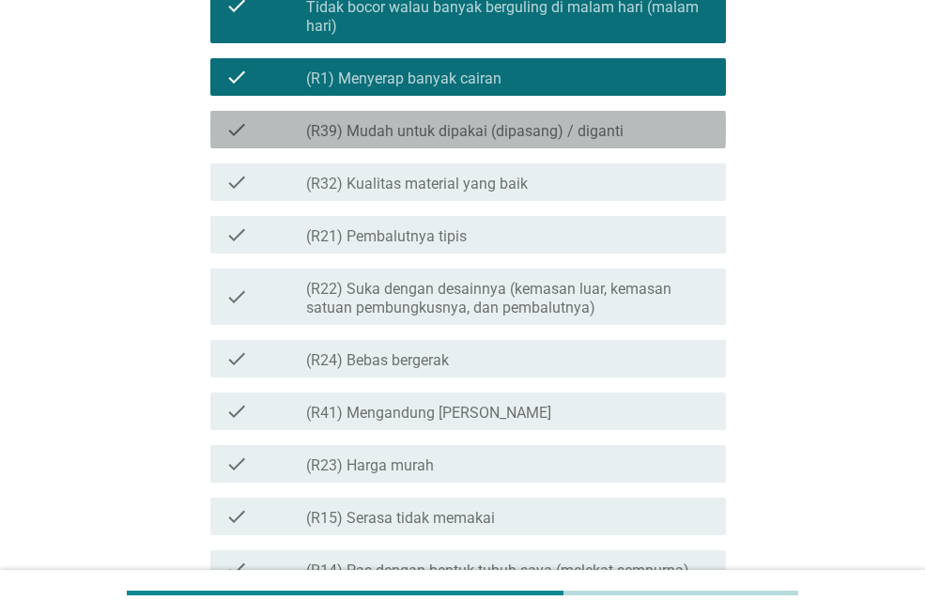
click at [574, 131] on label "(R39) Mudah untuk dipakai (dipasang) / diganti" at bounding box center [464, 131] width 317 height 19
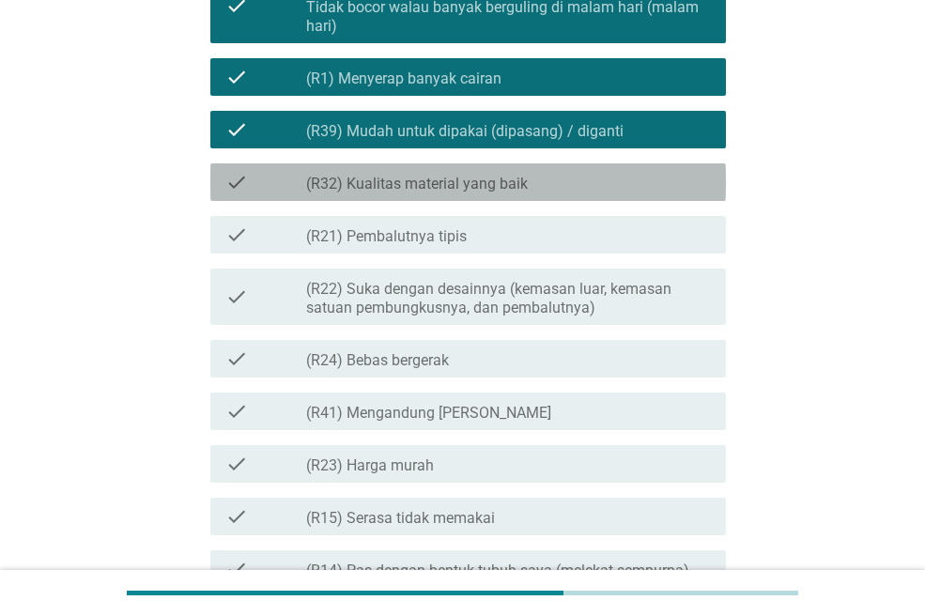
click at [575, 187] on div "check_box_outline_blank (R32) Kualitas material yang baik" at bounding box center [508, 182] width 405 height 23
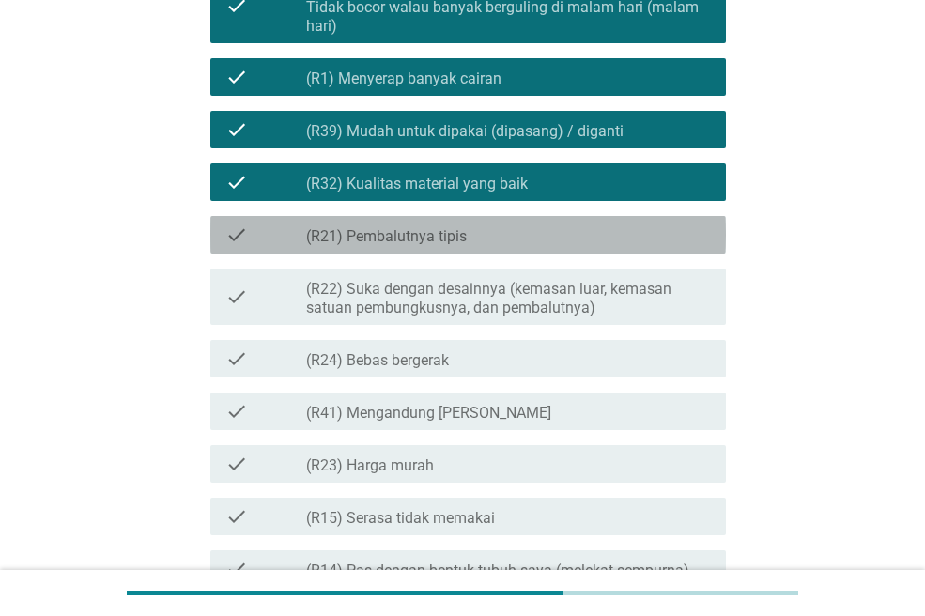
click at [575, 229] on div "check_box_outline_blank (R21) Pembalutnya tipis" at bounding box center [508, 234] width 405 height 23
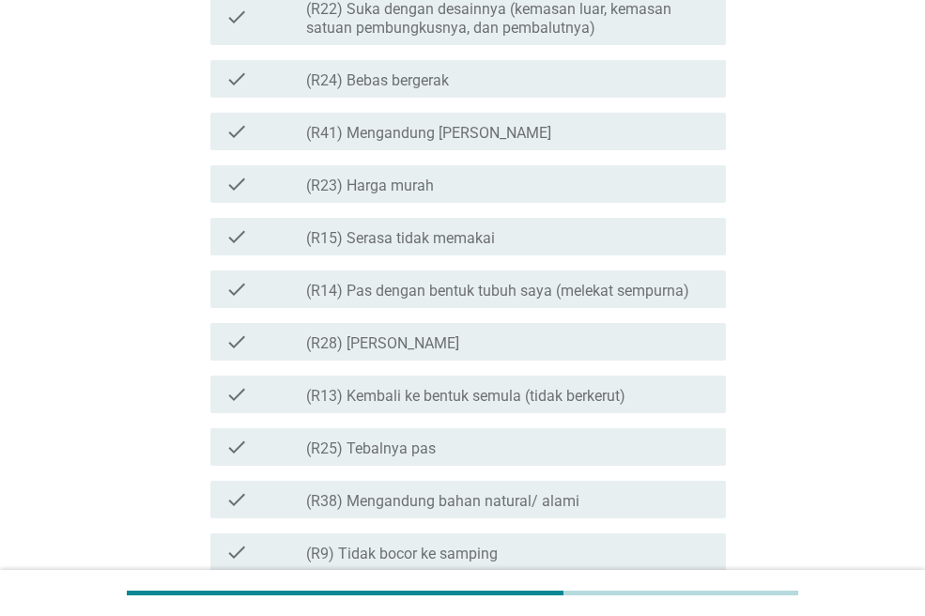
scroll to position [1574, 0]
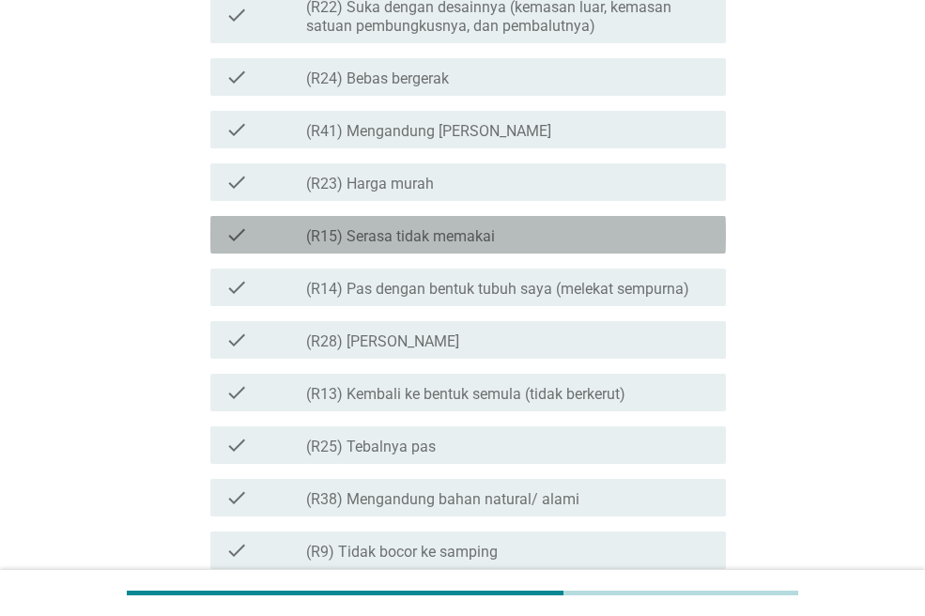
click at [484, 224] on div "check_box_outline_blank (R15) Serasa tidak memakai" at bounding box center [508, 234] width 405 height 23
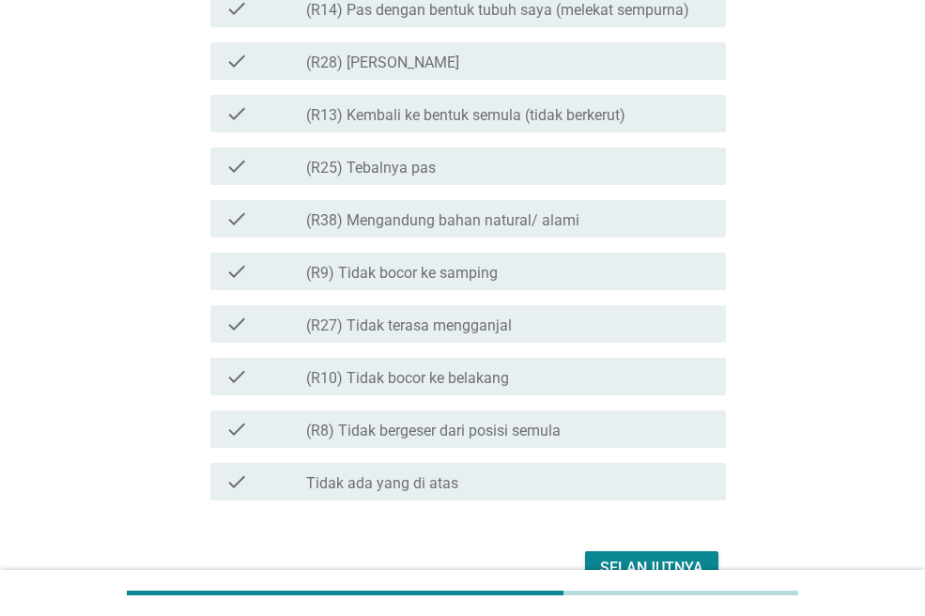
scroll to position [1865, 0]
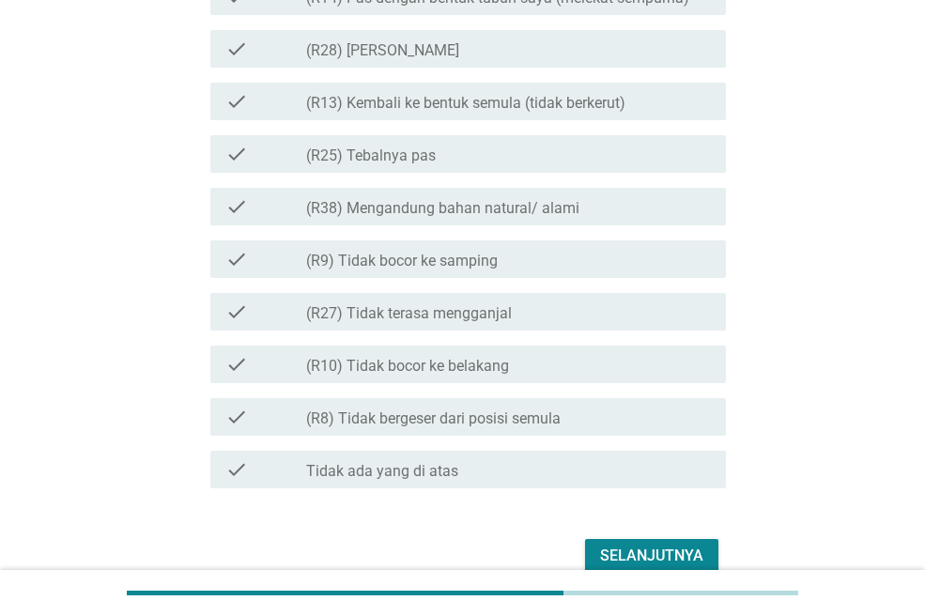
click at [486, 166] on div "check check_box_outline_blank (R25) Tebalnya pas" at bounding box center [467, 154] width 515 height 38
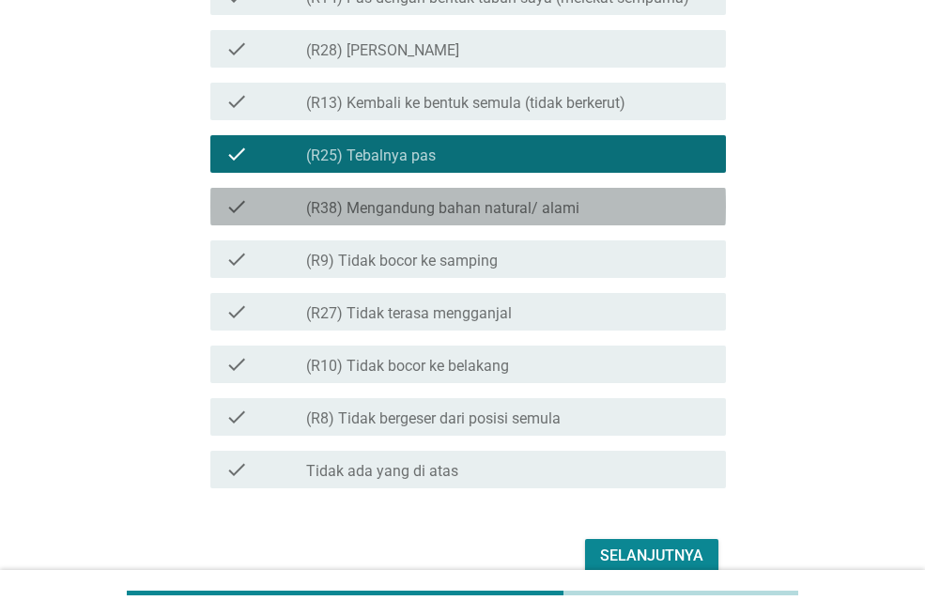
click at [487, 223] on div "check check_box_outline_blank (R38) Mengandung bahan natural/ alami" at bounding box center [467, 207] width 515 height 38
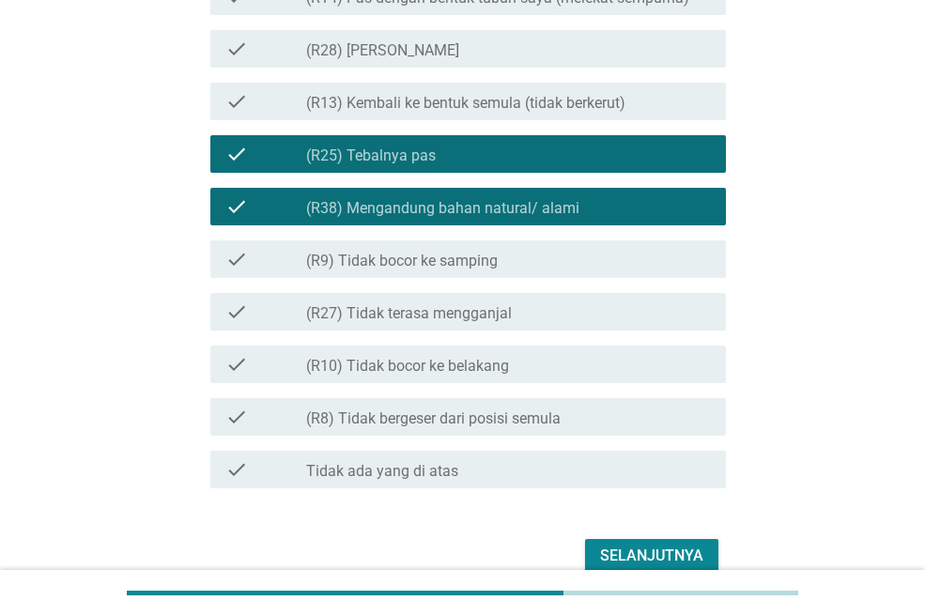
click at [497, 323] on div "check check_box_outline_blank (R27) Tidak terasa mengganjal" at bounding box center [467, 312] width 515 height 38
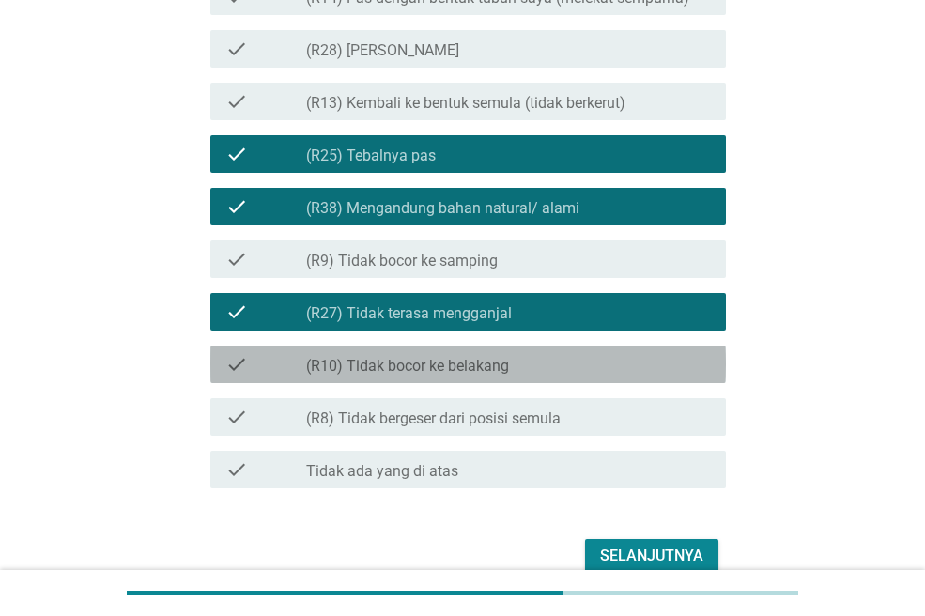
click at [508, 364] on label "(R10) Tidak bocor ke belakang" at bounding box center [407, 366] width 203 height 19
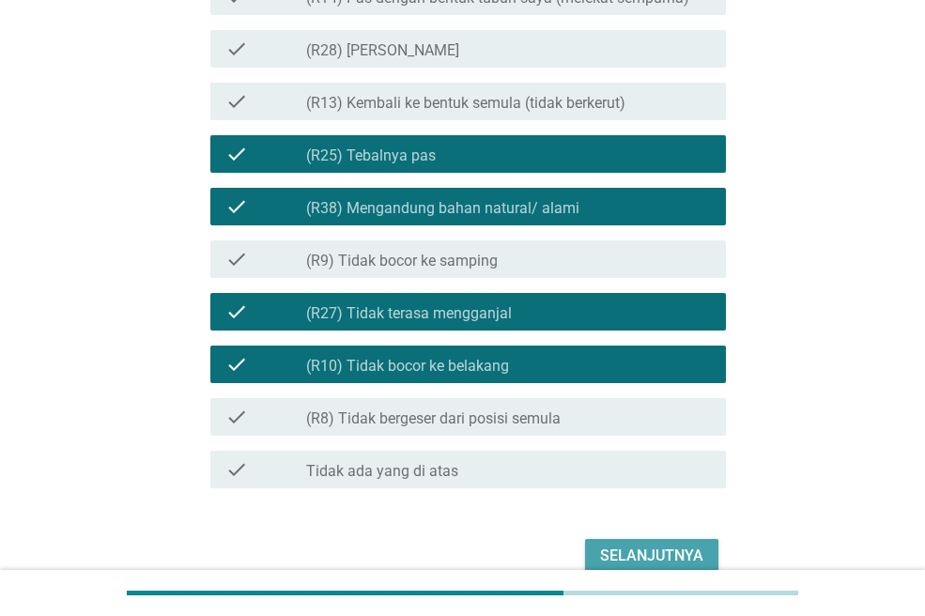
click at [625, 542] on button "Selanjutnya" at bounding box center [651, 556] width 133 height 34
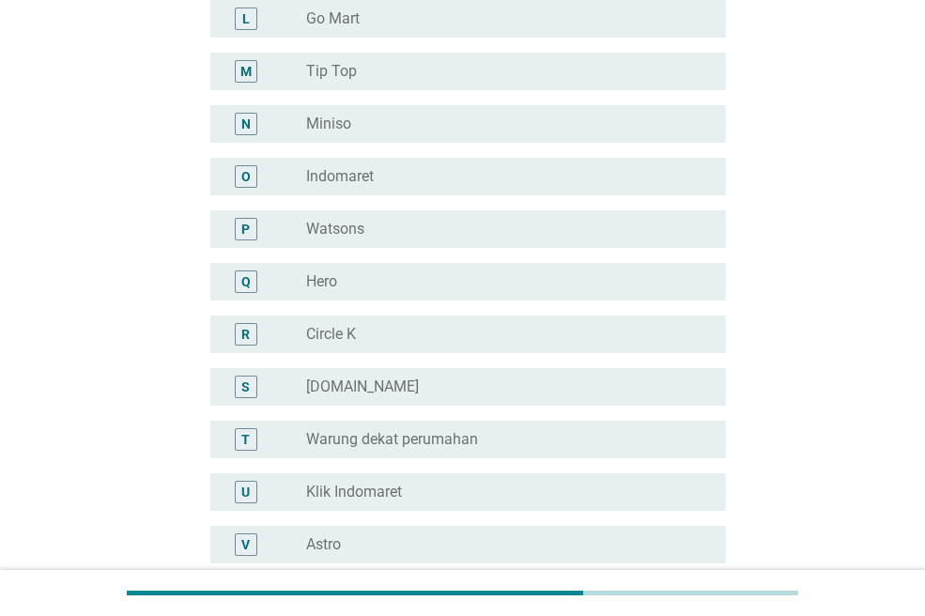
scroll to position [799, 0]
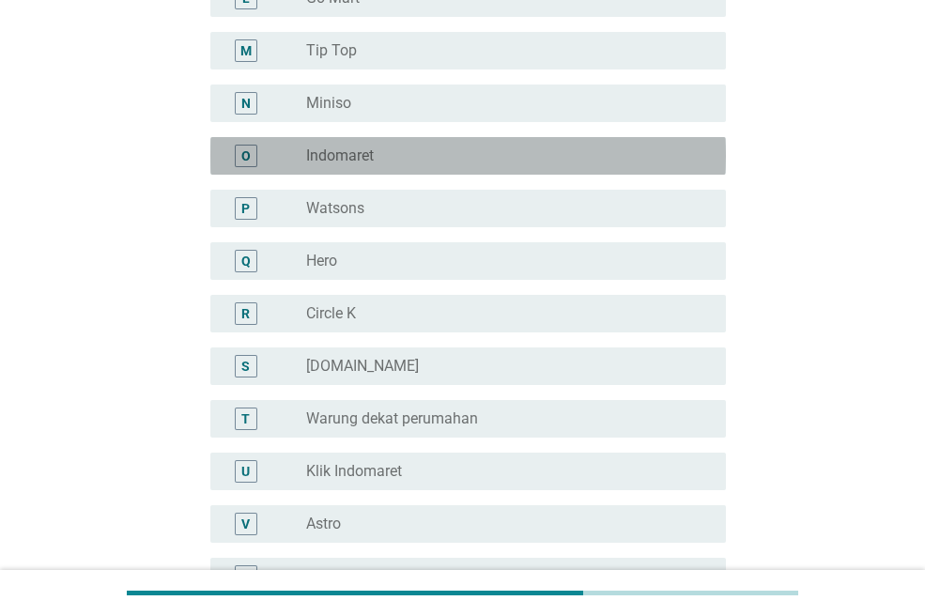
click at [448, 156] on div "radio_button_unchecked Indomaret" at bounding box center [501, 155] width 390 height 19
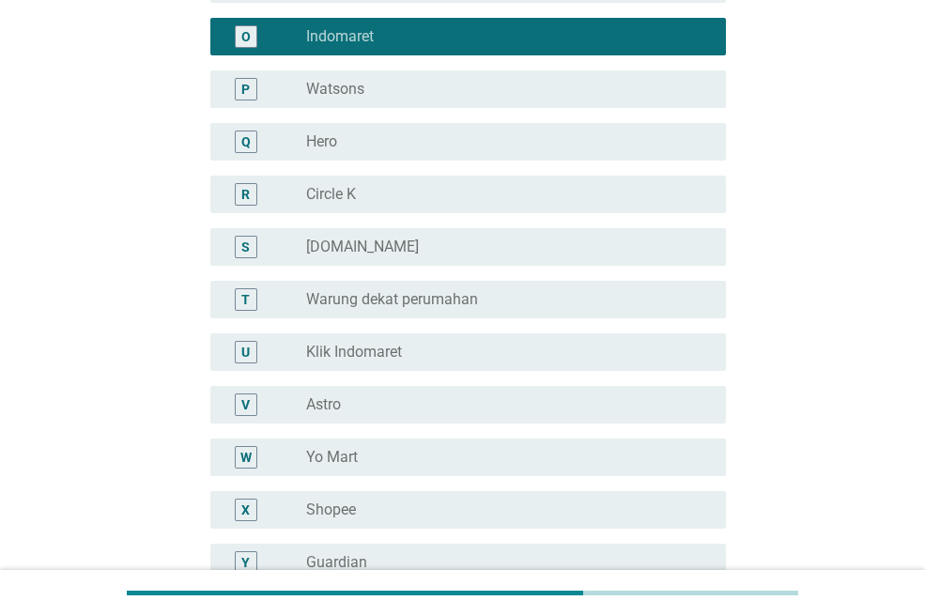
scroll to position [920, 0]
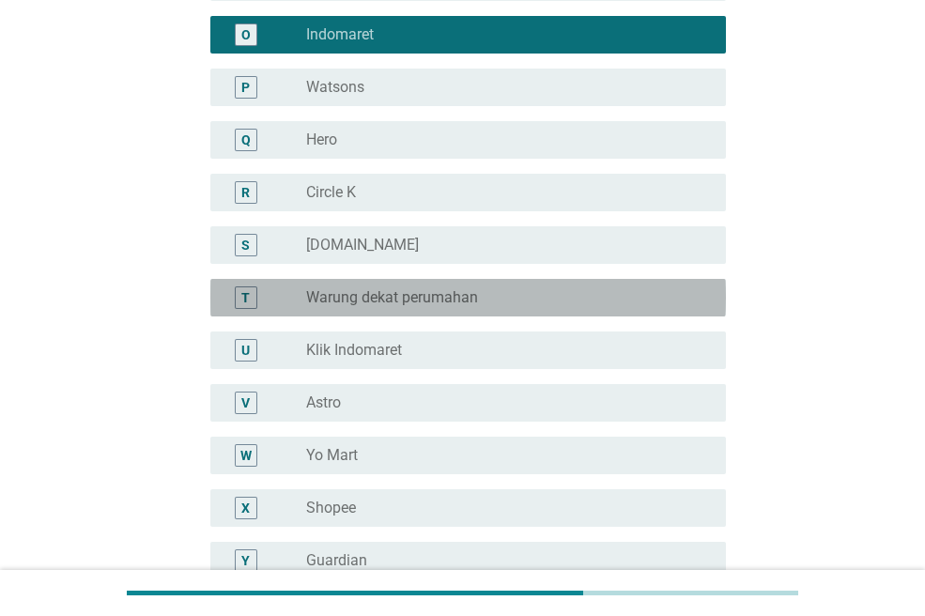
click at [440, 296] on label "Warung dekat perumahan" at bounding box center [392, 297] width 172 height 19
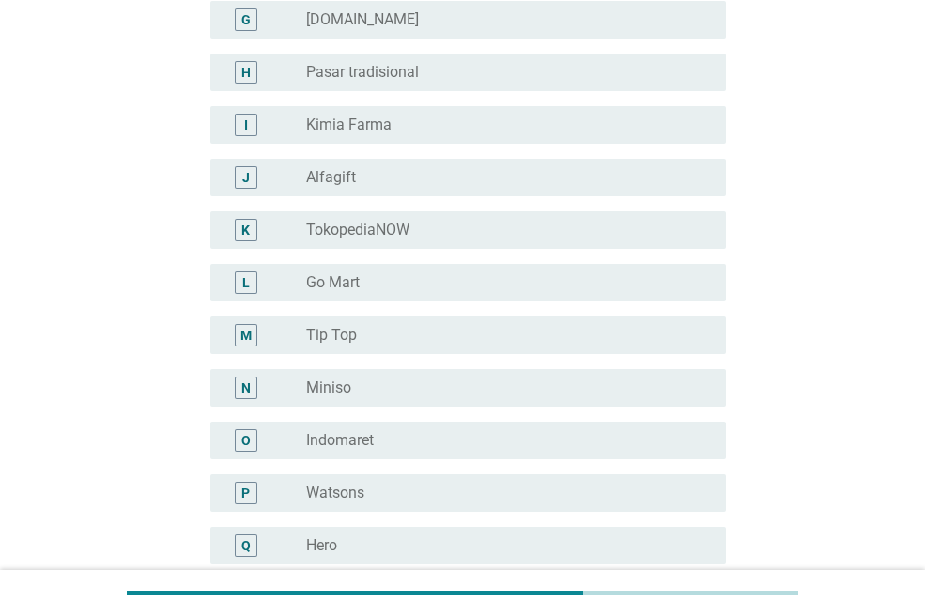
scroll to position [514, 0]
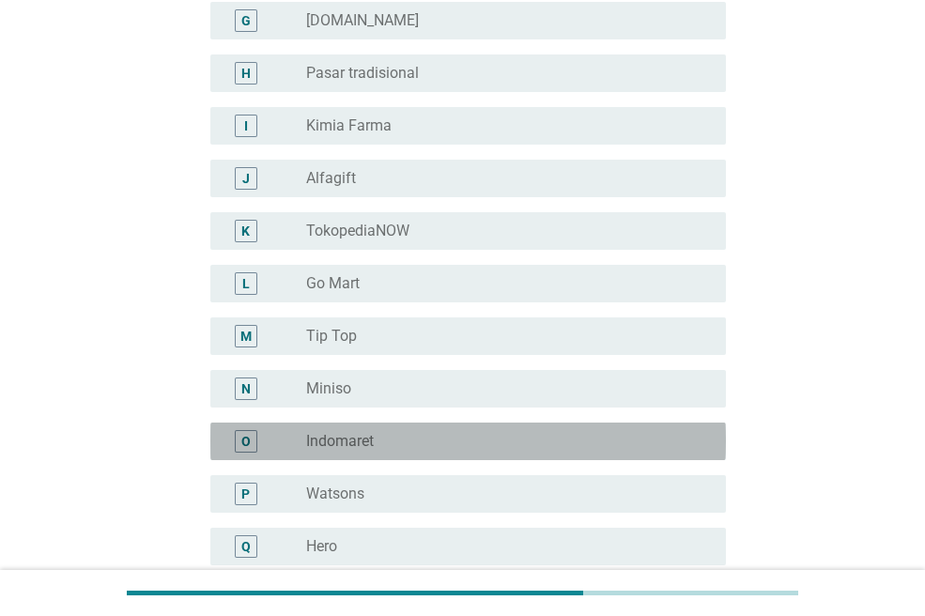
click at [367, 435] on label "Indomaret" at bounding box center [340, 441] width 68 height 19
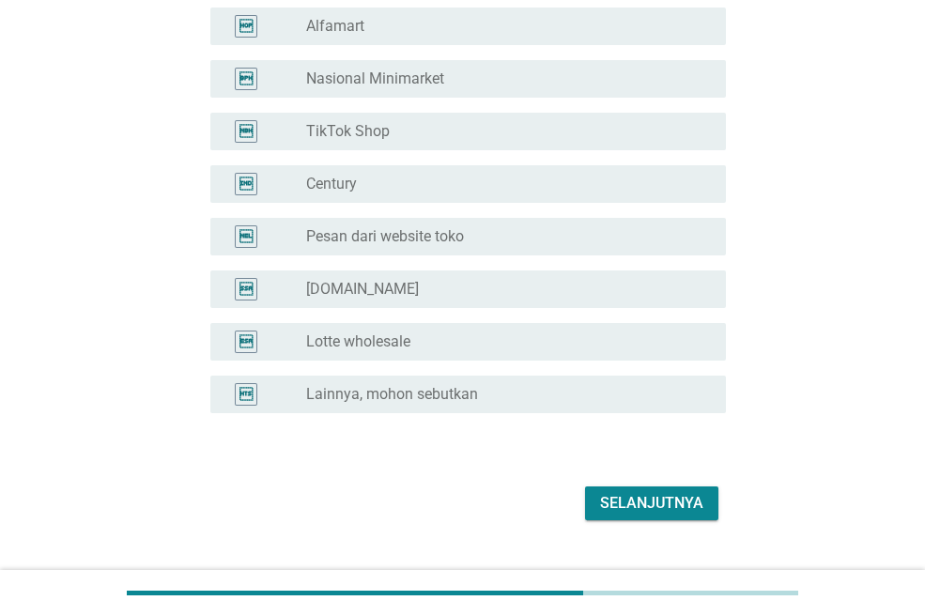
scroll to position [3596, 0]
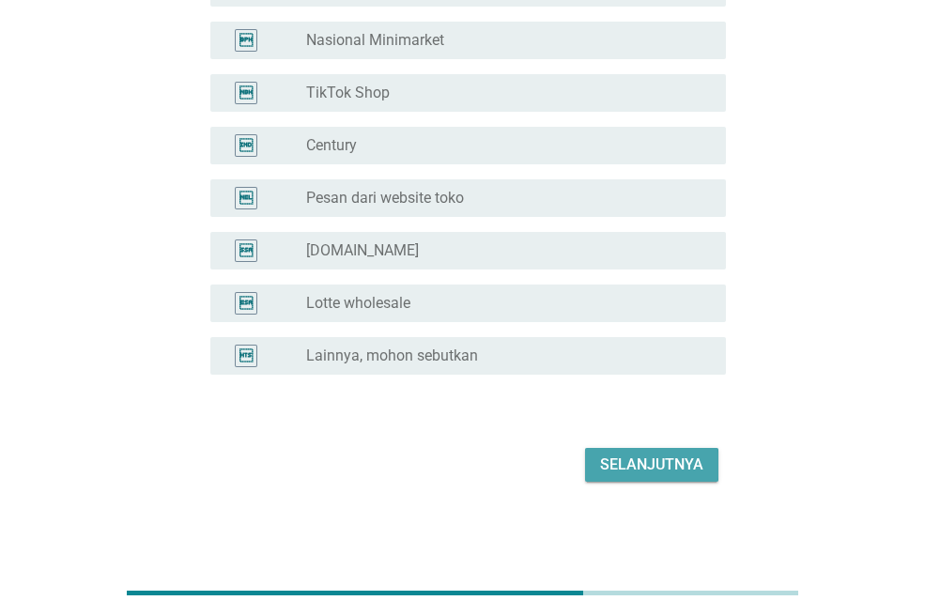
click at [677, 456] on div "Selanjutnya" at bounding box center [651, 464] width 103 height 23
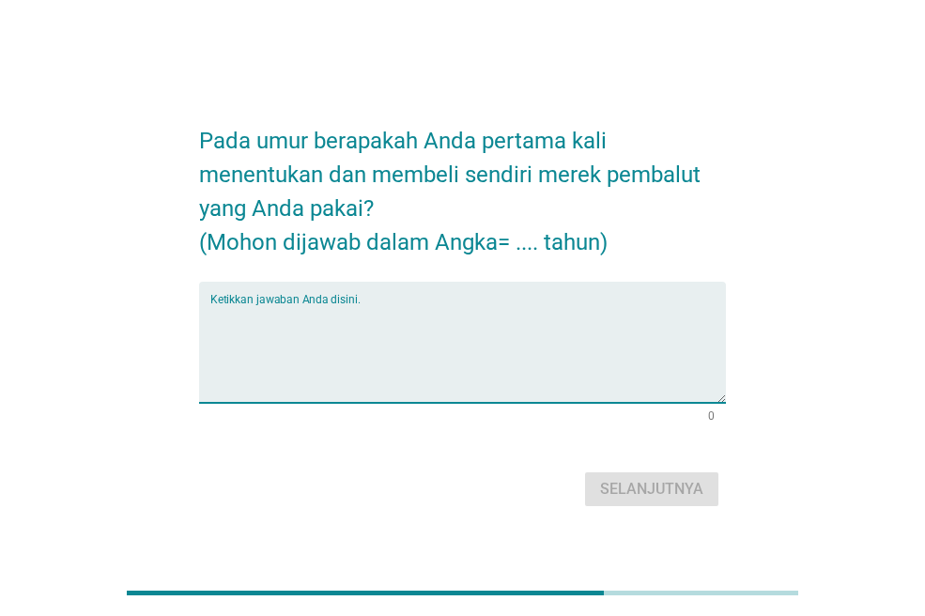
click at [499, 328] on textarea "Ketikkan jawaban Anda disini." at bounding box center [467, 353] width 515 height 99
type textarea "13"
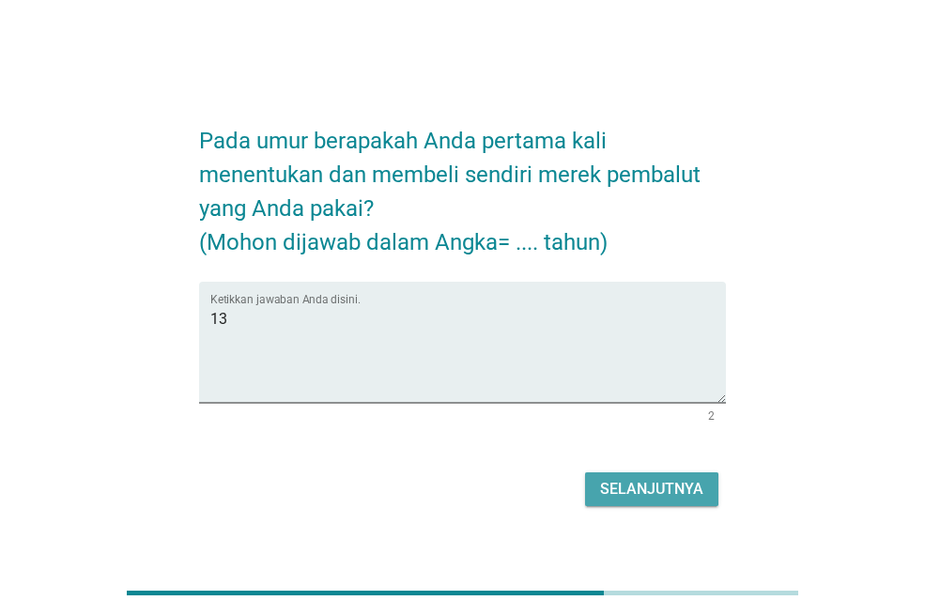
click at [652, 486] on div "Selanjutnya" at bounding box center [651, 489] width 103 height 23
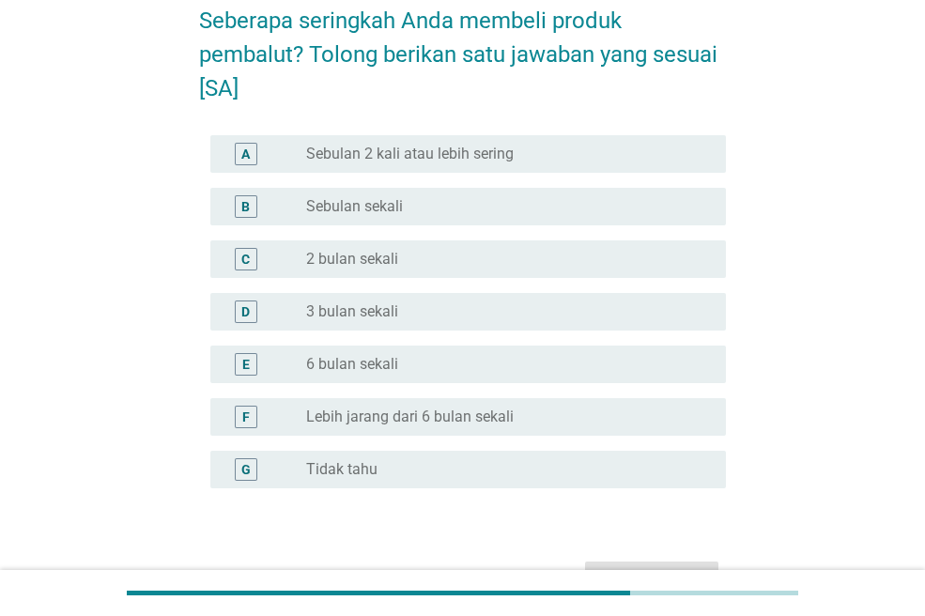
scroll to position [100, 0]
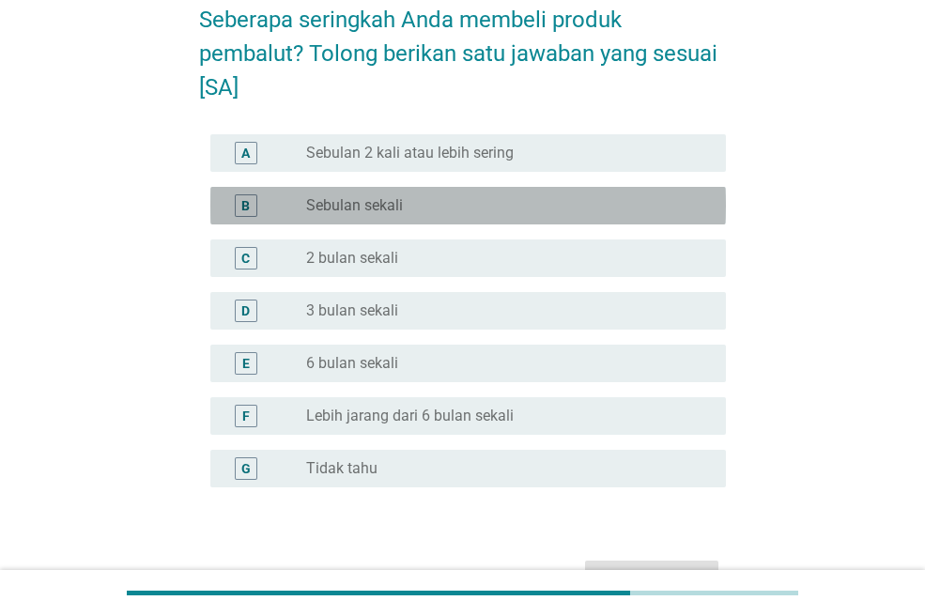
click at [461, 192] on div "B radio_button_unchecked Sebulan sekali" at bounding box center [467, 206] width 515 height 38
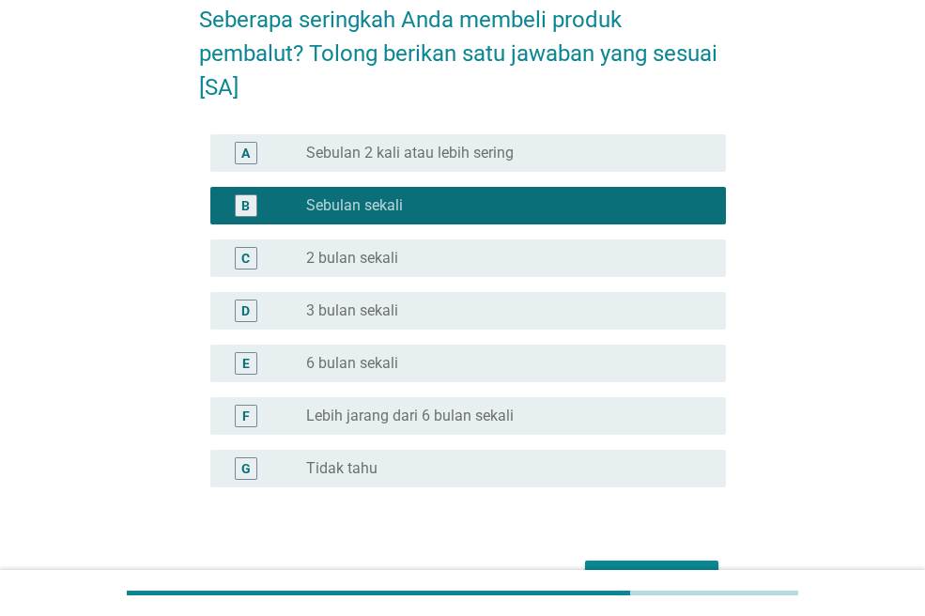
scroll to position [212, 0]
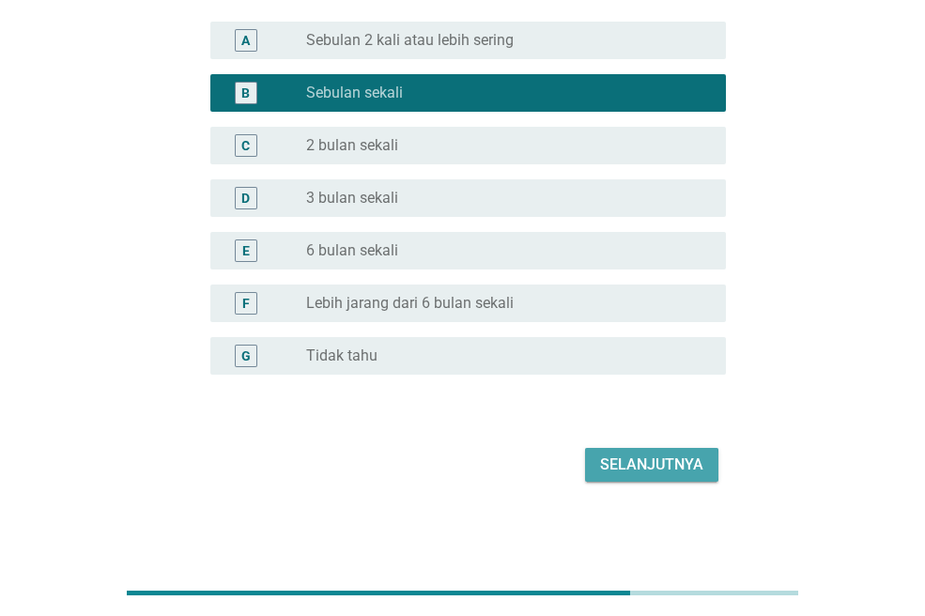
click at [622, 463] on div "Selanjutnya" at bounding box center [651, 464] width 103 height 23
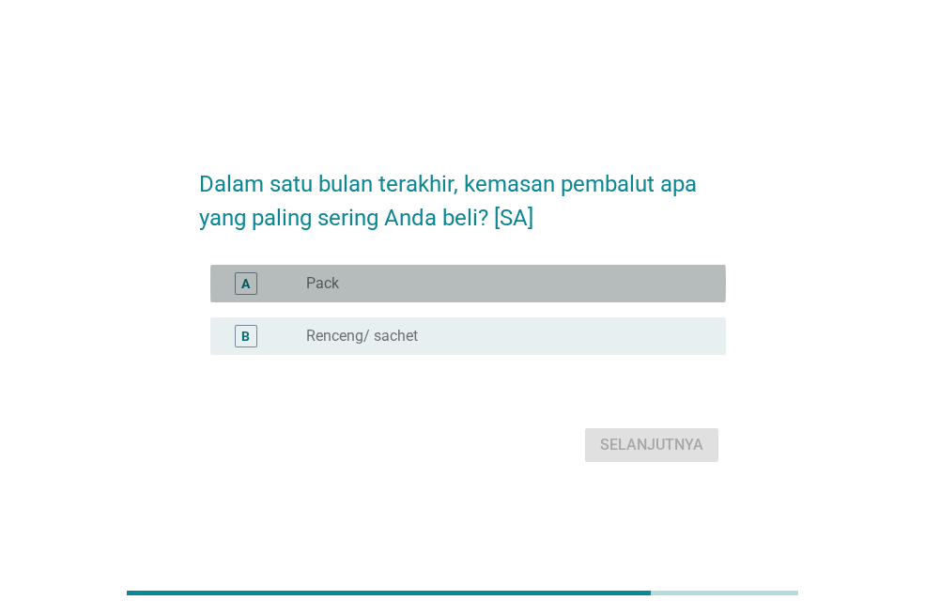
click at [404, 285] on div "radio_button_unchecked Pack" at bounding box center [501, 283] width 390 height 19
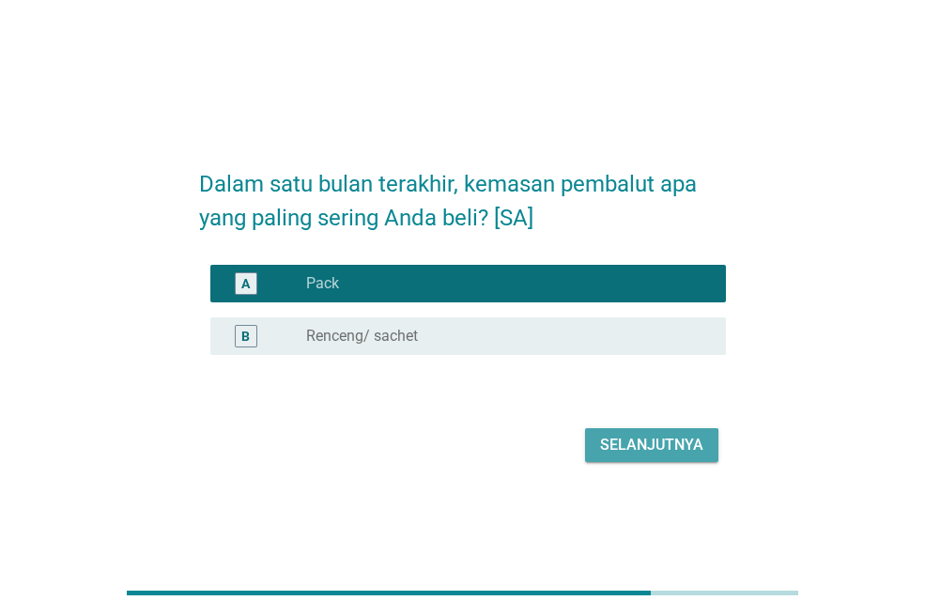
click at [636, 436] on div "Selanjutnya" at bounding box center [651, 445] width 103 height 23
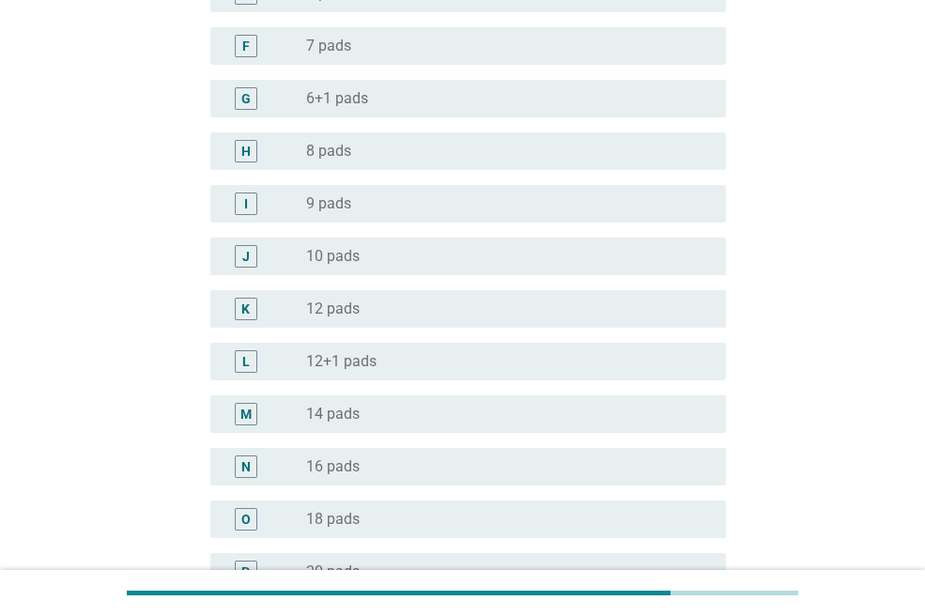
scroll to position [469, 0]
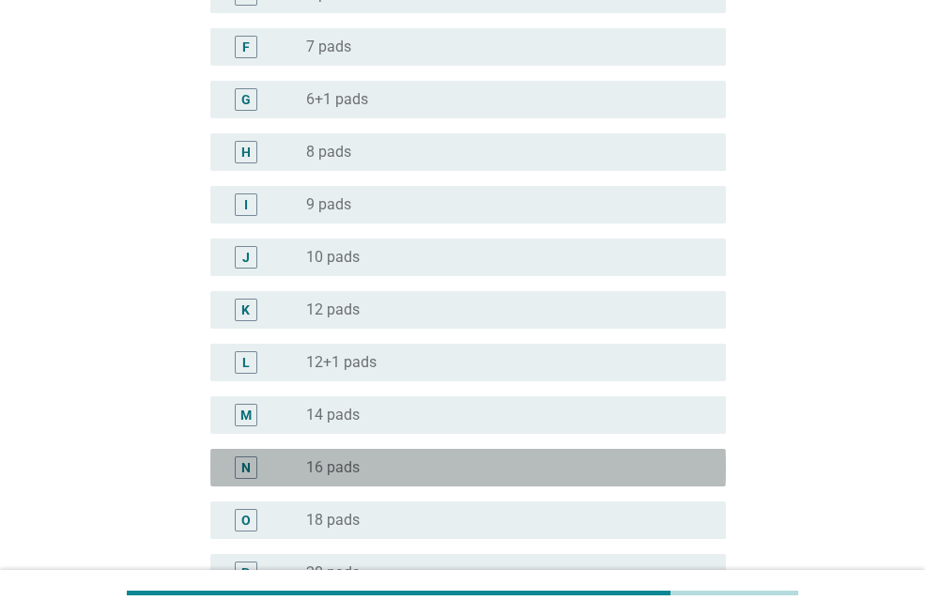
click at [610, 480] on div "N radio_button_unchecked 16 pads" at bounding box center [467, 468] width 515 height 38
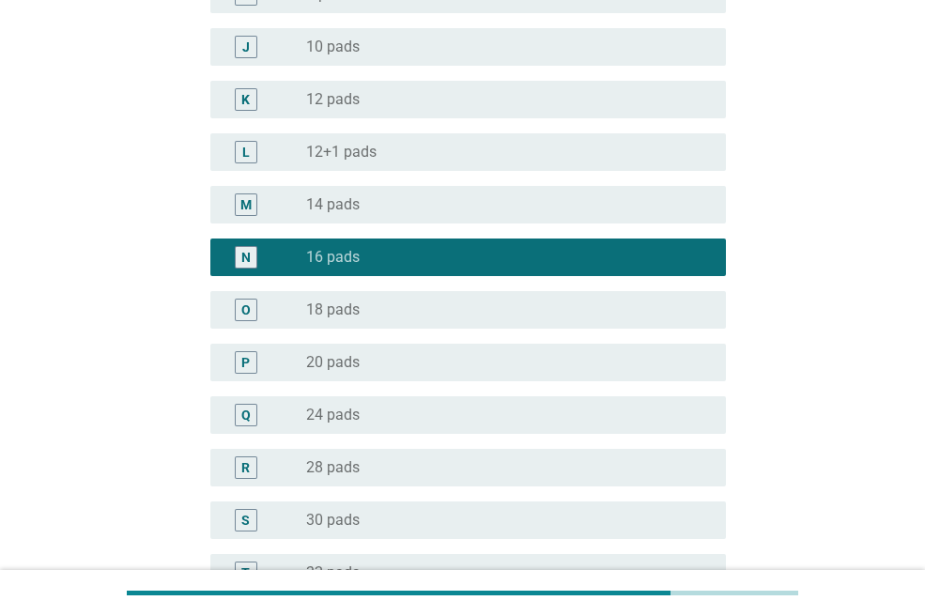
scroll to position [1159, 0]
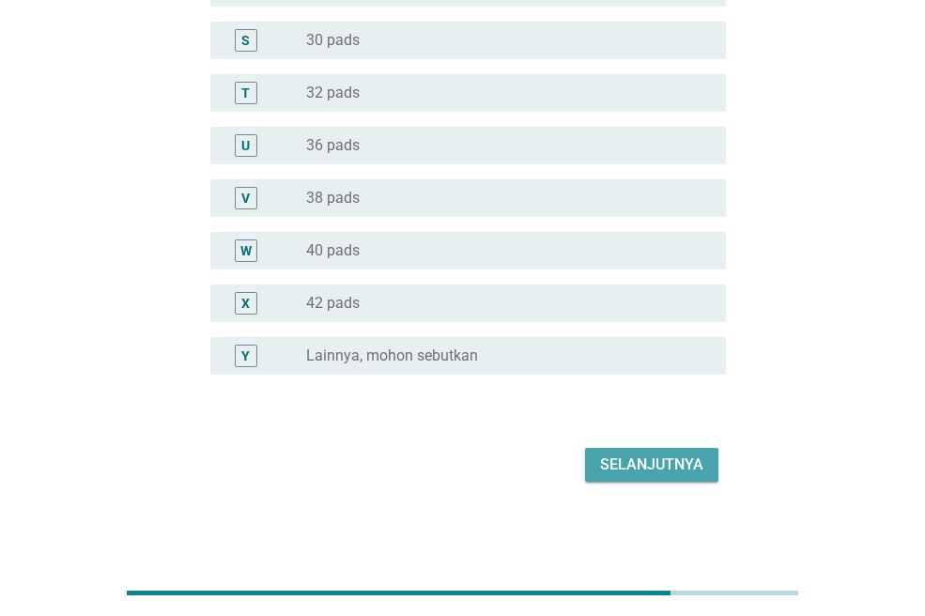
click at [679, 462] on div "Selanjutnya" at bounding box center [651, 464] width 103 height 23
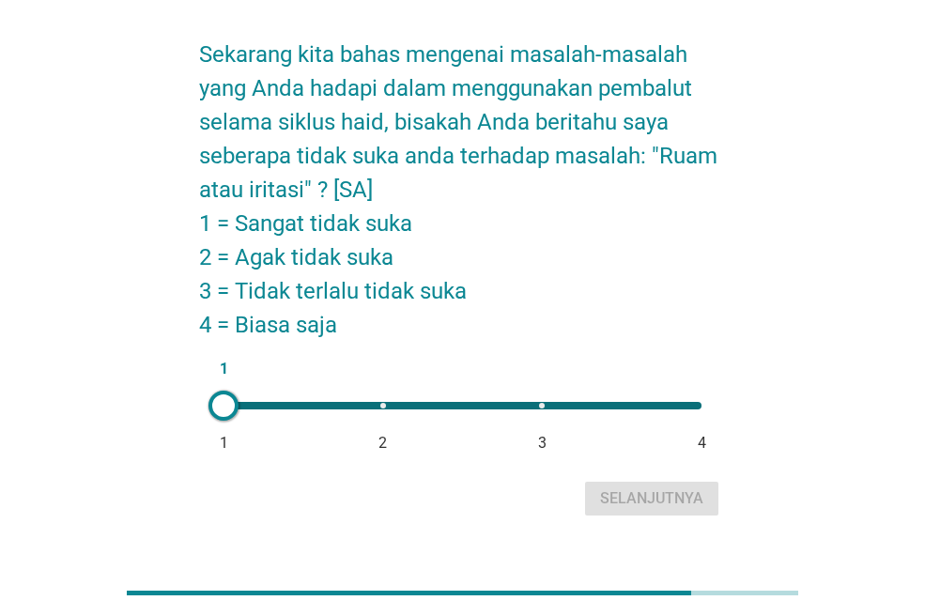
scroll to position [66, 0]
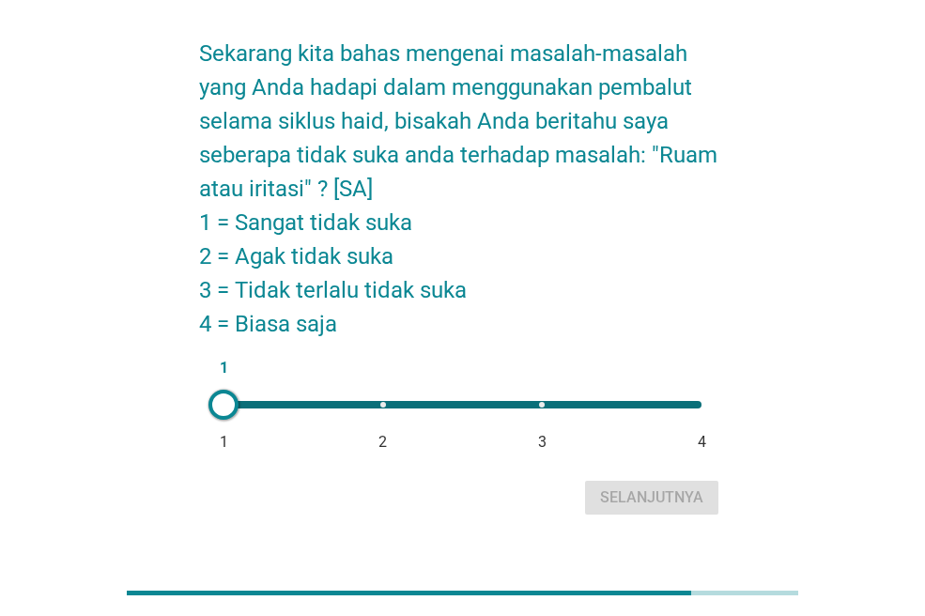
click at [228, 395] on div at bounding box center [223, 405] width 30 height 30
click at [637, 491] on div "Selanjutnya" at bounding box center [651, 497] width 103 height 23
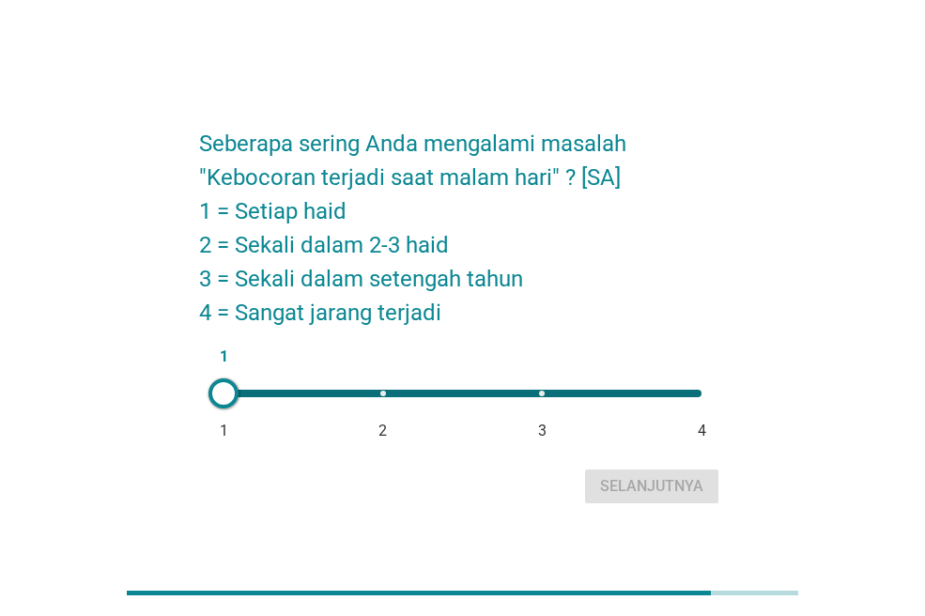
click at [695, 392] on div "1 1 2 3 4" at bounding box center [462, 394] width 478 height 8
type input "4"
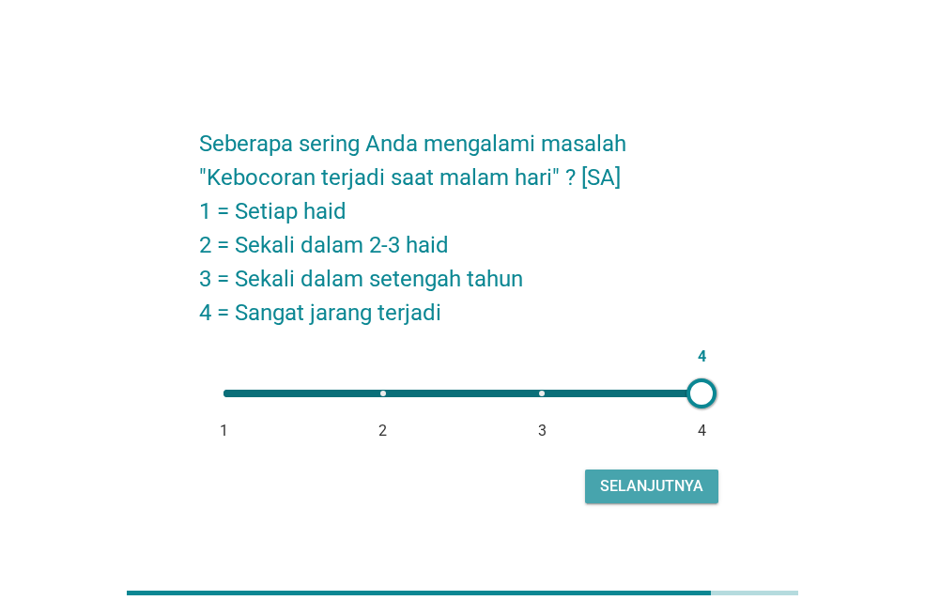
click at [662, 480] on div "Selanjutnya" at bounding box center [651, 486] width 103 height 23
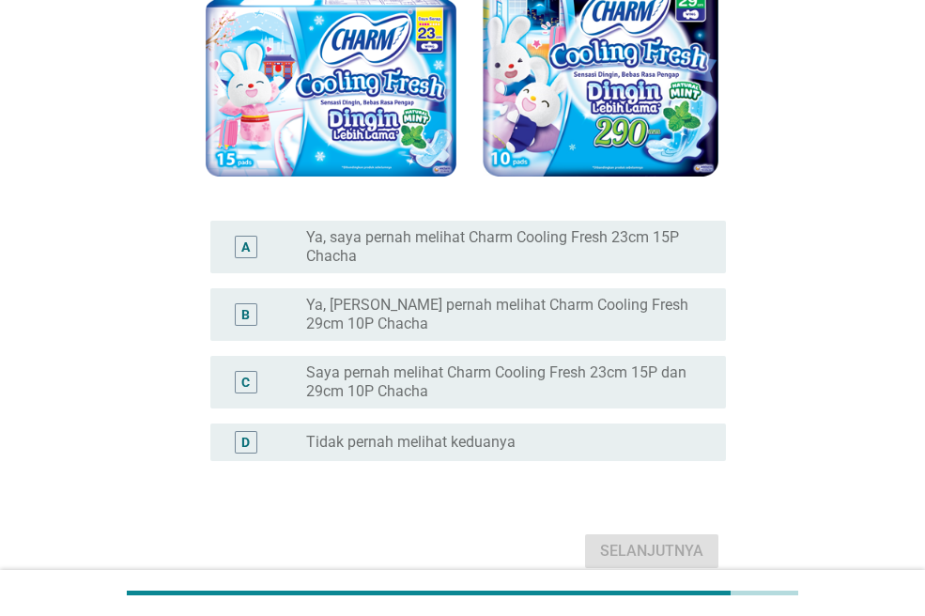
scroll to position [264, 0]
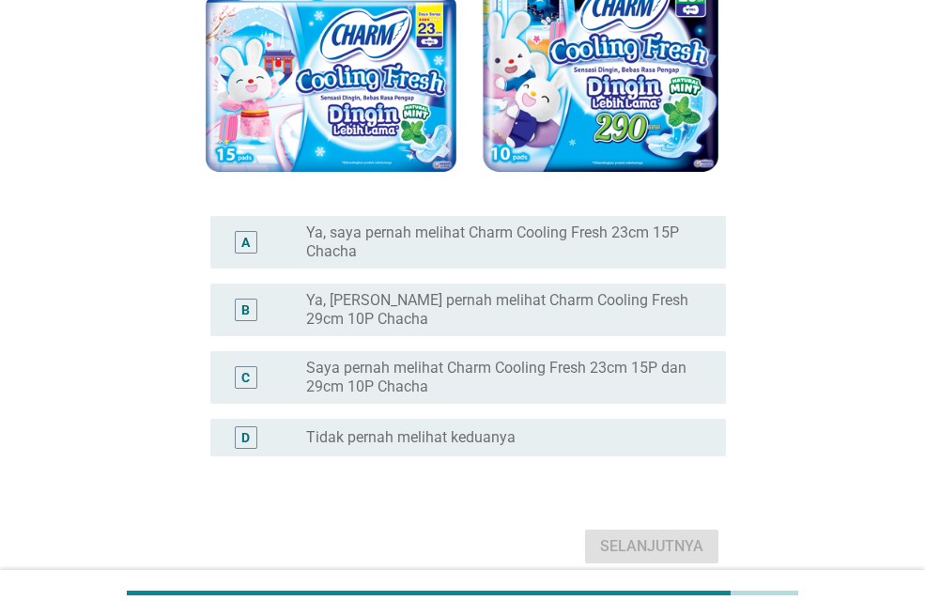
click at [597, 375] on label "Saya pernah melihat Charm Cooling Fresh 23cm 15P dan 29cm 10P Chacha" at bounding box center [501, 378] width 390 height 38
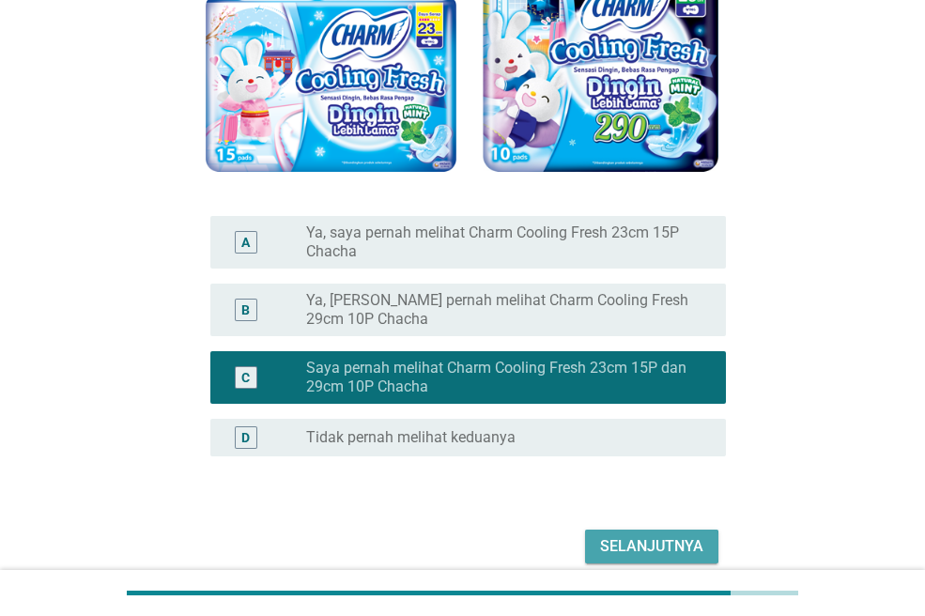
click at [644, 538] on div "Selanjutnya" at bounding box center [651, 546] width 103 height 23
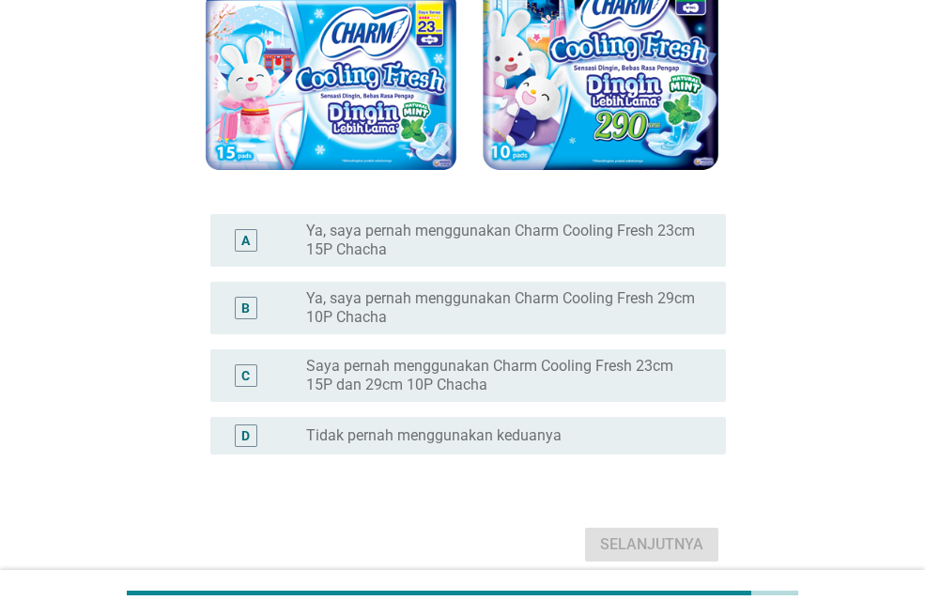
scroll to position [300, 0]
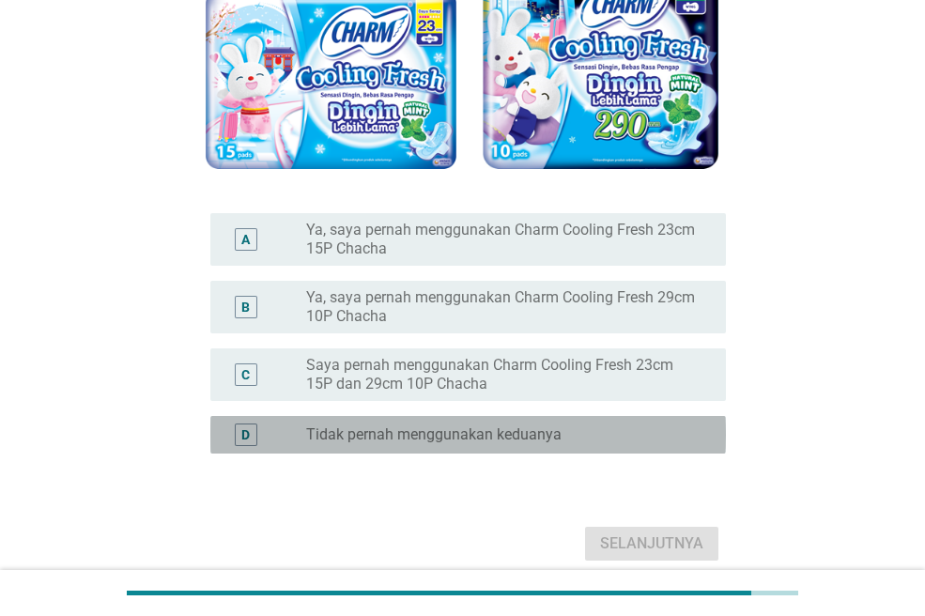
click at [585, 437] on div "radio_button_unchecked Tidak pernah menggunakan keduanya" at bounding box center [501, 434] width 390 height 19
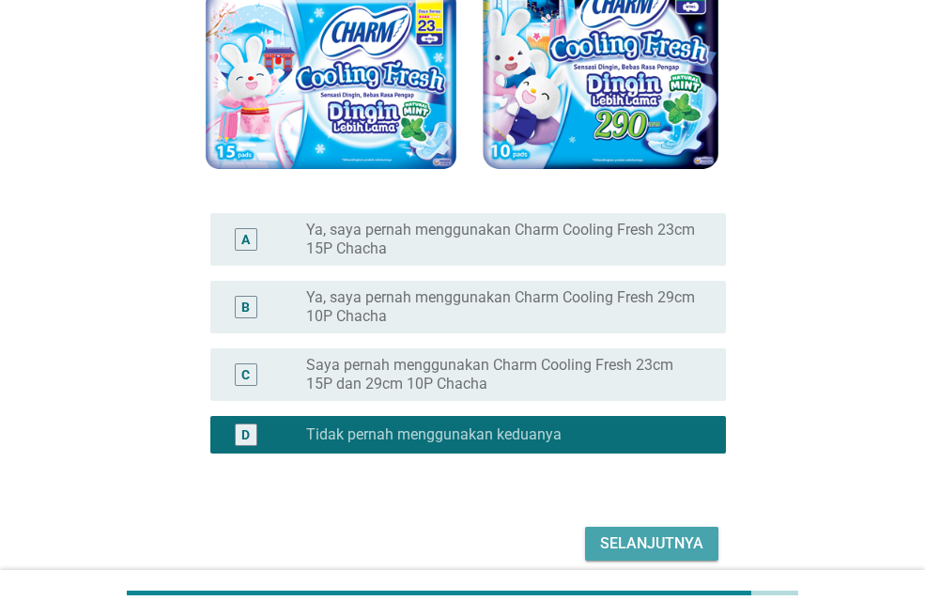
click at [669, 539] on div "Selanjutnya" at bounding box center [651, 543] width 103 height 23
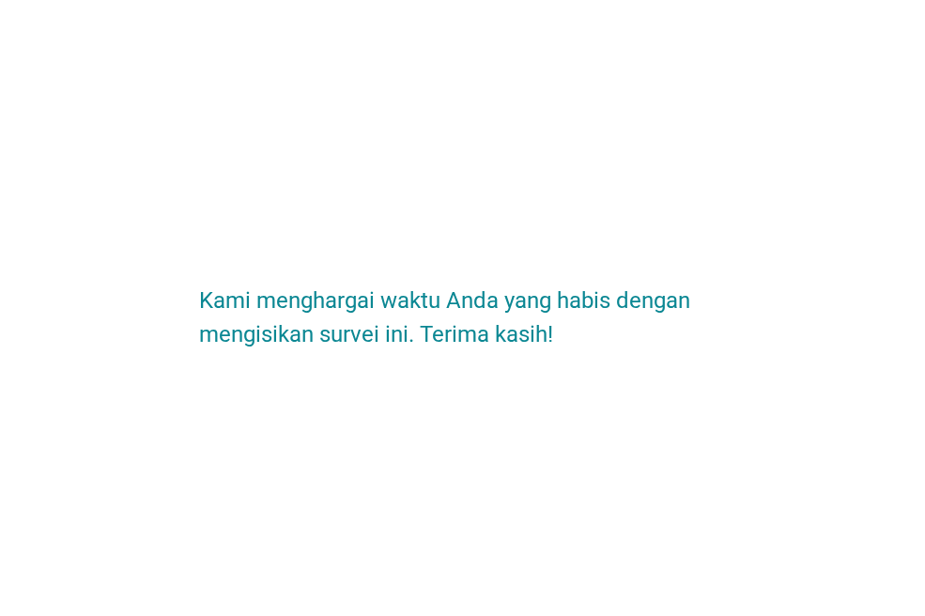
scroll to position [0, 0]
